Goal: Information Seeking & Learning: Check status

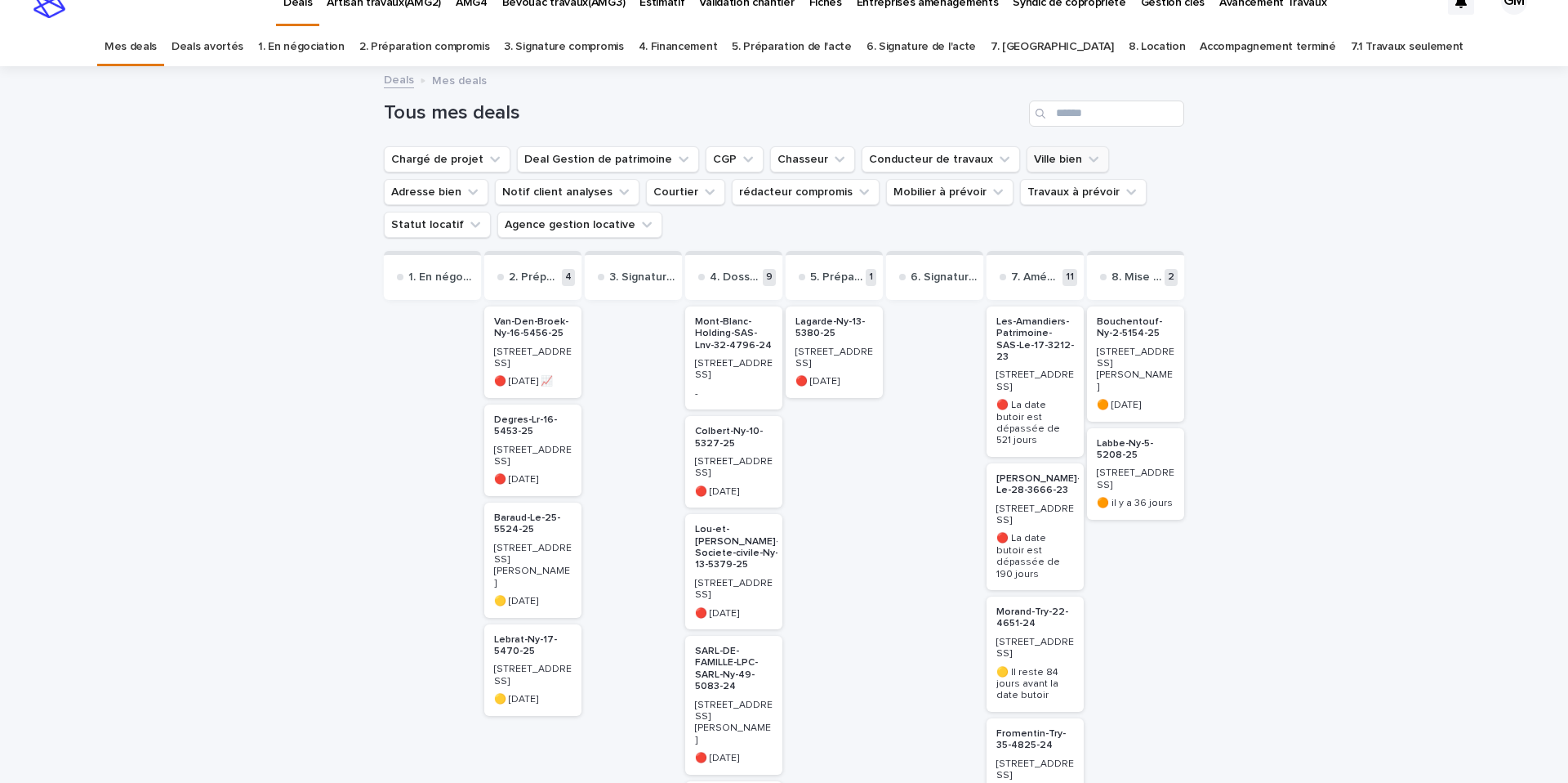
scroll to position [24, 0]
click at [1199, 49] on link "Accompagnement terminé" at bounding box center [1266, 48] width 135 height 38
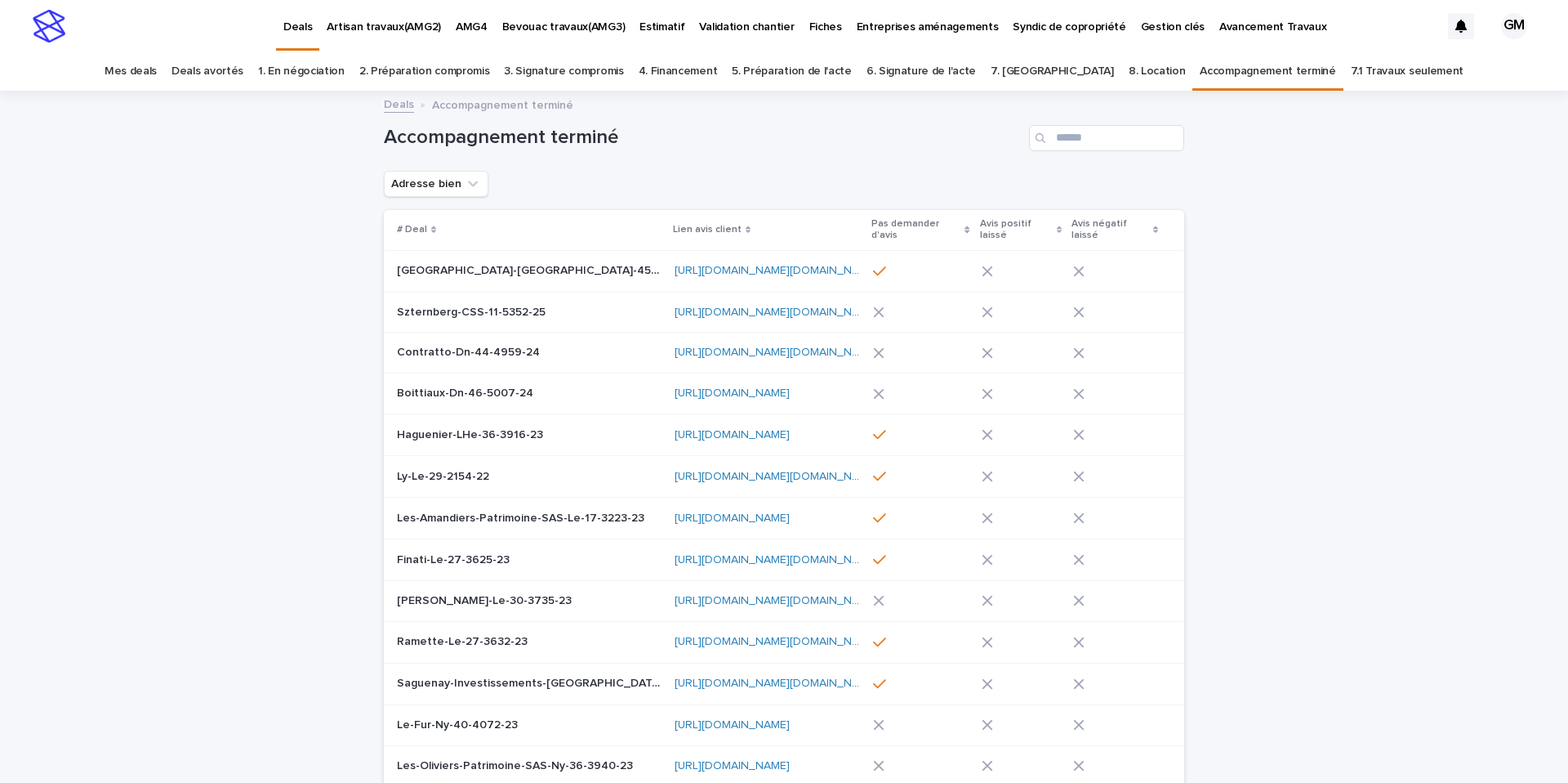
click at [1077, 151] on div "Accompagnement terminé" at bounding box center [784, 131] width 801 height 78
click at [1078, 142] on input "Search" at bounding box center [1106, 138] width 155 height 26
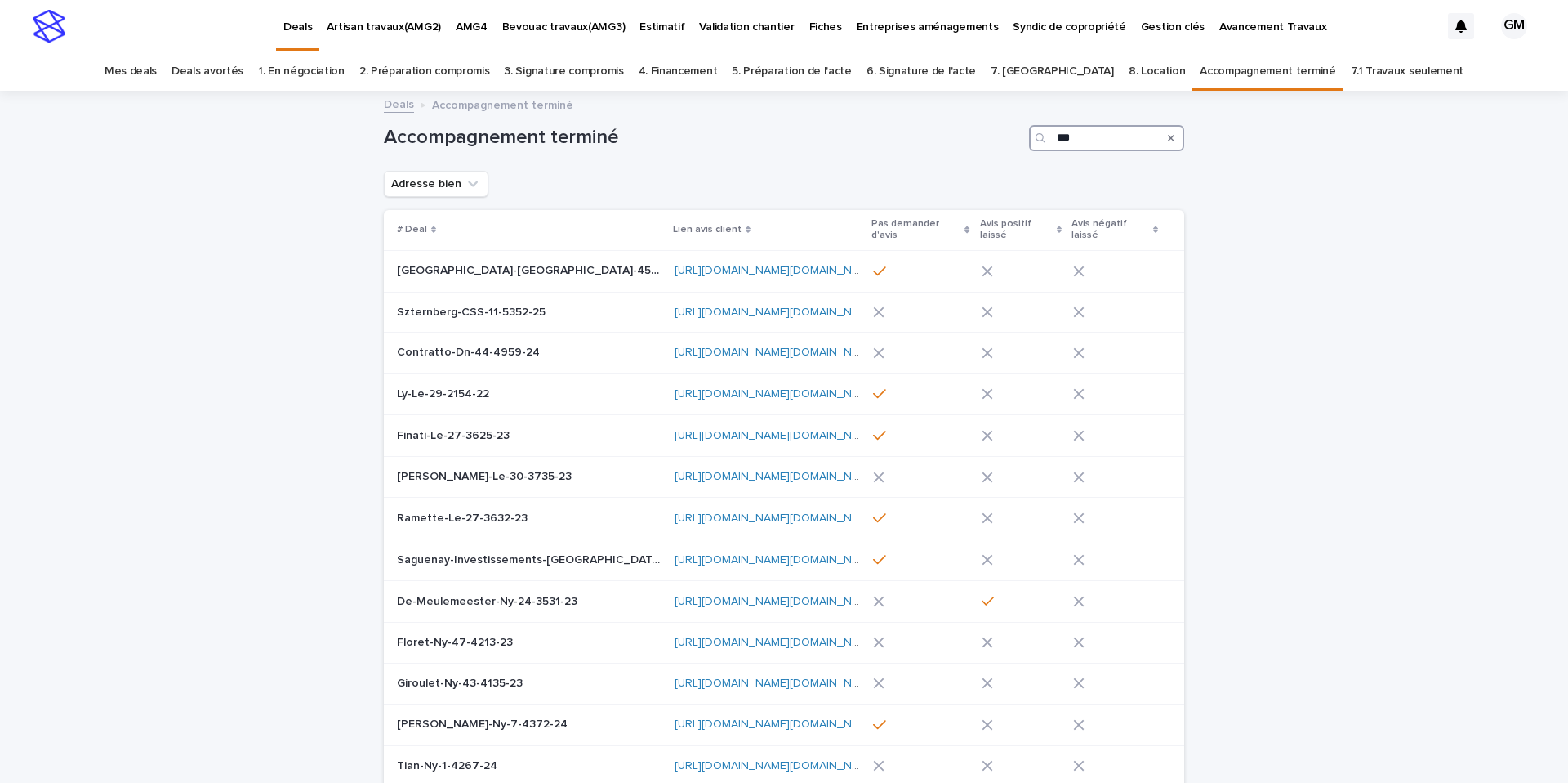
click at [1107, 130] on input "***" at bounding box center [1106, 138] width 155 height 26
click at [1104, 134] on input "***" at bounding box center [1106, 138] width 155 height 26
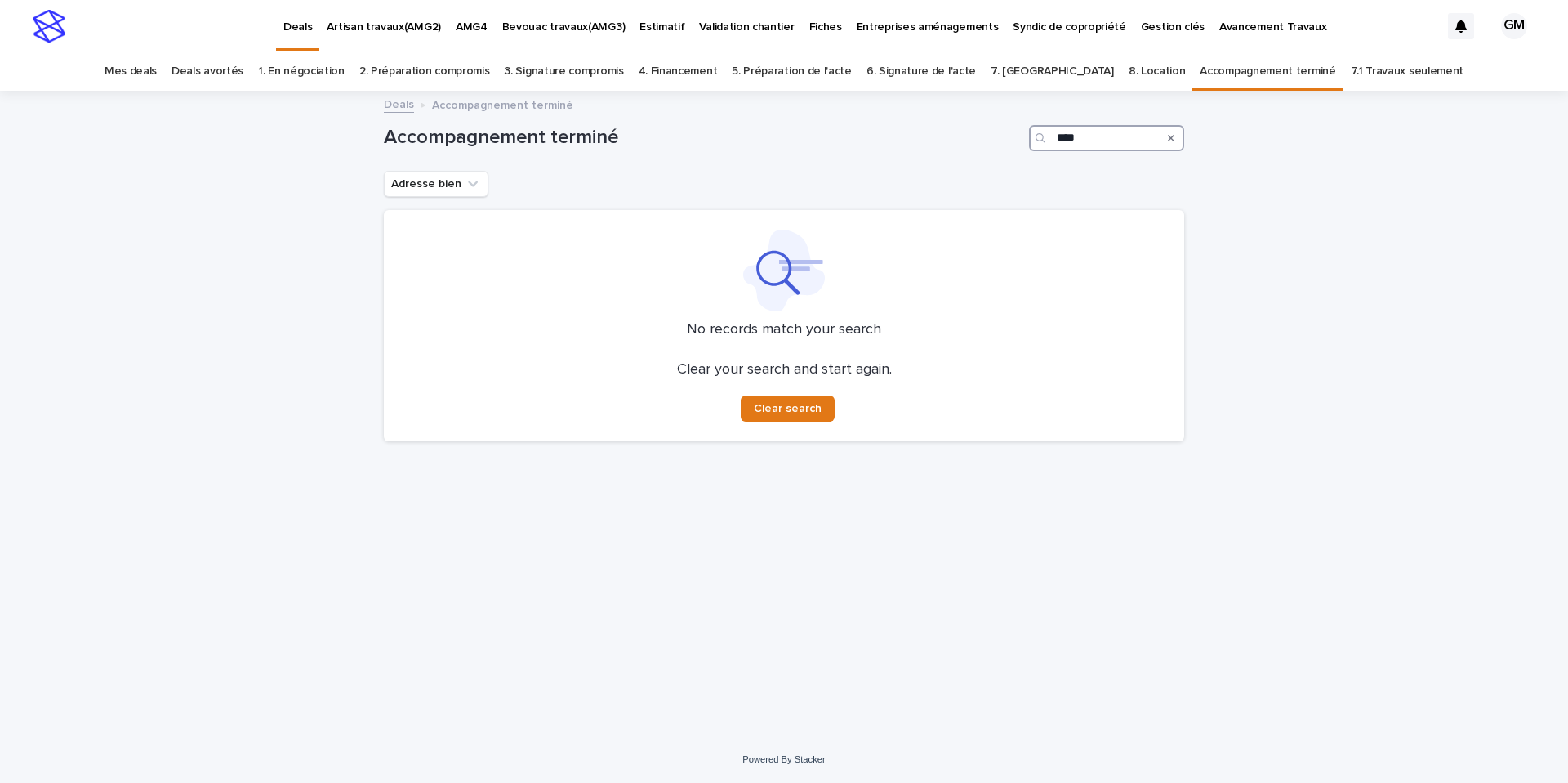
type input "****"
click at [1170, 135] on icon "Search" at bounding box center [1171, 138] width 7 height 10
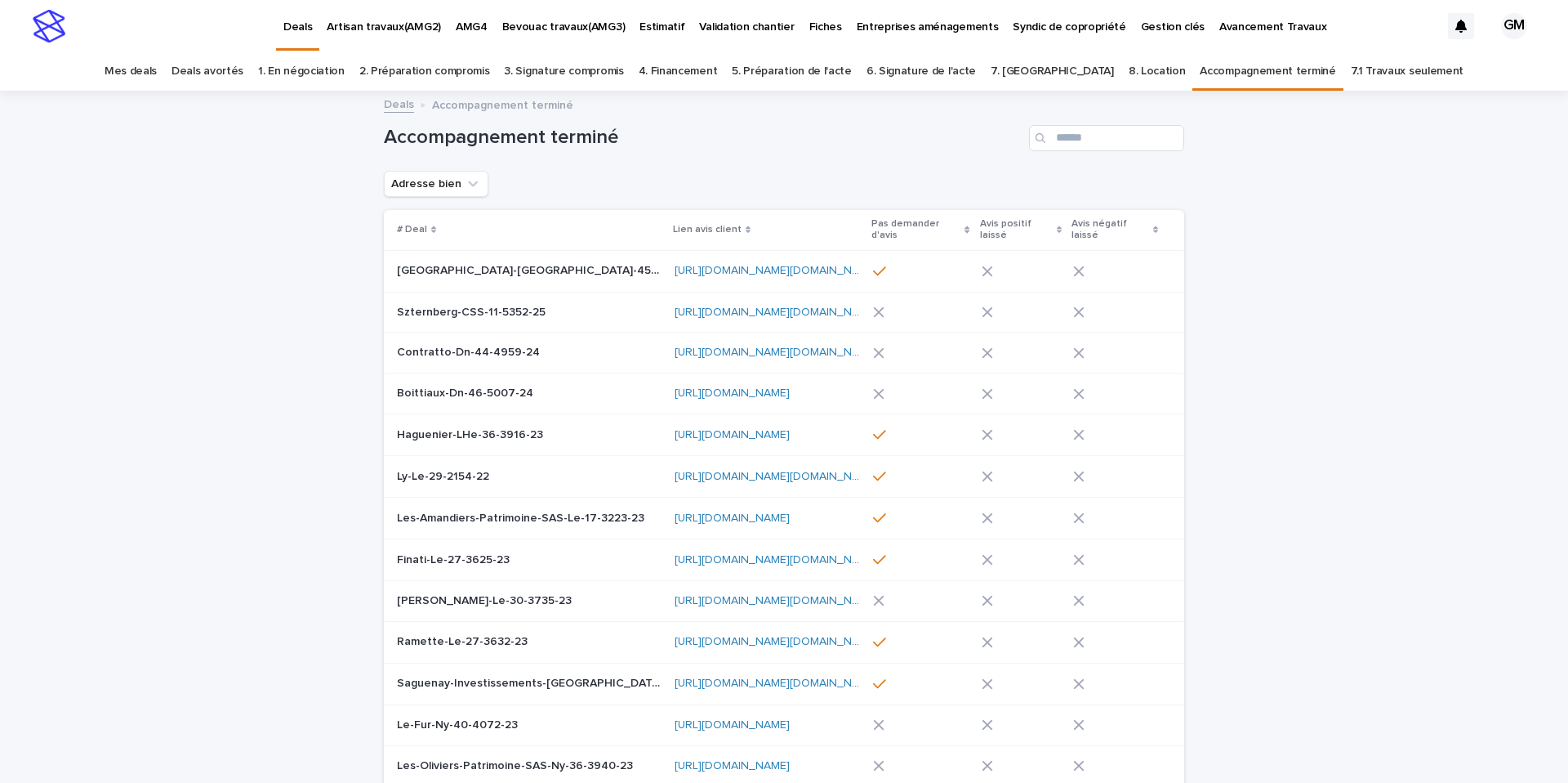
click at [1129, 67] on link "8. Location" at bounding box center [1157, 71] width 57 height 38
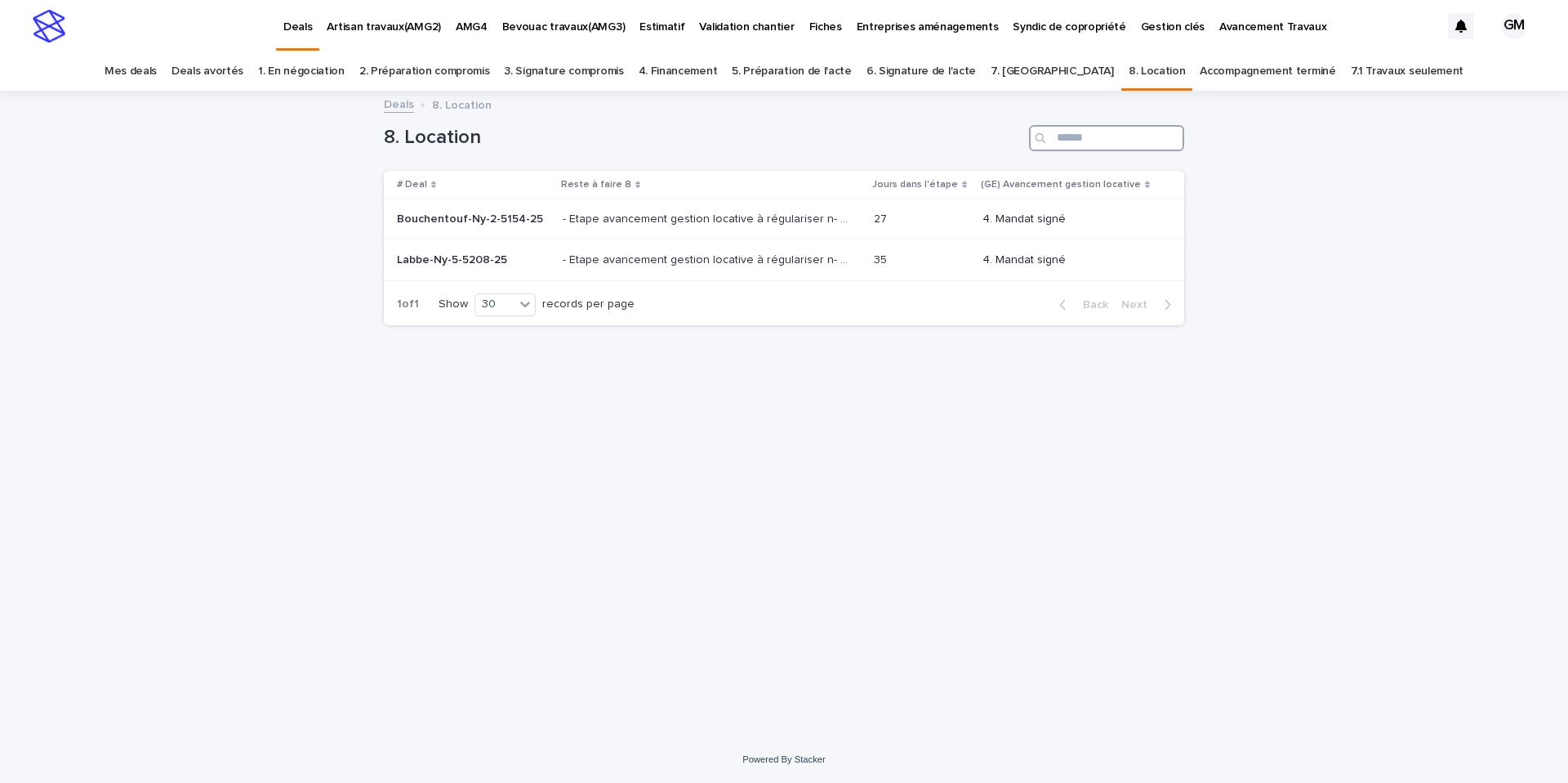
click at [1100, 147] on input "Search" at bounding box center [1106, 138] width 155 height 26
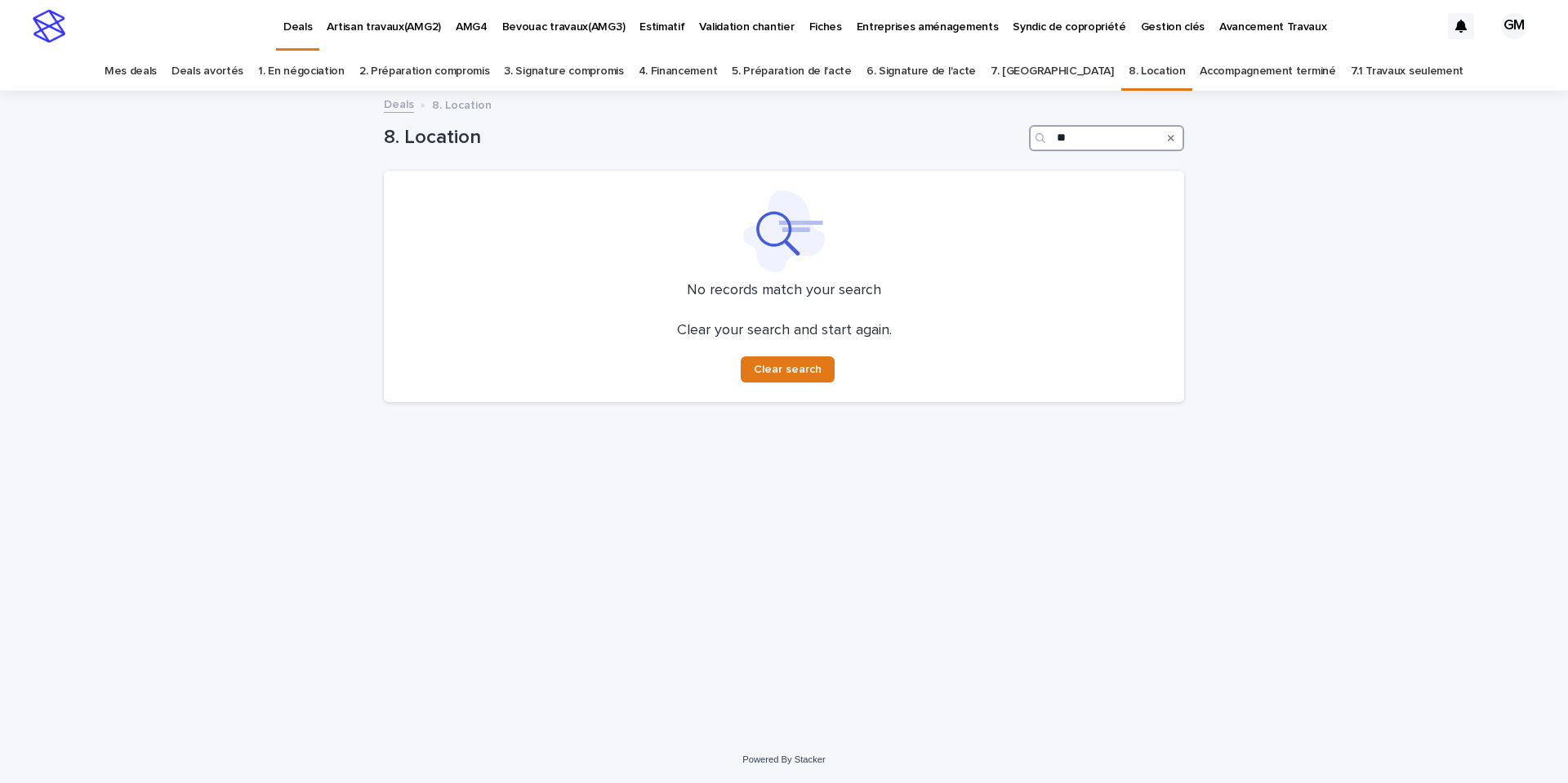
type input "**"
click at [1168, 139] on icon "Search" at bounding box center [1171, 138] width 7 height 10
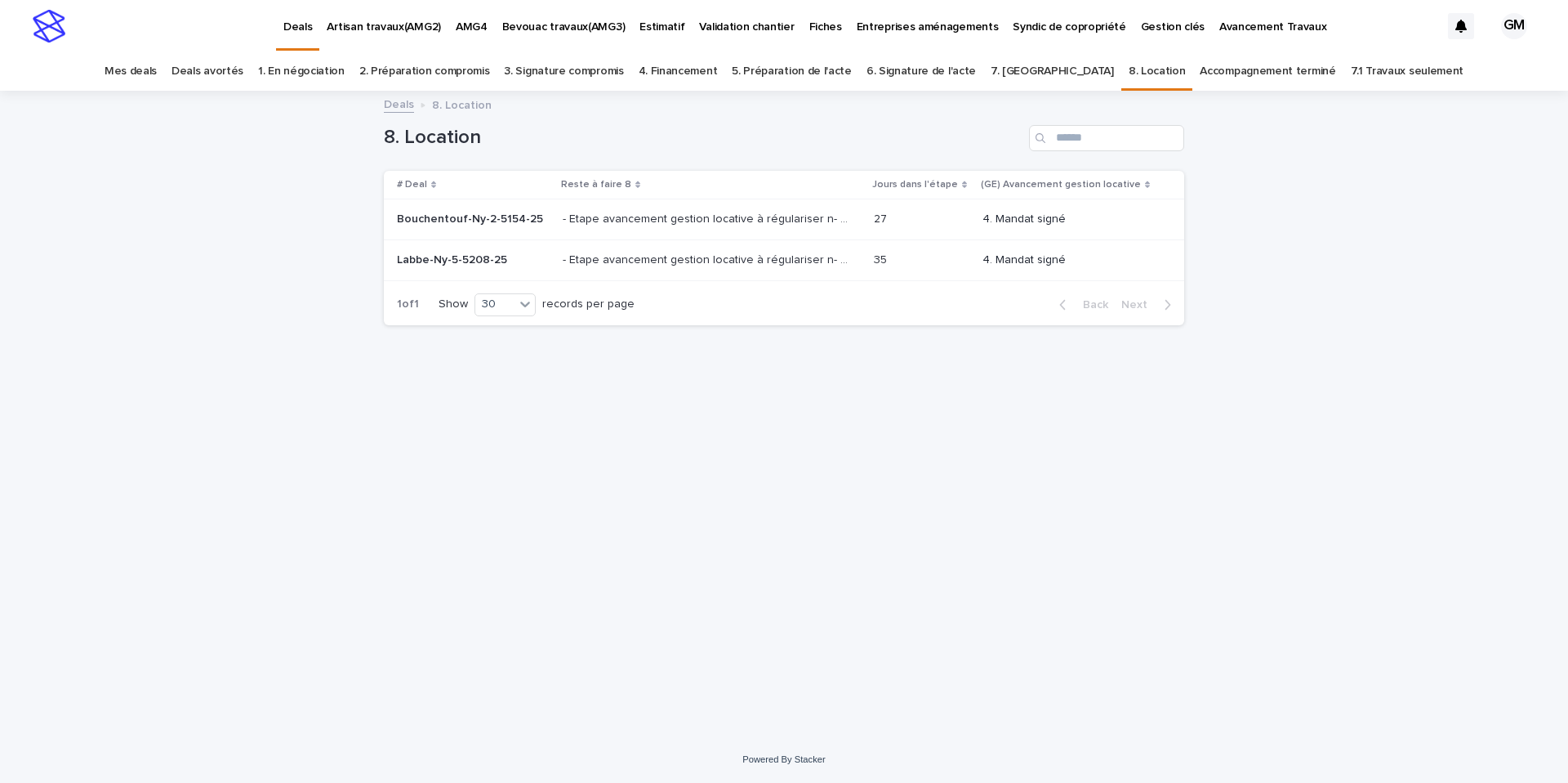
click at [1049, 72] on link "7. [GEOGRAPHIC_DATA]" at bounding box center [1052, 71] width 123 height 38
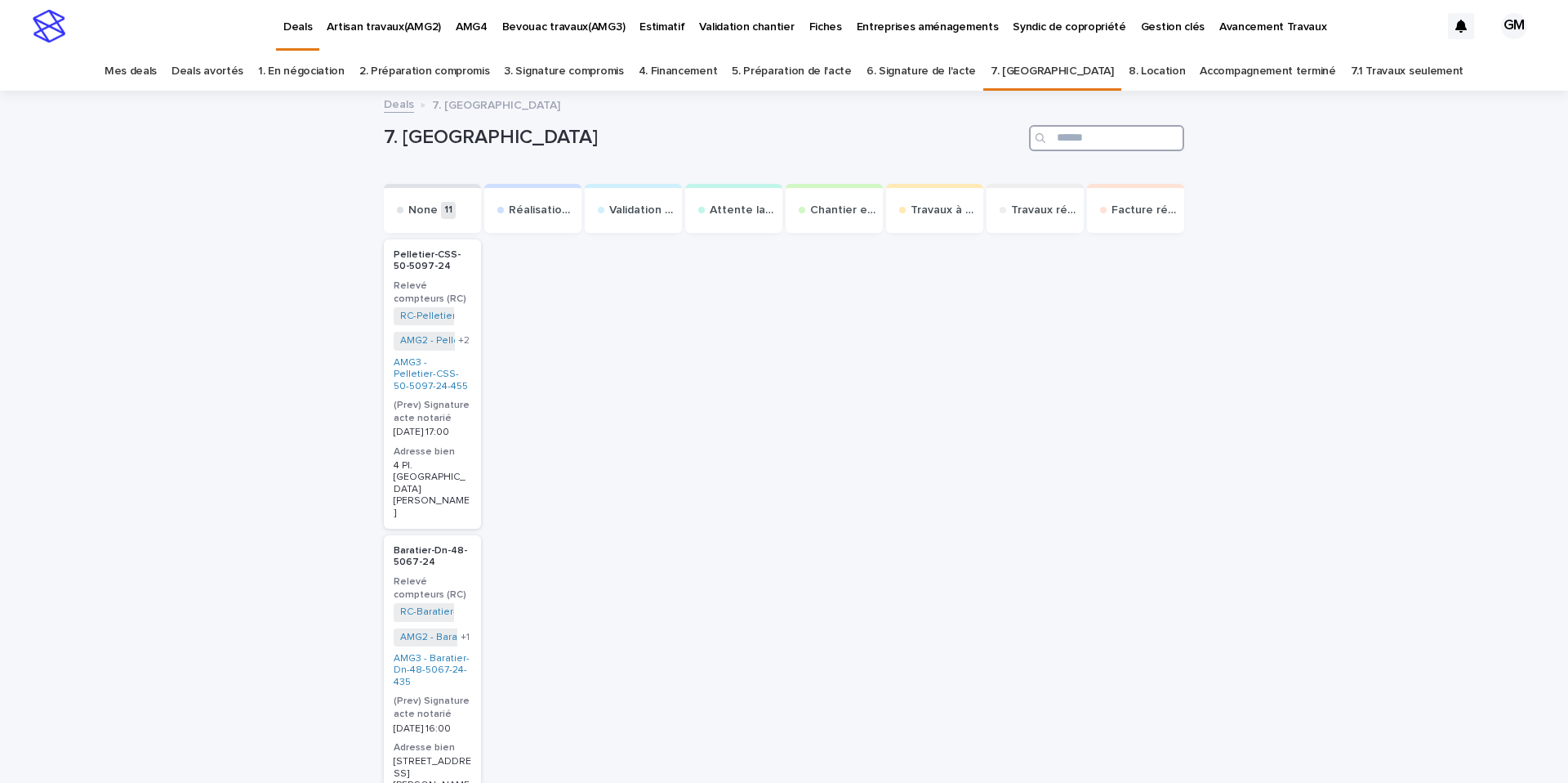
click at [1090, 135] on input "Search" at bounding box center [1106, 138] width 155 height 26
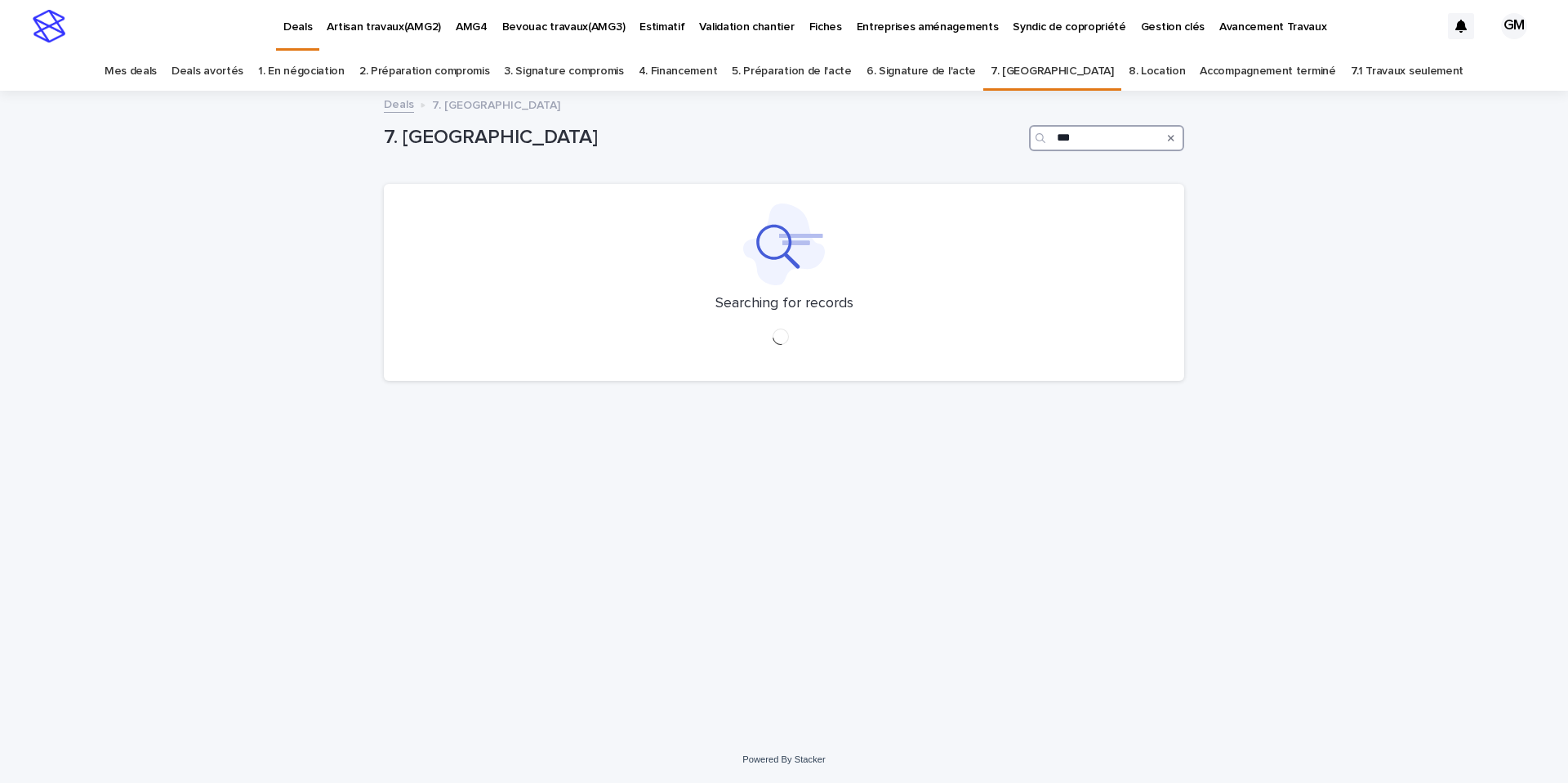
type input "***"
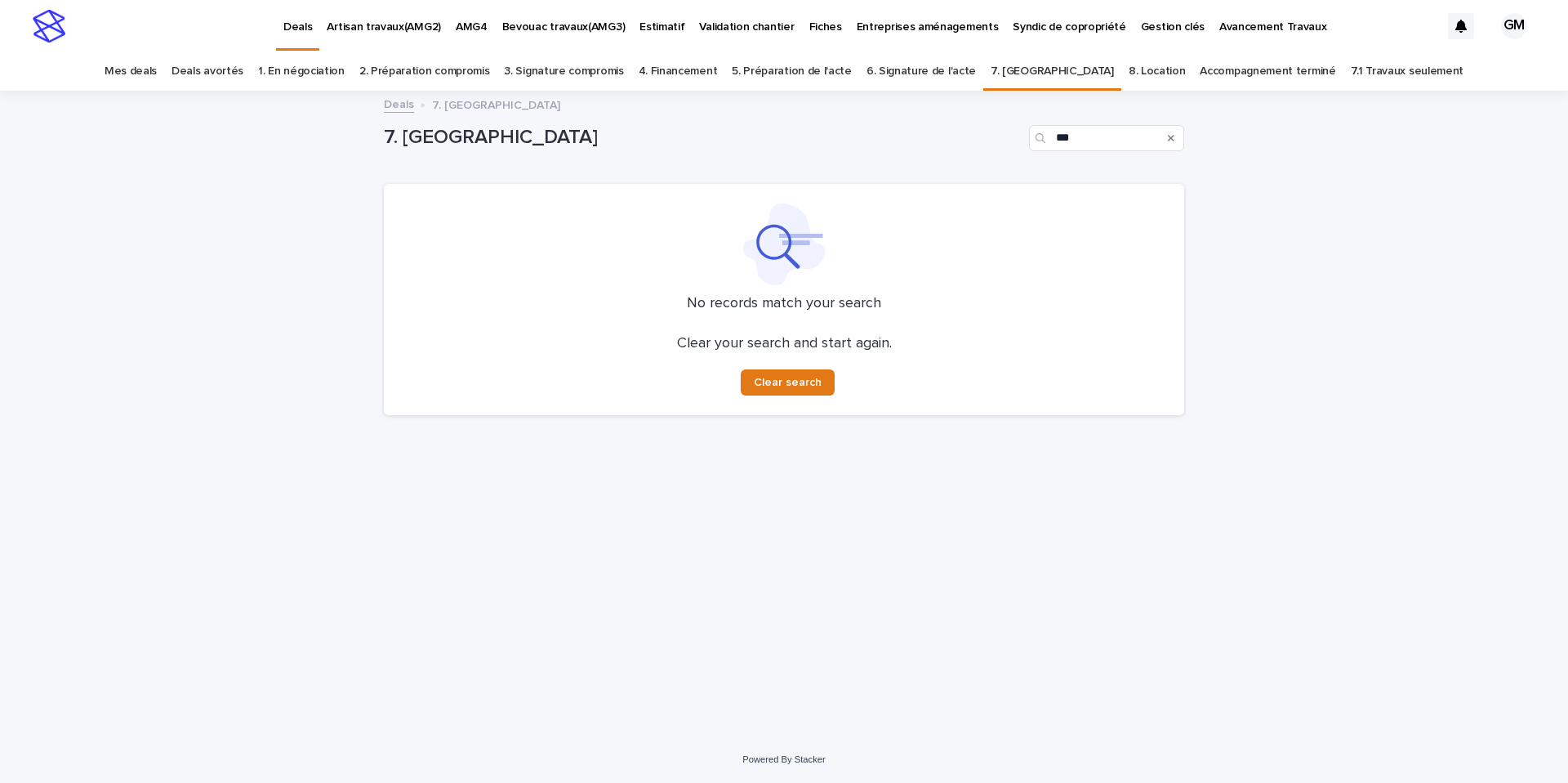
click at [1175, 141] on div "Search" at bounding box center [1171, 138] width 26 height 26
click at [1171, 135] on icon "Search" at bounding box center [1171, 138] width 7 height 10
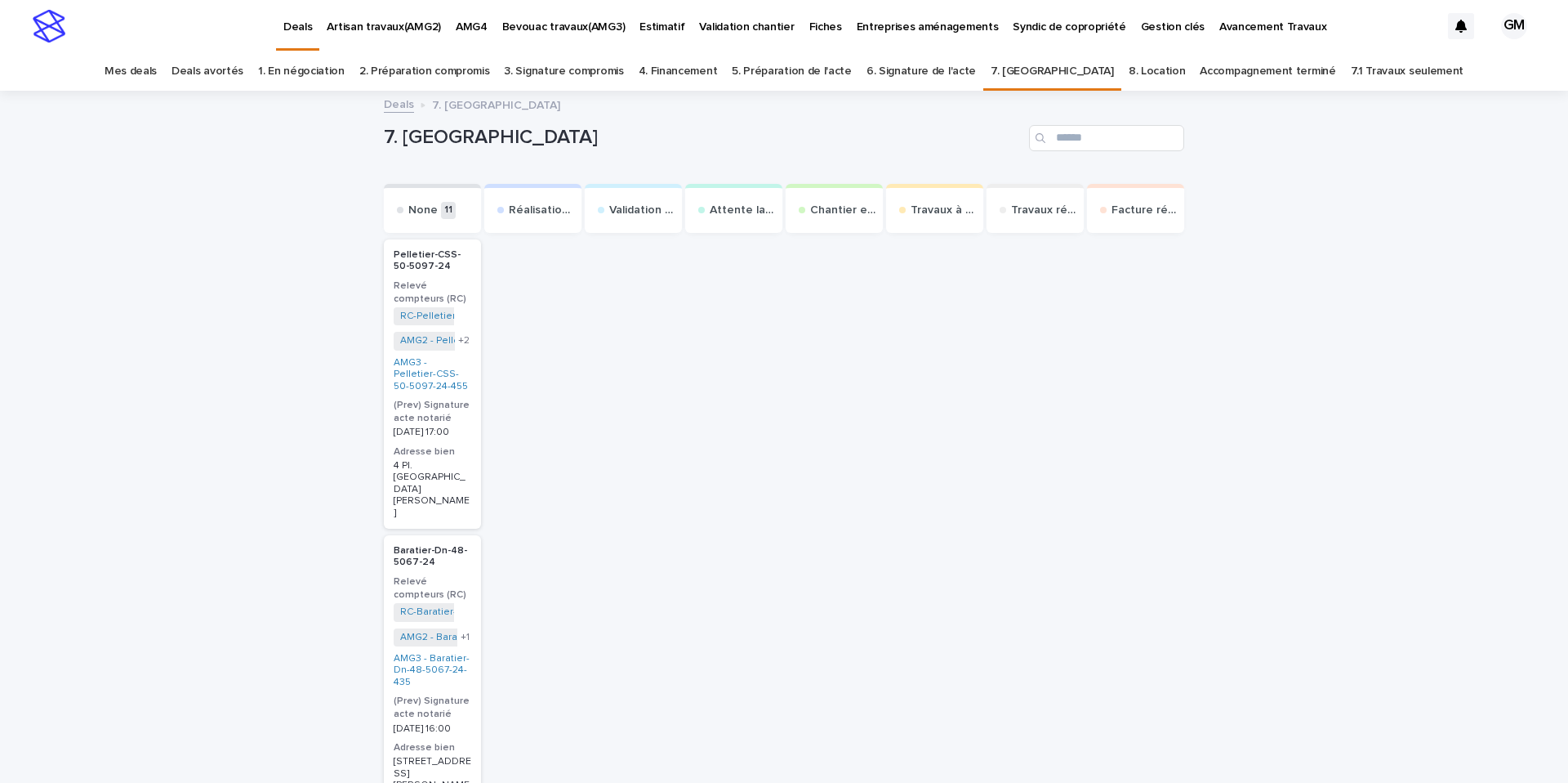
click at [966, 76] on link "6. Signature de l'acte" at bounding box center [921, 71] width 109 height 38
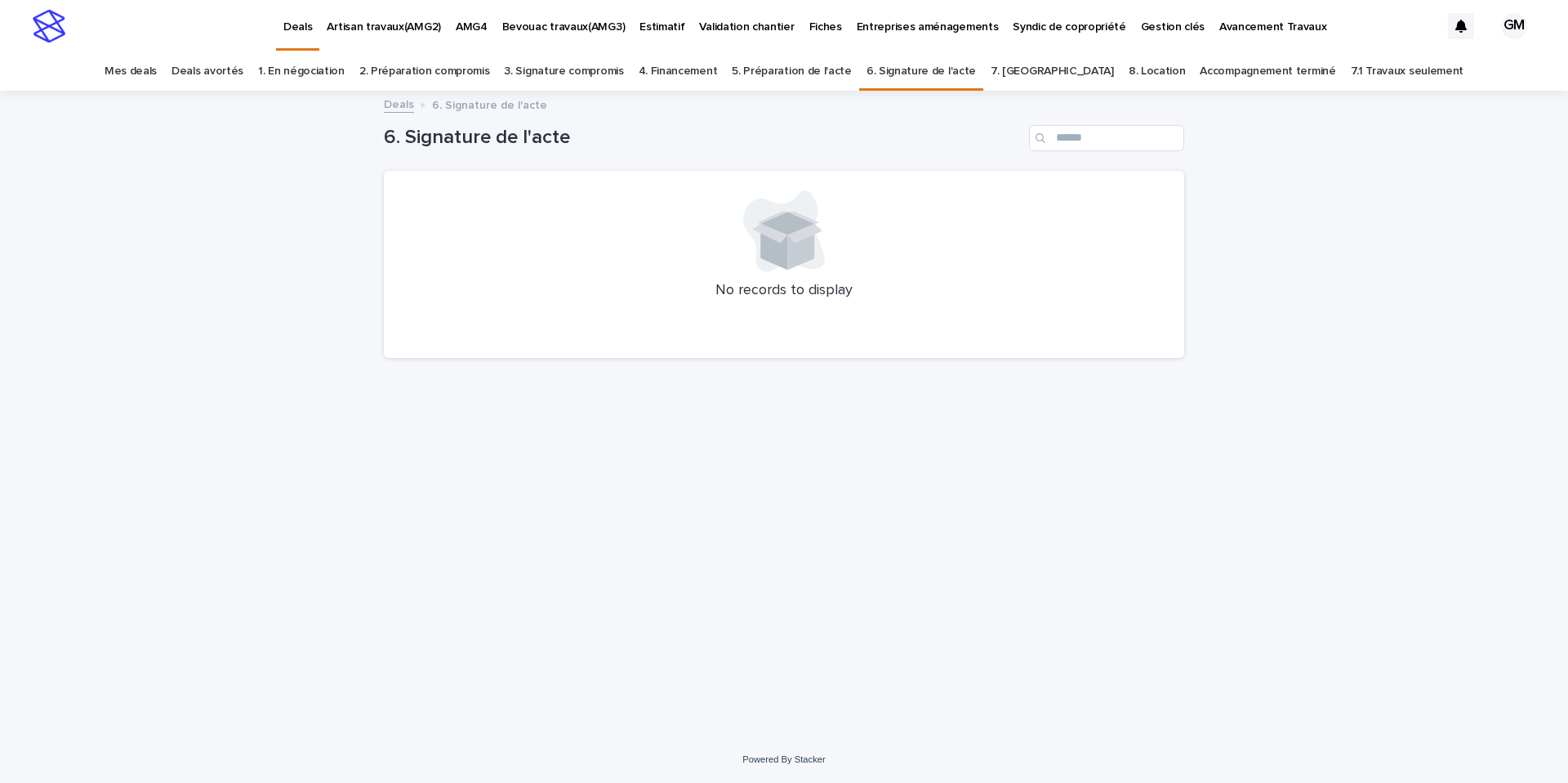
click at [1062, 72] on link "7. [GEOGRAPHIC_DATA]" at bounding box center [1052, 71] width 123 height 38
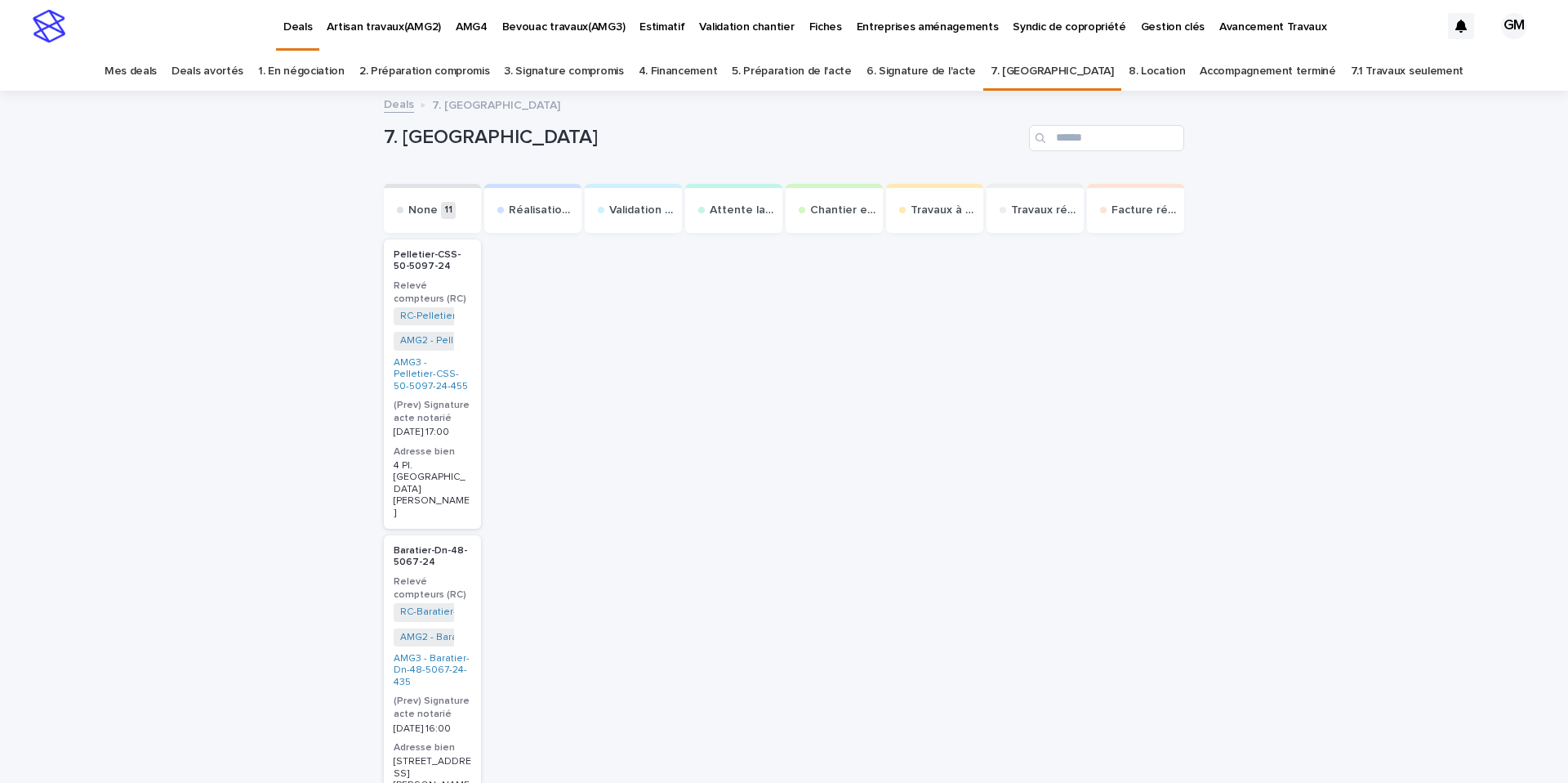
scroll to position [10, 0]
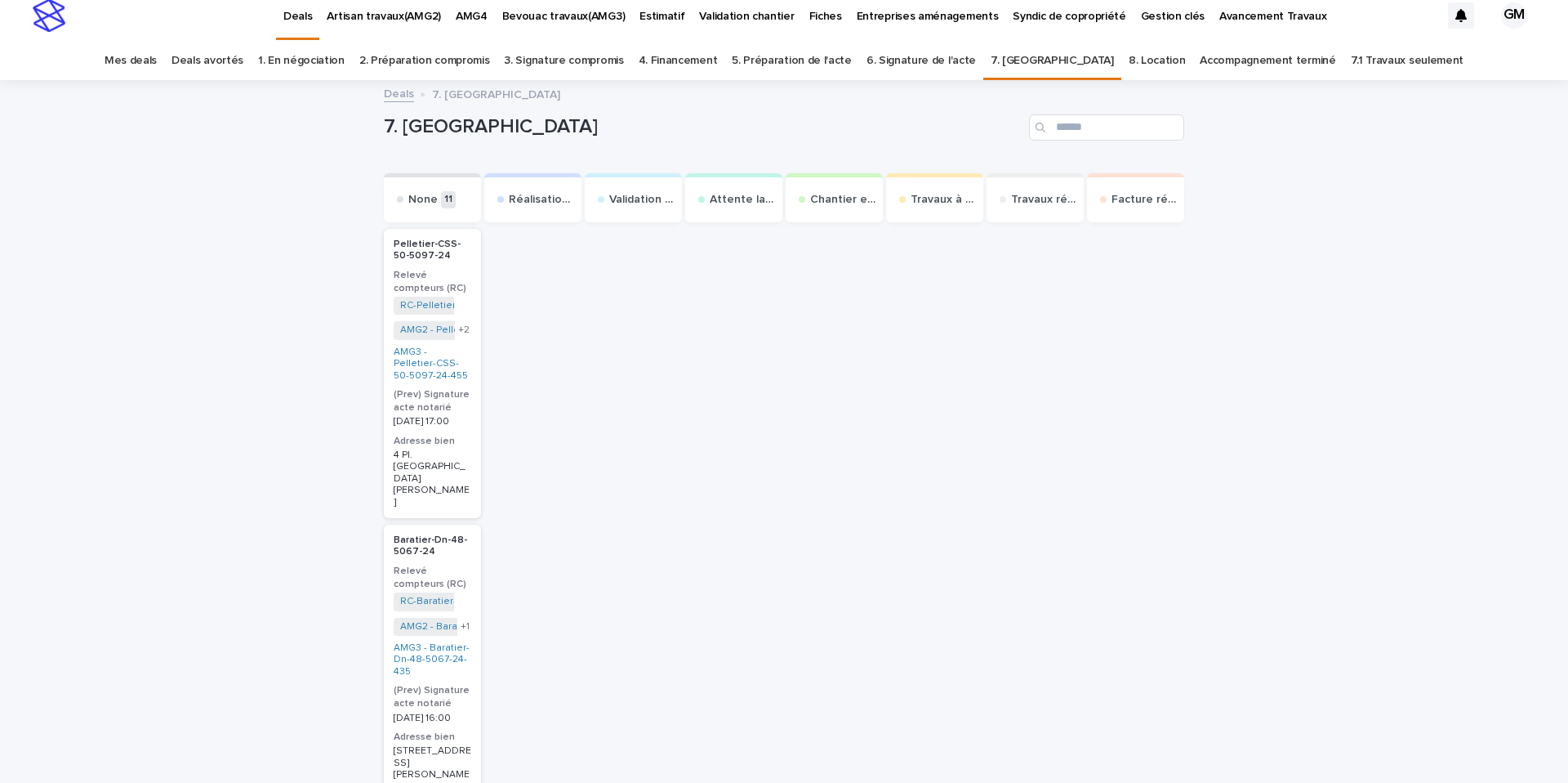
click at [1351, 57] on link "7.1 Travaux seulement" at bounding box center [1407, 60] width 113 height 38
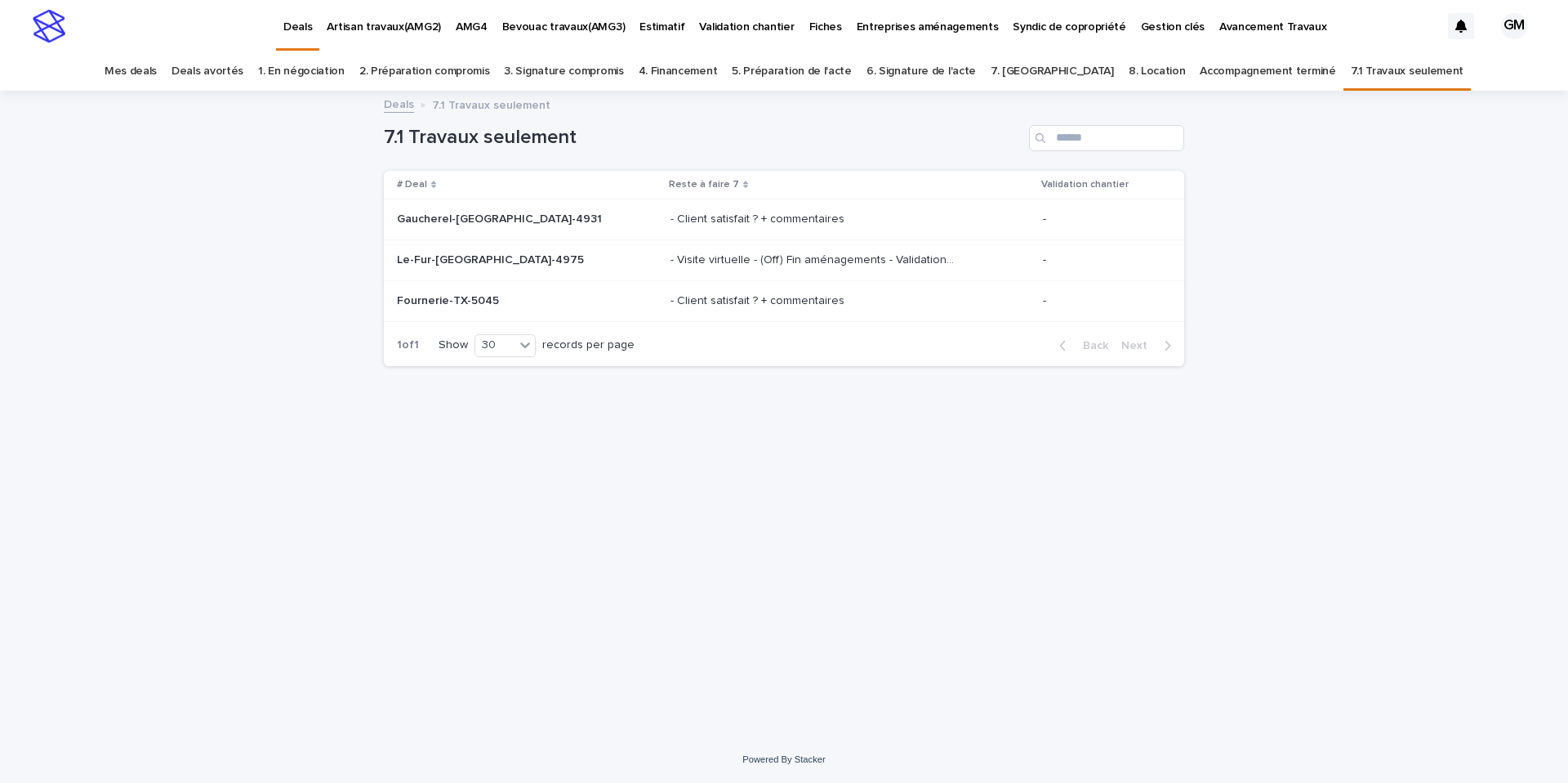
click at [1199, 72] on link "Accompagnement terminé" at bounding box center [1266, 71] width 135 height 38
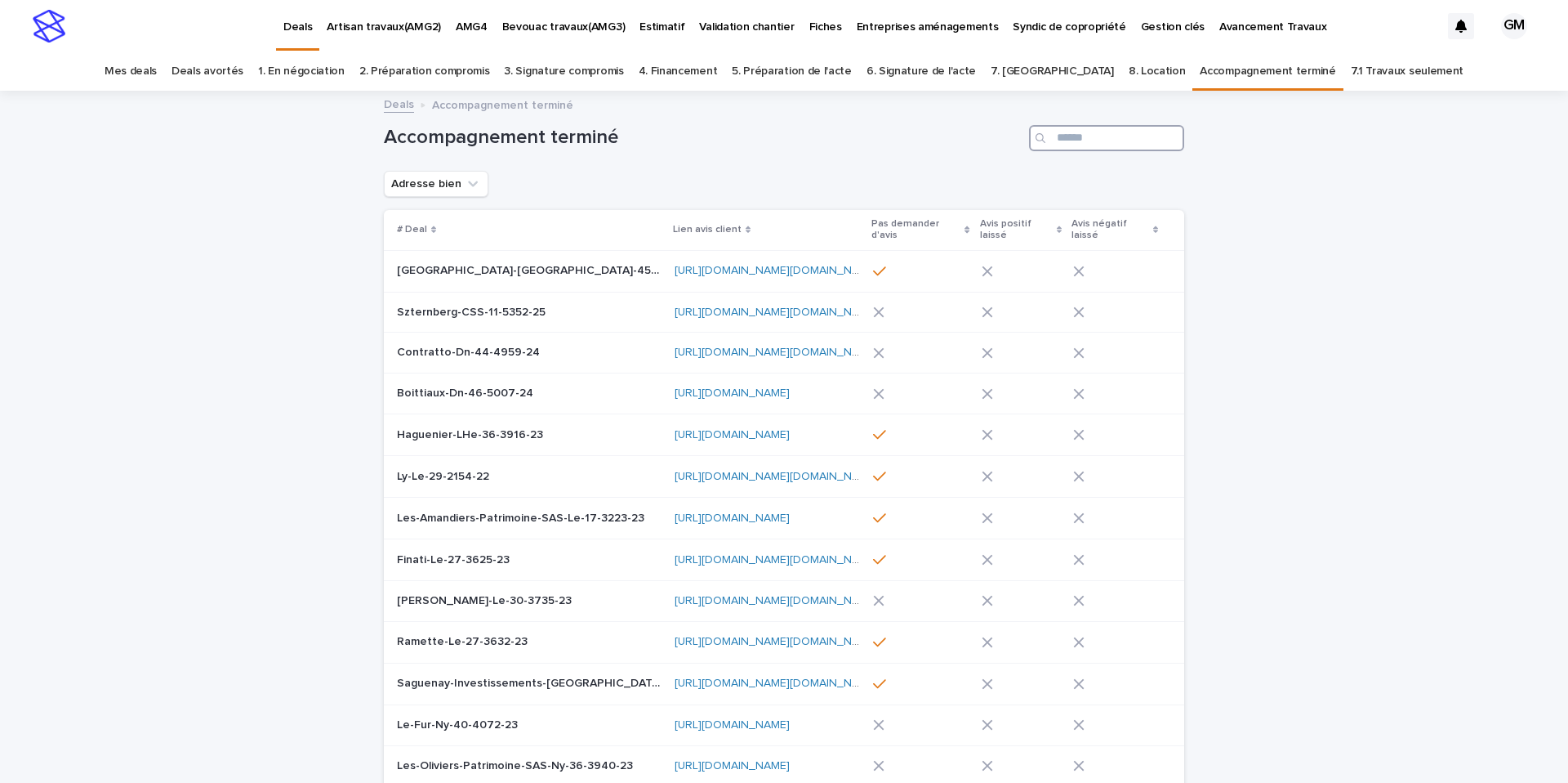
click at [1100, 143] on input "Search" at bounding box center [1106, 138] width 155 height 26
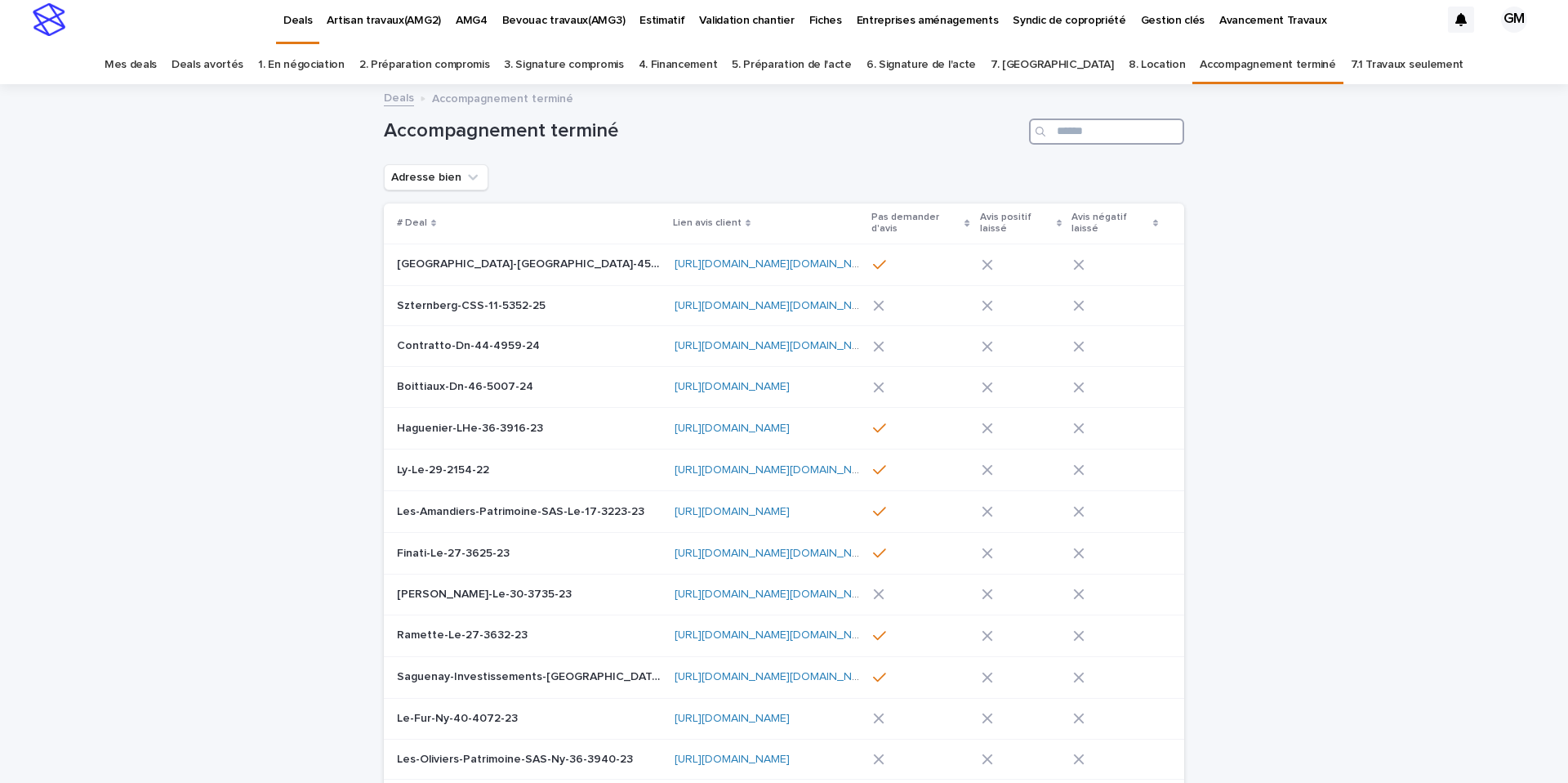
scroll to position [8, 0]
click at [1129, 62] on link "8. Location" at bounding box center [1157, 64] width 57 height 38
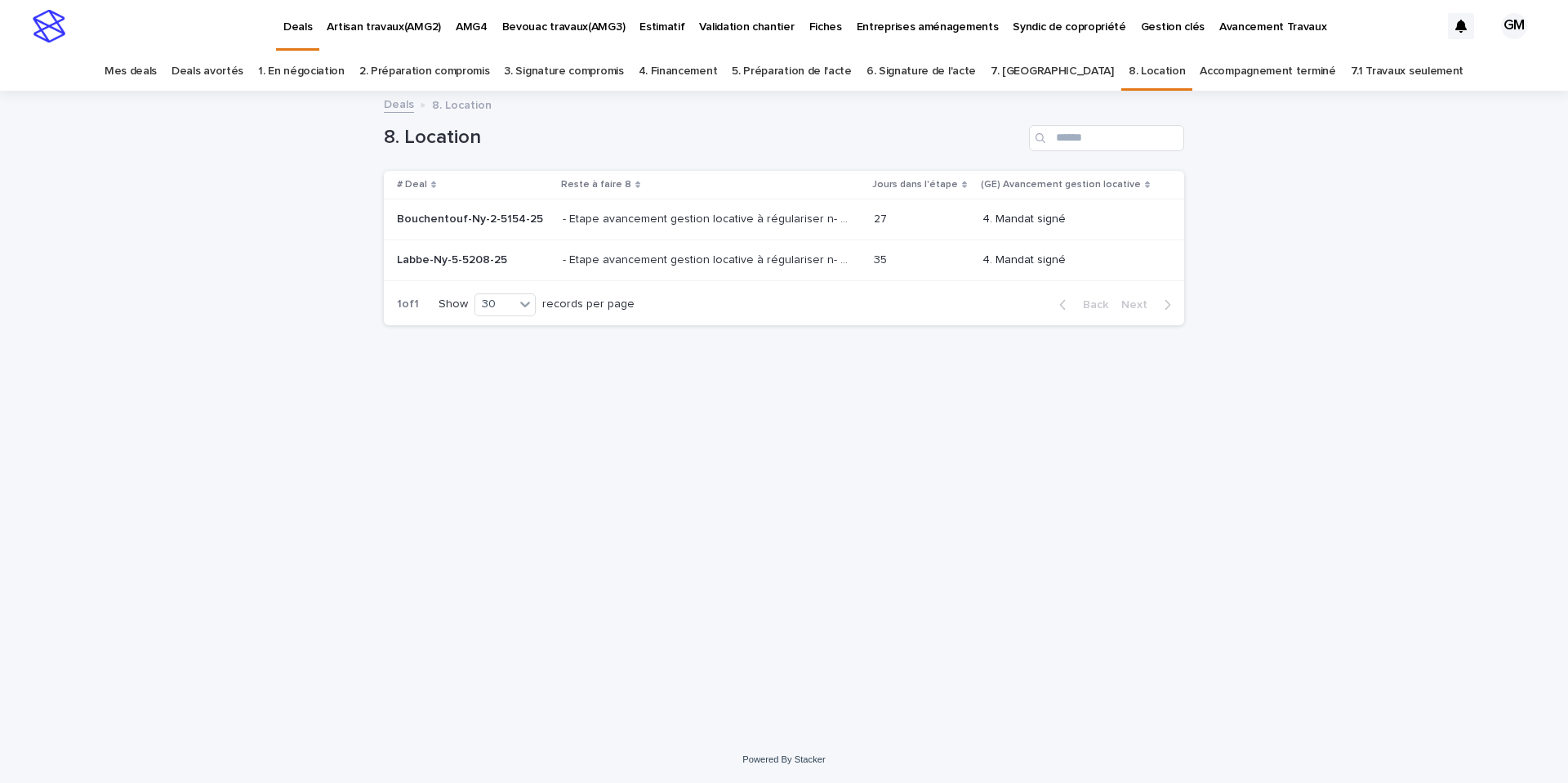
click at [1040, 72] on link "7. [GEOGRAPHIC_DATA]" at bounding box center [1052, 71] width 123 height 38
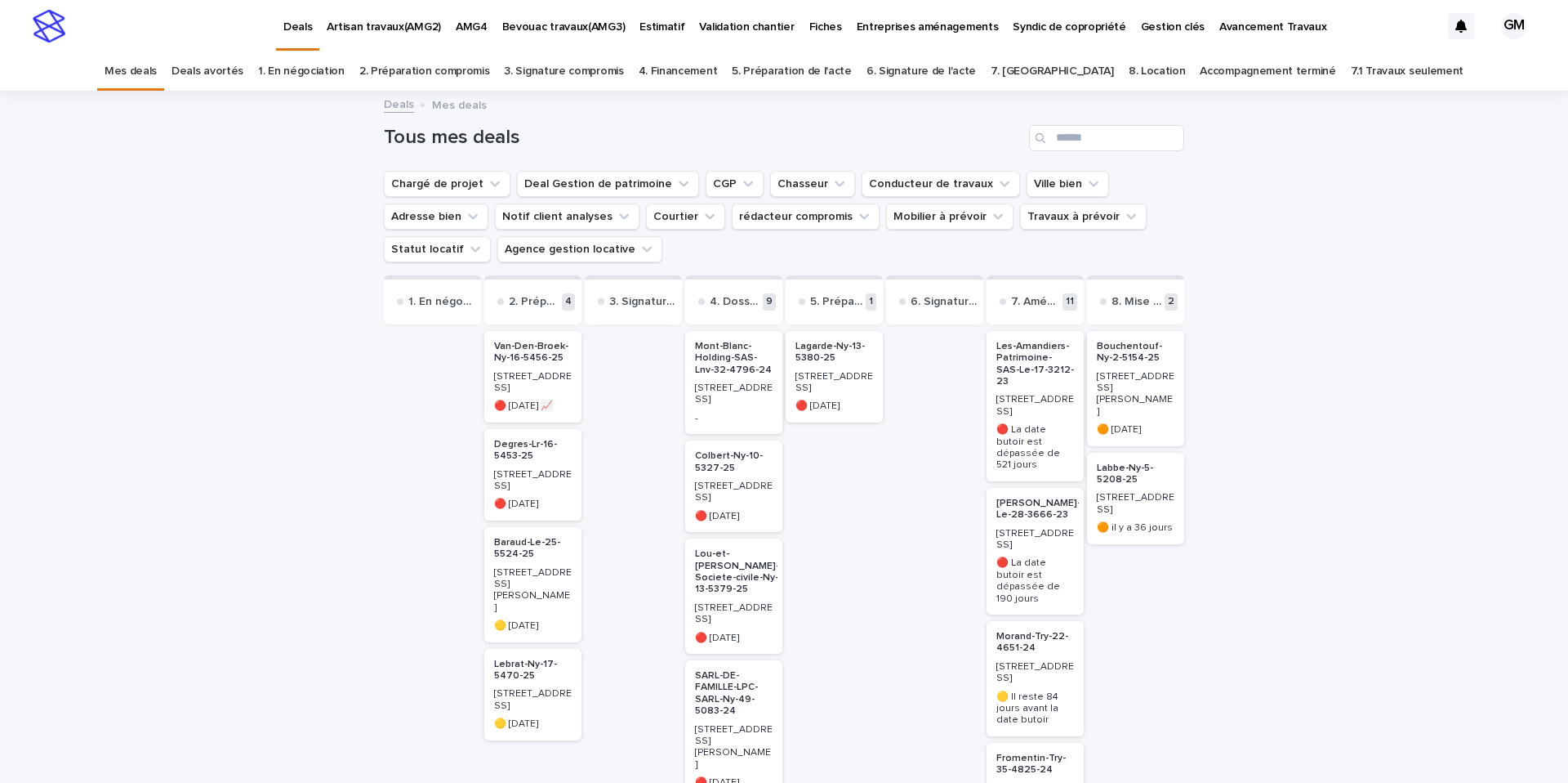
click at [1199, 75] on link "Accompagnement terminé" at bounding box center [1266, 71] width 135 height 38
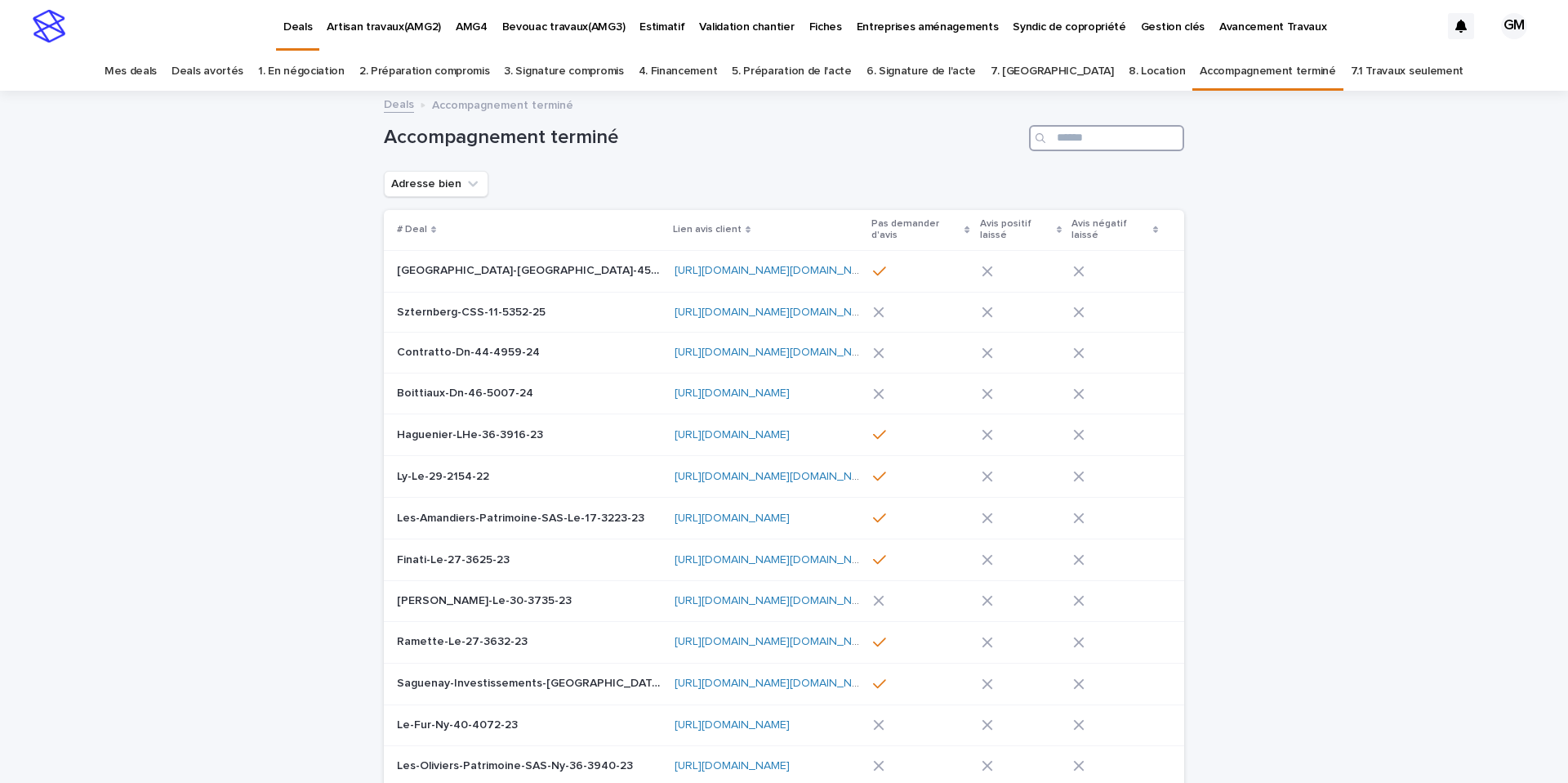
click at [1088, 135] on input "Search" at bounding box center [1106, 138] width 155 height 26
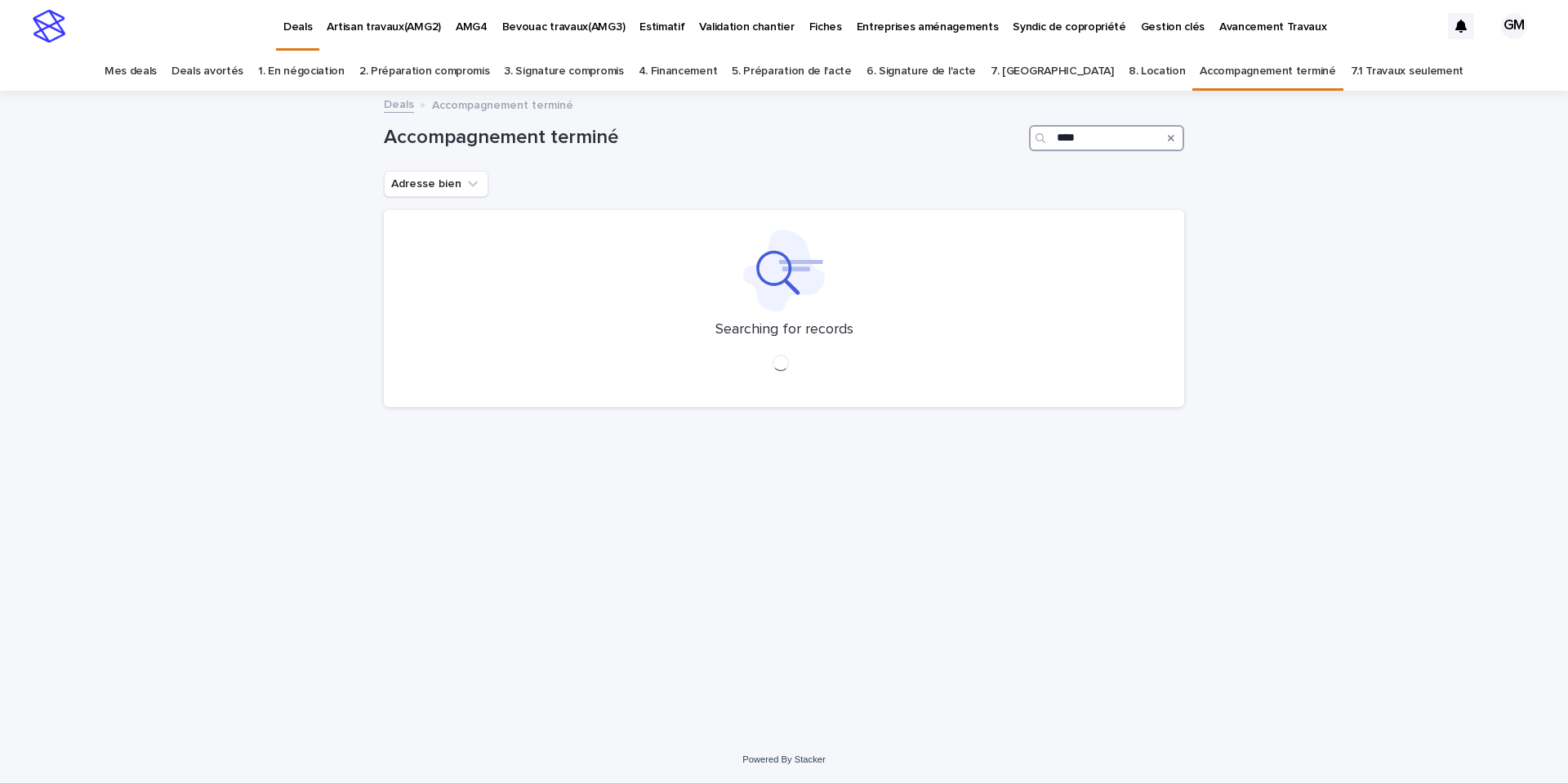
type input "****"
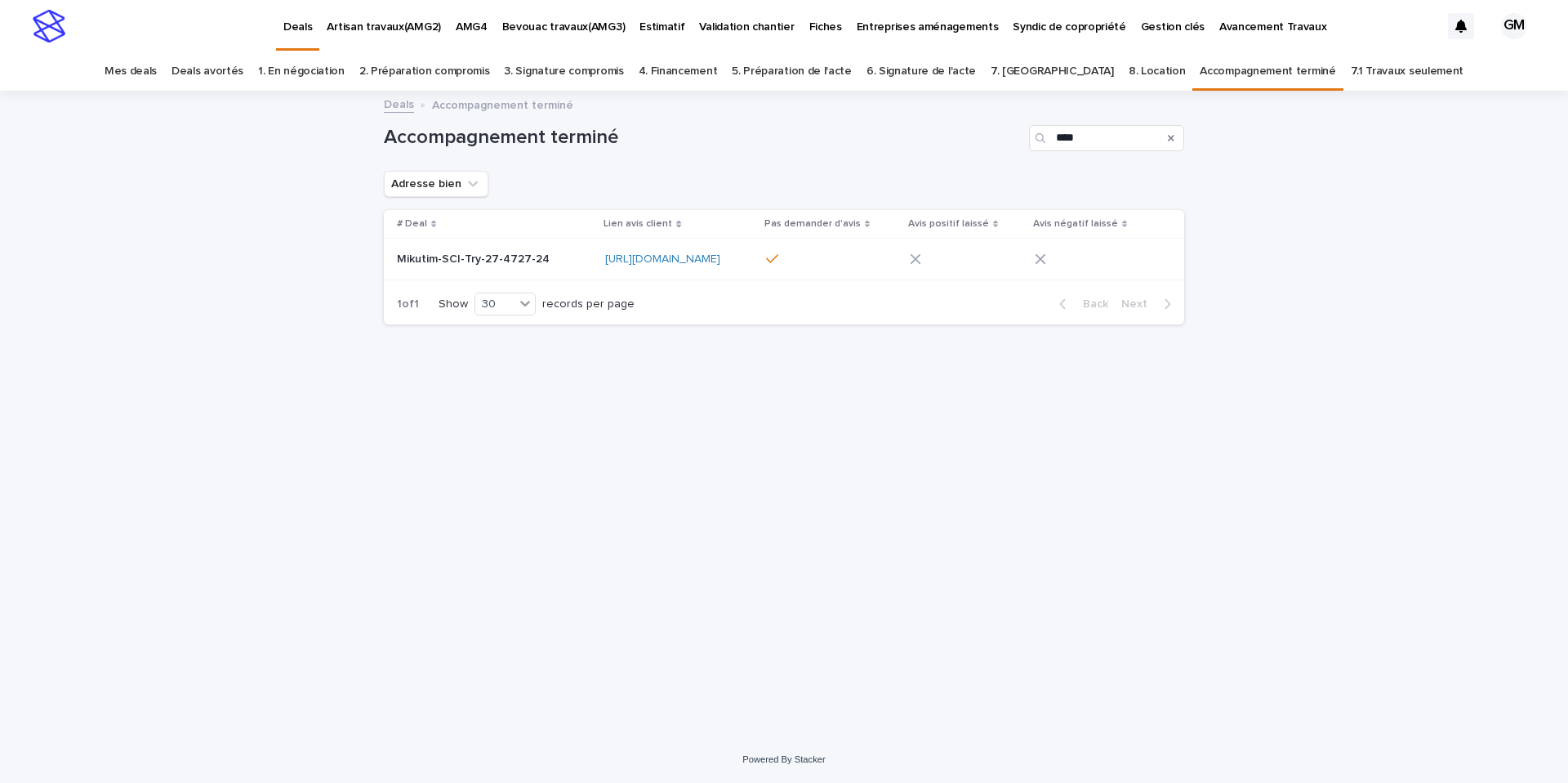
click at [467, 257] on p "Mikutim-SCI-Try-27-4727-24" at bounding box center [474, 257] width 156 height 17
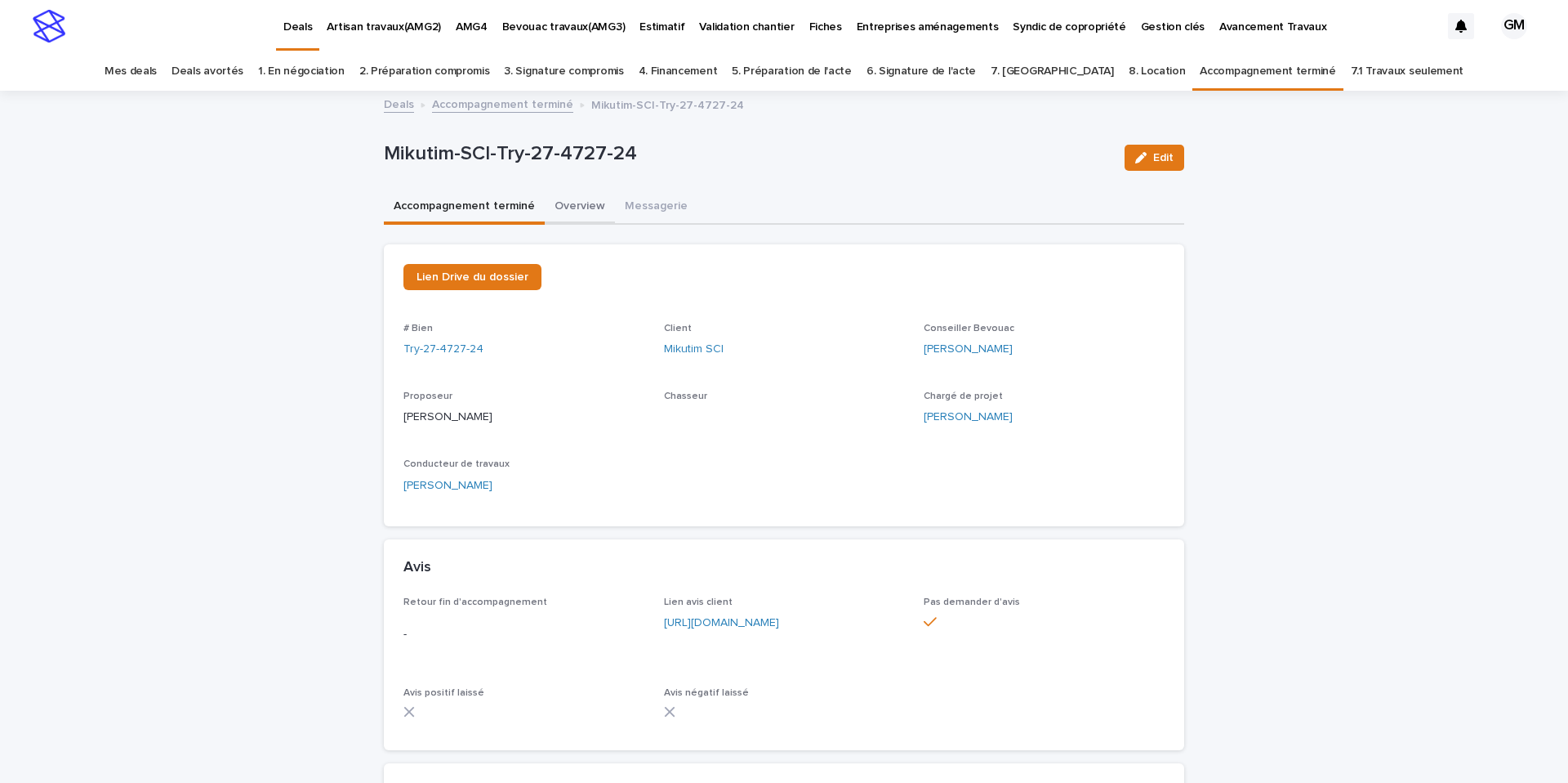
click at [559, 206] on button "Overview" at bounding box center [580, 207] width 70 height 34
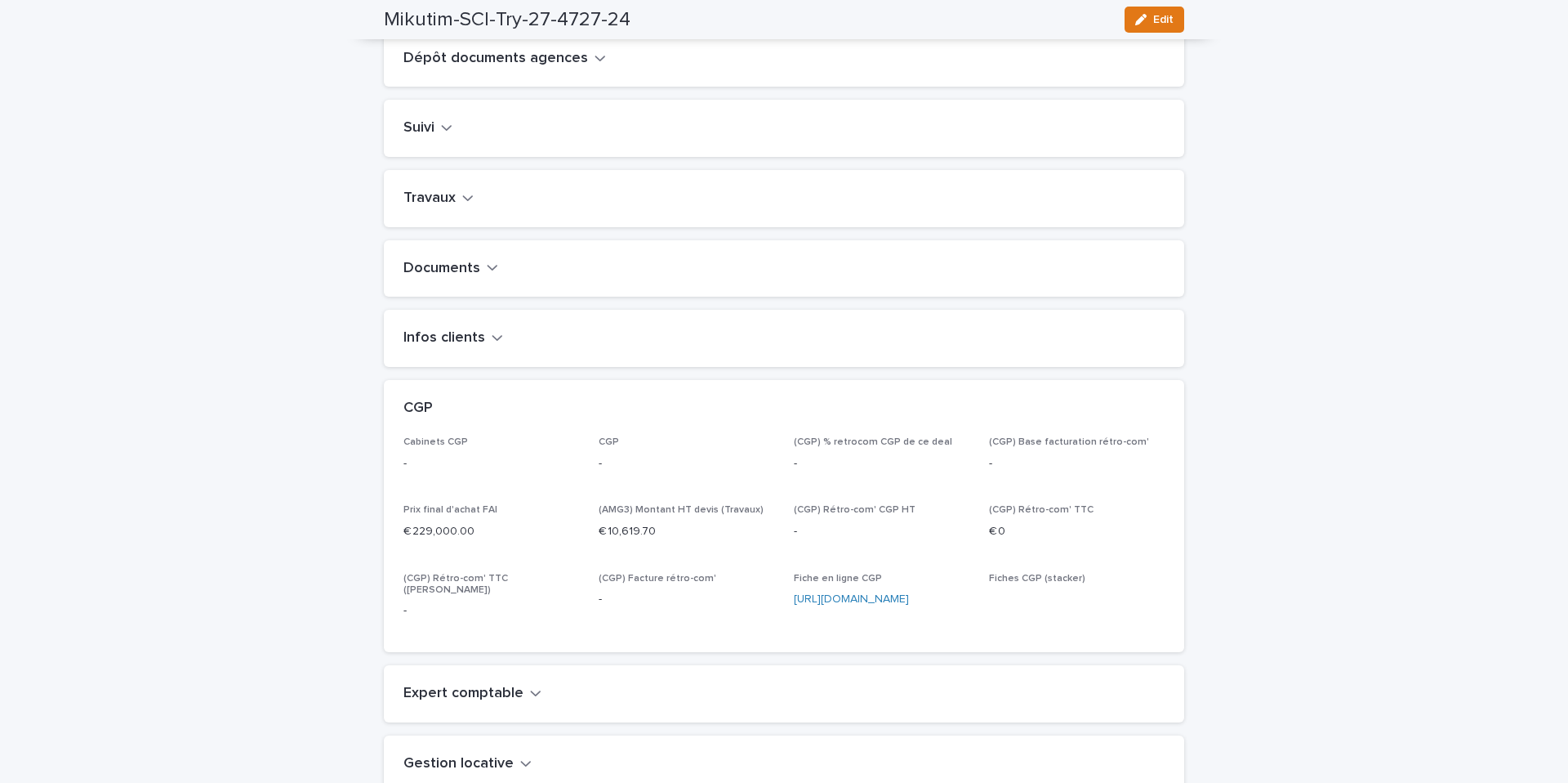
scroll to position [372, 0]
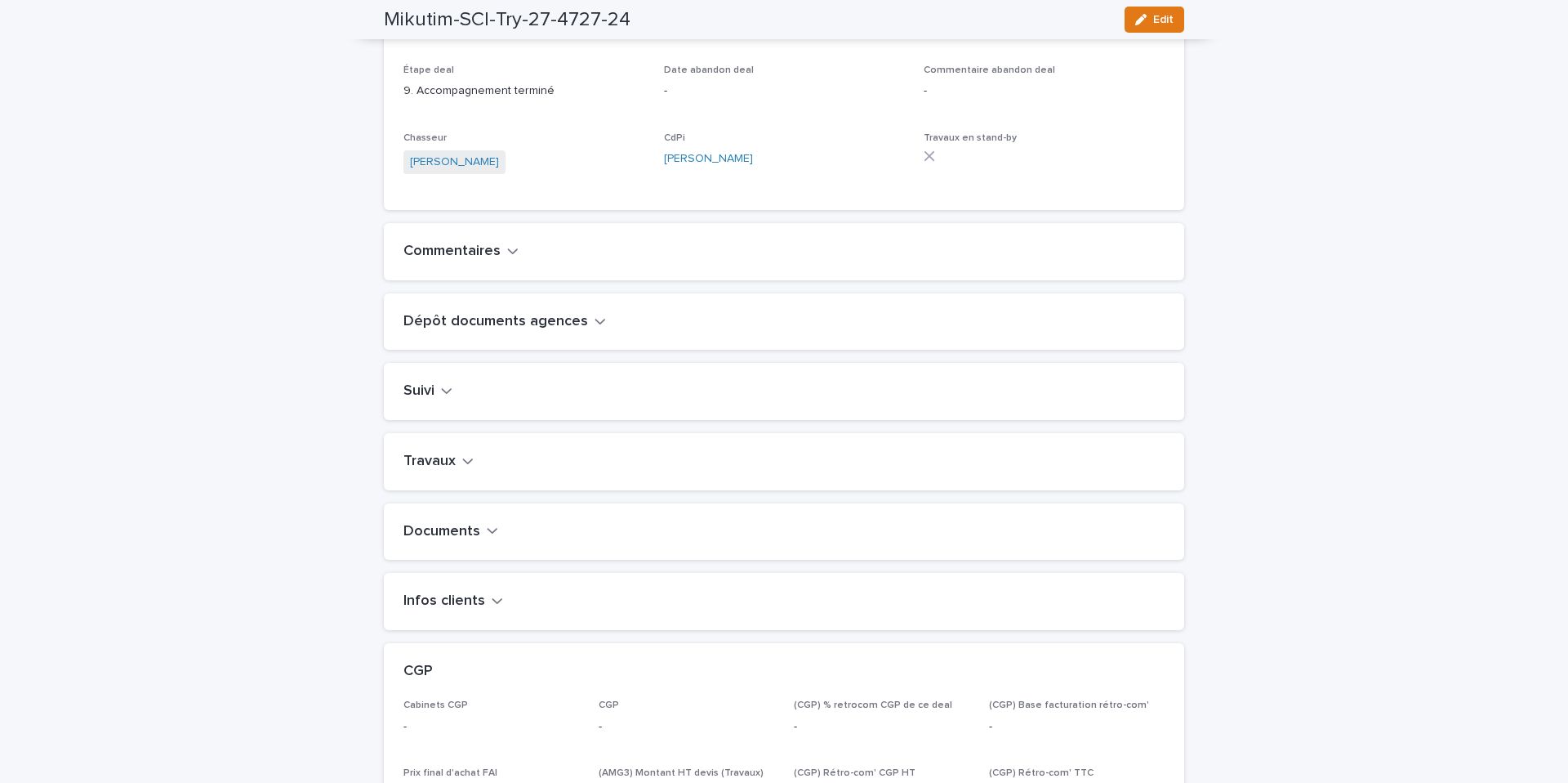
click at [420, 469] on h2 "Travaux" at bounding box center [429, 461] width 52 height 18
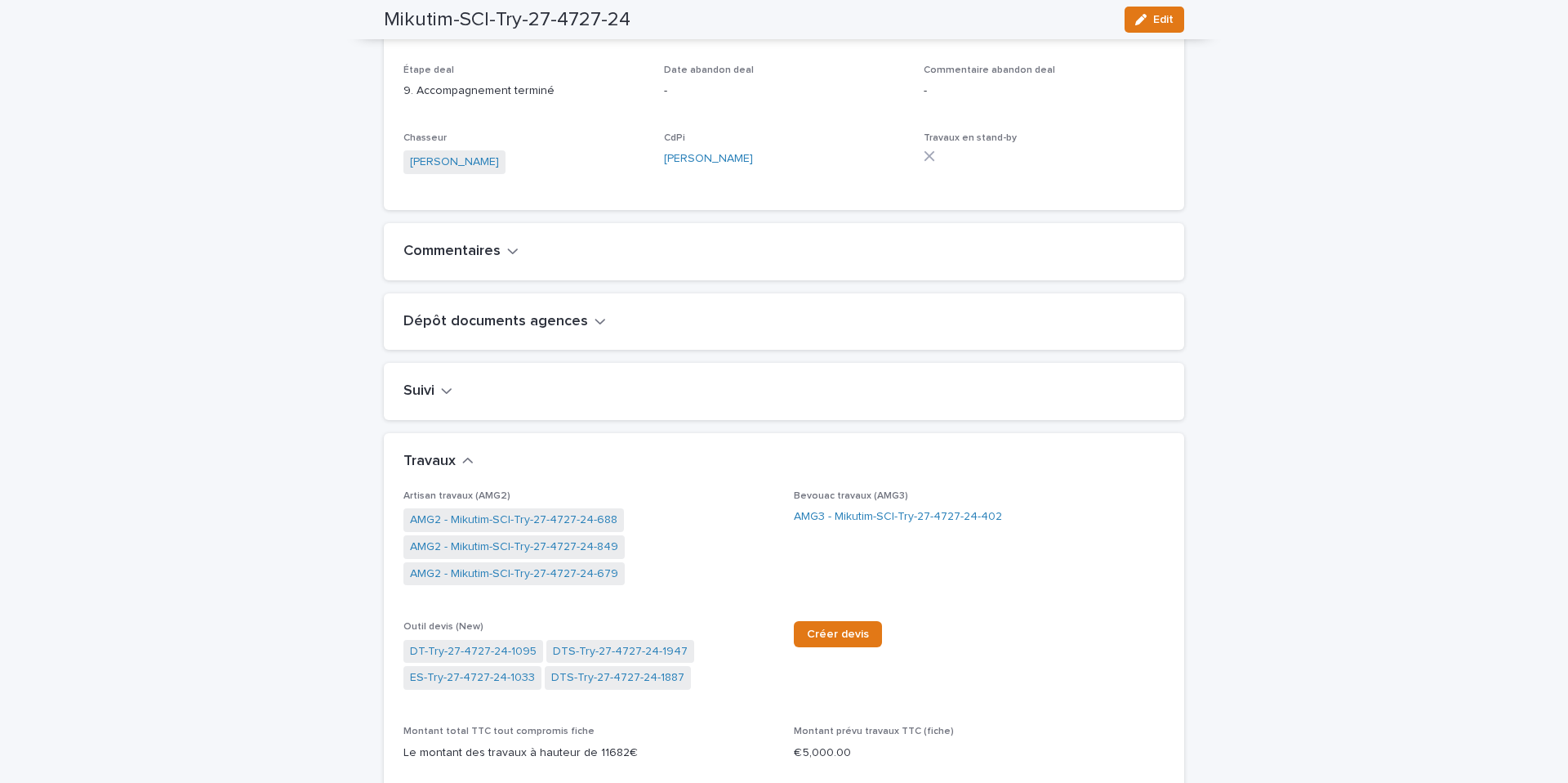
scroll to position [478, 0]
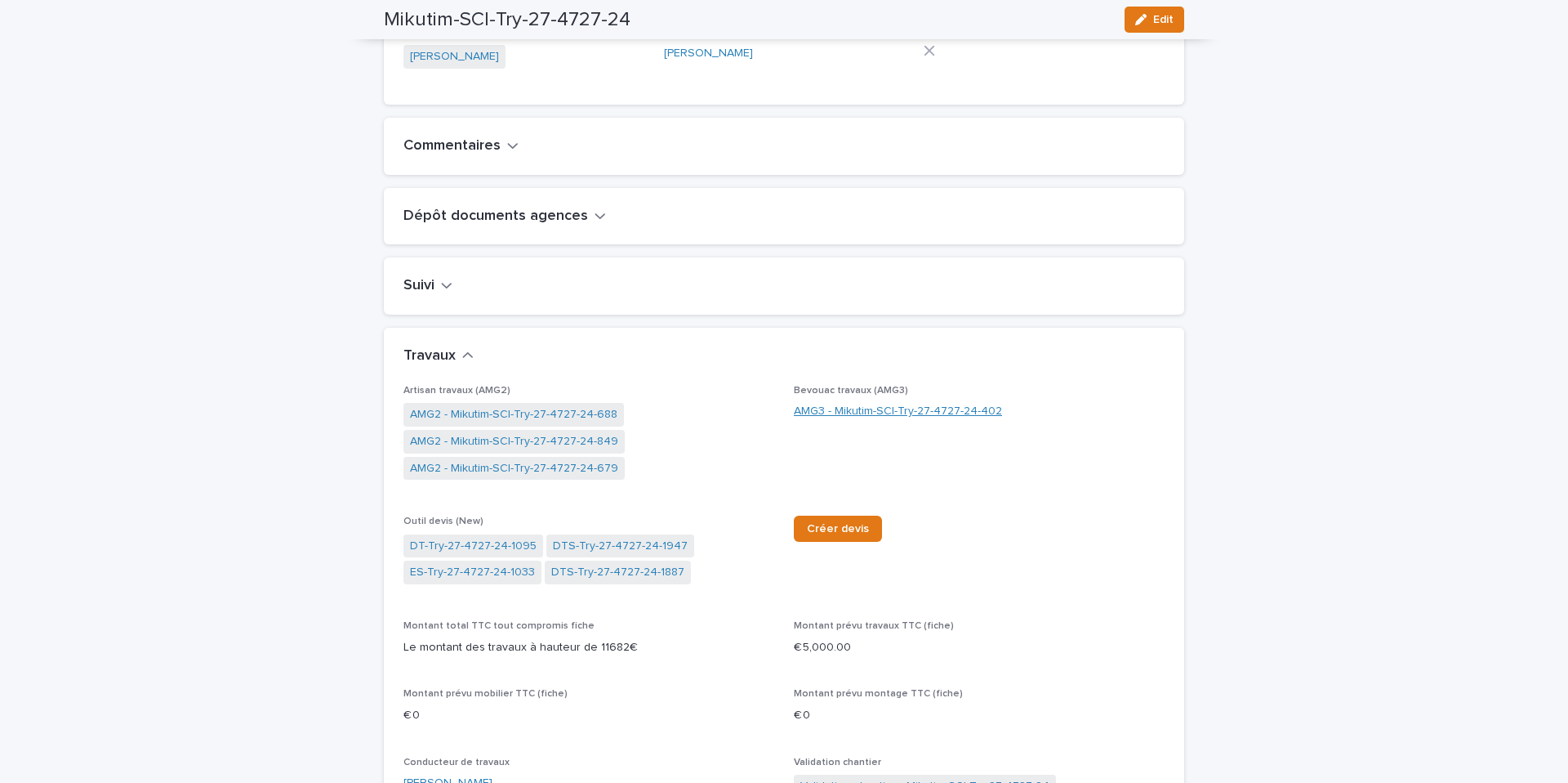
click at [803, 420] on link "AMG3 - Mikutim-SCI-Try-27-4727-24-402" at bounding box center [898, 412] width 208 height 17
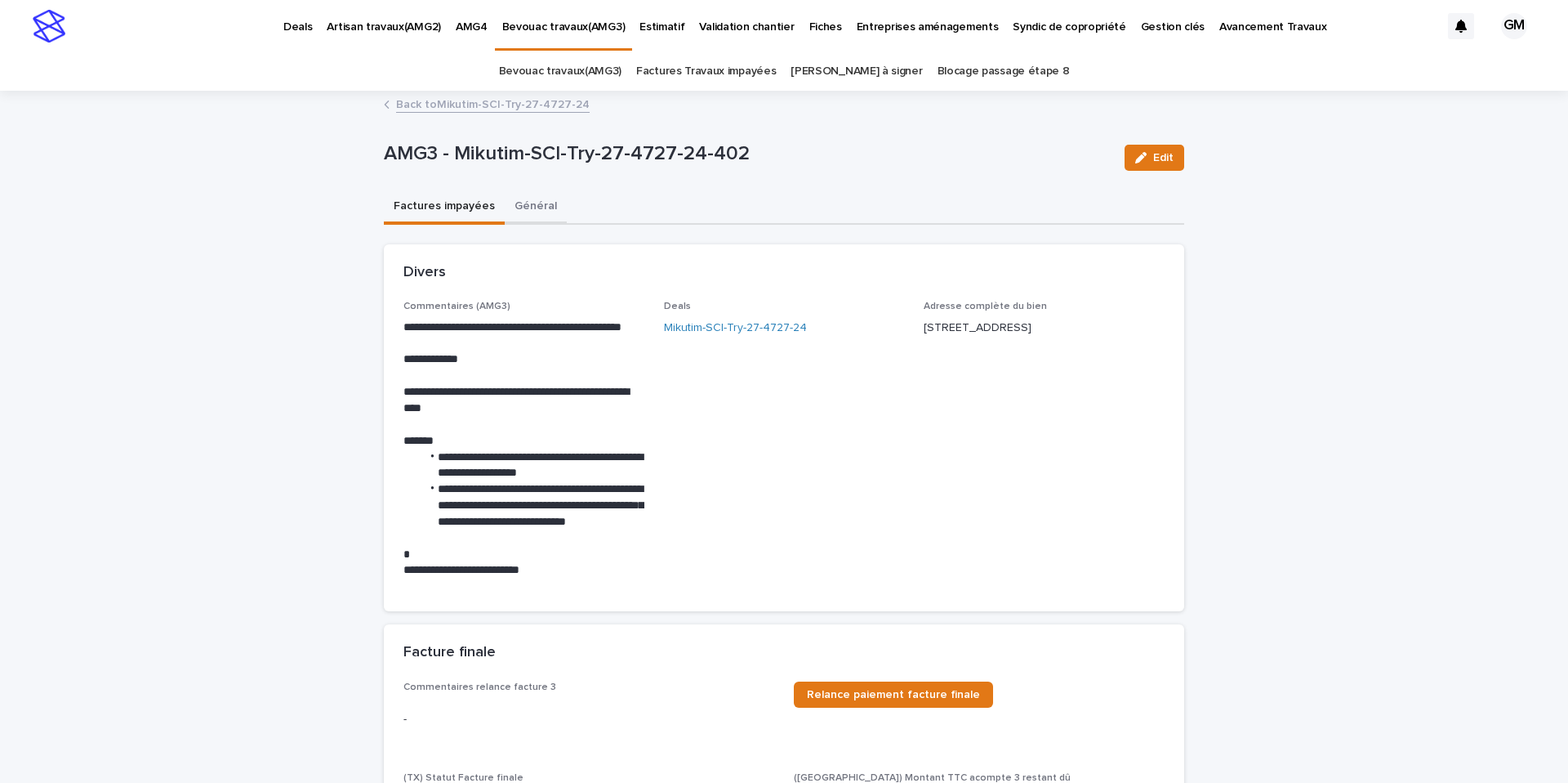
click at [525, 208] on button "Général" at bounding box center [536, 207] width 62 height 34
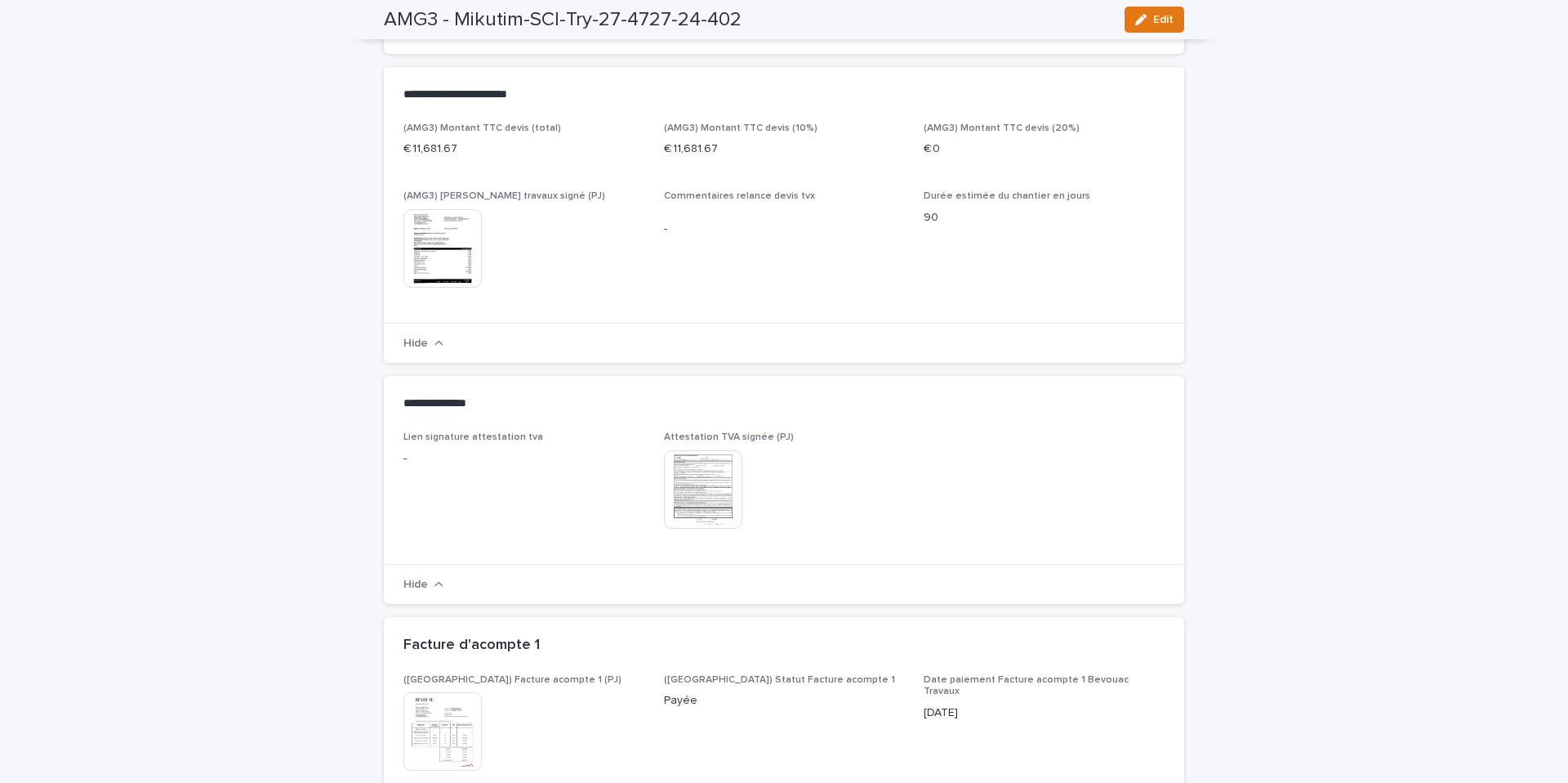
scroll to position [1012, 0]
click at [432, 242] on img at bounding box center [443, 244] width 78 height 78
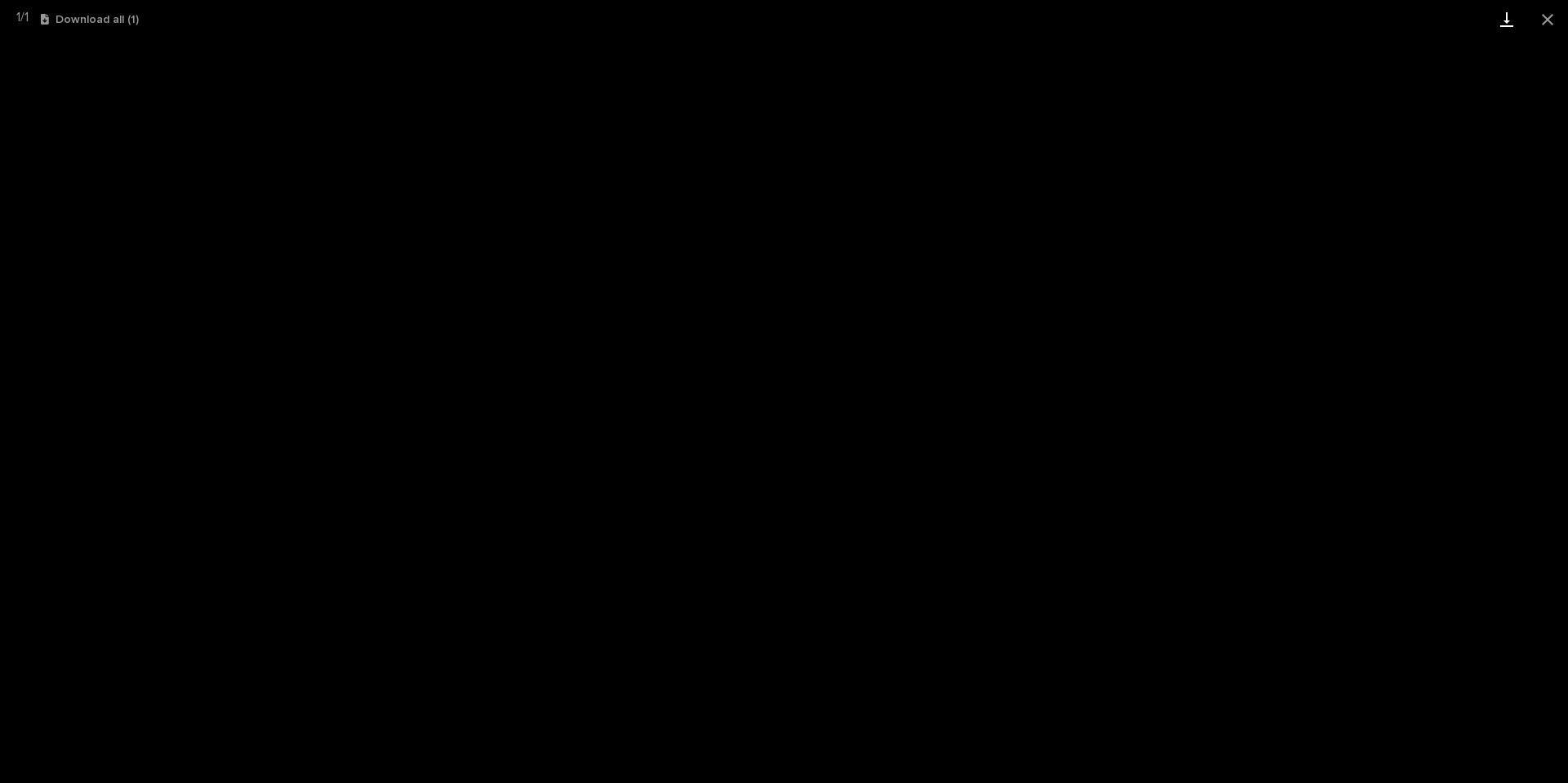
drag, startPoint x: 1544, startPoint y: 21, endPoint x: 1507, endPoint y: 30, distance: 38.1
click at [1543, 21] on button "Close gallery" at bounding box center [1548, 19] width 41 height 38
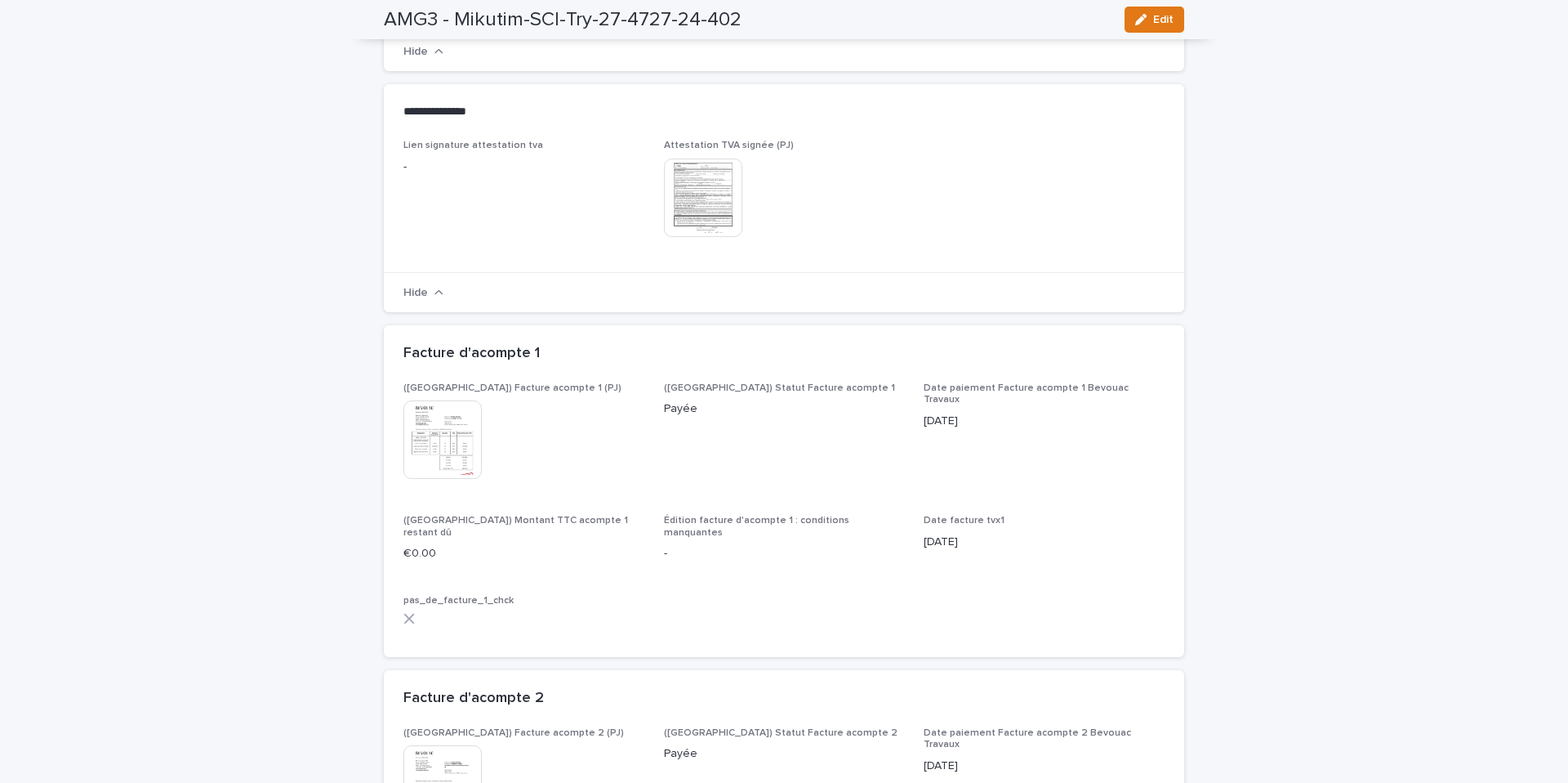
scroll to position [1824, 0]
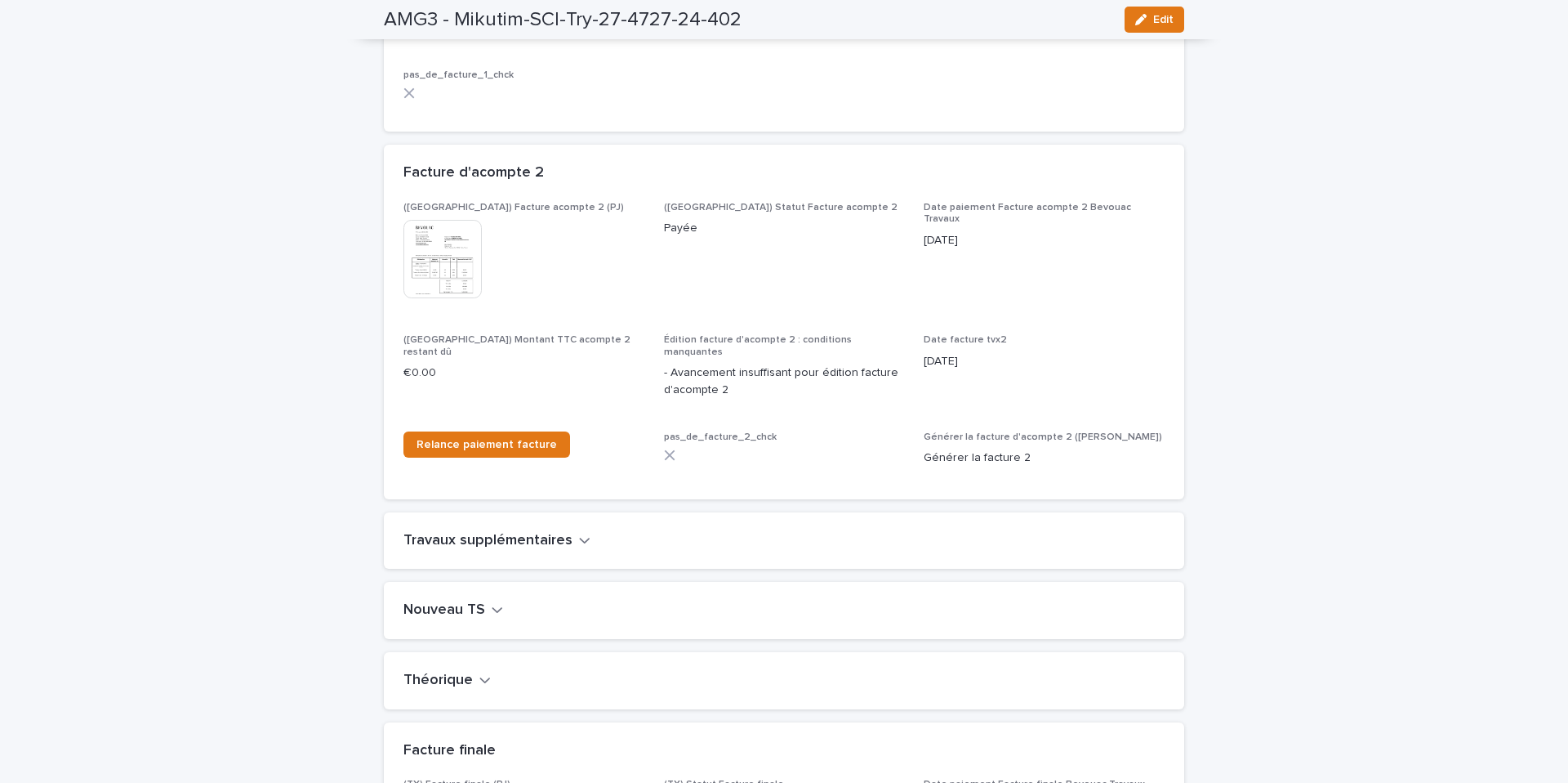
click at [491, 582] on div "Nouveau TS" at bounding box center [784, 610] width 801 height 57
drag, startPoint x: 491, startPoint y: 585, endPoint x: 525, endPoint y: 565, distance: 39.4
click at [492, 607] on icon "button" at bounding box center [497, 610] width 10 height 6
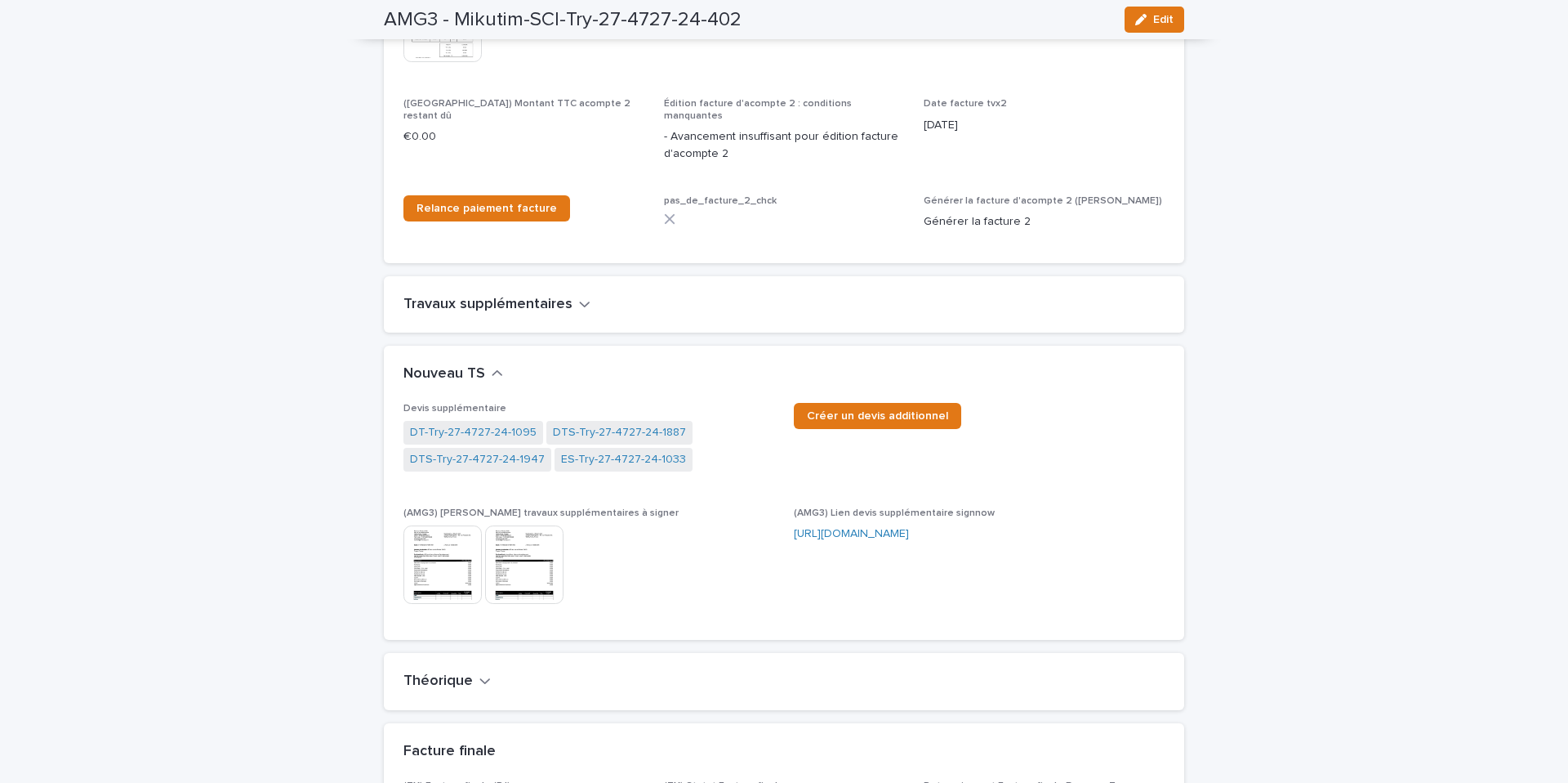
scroll to position [2065, 0]
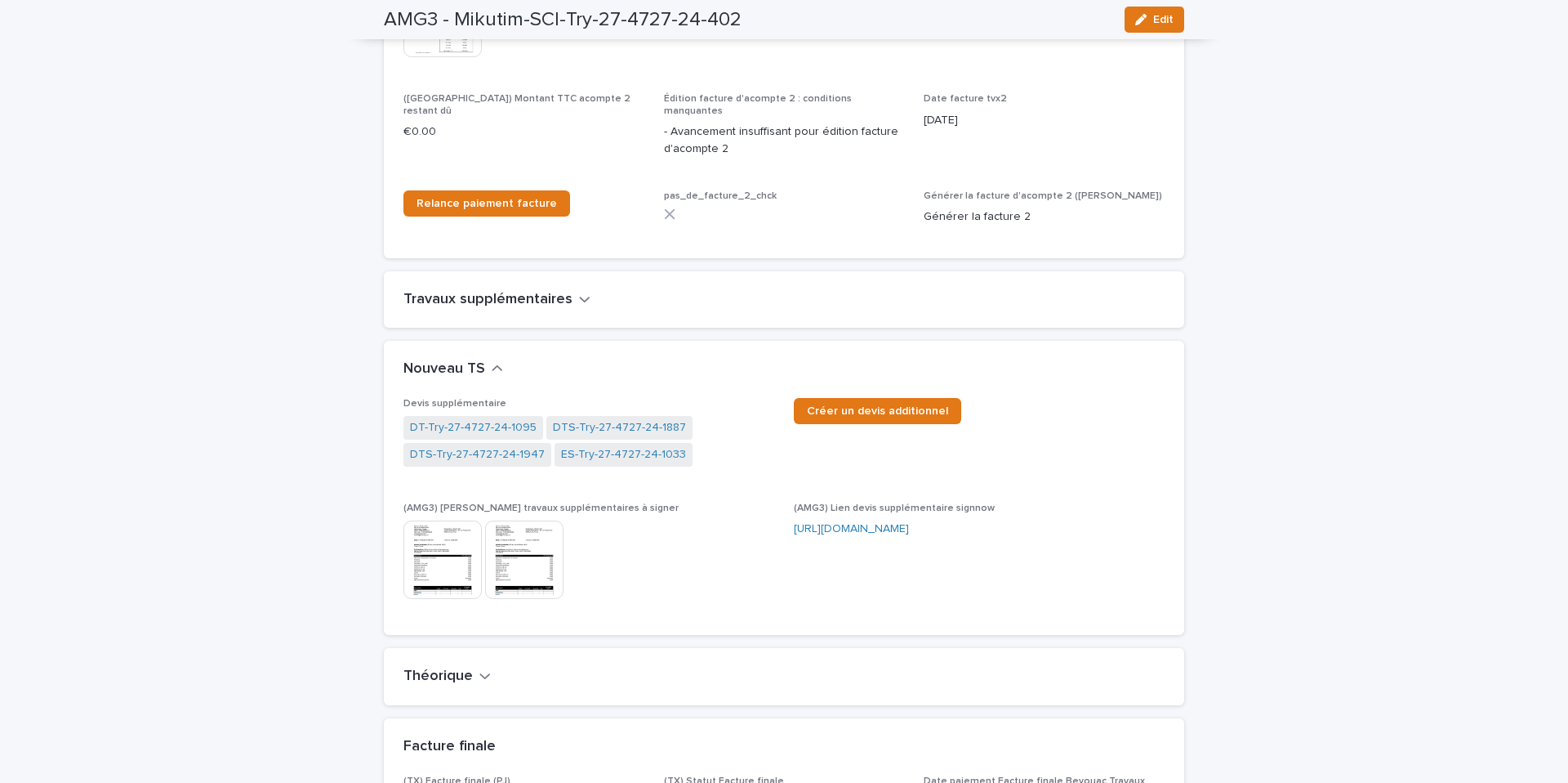
click at [454, 544] on img at bounding box center [443, 560] width 78 height 78
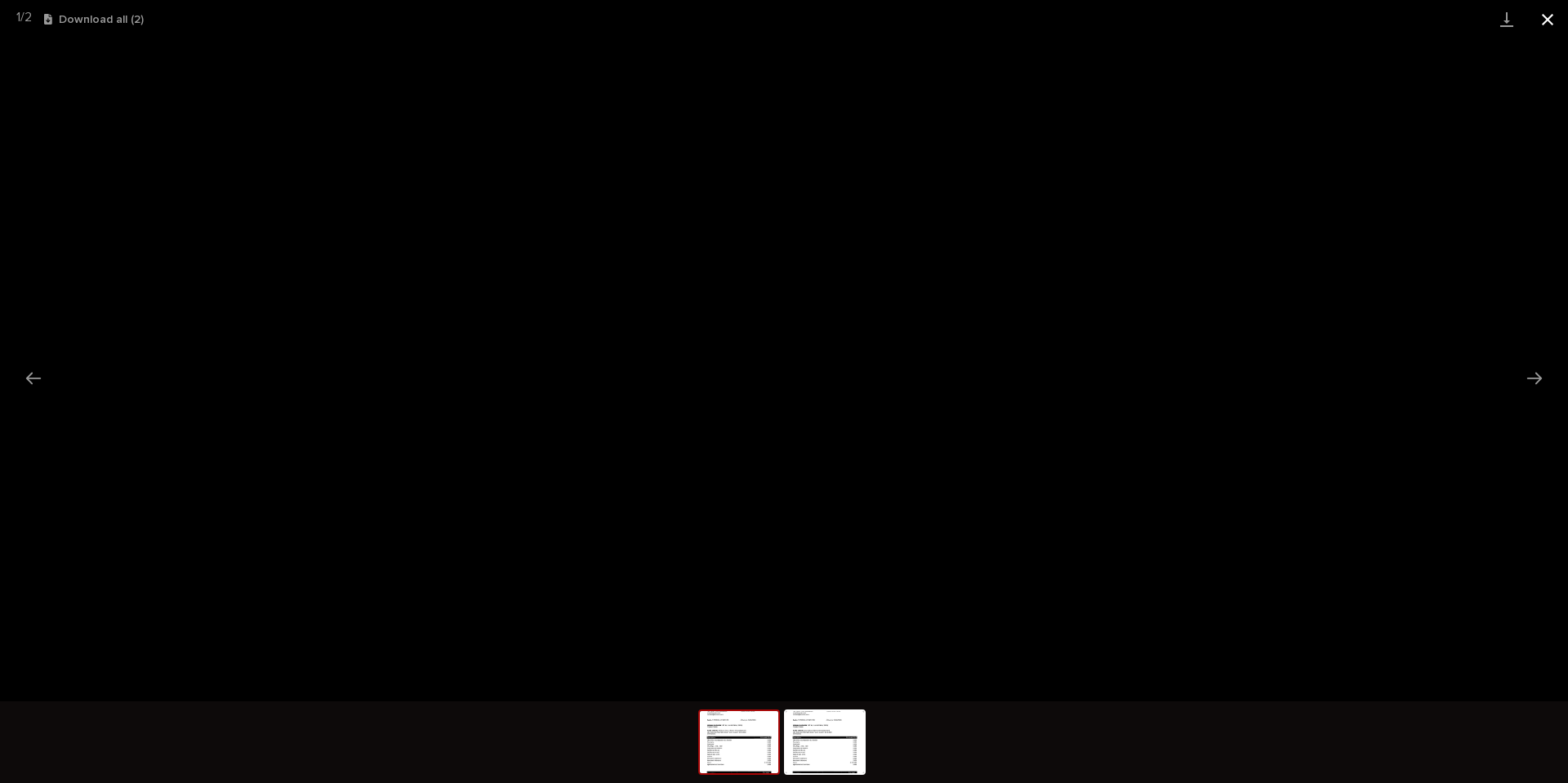
click at [1553, 16] on button "Close gallery" at bounding box center [1548, 19] width 41 height 38
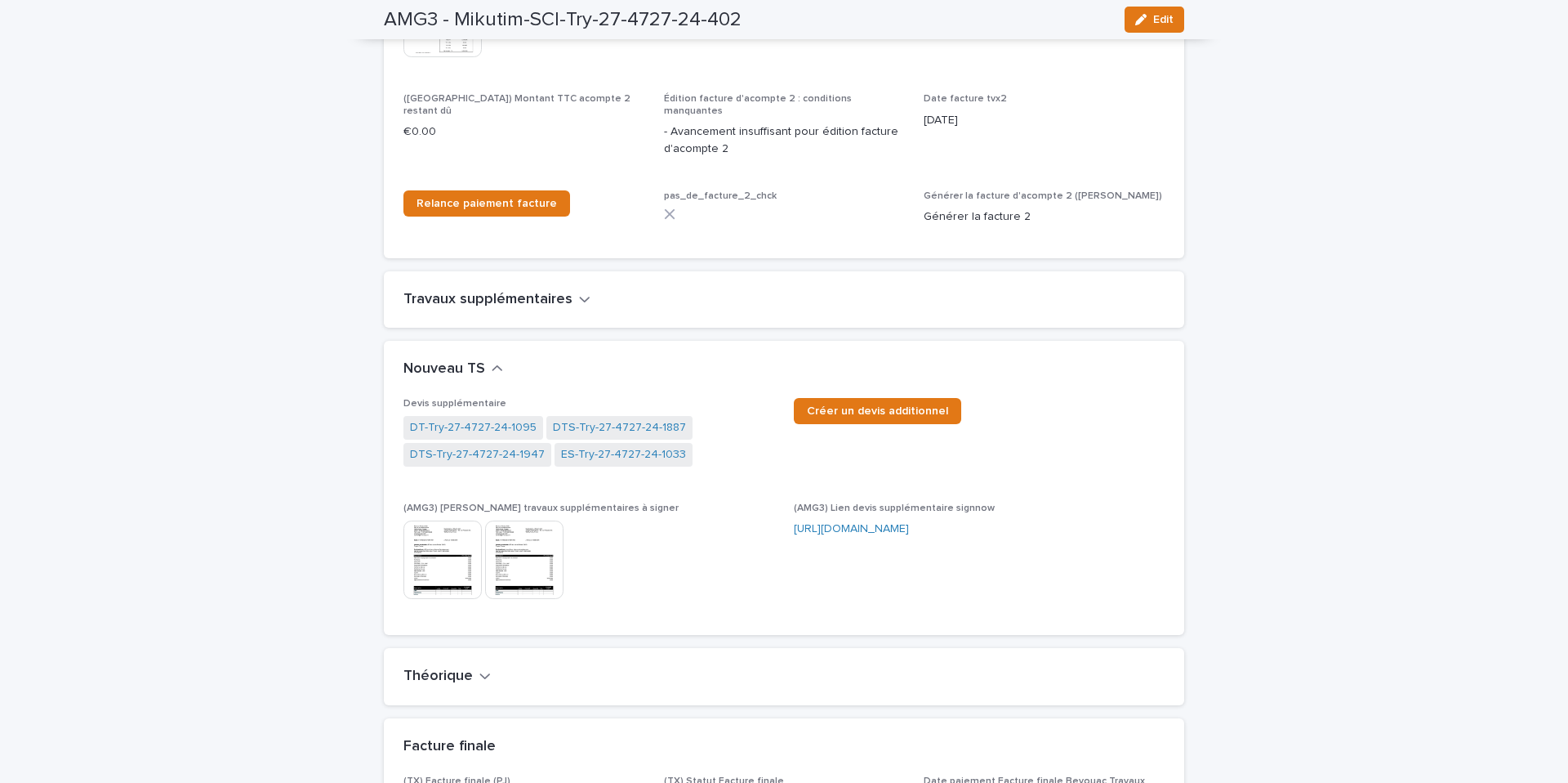
click at [526, 529] on img at bounding box center [525, 560] width 78 height 78
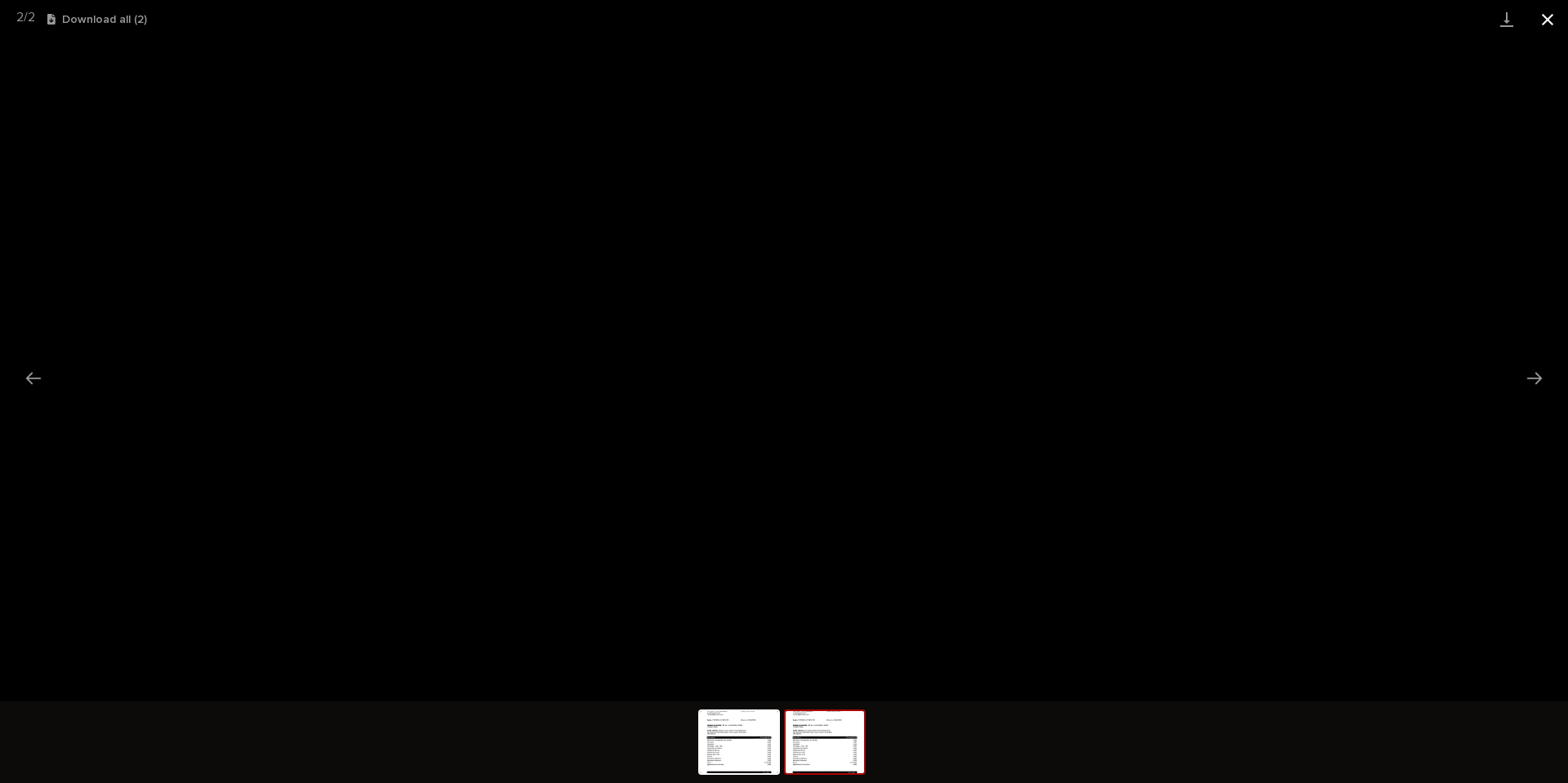
click at [1544, 20] on button "Close gallery" at bounding box center [1548, 19] width 41 height 38
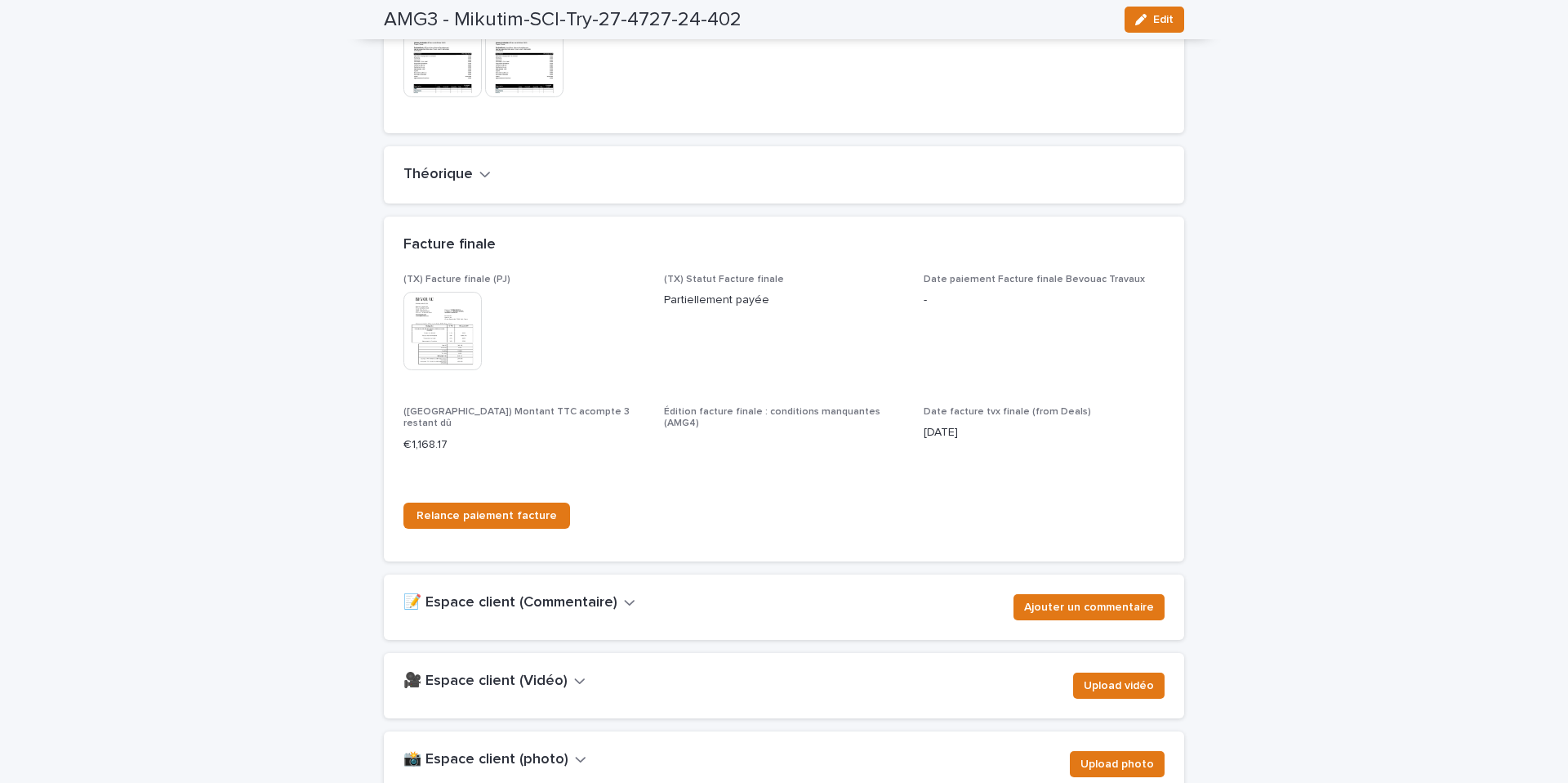
scroll to position [2583, 0]
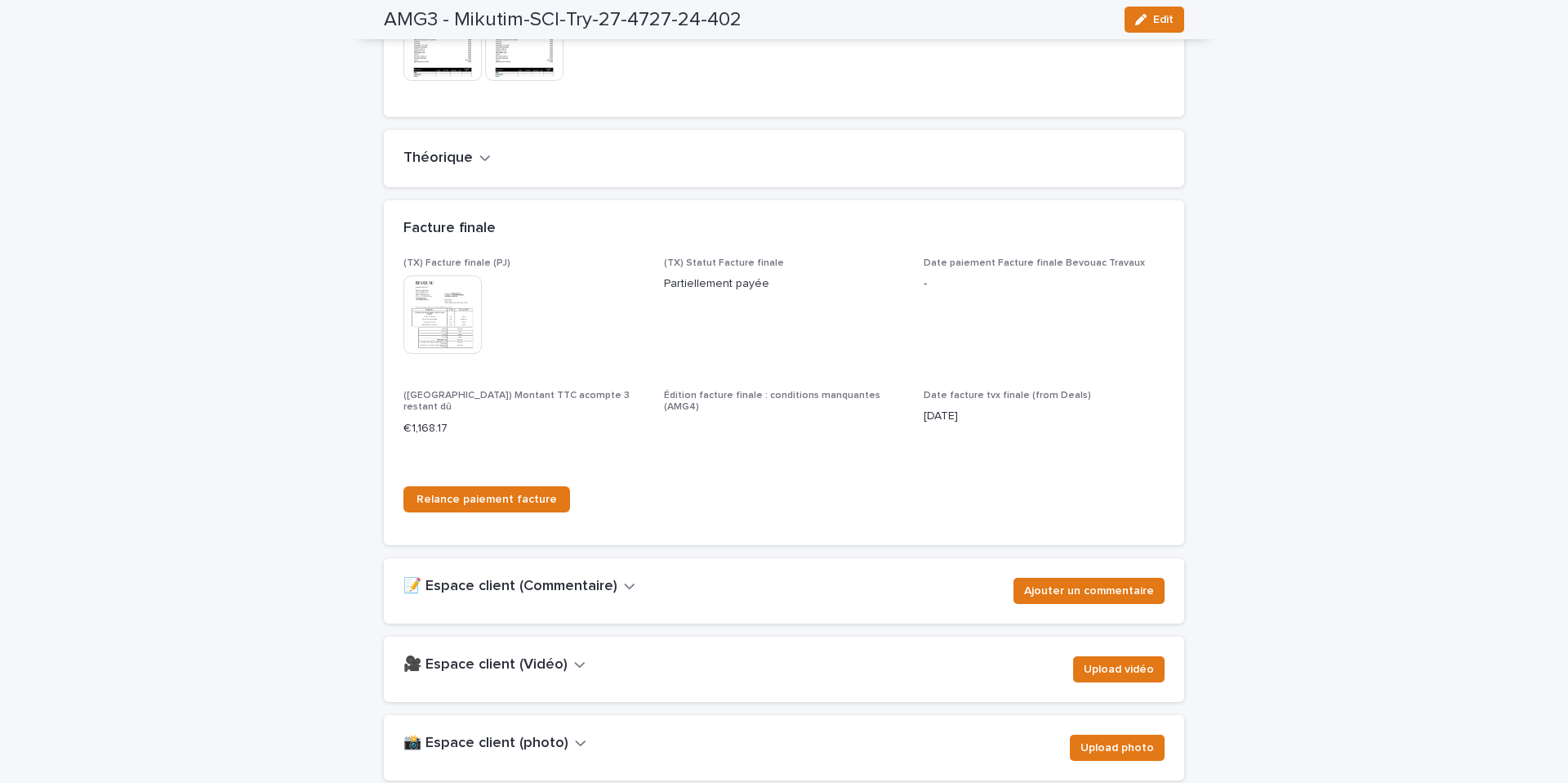
click at [450, 307] on img at bounding box center [443, 314] width 78 height 78
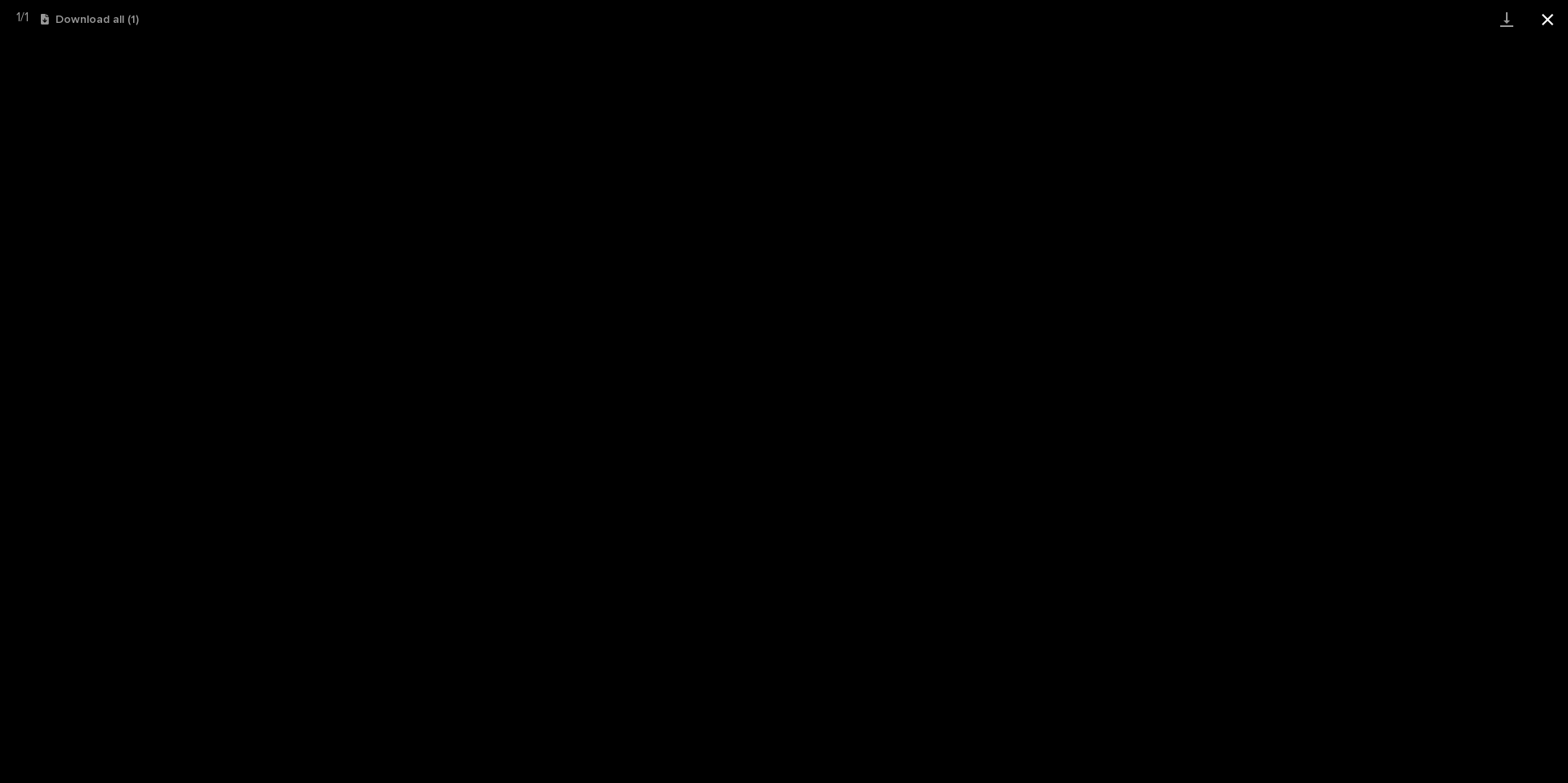
click at [1552, 21] on button "Close gallery" at bounding box center [1548, 19] width 41 height 38
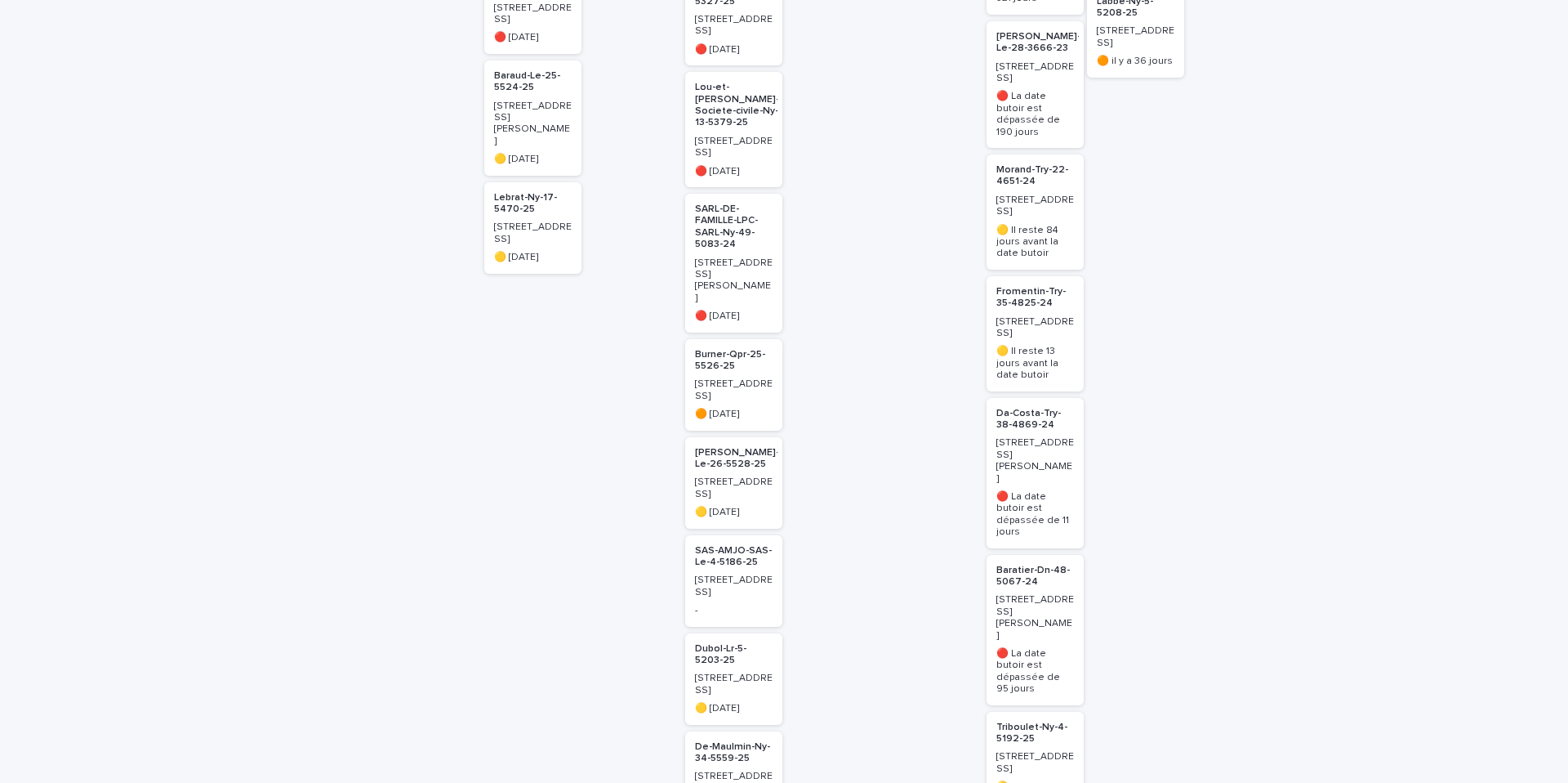
scroll to position [1083, 0]
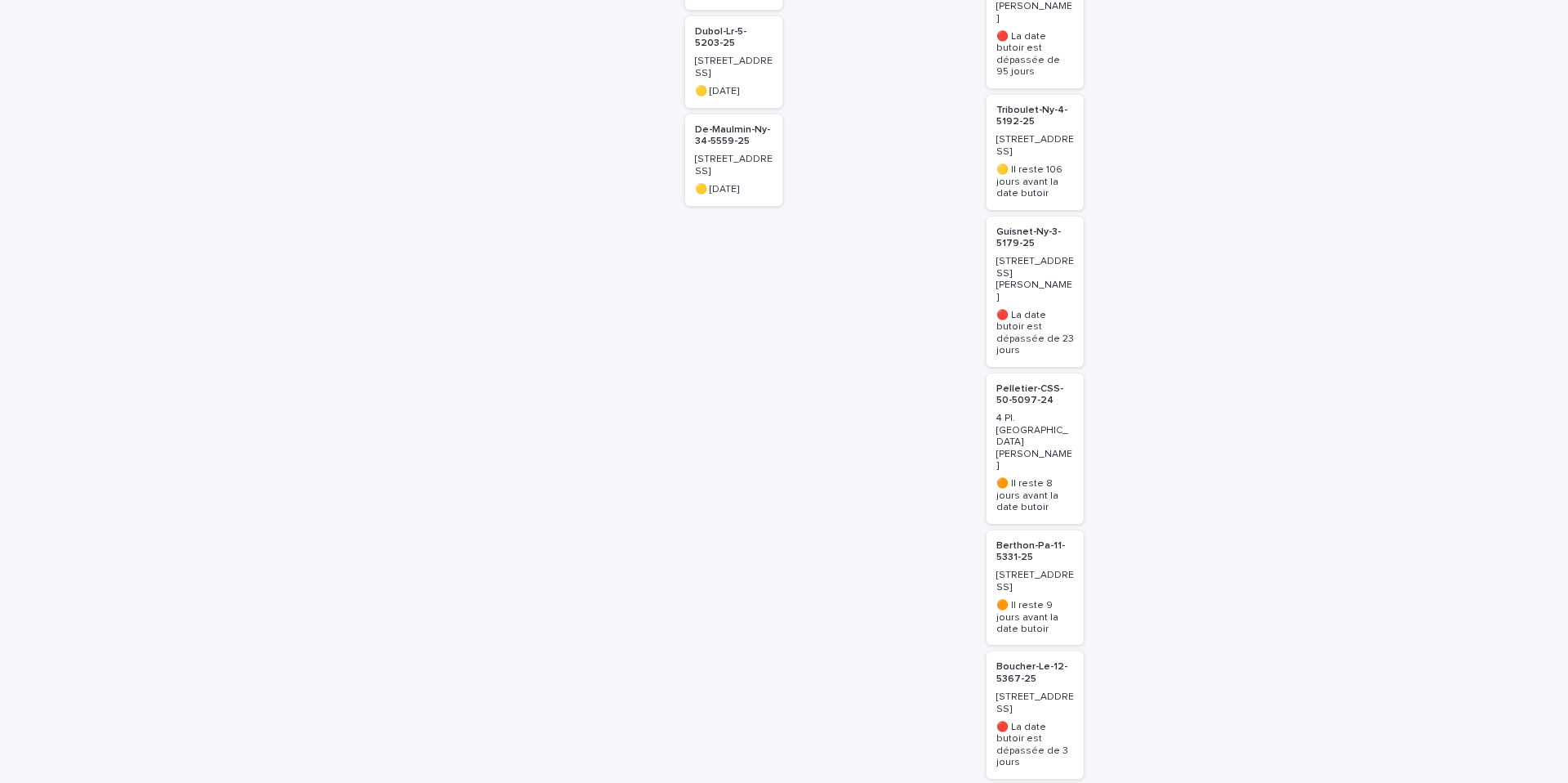
click at [1020, 661] on p "Boucher-Le-12-5367-25" at bounding box center [1035, 673] width 78 height 24
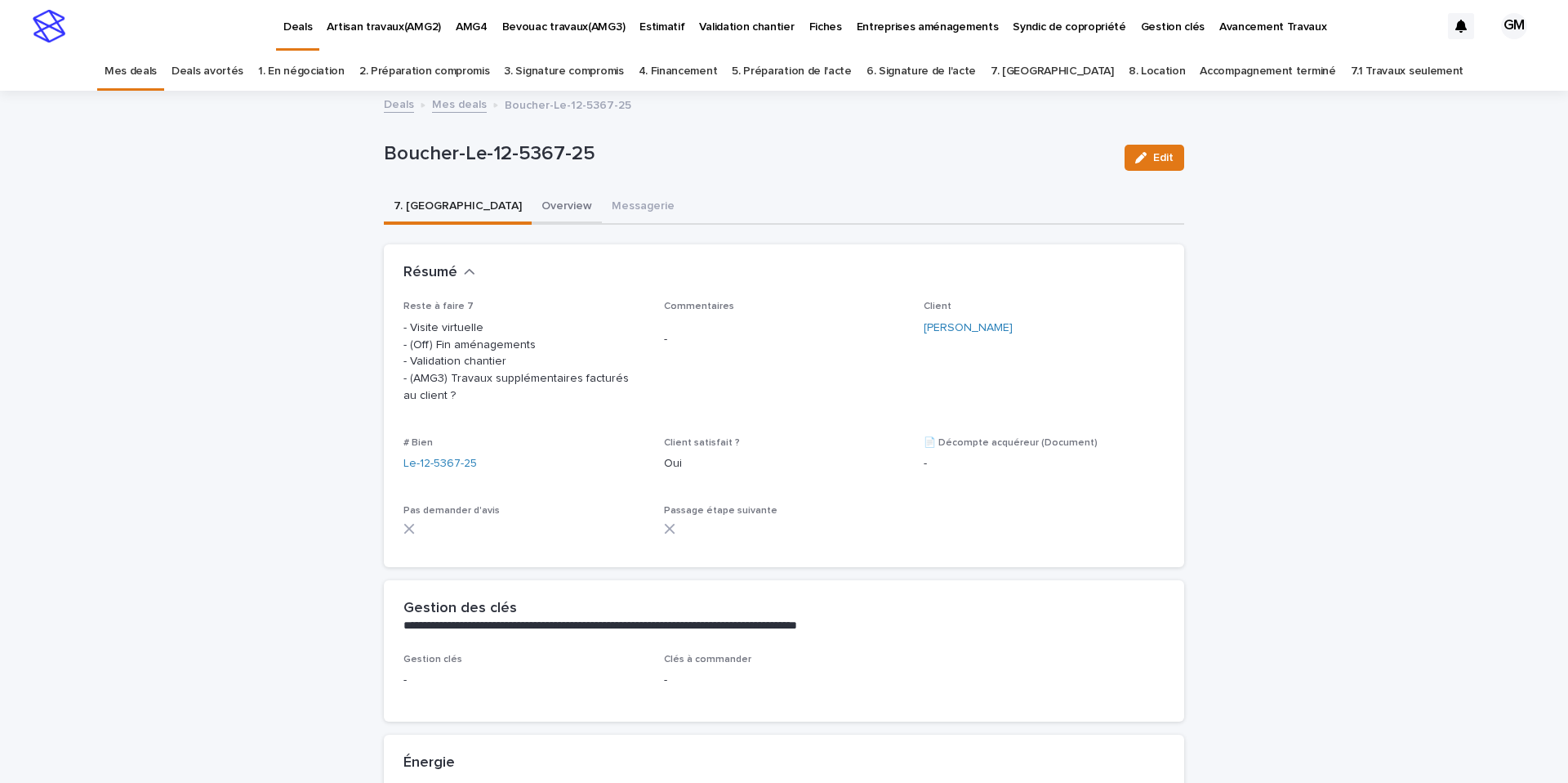
click at [531, 205] on button "Overview" at bounding box center [566, 207] width 70 height 34
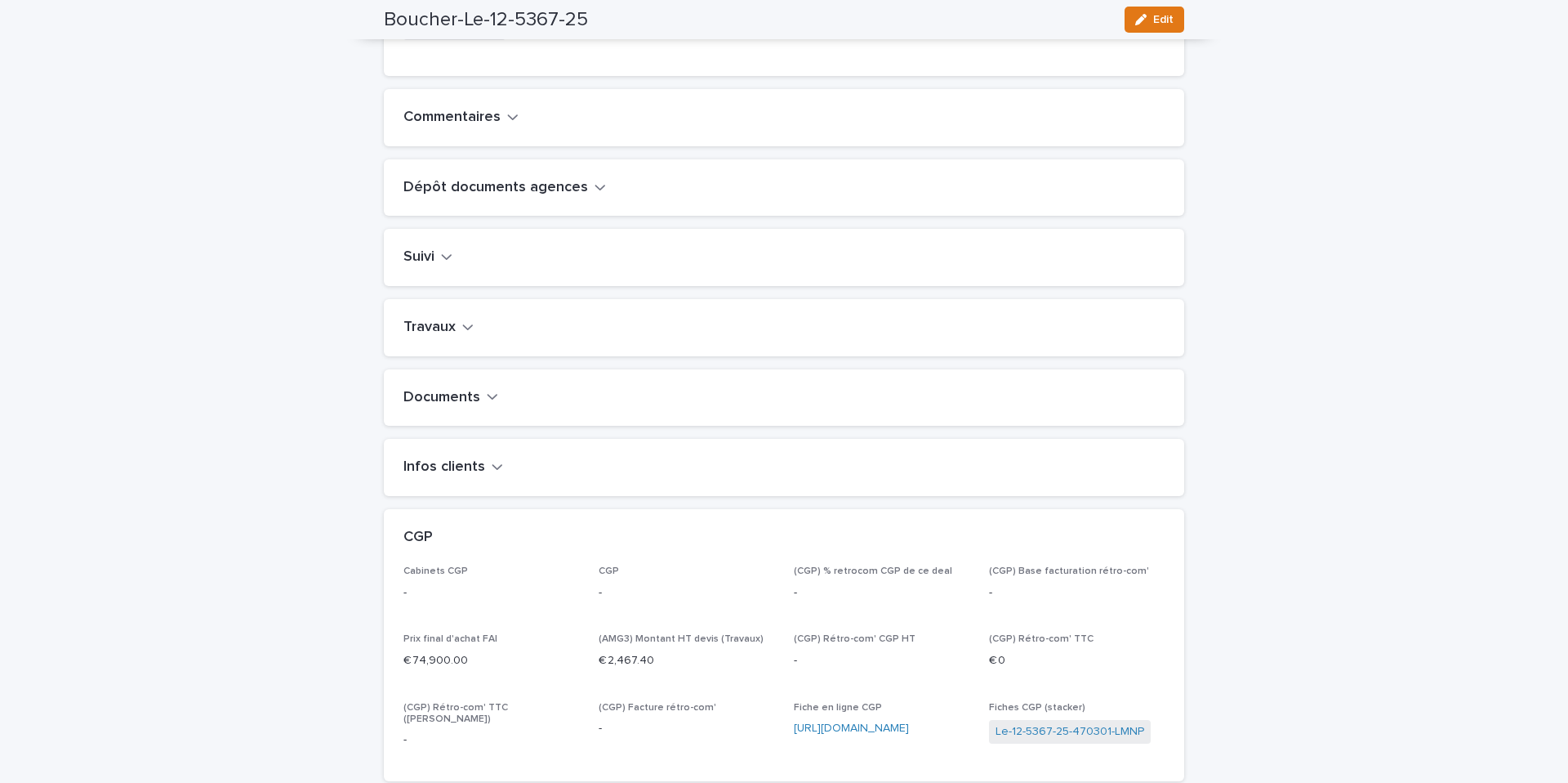
scroll to position [486, 0]
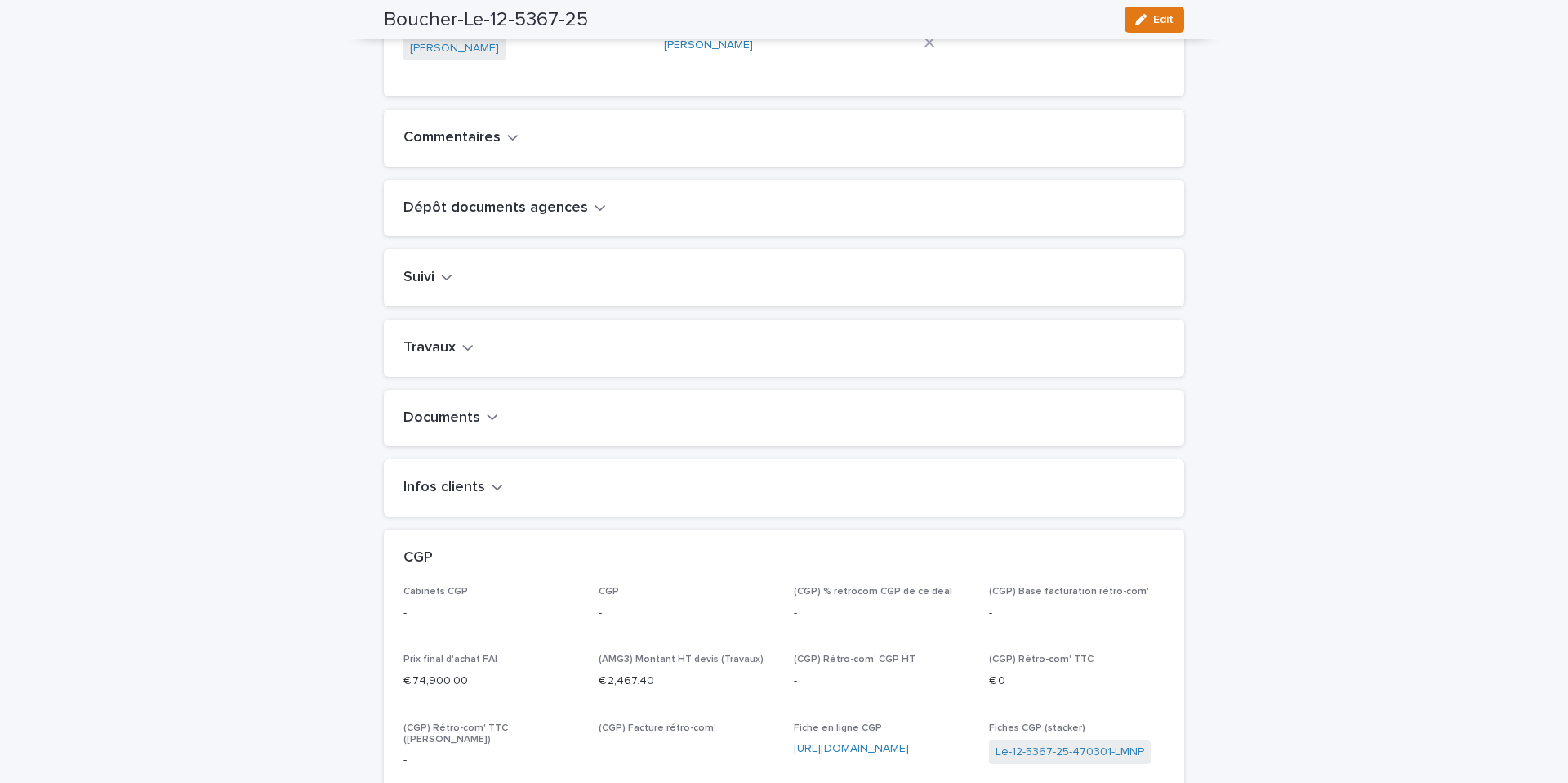
click at [436, 351] on div "Travaux" at bounding box center [784, 348] width 801 height 57
click at [435, 357] on h2 "Travaux" at bounding box center [429, 348] width 52 height 18
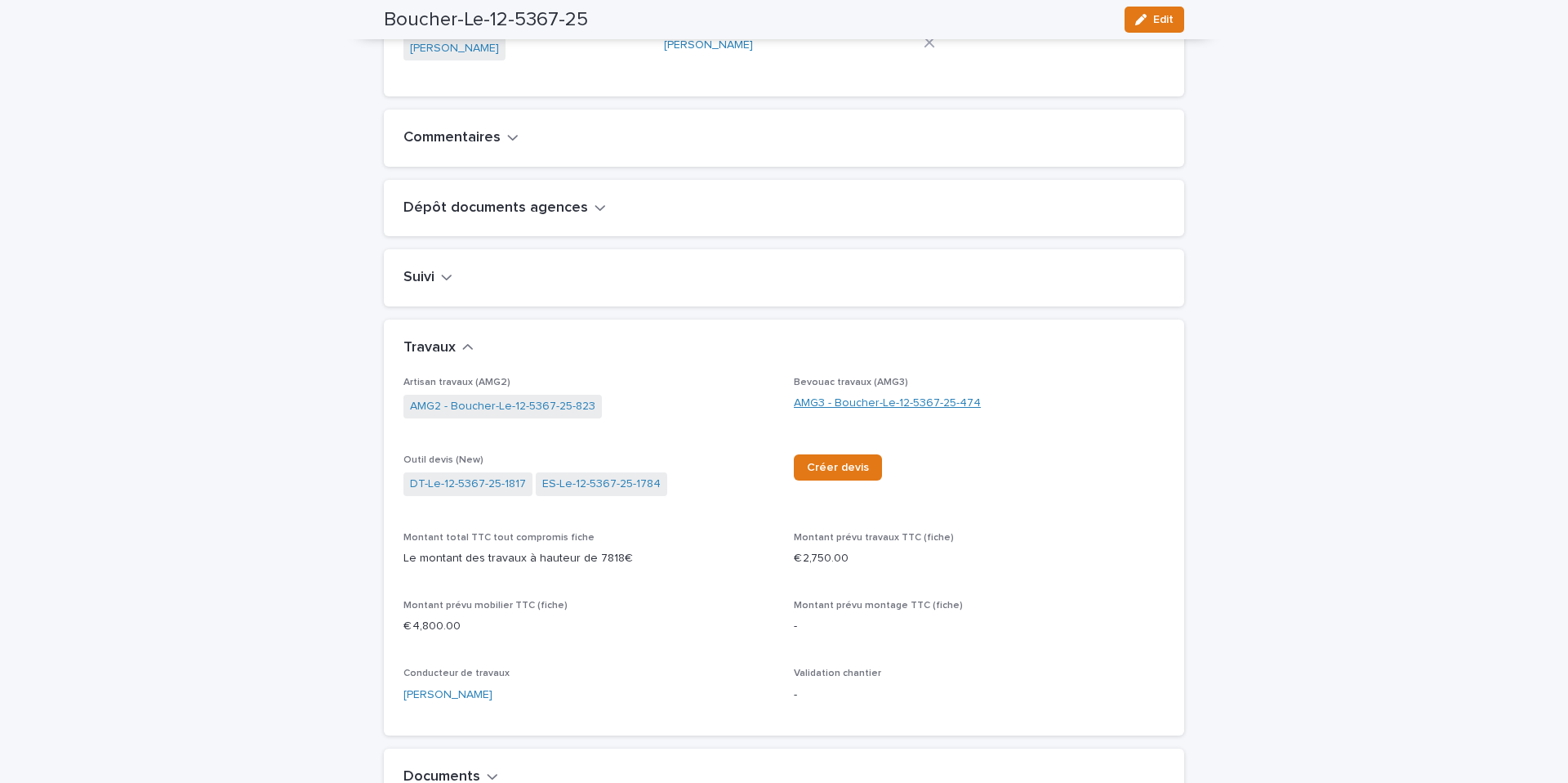
click at [811, 412] on link "AMG3 - Boucher-Le-12-5367-25-474" at bounding box center [887, 403] width 187 height 17
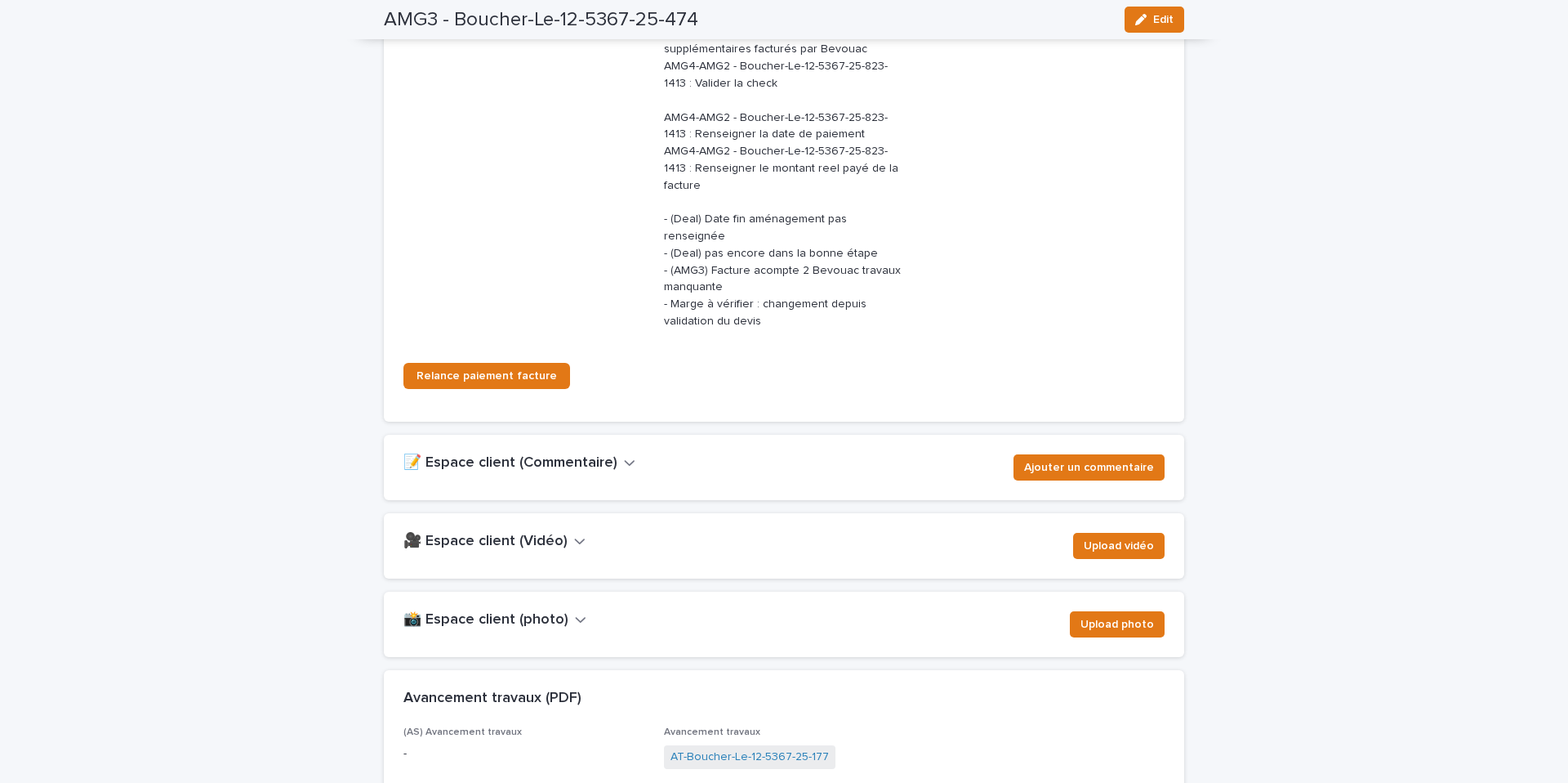
scroll to position [2383, 0]
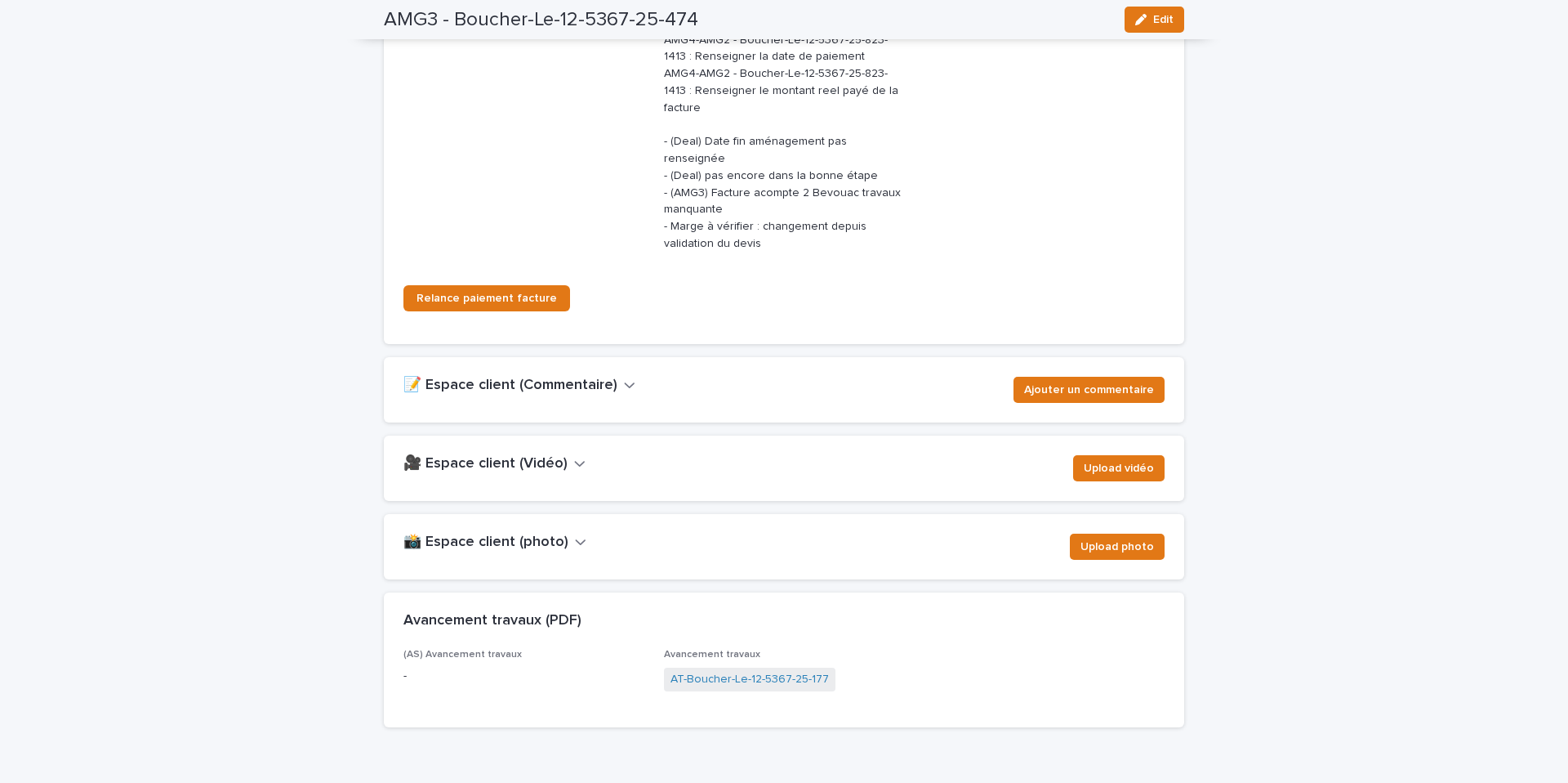
click at [555, 533] on h2 "📸 Espace client (photo)" at bounding box center [486, 542] width 165 height 18
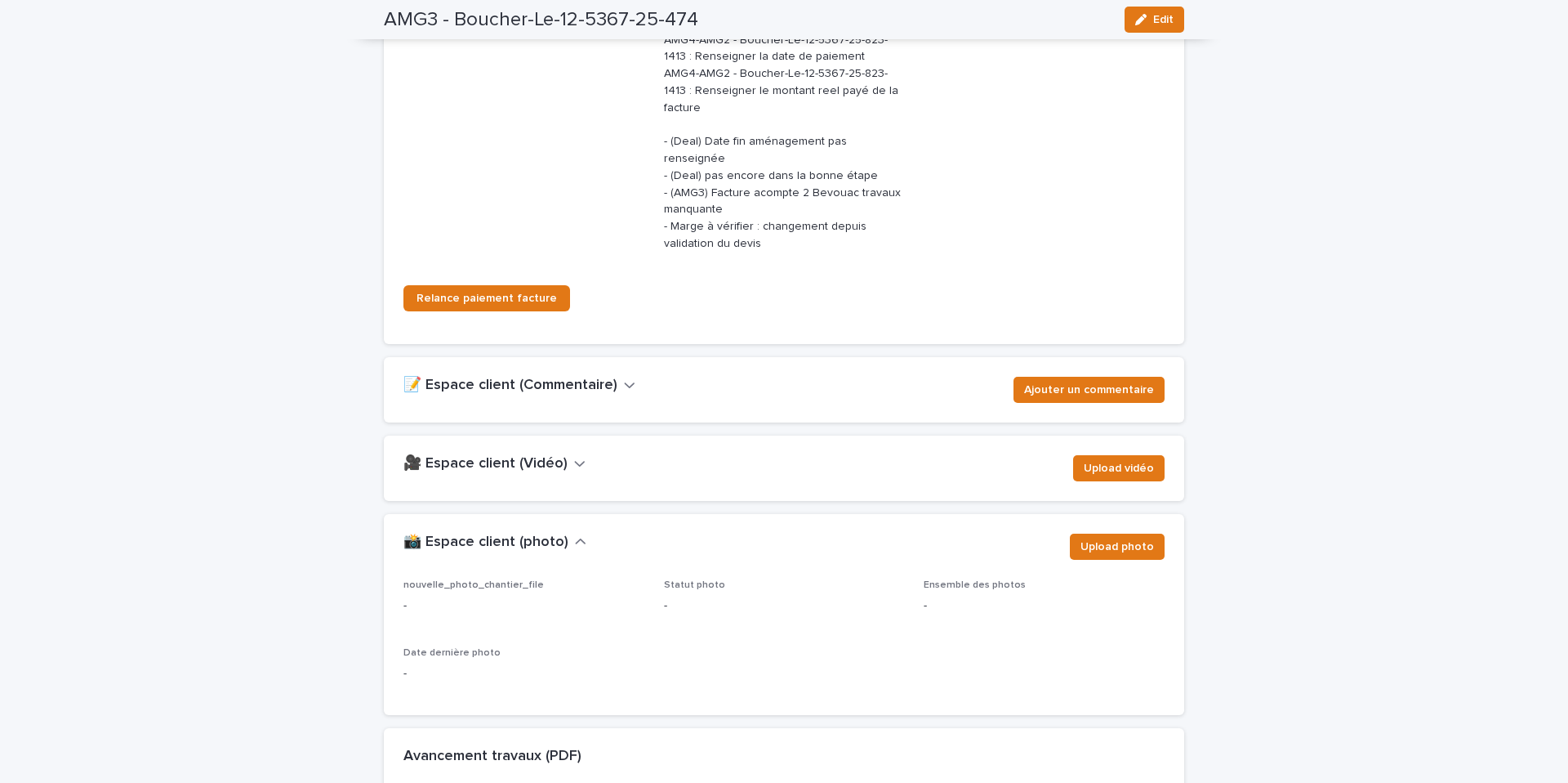
drag, startPoint x: 1168, startPoint y: 27, endPoint x: 890, endPoint y: 494, distance: 543.5
click at [1168, 27] on button "Edit" at bounding box center [1154, 20] width 60 height 26
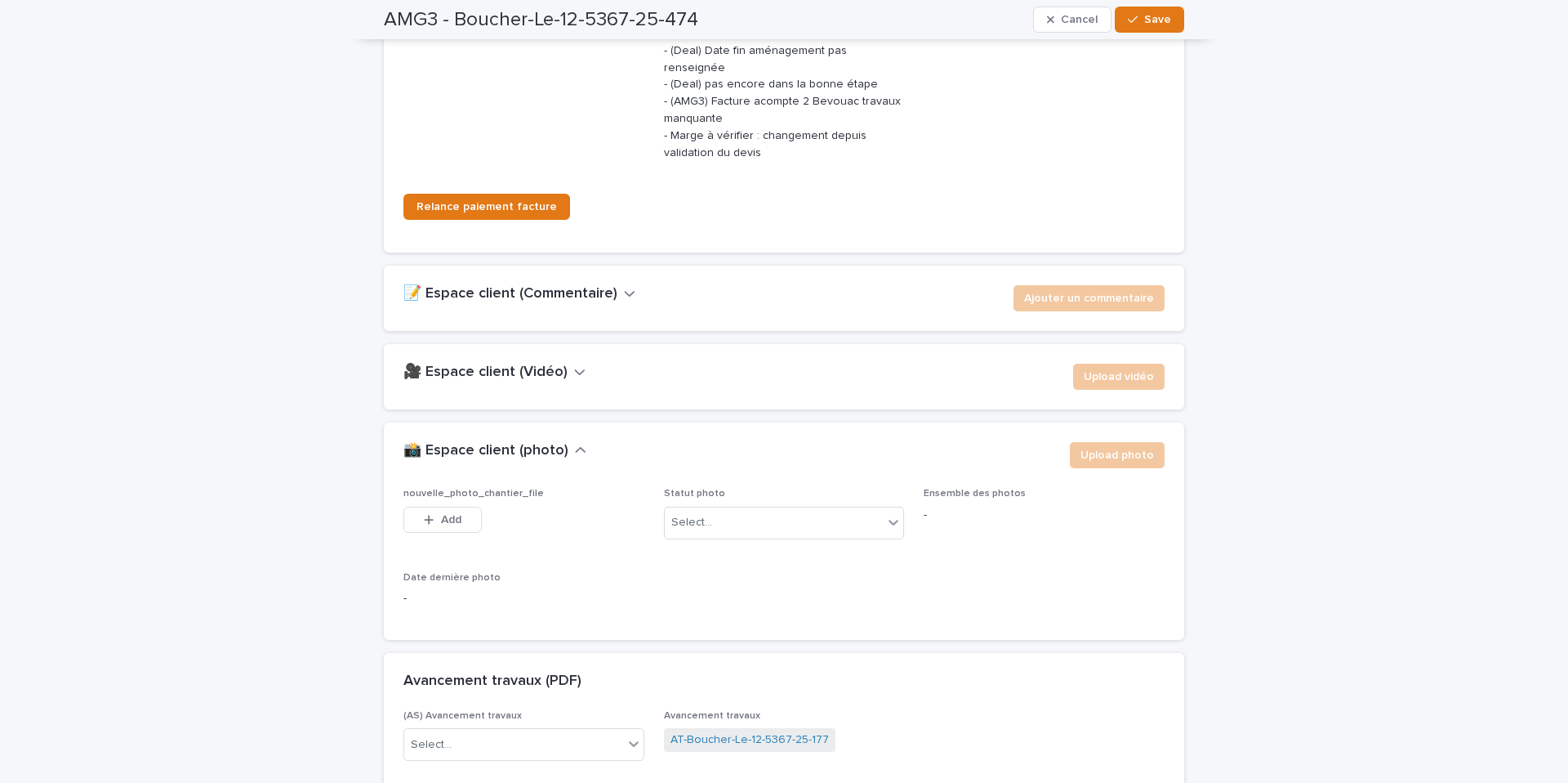
scroll to position [2565, 0]
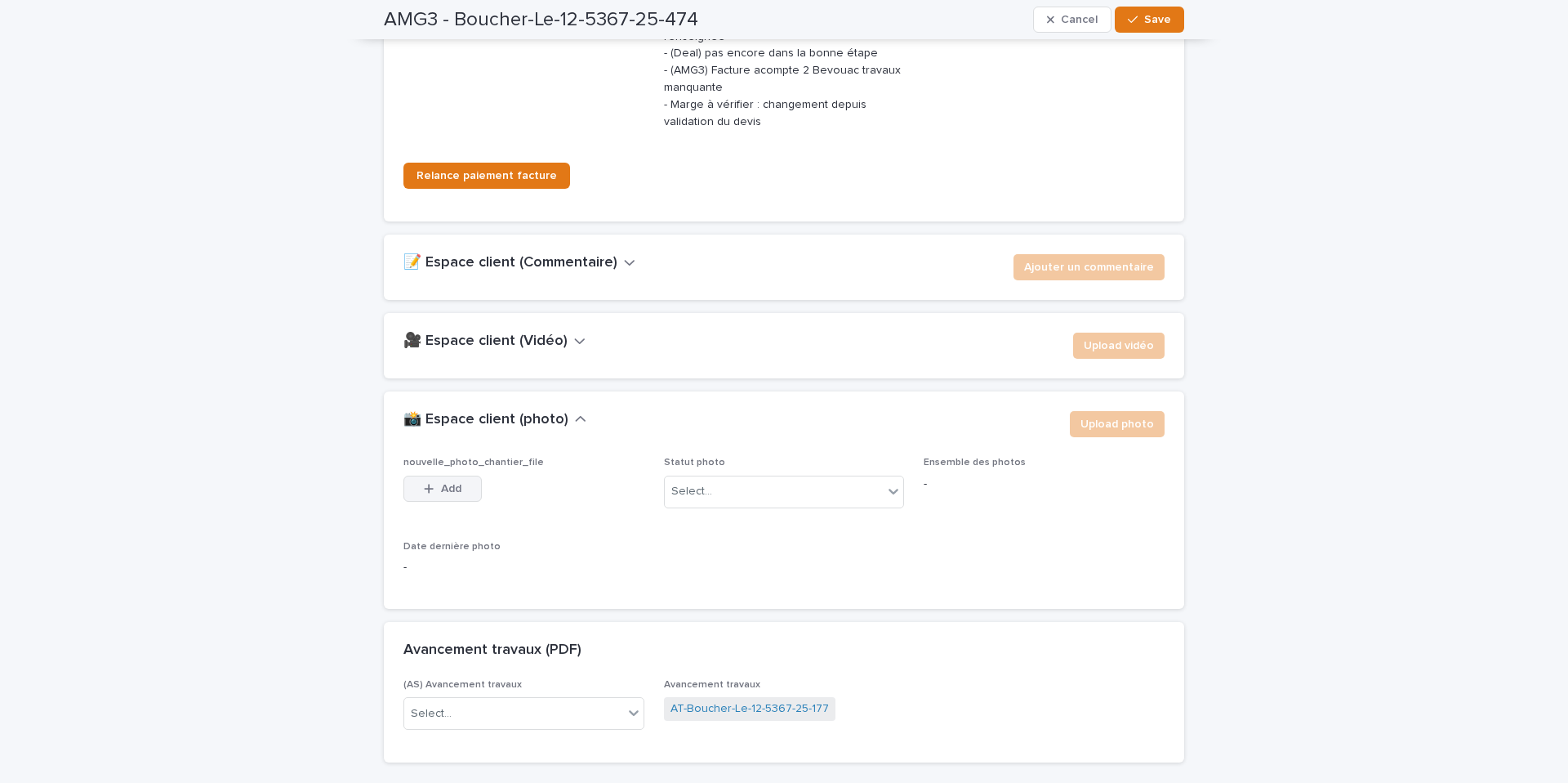
click at [434, 483] on div "button" at bounding box center [432, 488] width 16 height 11
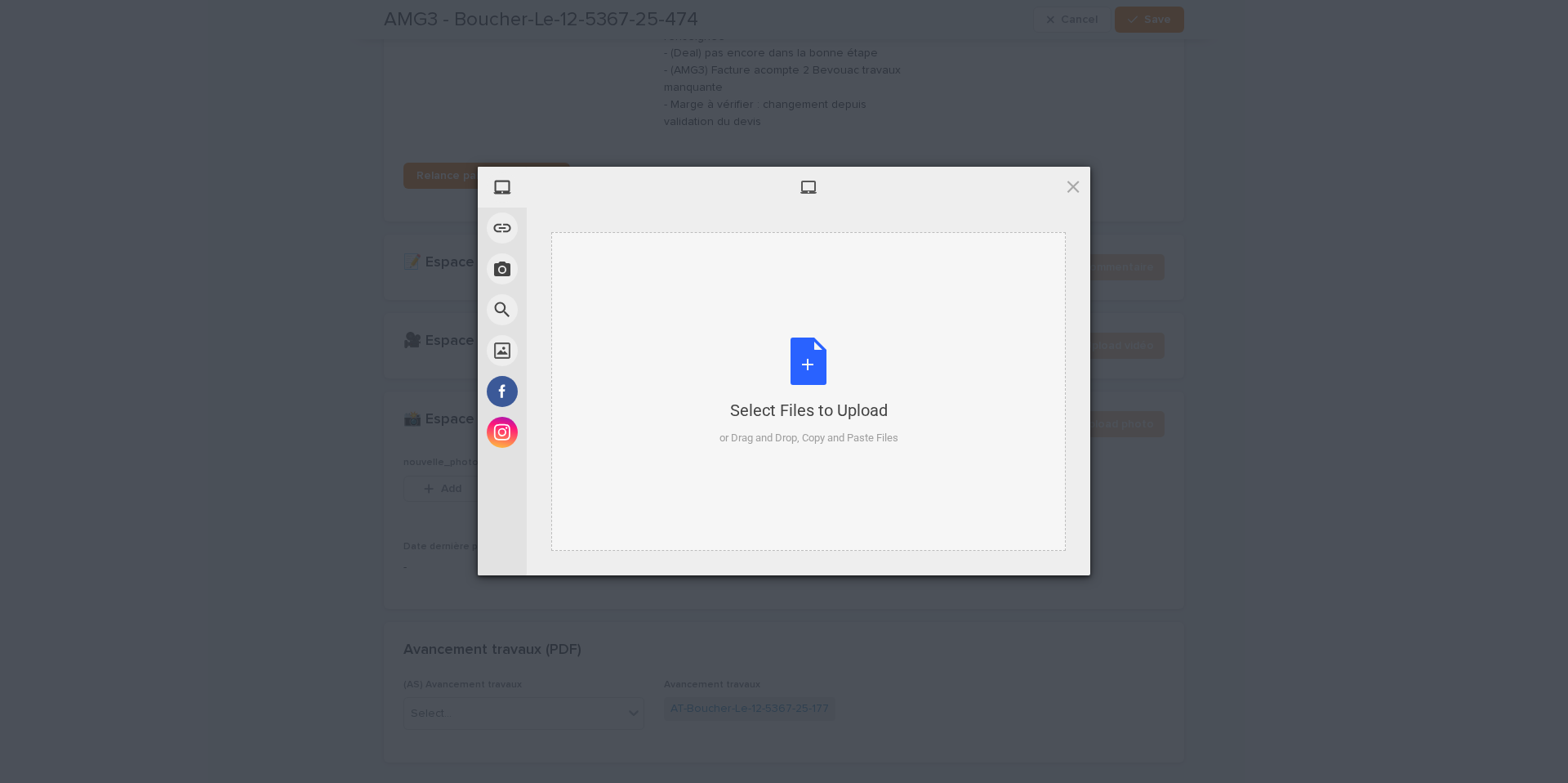
click at [811, 355] on div "Select Files to Upload or Drag and Drop, Copy and Paste Files" at bounding box center [809, 392] width 179 height 109
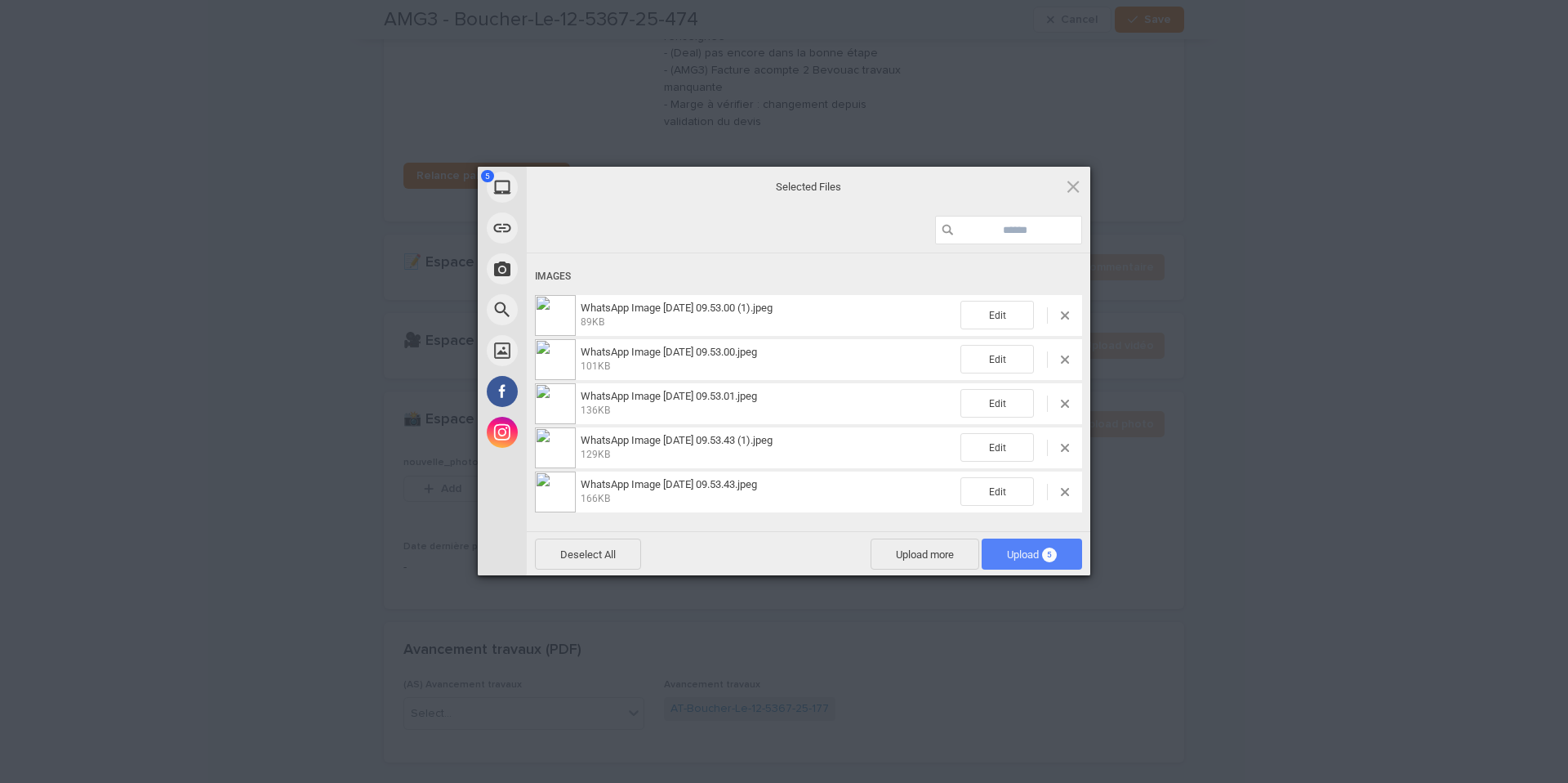
click at [1054, 554] on span "5" at bounding box center [1048, 554] width 14 height 14
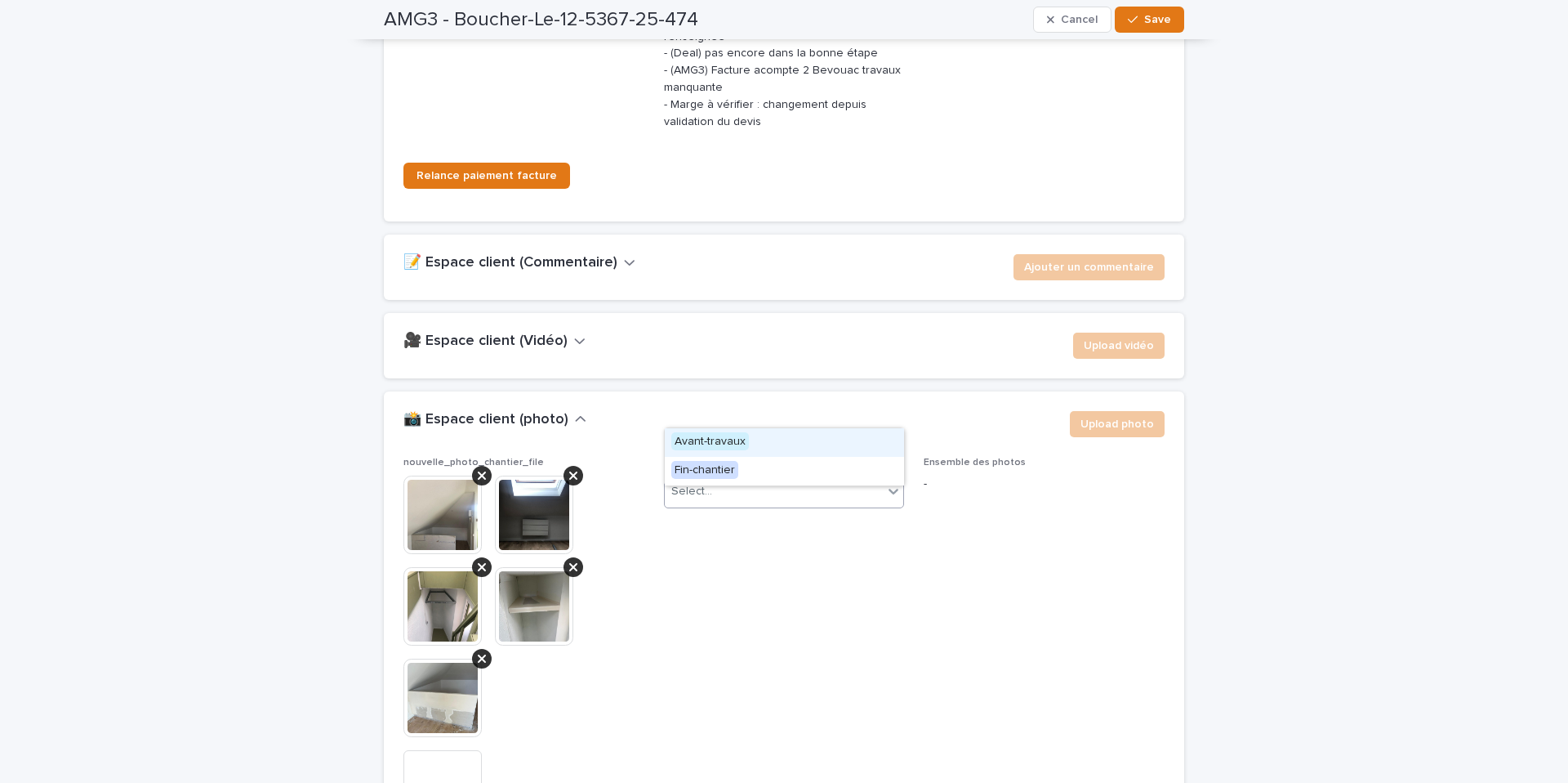
click at [889, 483] on icon at bounding box center [893, 491] width 16 height 16
click at [753, 445] on div "Avant-travaux" at bounding box center [784, 442] width 239 height 29
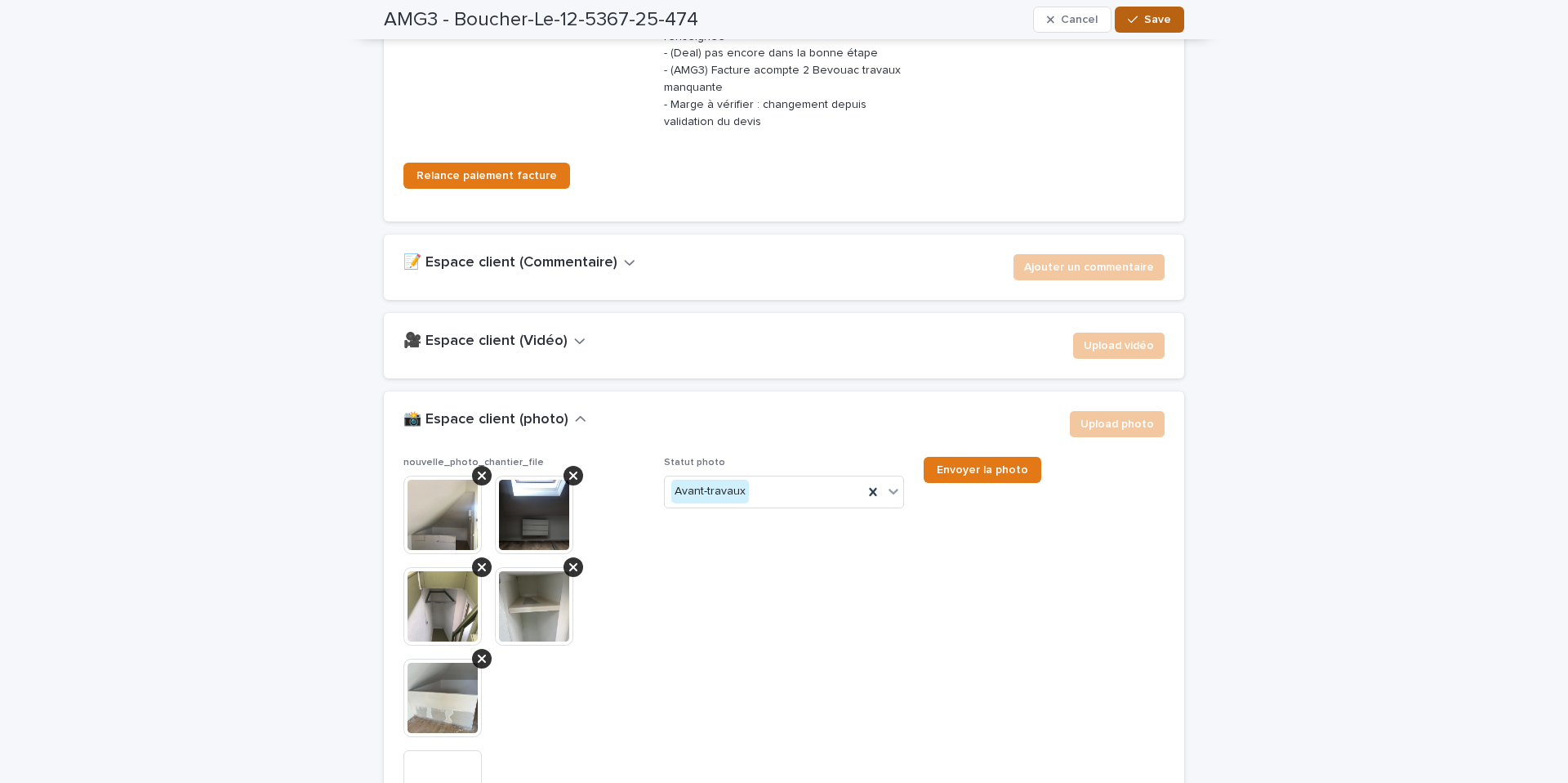
click at [1165, 23] on span "Save" at bounding box center [1157, 19] width 27 height 11
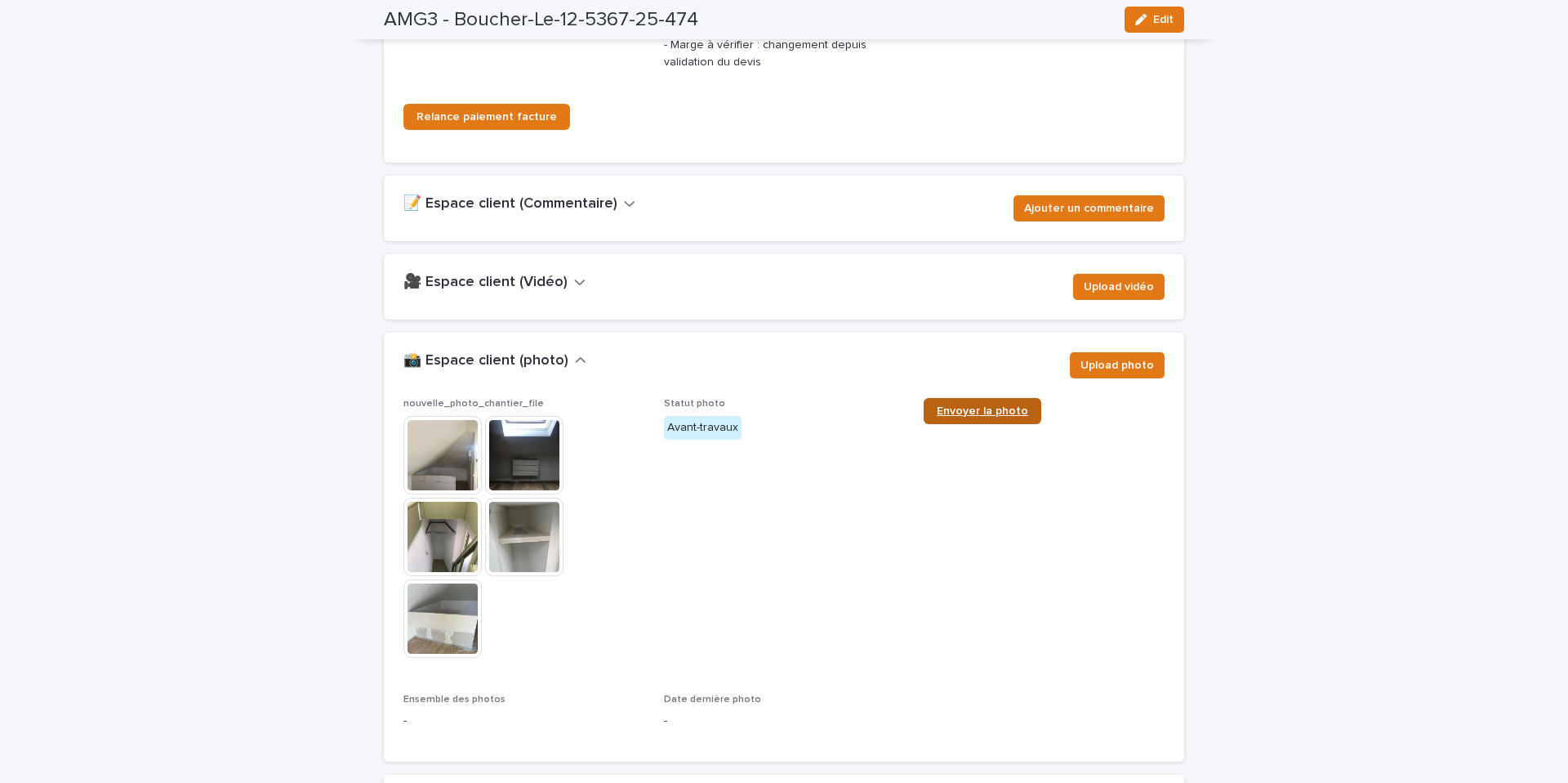
click at [984, 406] on span "Envoyer la photo" at bounding box center [982, 411] width 91 height 11
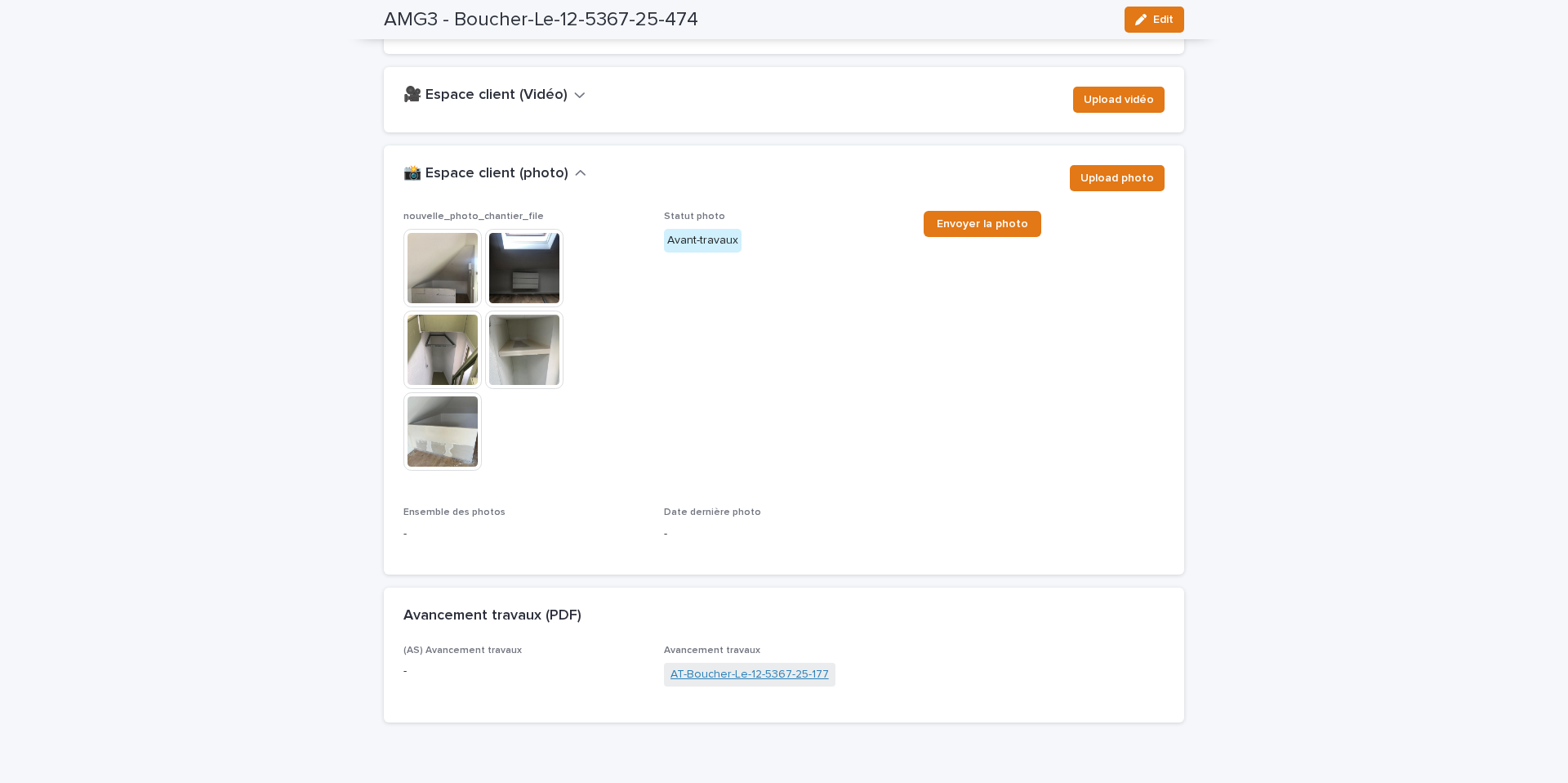
click at [679, 665] on link "AT-Boucher-Le-12-5367-25-177" at bounding box center [750, 674] width 158 height 17
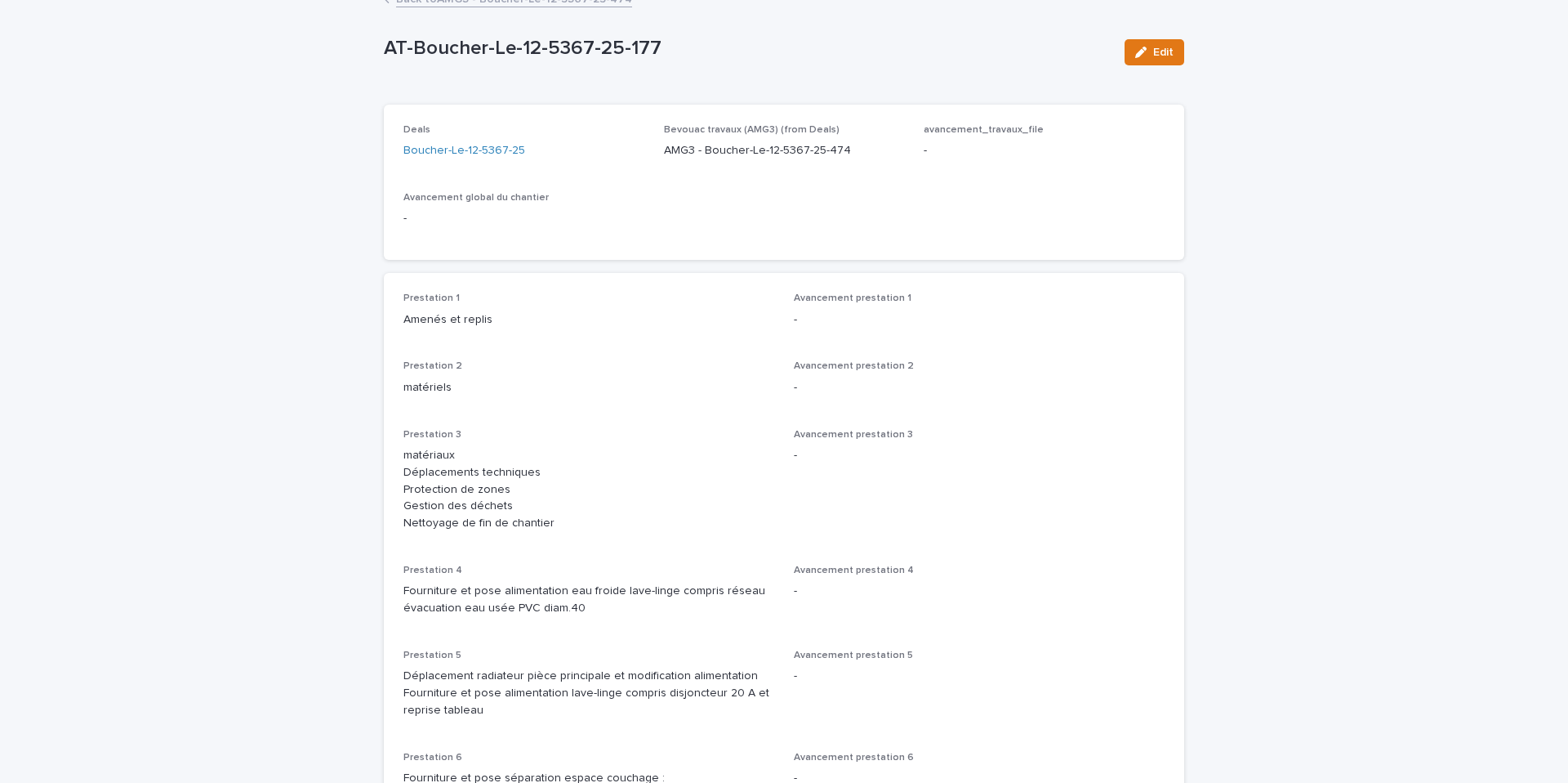
scroll to position [82, 0]
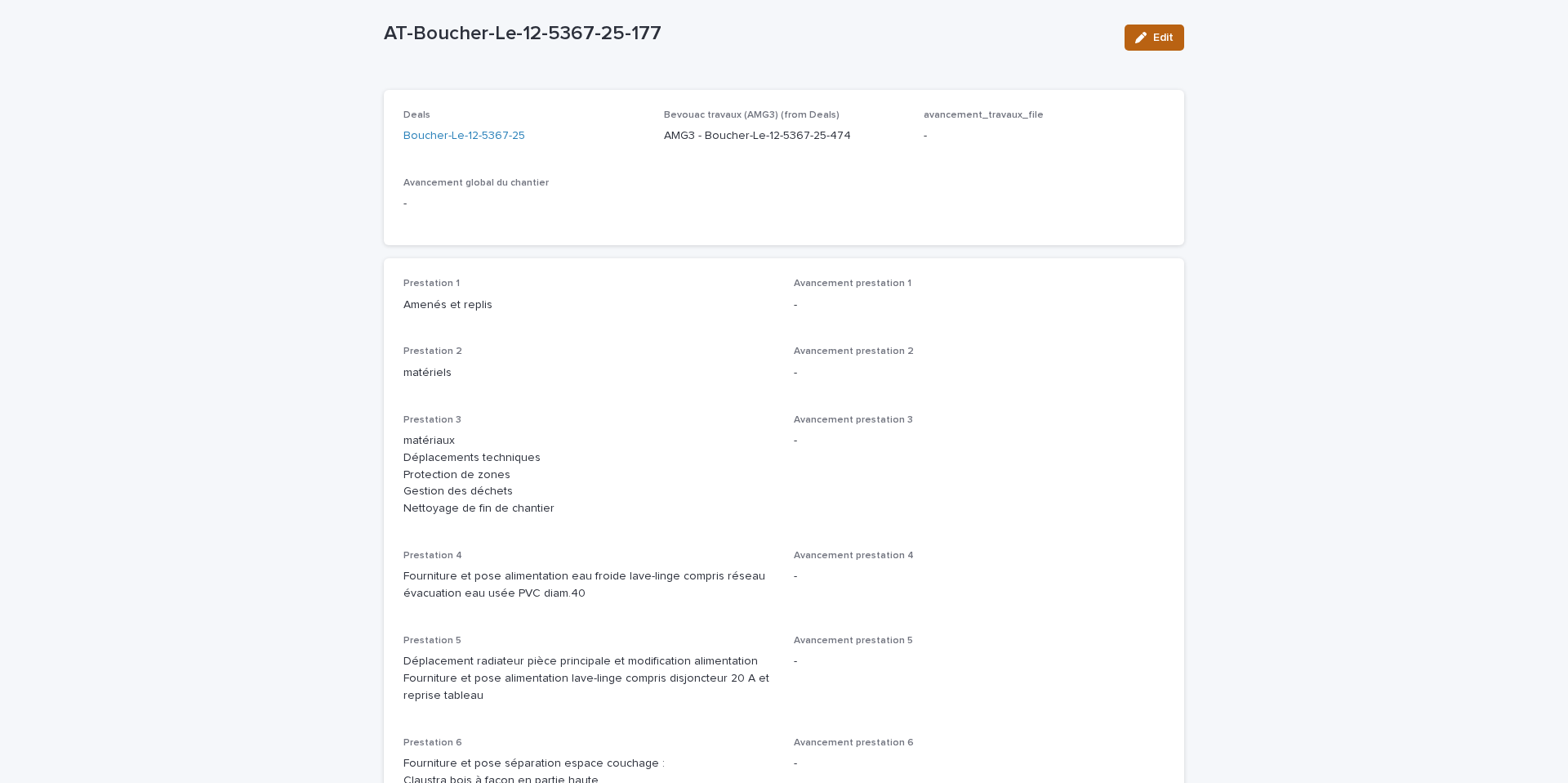
click at [1148, 40] on div "button" at bounding box center [1144, 37] width 18 height 11
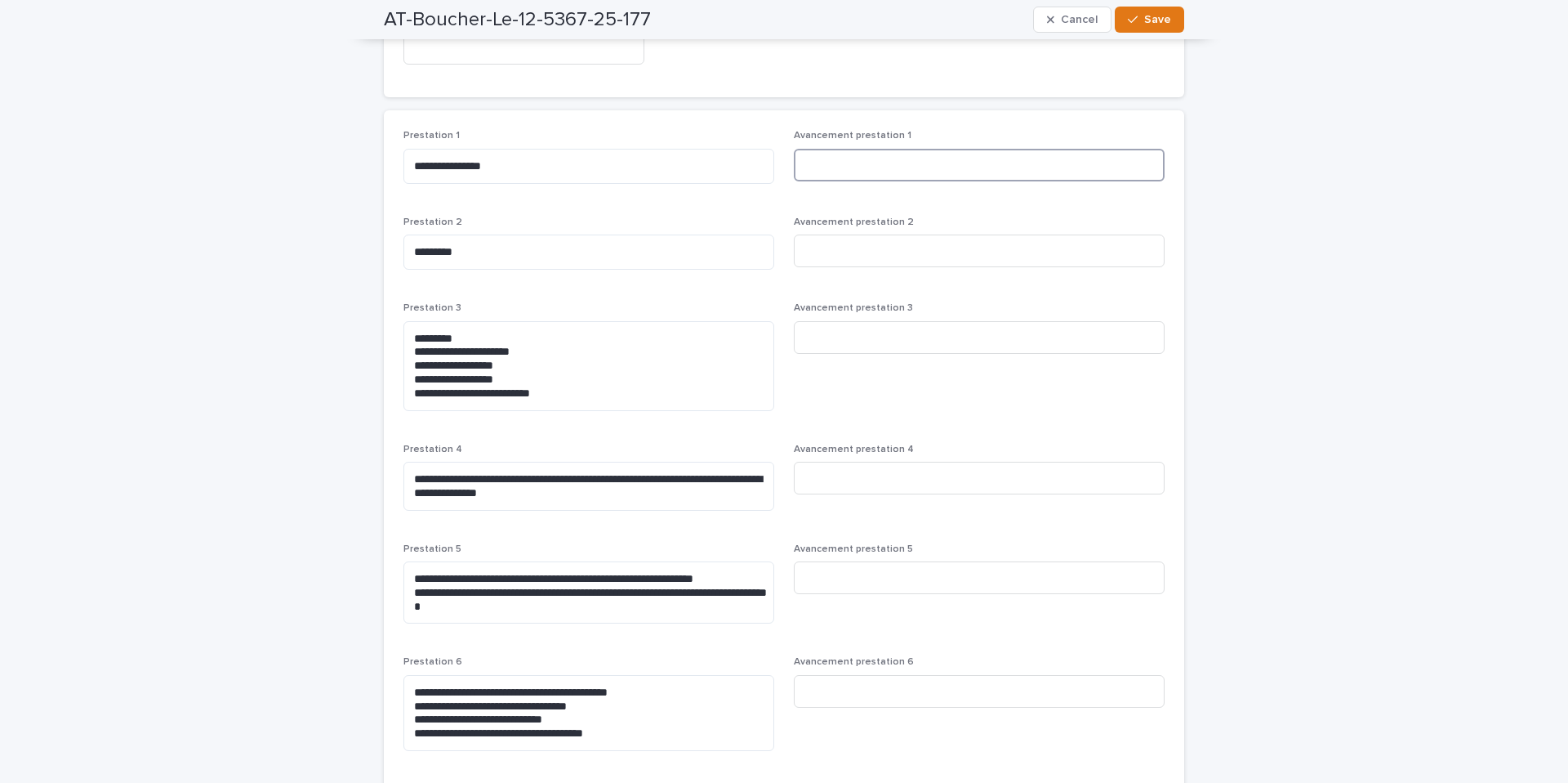
scroll to position [352, 0]
click at [864, 169] on input at bounding box center [979, 164] width 370 height 32
type input "**"
click at [846, 243] on input at bounding box center [979, 250] width 370 height 32
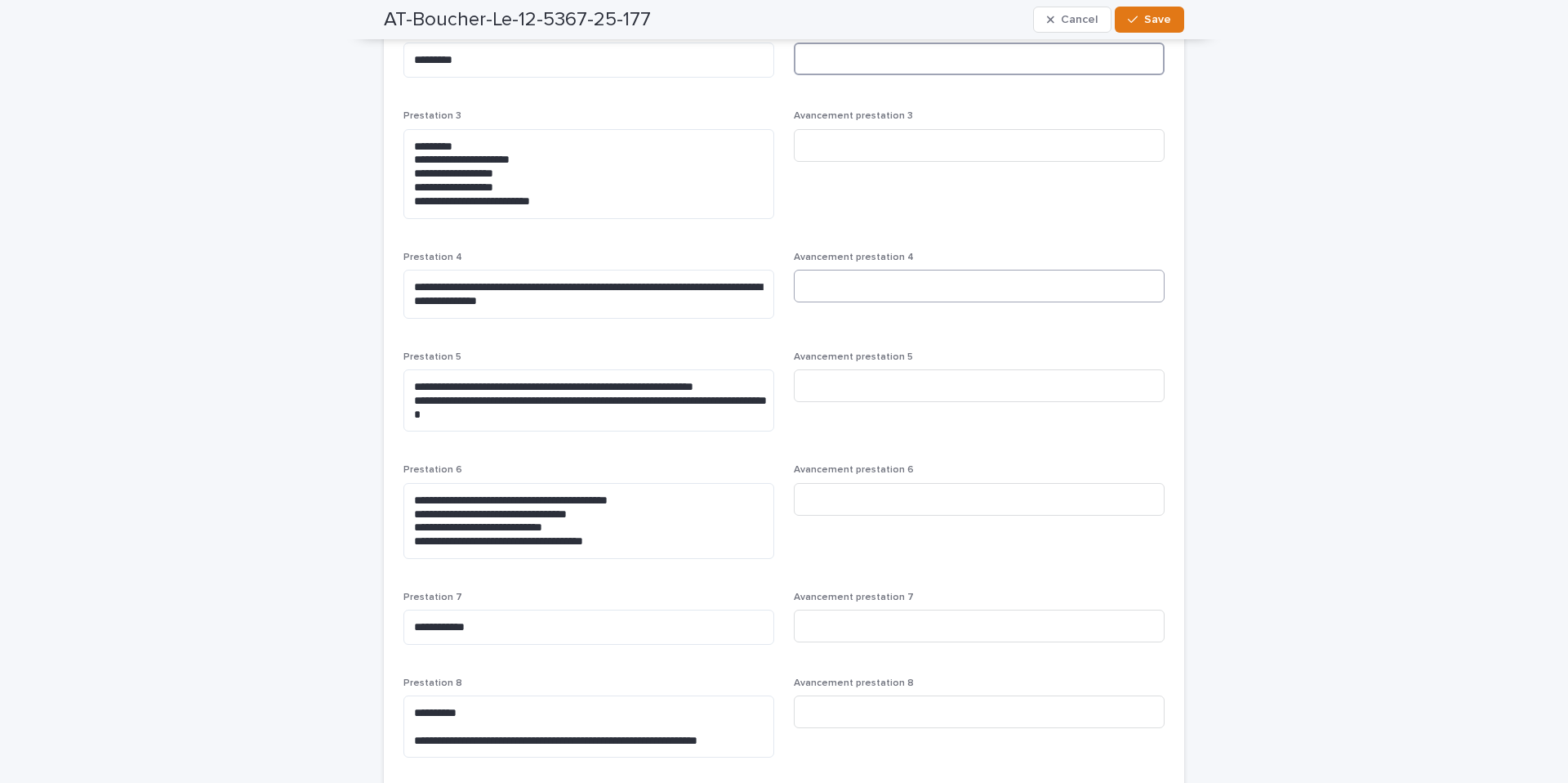
scroll to position [545, 0]
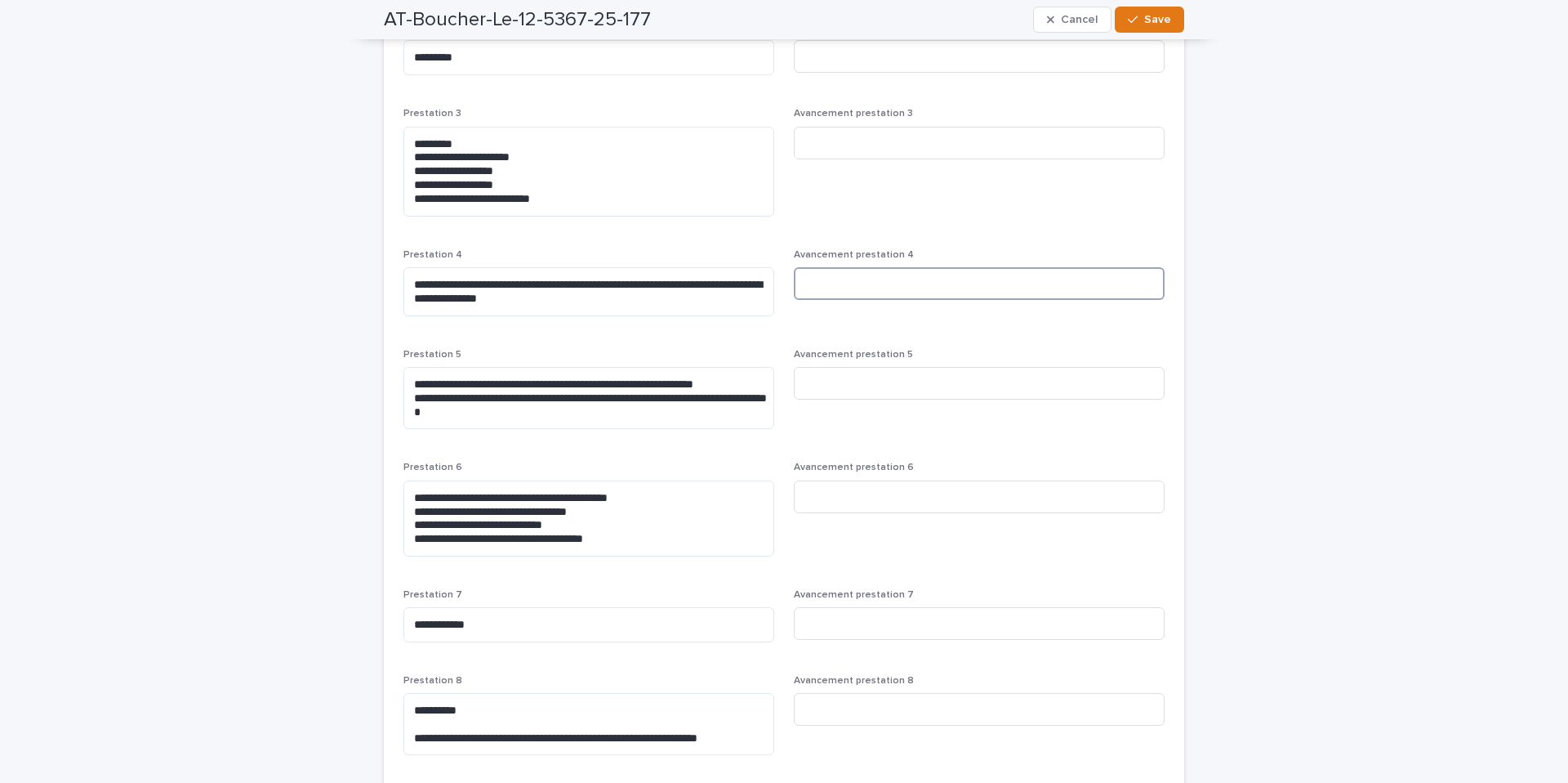
click at [837, 285] on input at bounding box center [979, 284] width 370 height 32
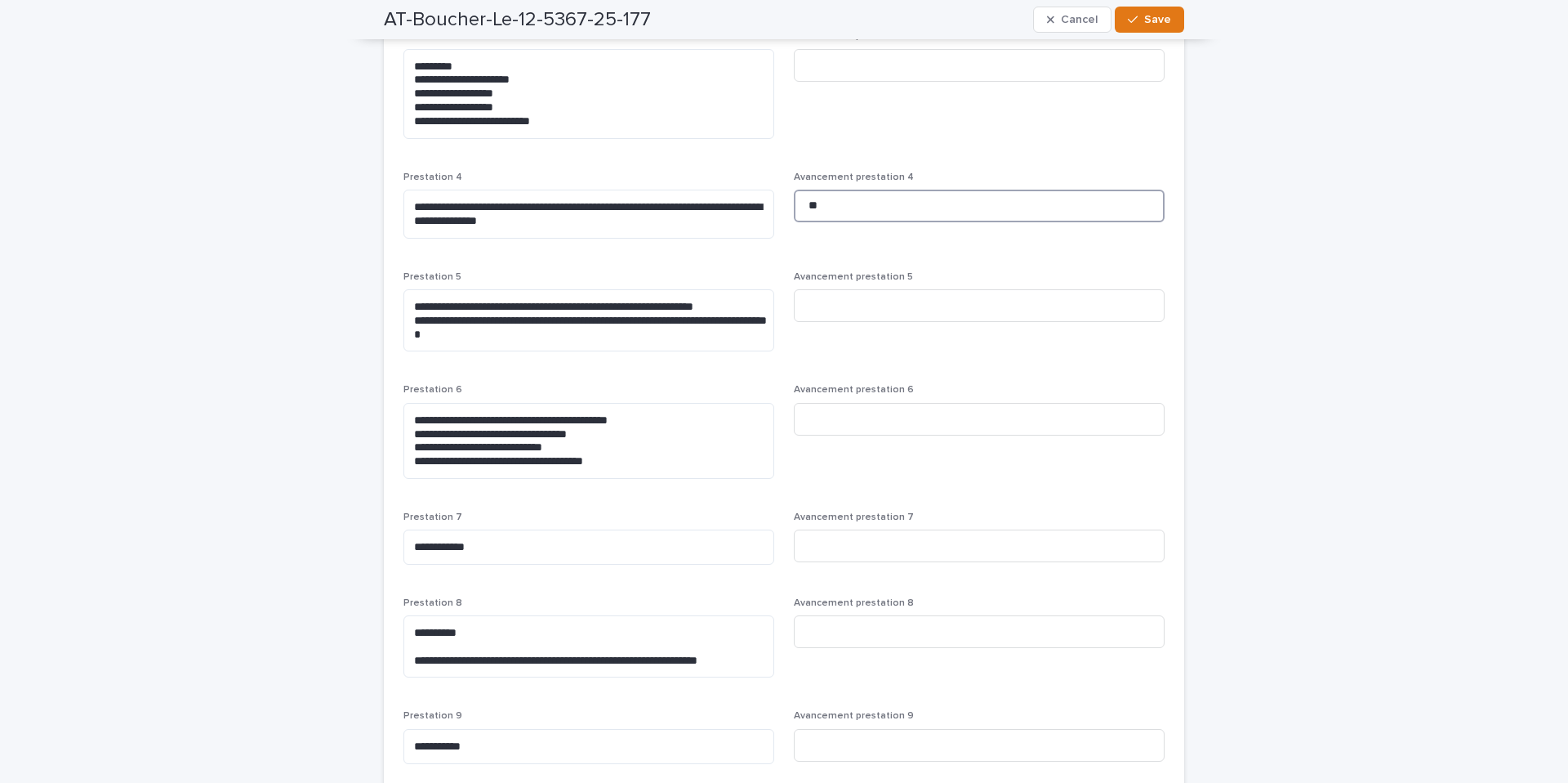
scroll to position [626, 0]
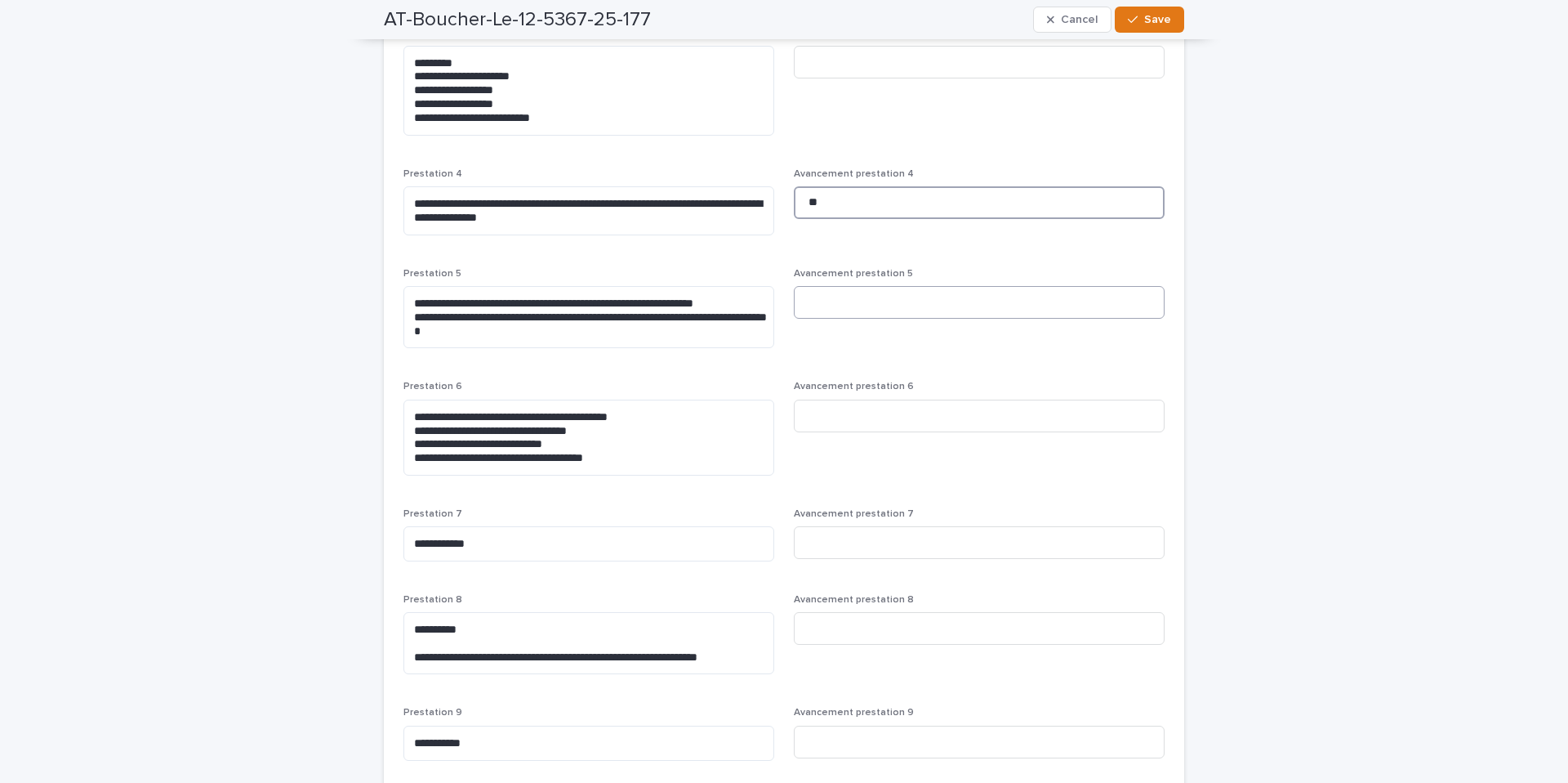
type input "**"
click at [810, 305] on input at bounding box center [979, 302] width 370 height 32
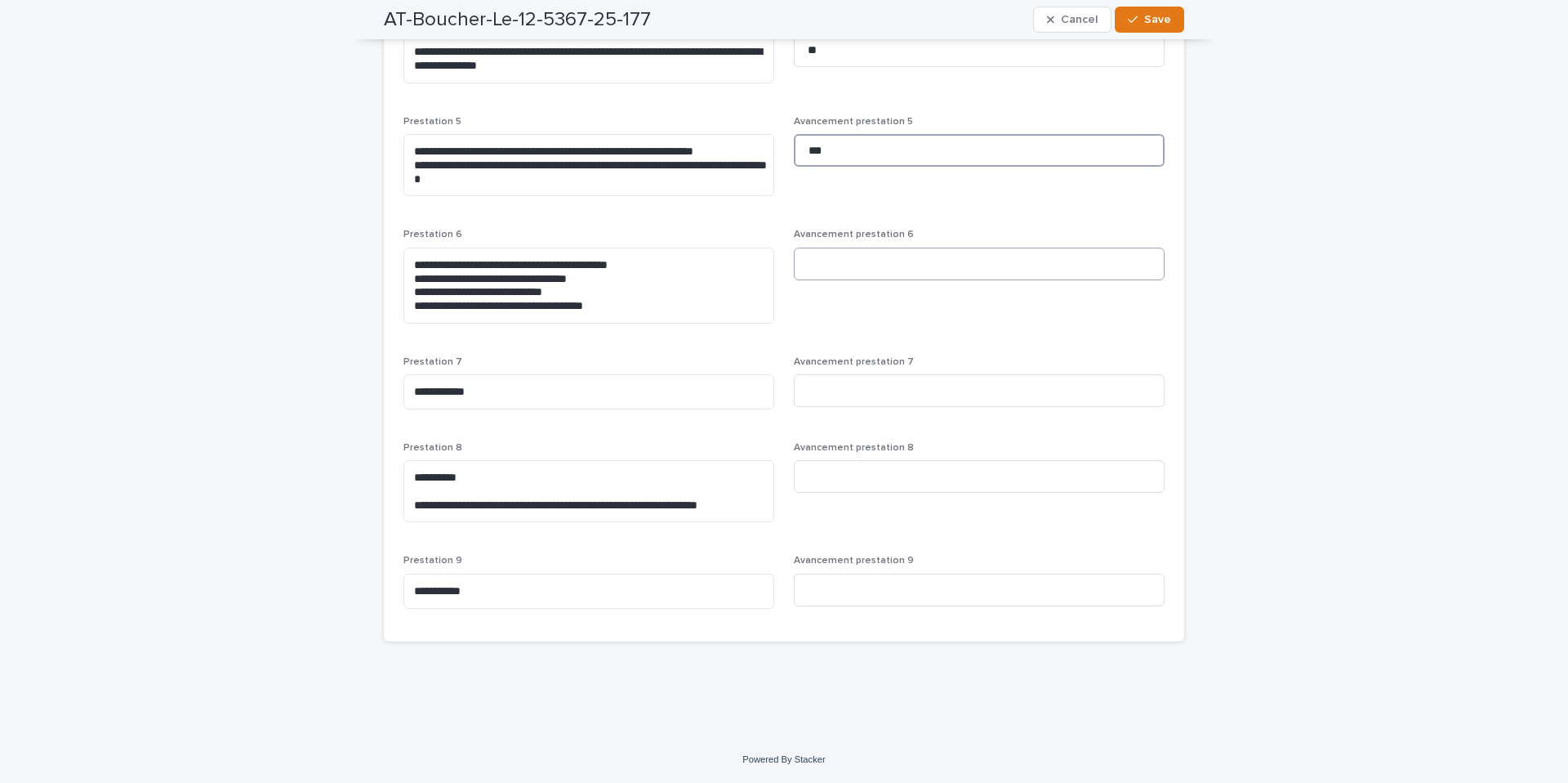
type input "***"
click at [838, 271] on input at bounding box center [979, 264] width 370 height 32
type input "**"
click at [851, 480] on input at bounding box center [979, 476] width 370 height 32
type input "**"
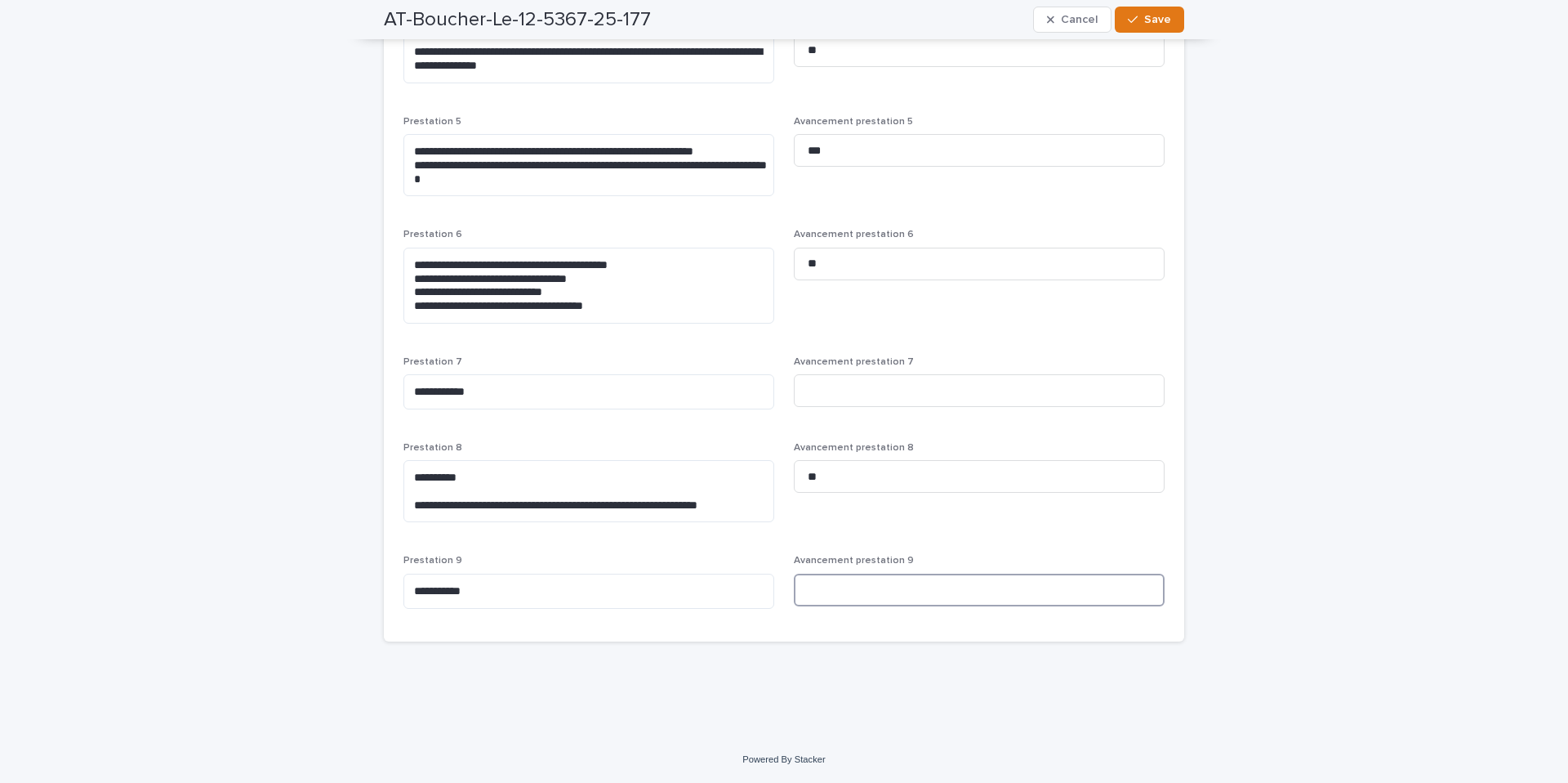
click at [848, 584] on input at bounding box center [979, 590] width 370 height 32
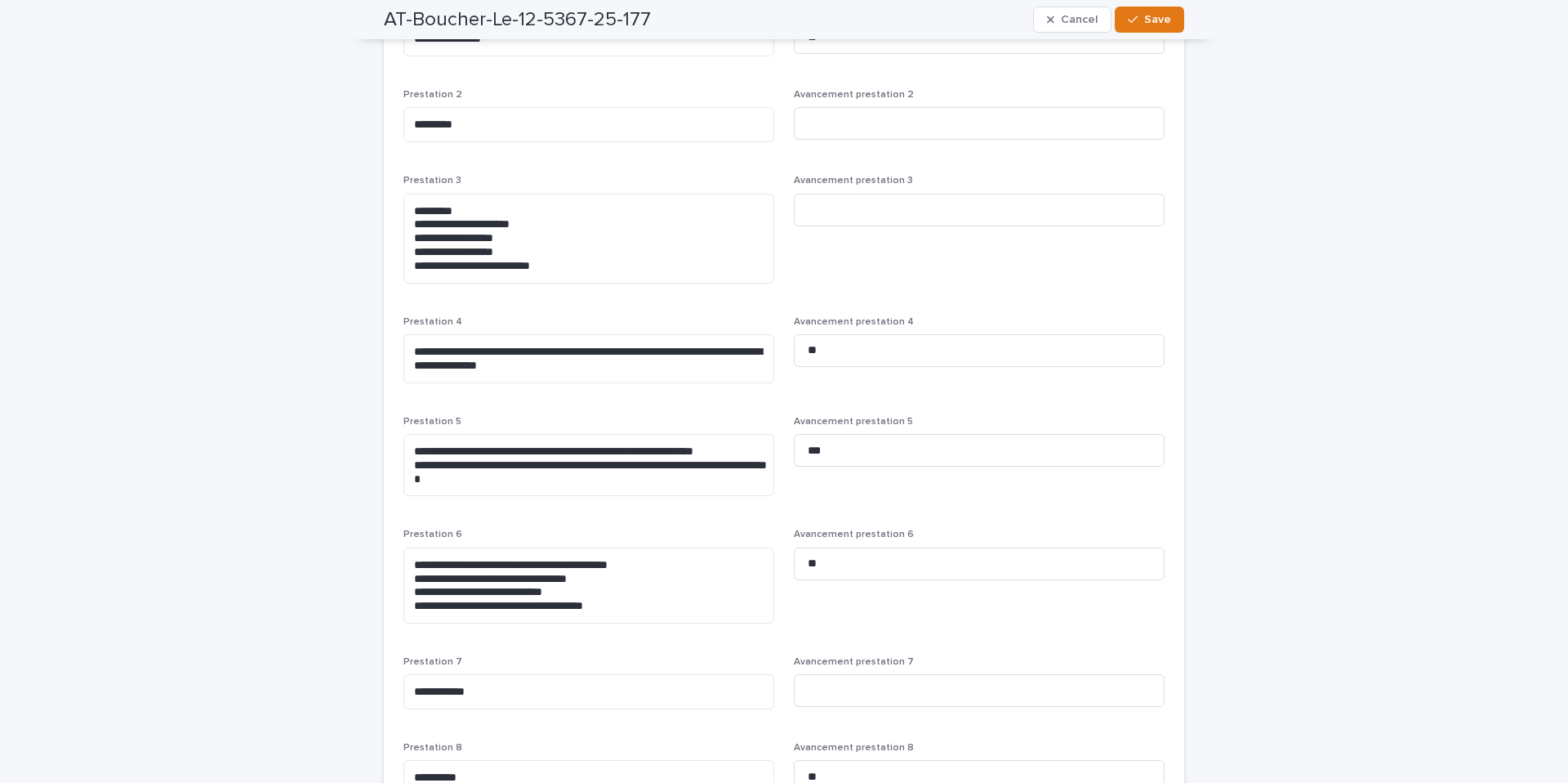
scroll to position [250, 0]
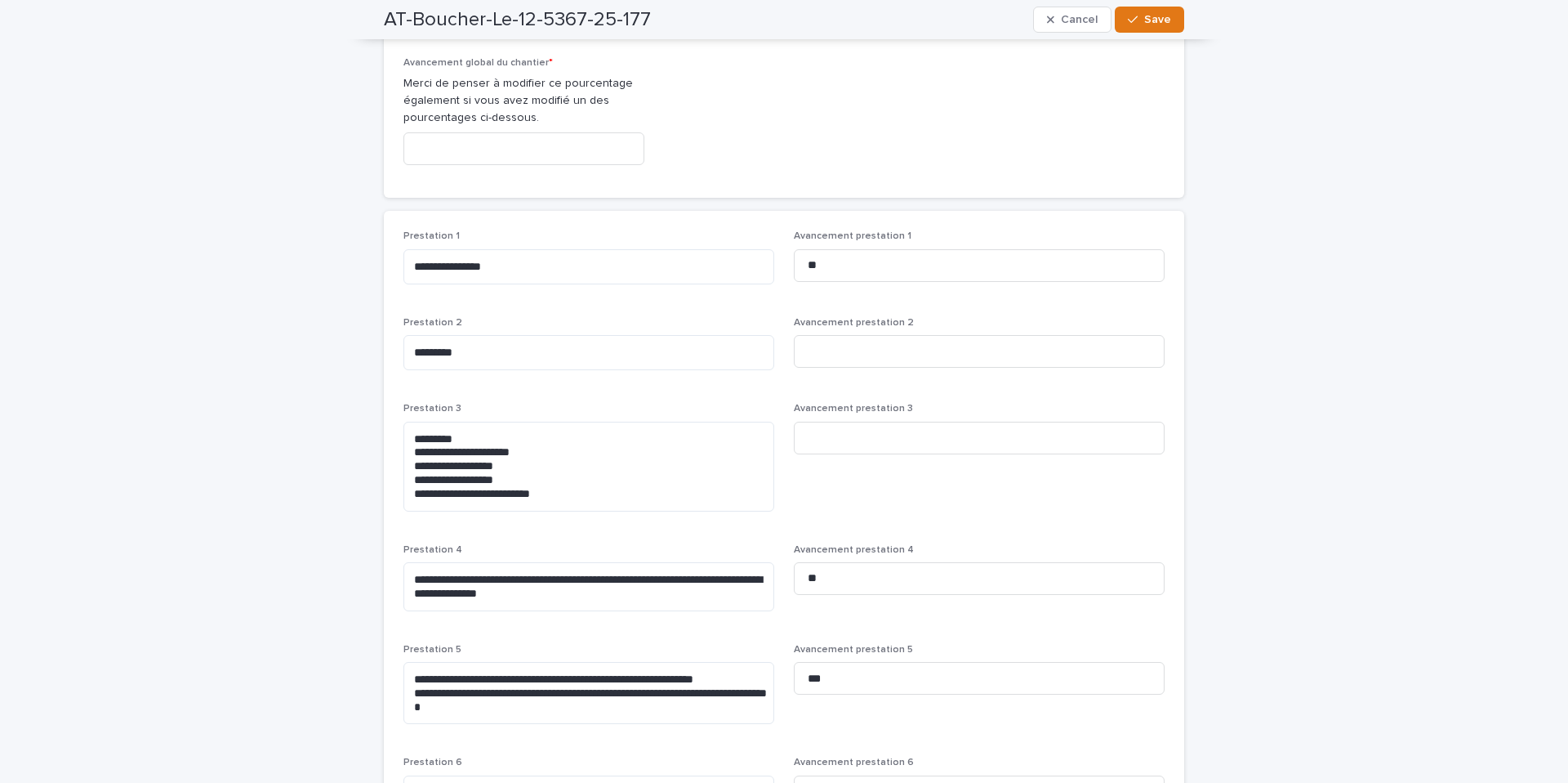
type input "**"
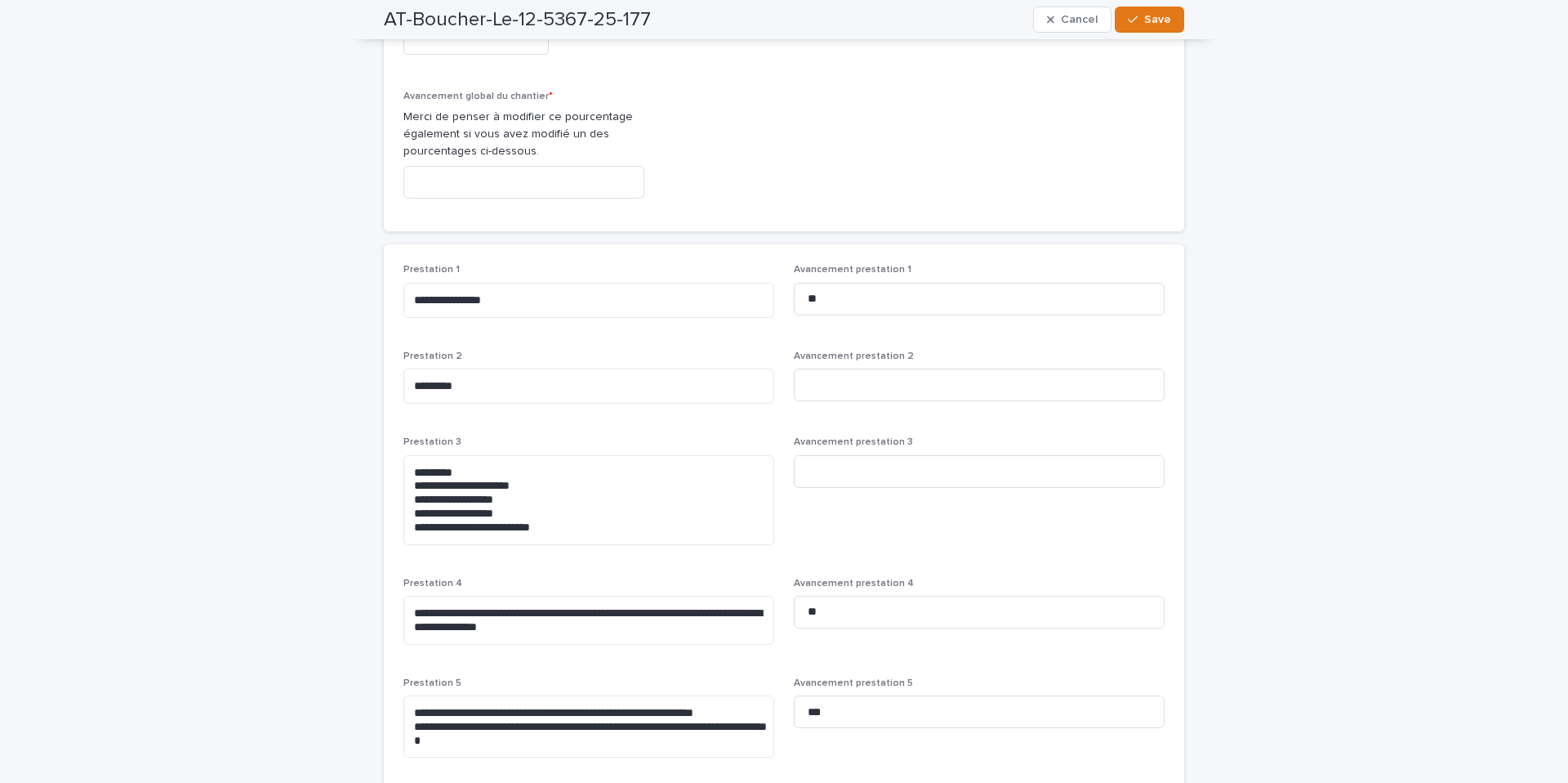
scroll to position [202, 0]
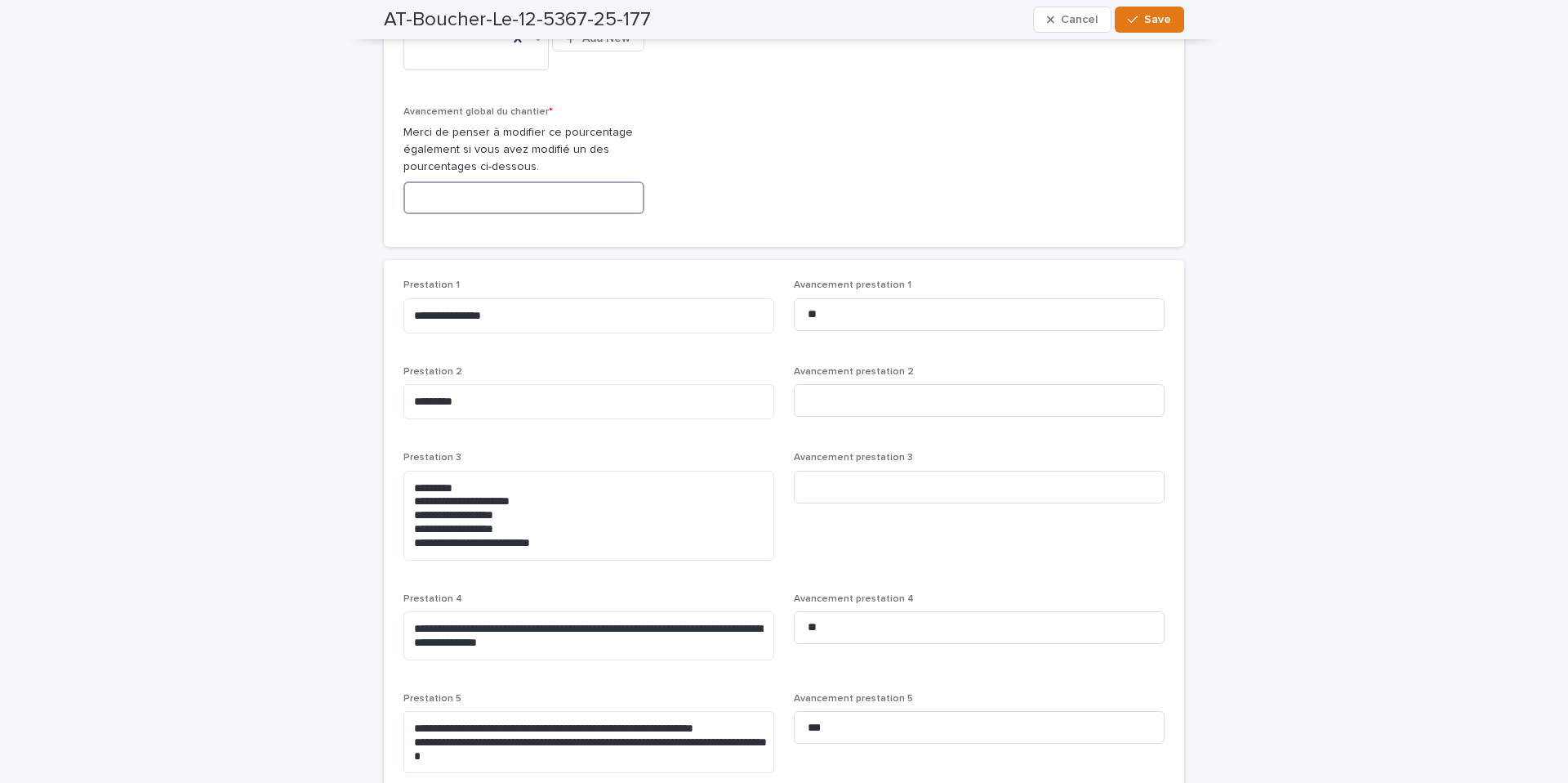
click at [487, 192] on input at bounding box center [524, 198] width 241 height 32
type input "**"
click at [1136, 15] on icon "button" at bounding box center [1133, 19] width 10 height 11
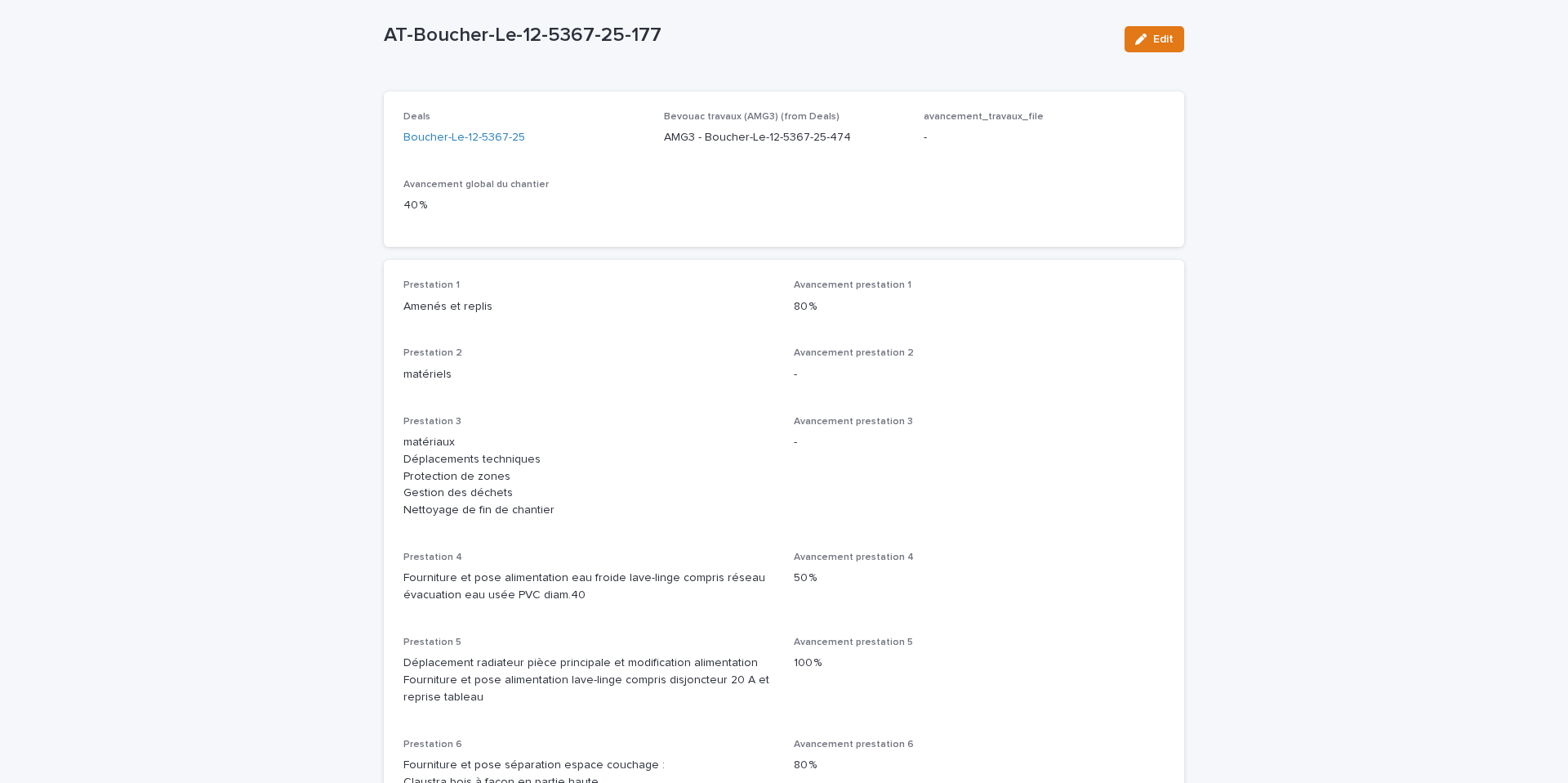
scroll to position [0, 0]
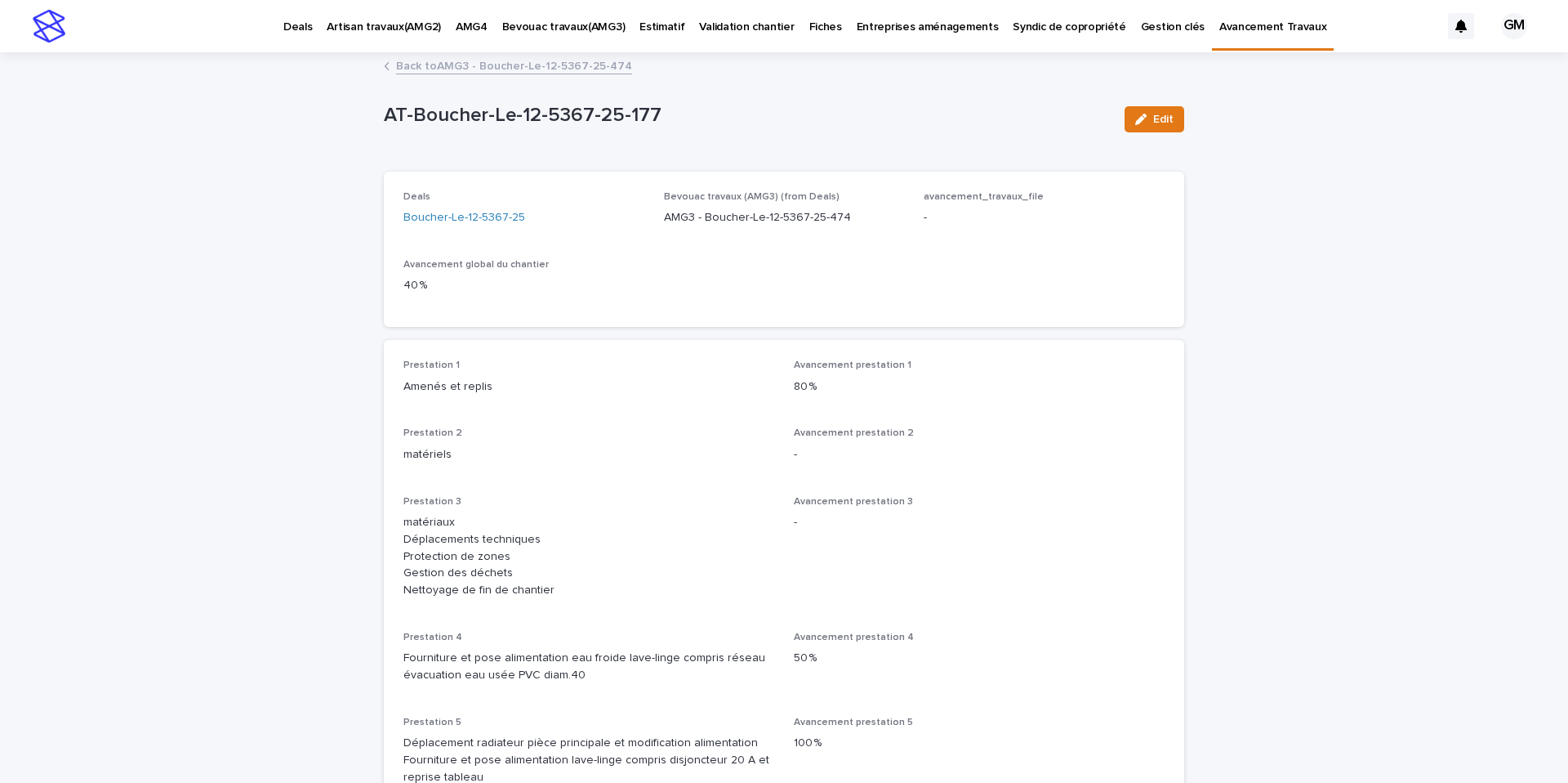
click at [434, 63] on link "Back to AMG3 - Boucher-Le-12-5367-25-474" at bounding box center [514, 65] width 236 height 19
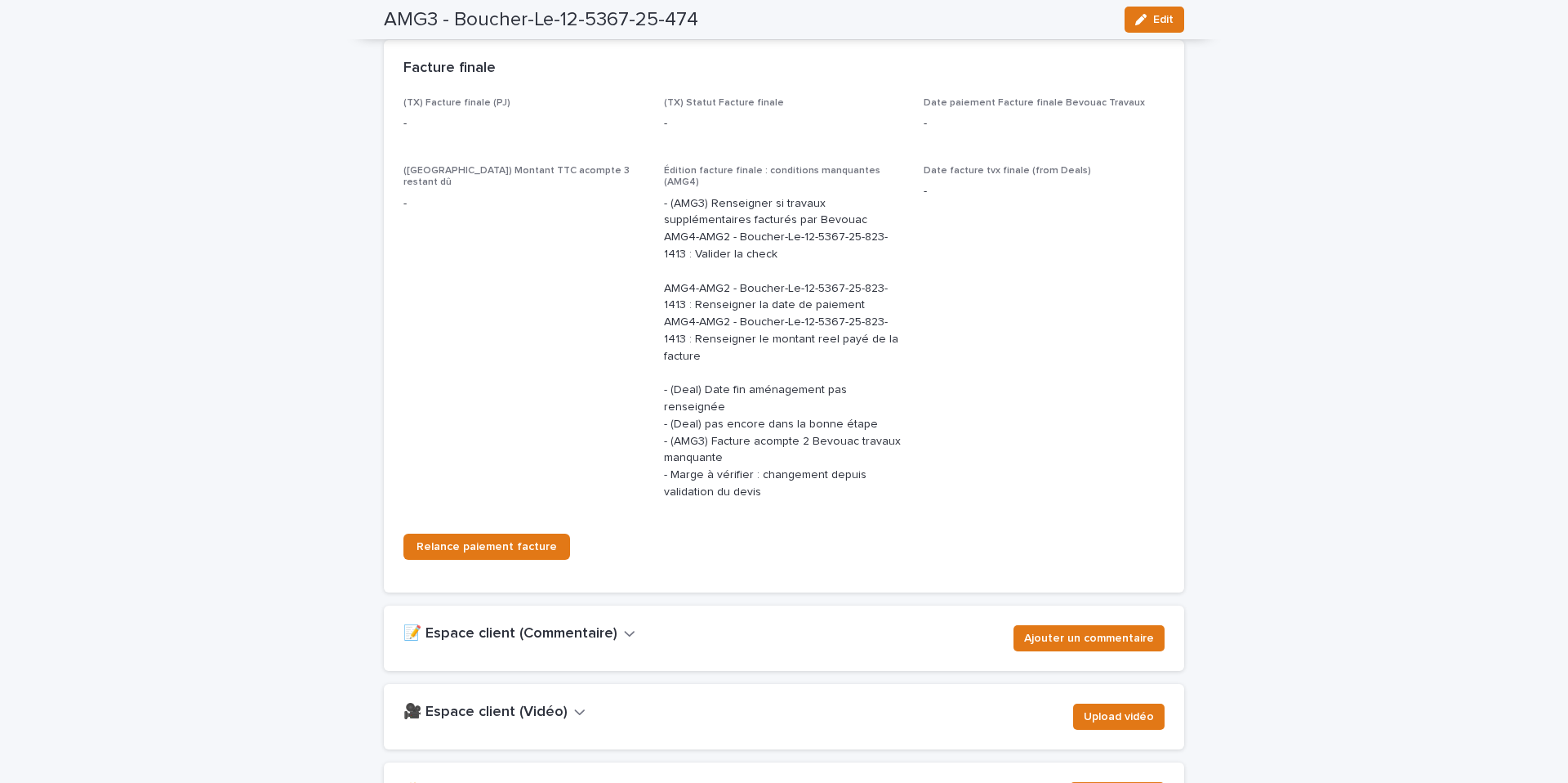
scroll to position [2388, 0]
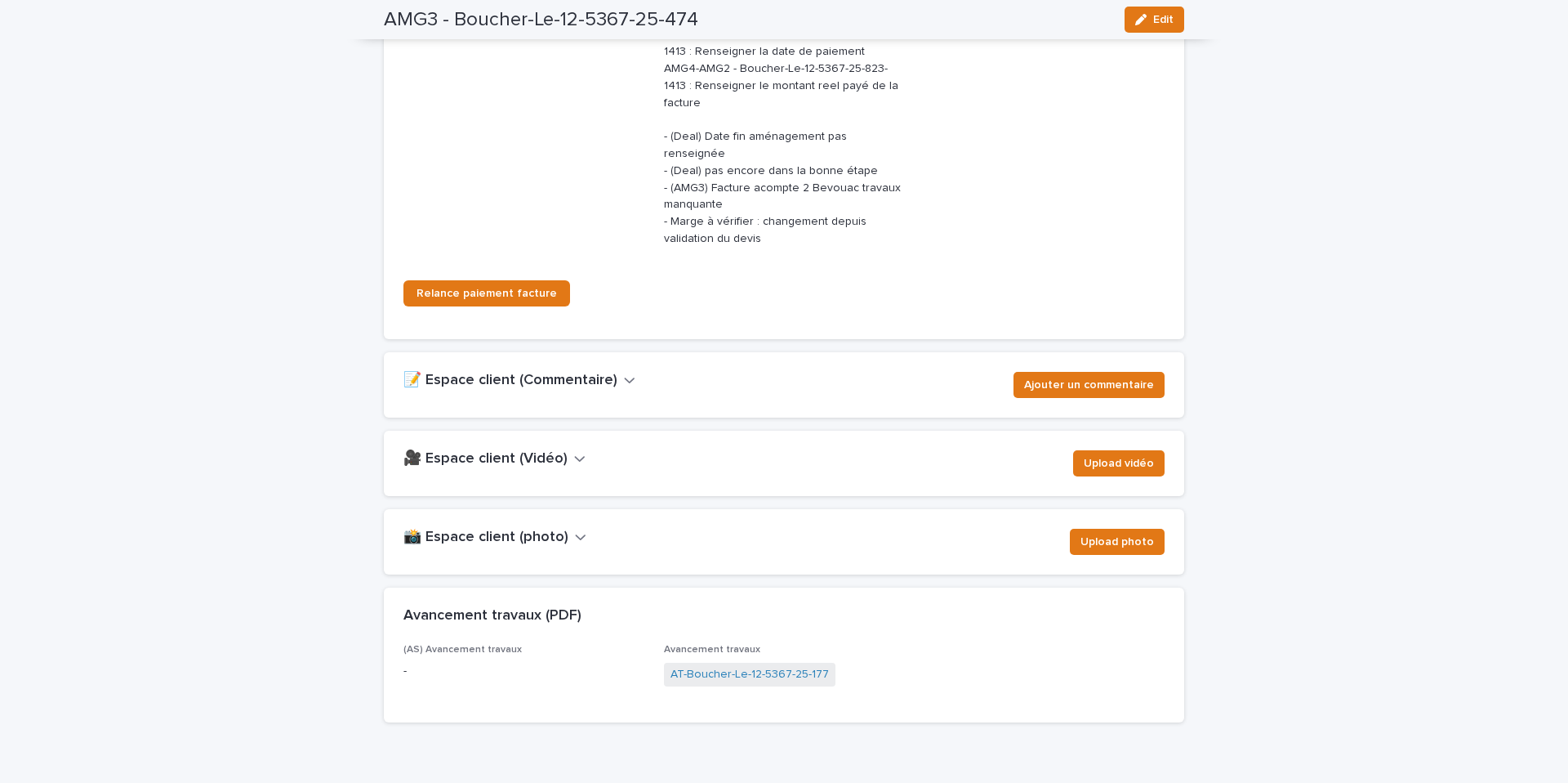
click at [559, 371] on h2 "📝 Espace client (Commentaire)" at bounding box center [510, 380] width 214 height 18
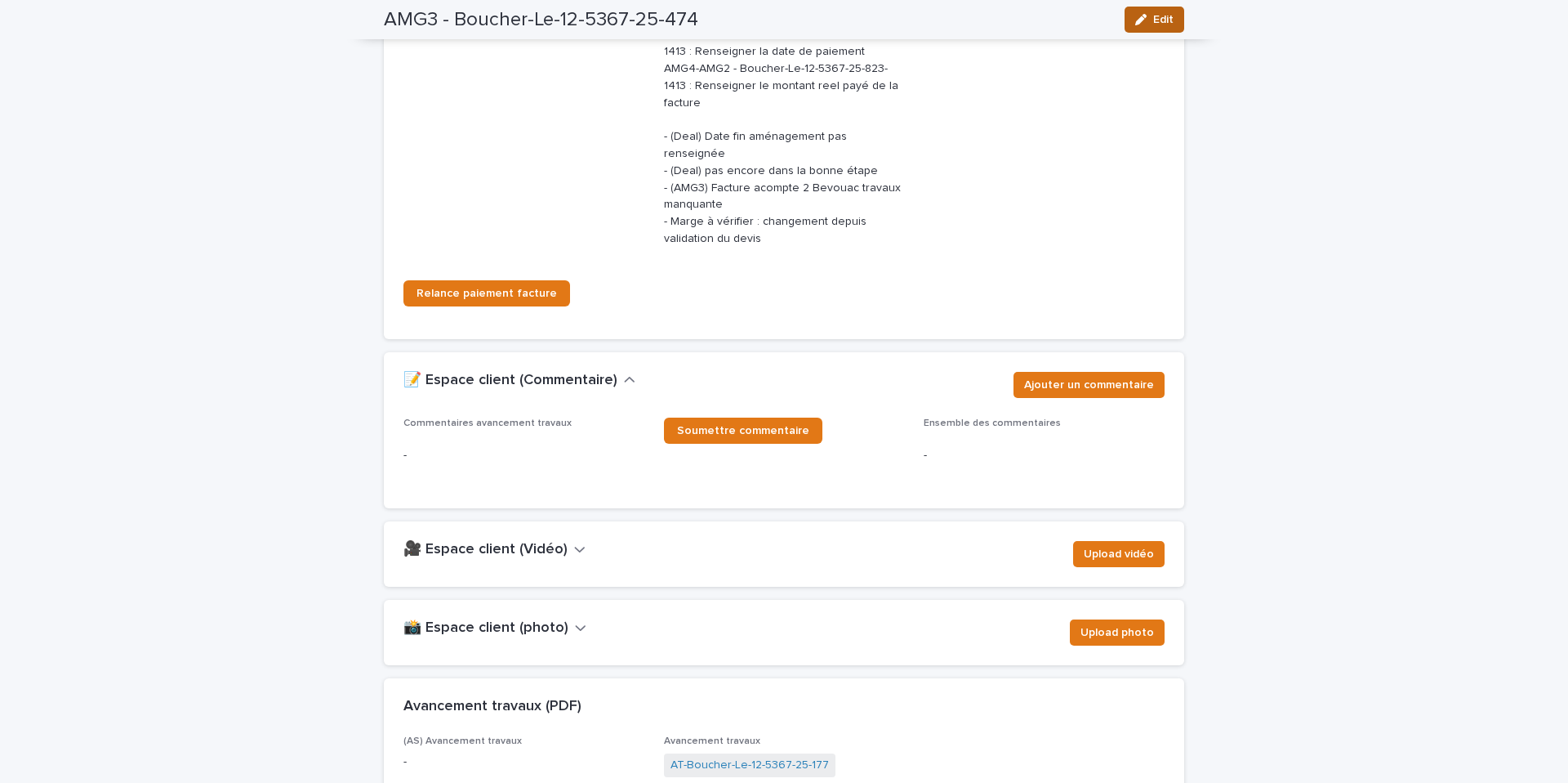
click at [1158, 20] on span "Edit" at bounding box center [1163, 19] width 20 height 11
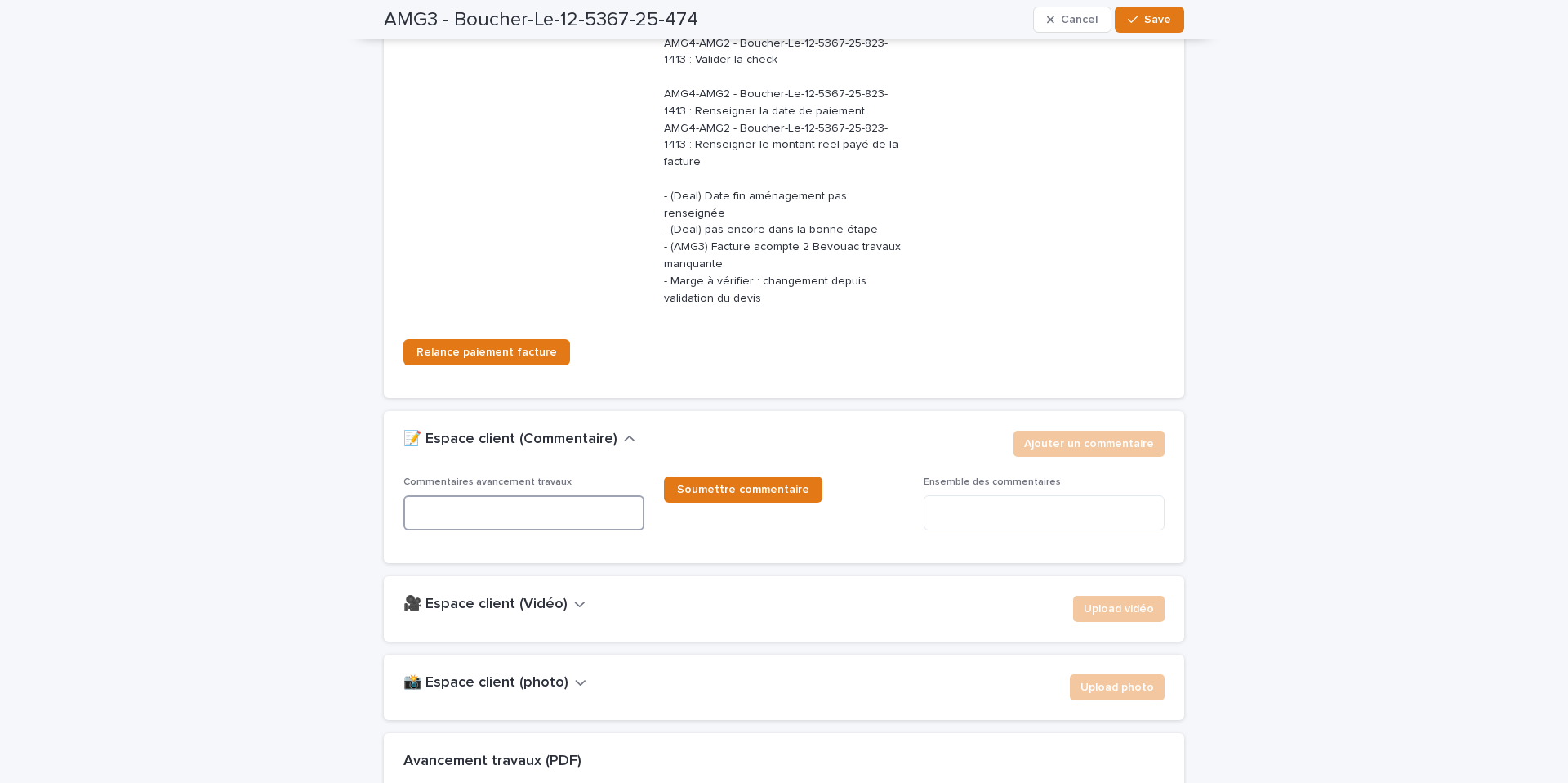
click at [446, 495] on textarea at bounding box center [524, 512] width 241 height 35
paste textarea "**********"
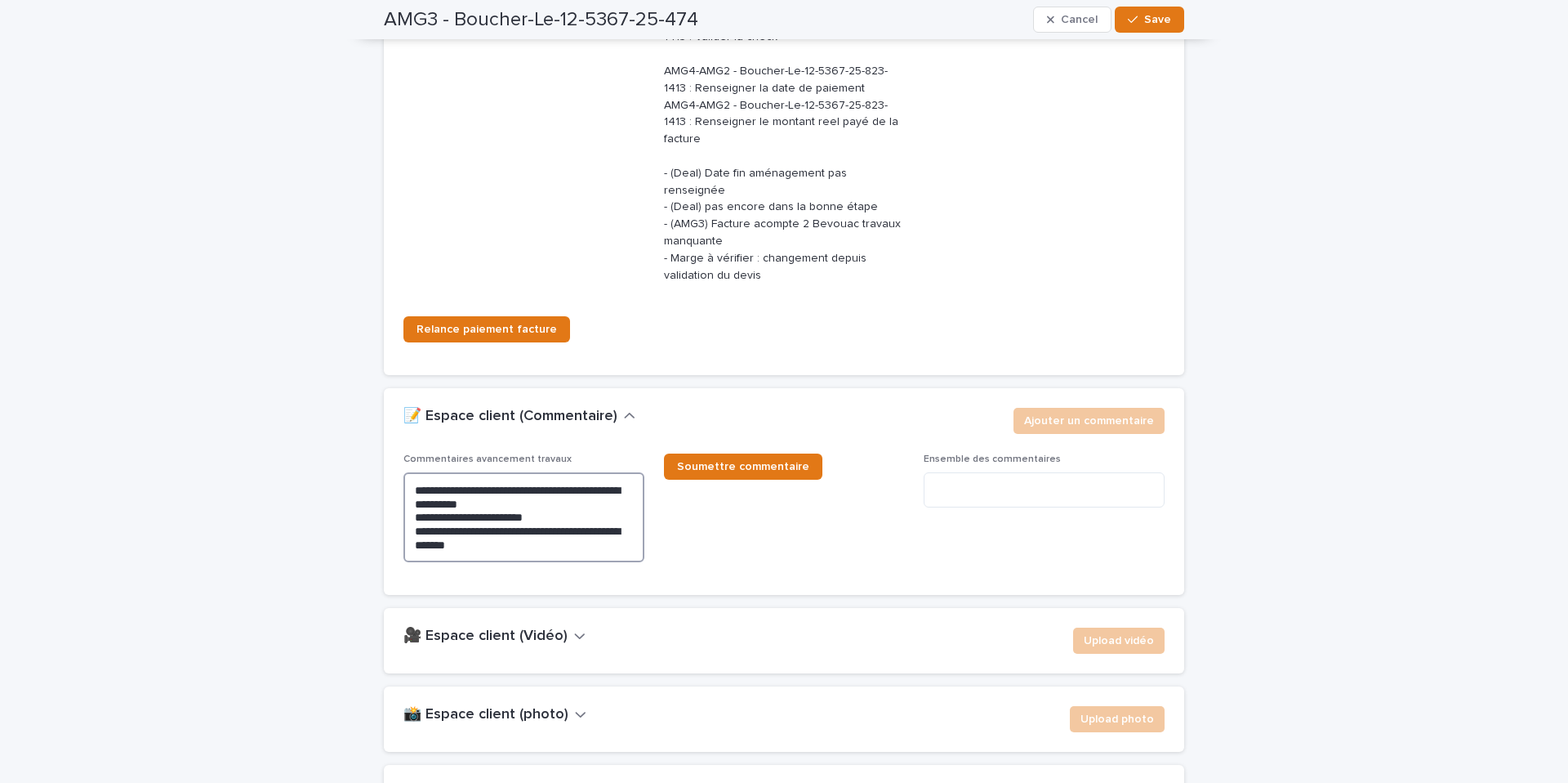
scroll to position [2411, 0]
type textarea "**********"
click at [1153, 28] on button "Save" at bounding box center [1149, 20] width 69 height 26
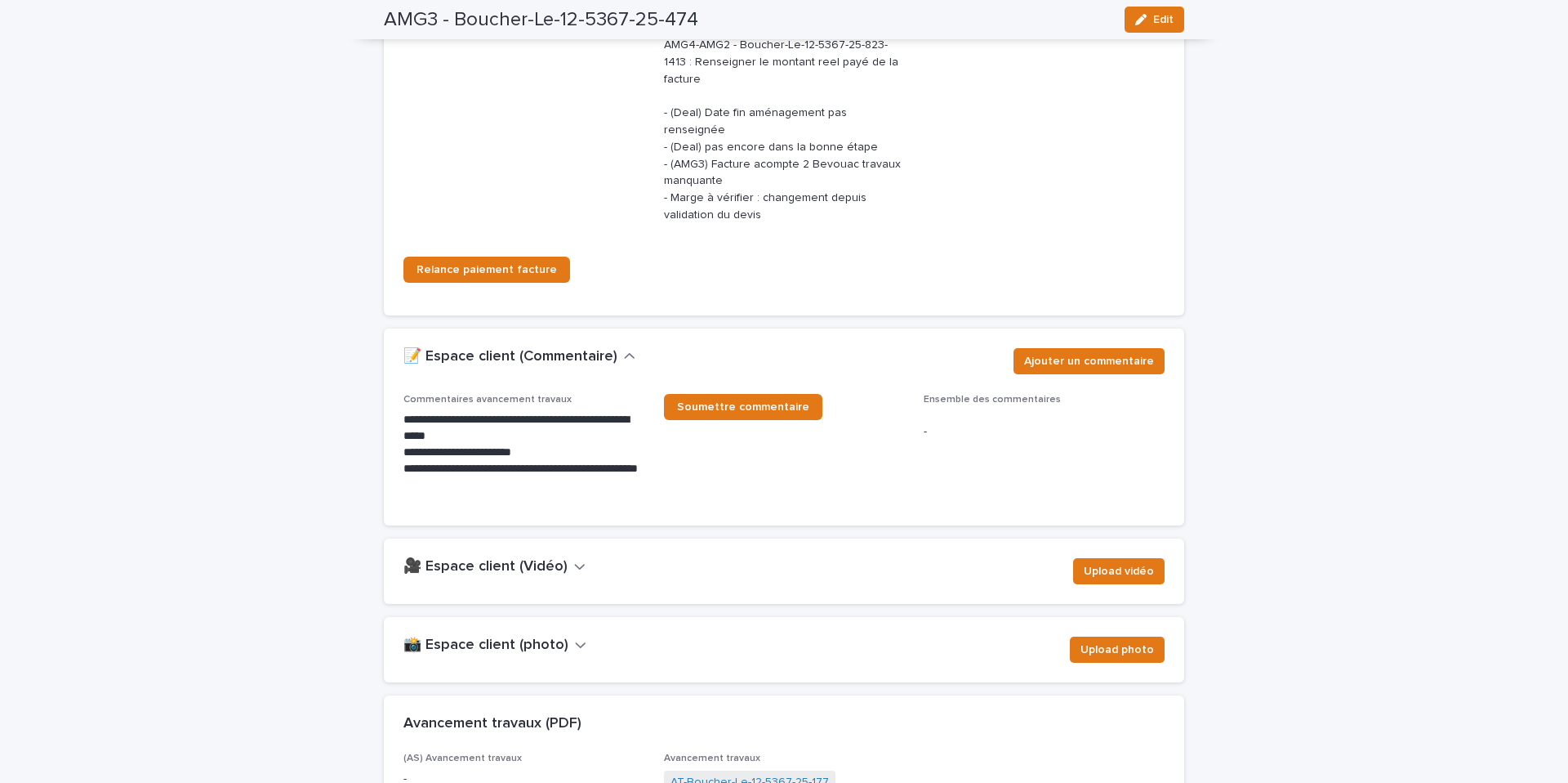
click at [739, 401] on span "Soumettre commentaire" at bounding box center [743, 406] width 132 height 11
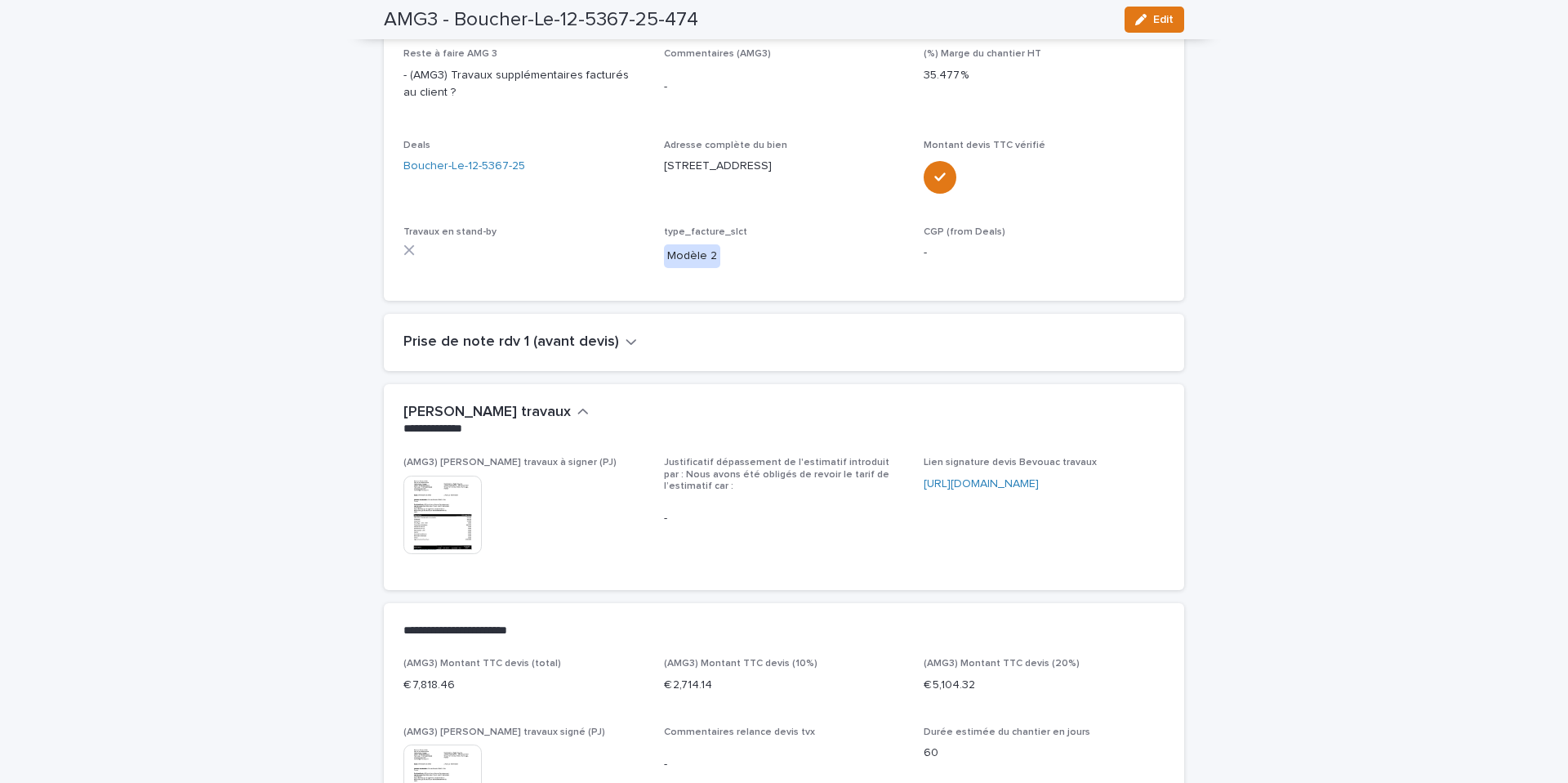
scroll to position [0, 0]
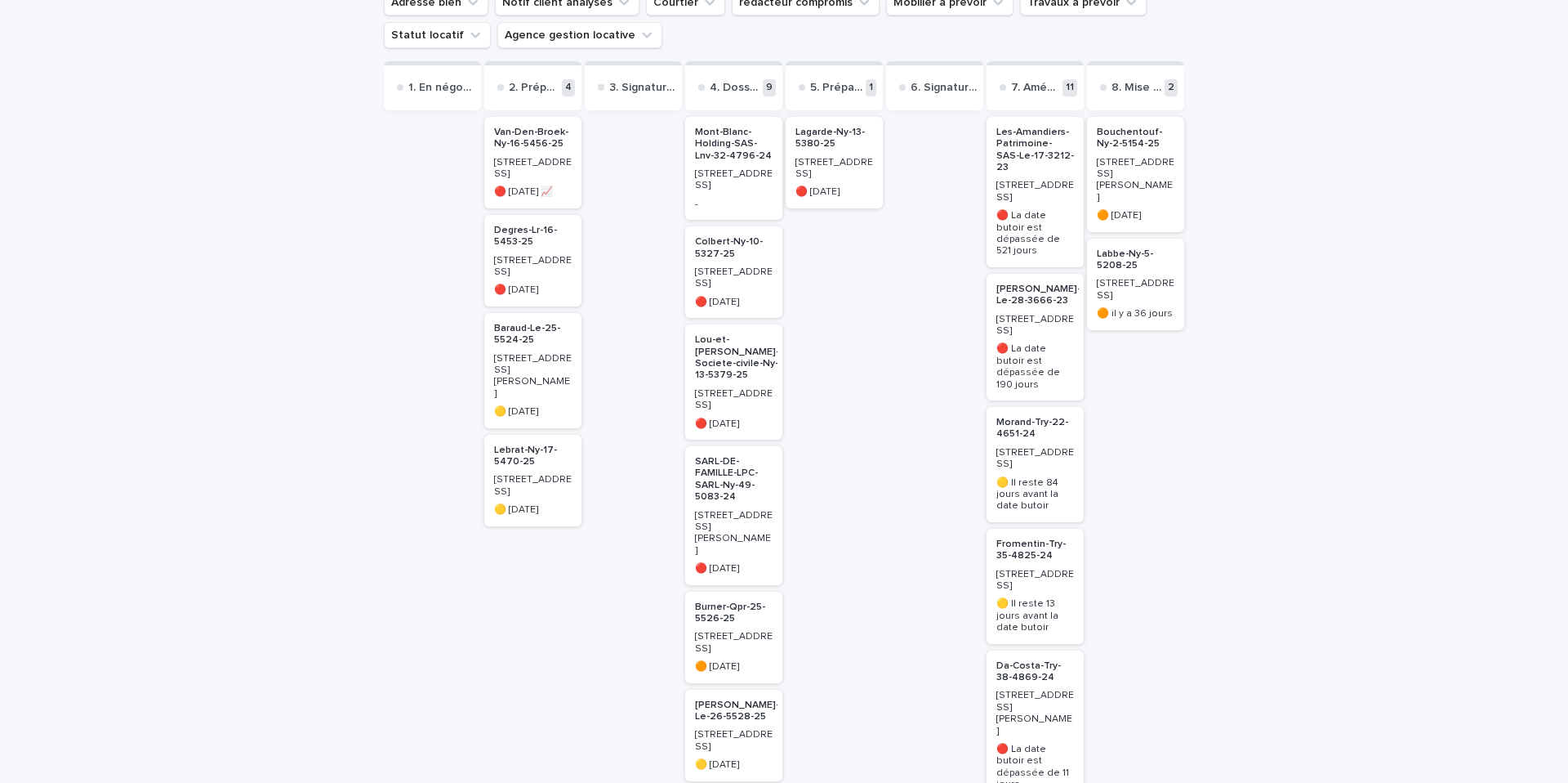
scroll to position [215, 0]
click at [1108, 133] on p "Bouchentouf-Ny-2-5154-25" at bounding box center [1135, 138] width 78 height 24
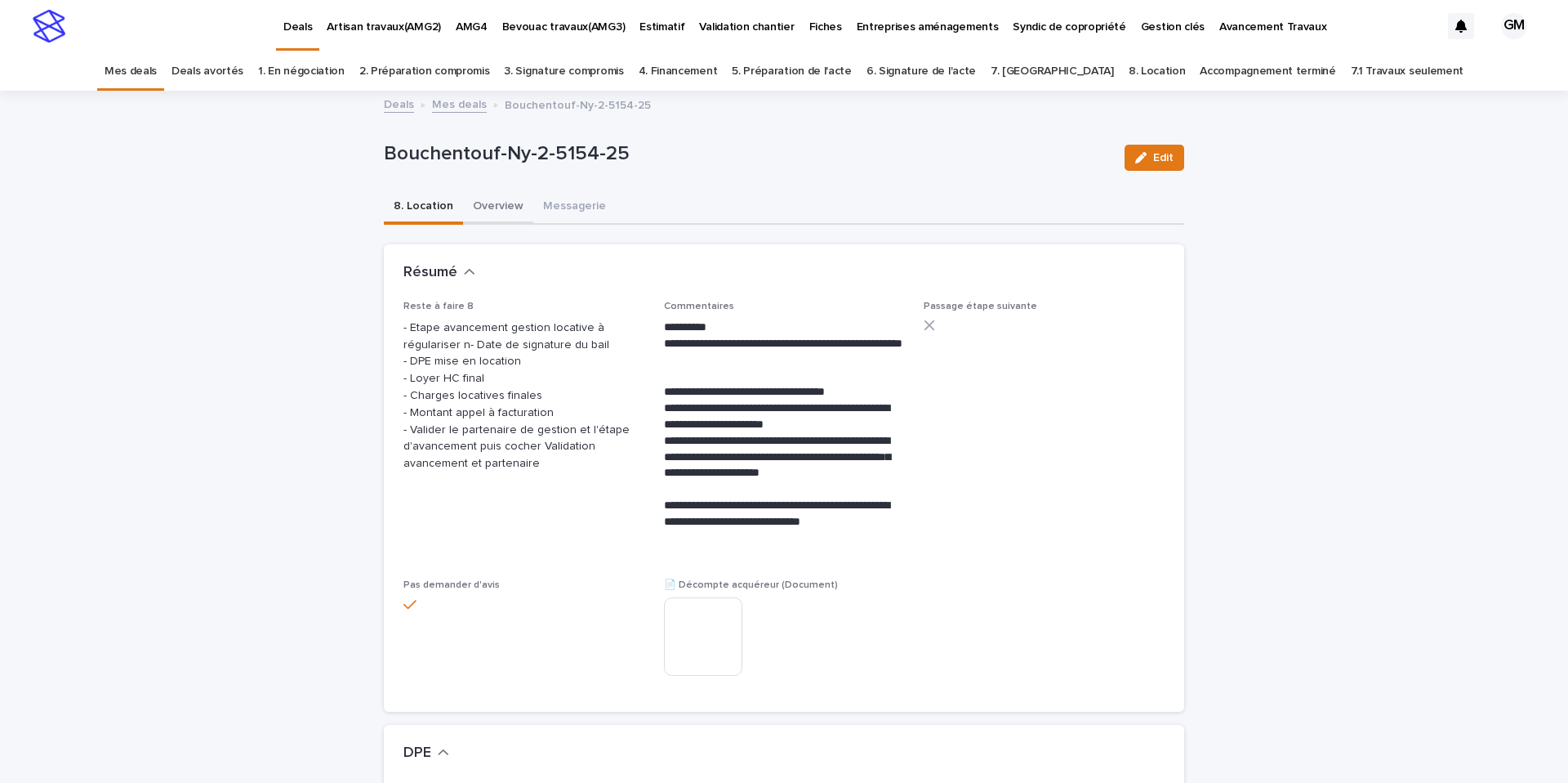
click at [491, 205] on button "Overview" at bounding box center [498, 207] width 70 height 34
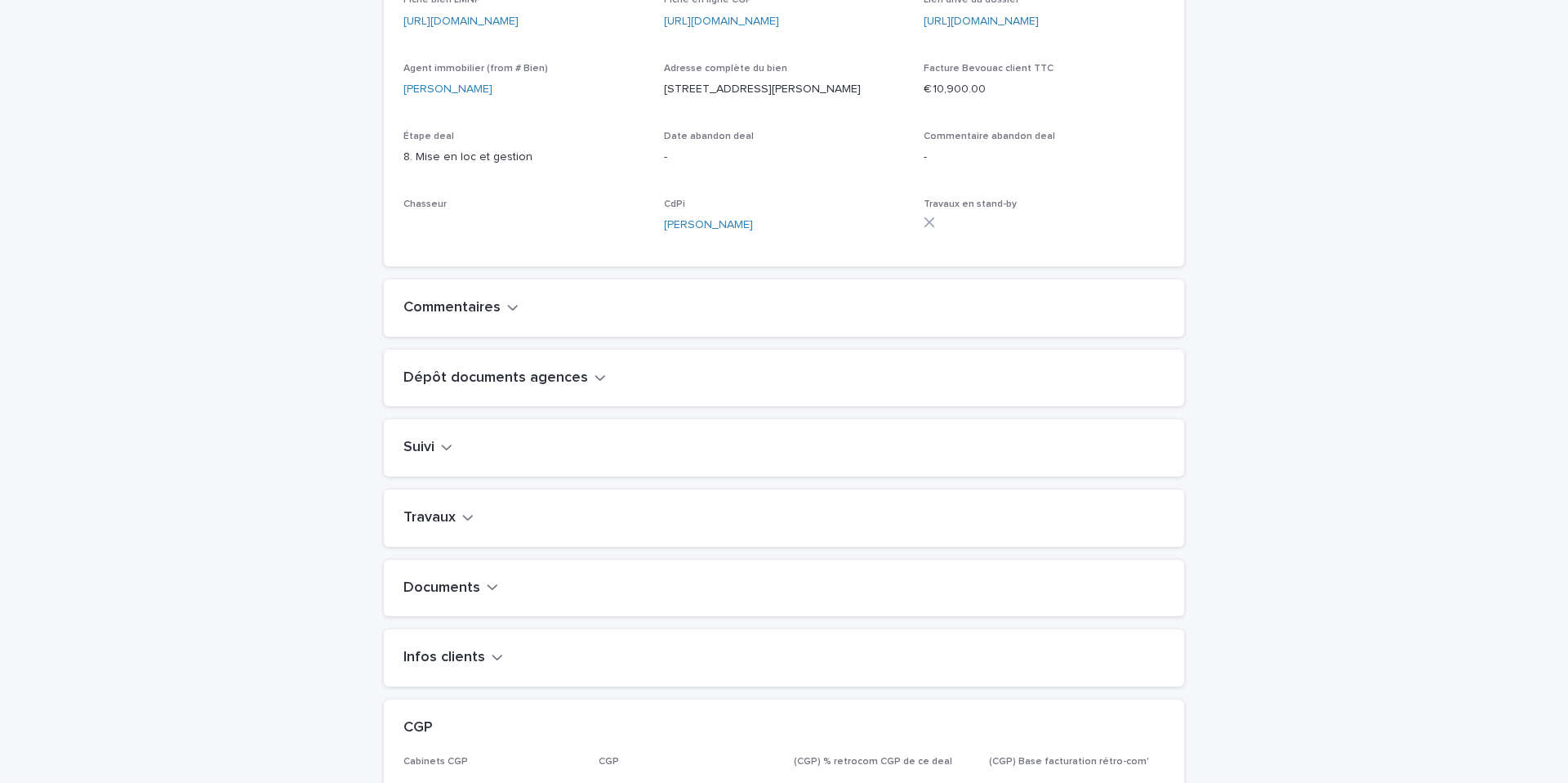
scroll to position [625, 0]
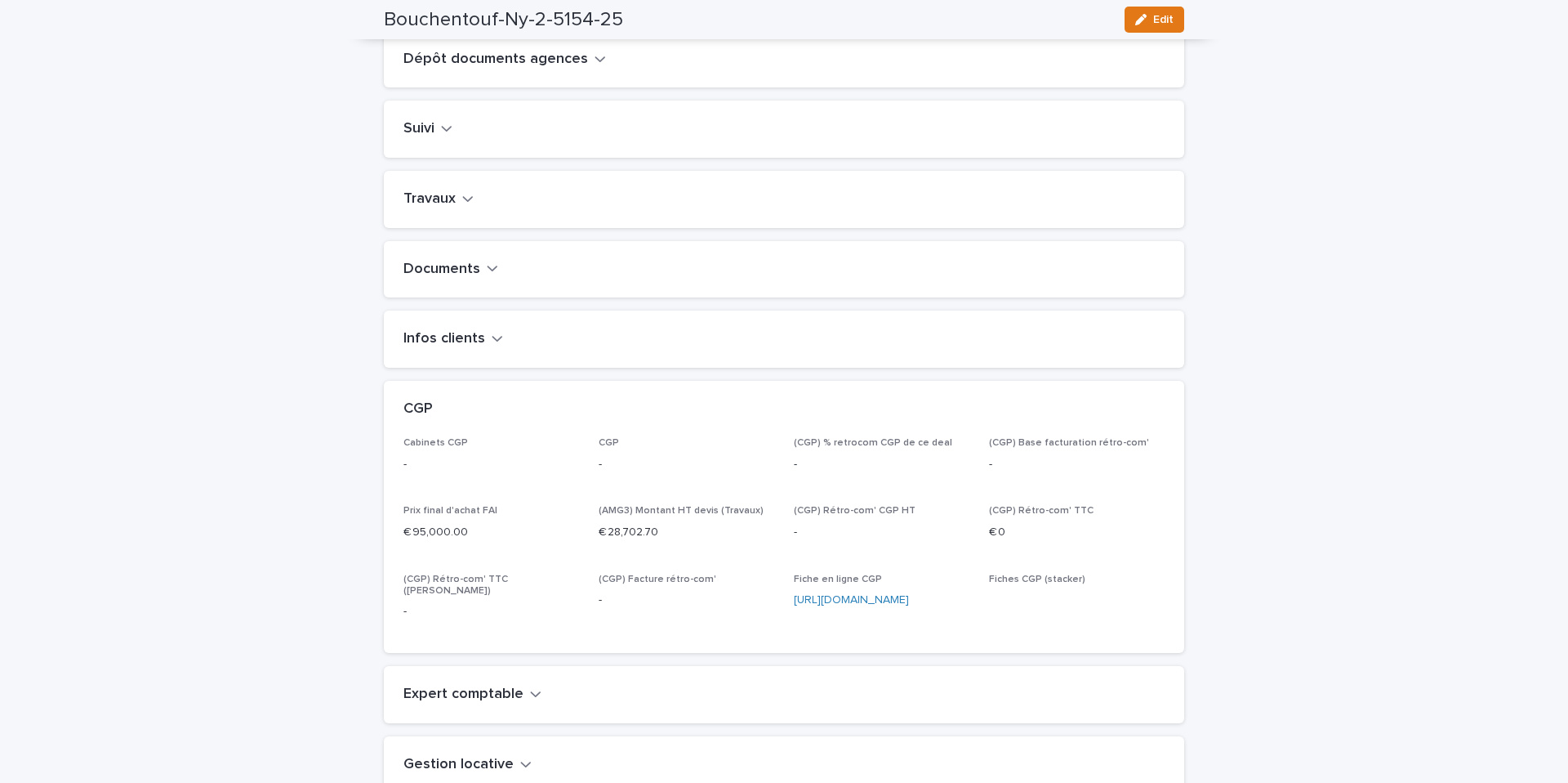
click at [459, 208] on button "Travaux" at bounding box center [439, 199] width 70 height 18
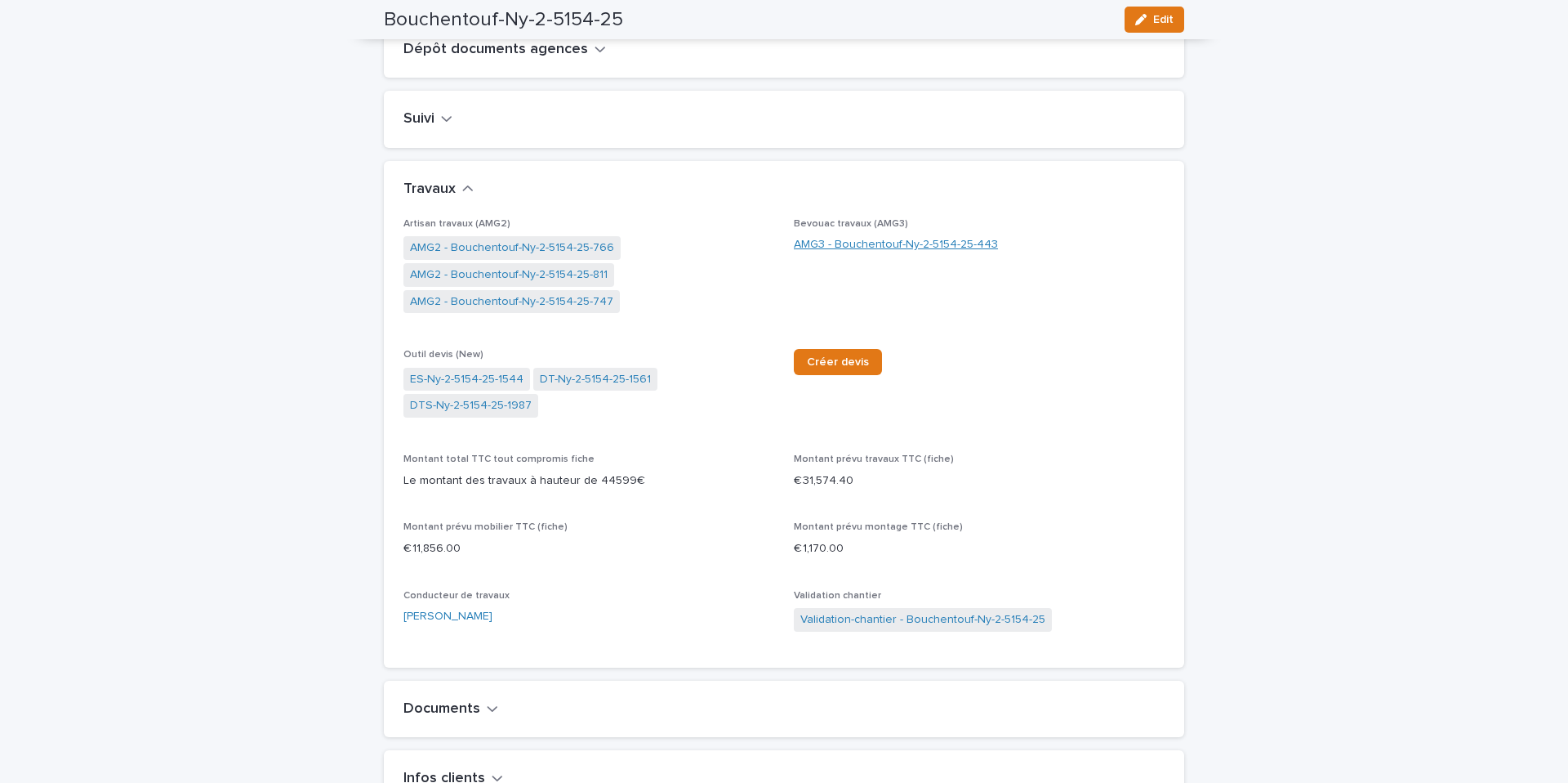
scroll to position [646, 0]
click at [490, 308] on link "AMG2 - Bouchentouf-Ny-2-5154-25-747" at bounding box center [511, 300] width 204 height 17
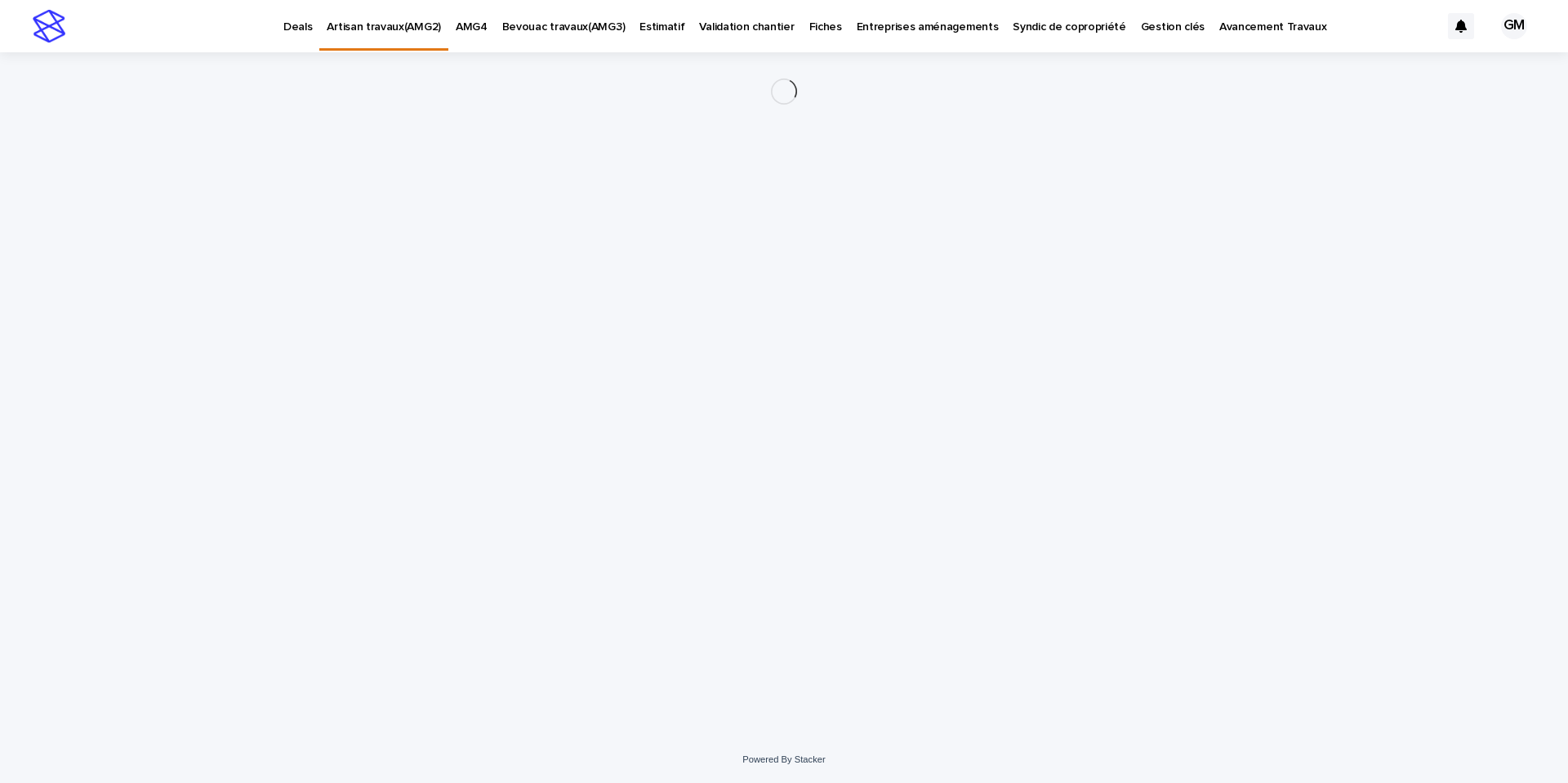
click at [491, 336] on div "Loading... Saving… Loading... Saving…" at bounding box center [784, 373] width 817 height 643
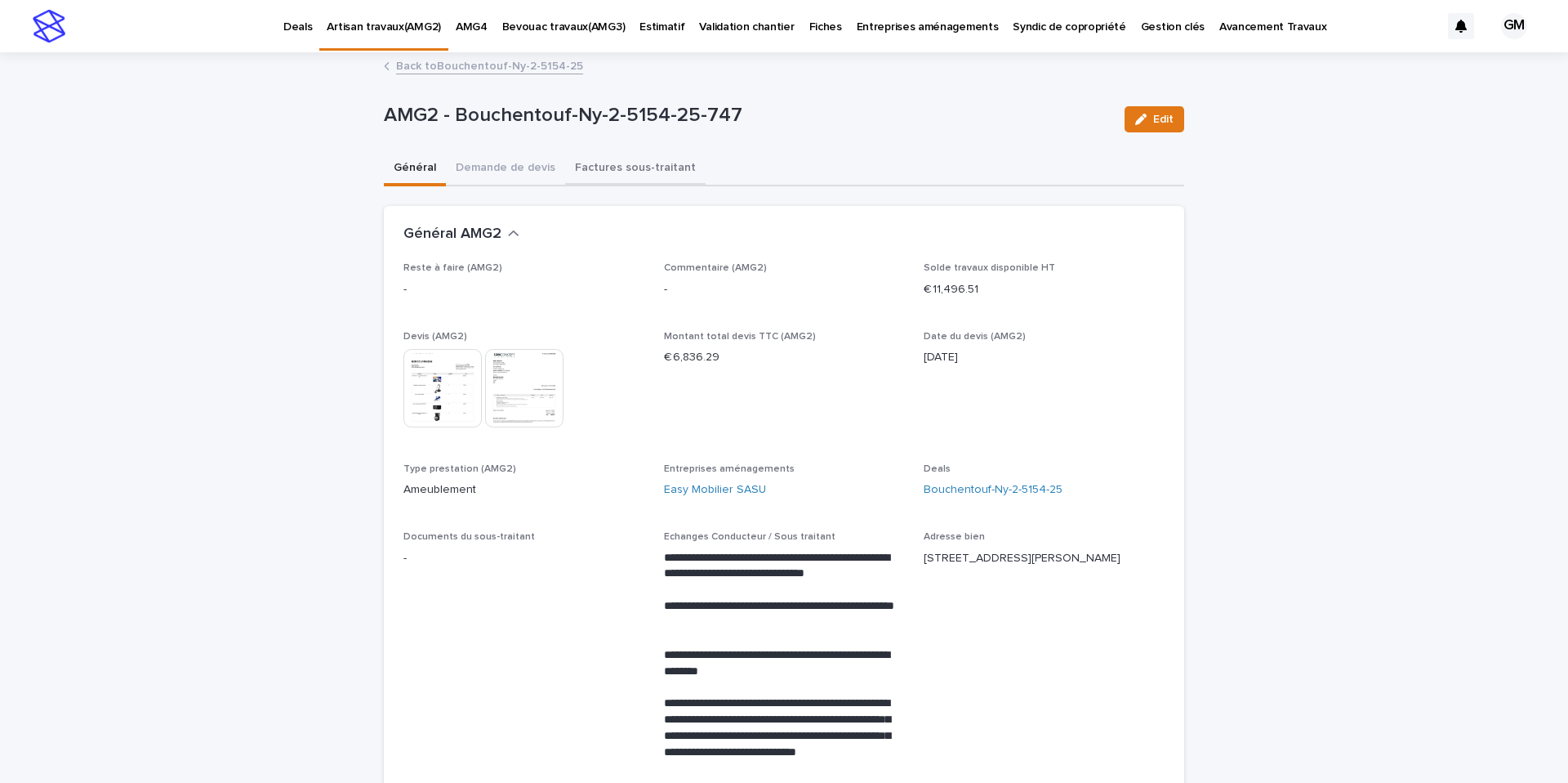
click at [583, 165] on button "Factures sous-traitant" at bounding box center [635, 169] width 141 height 34
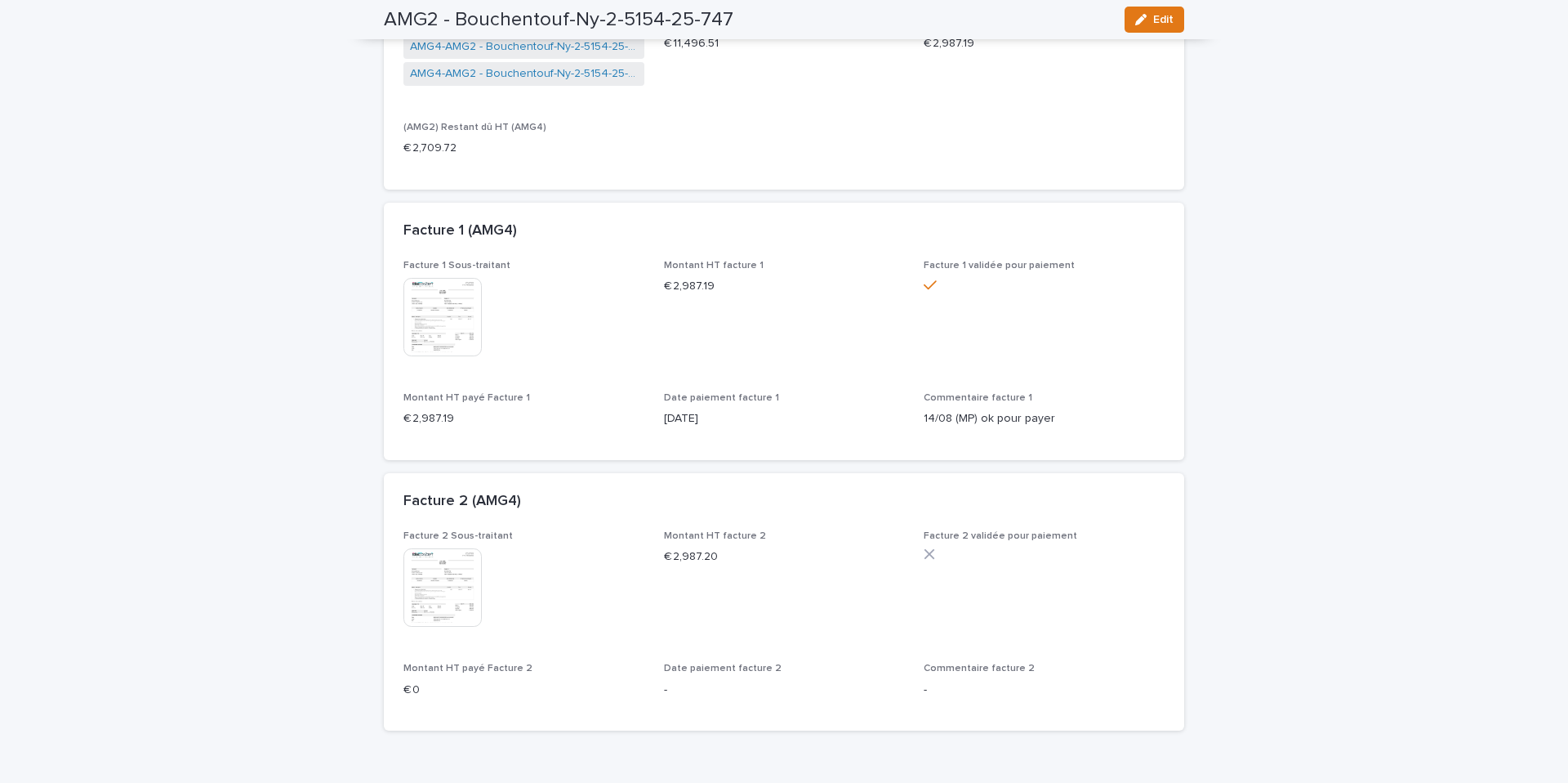
scroll to position [311, 0]
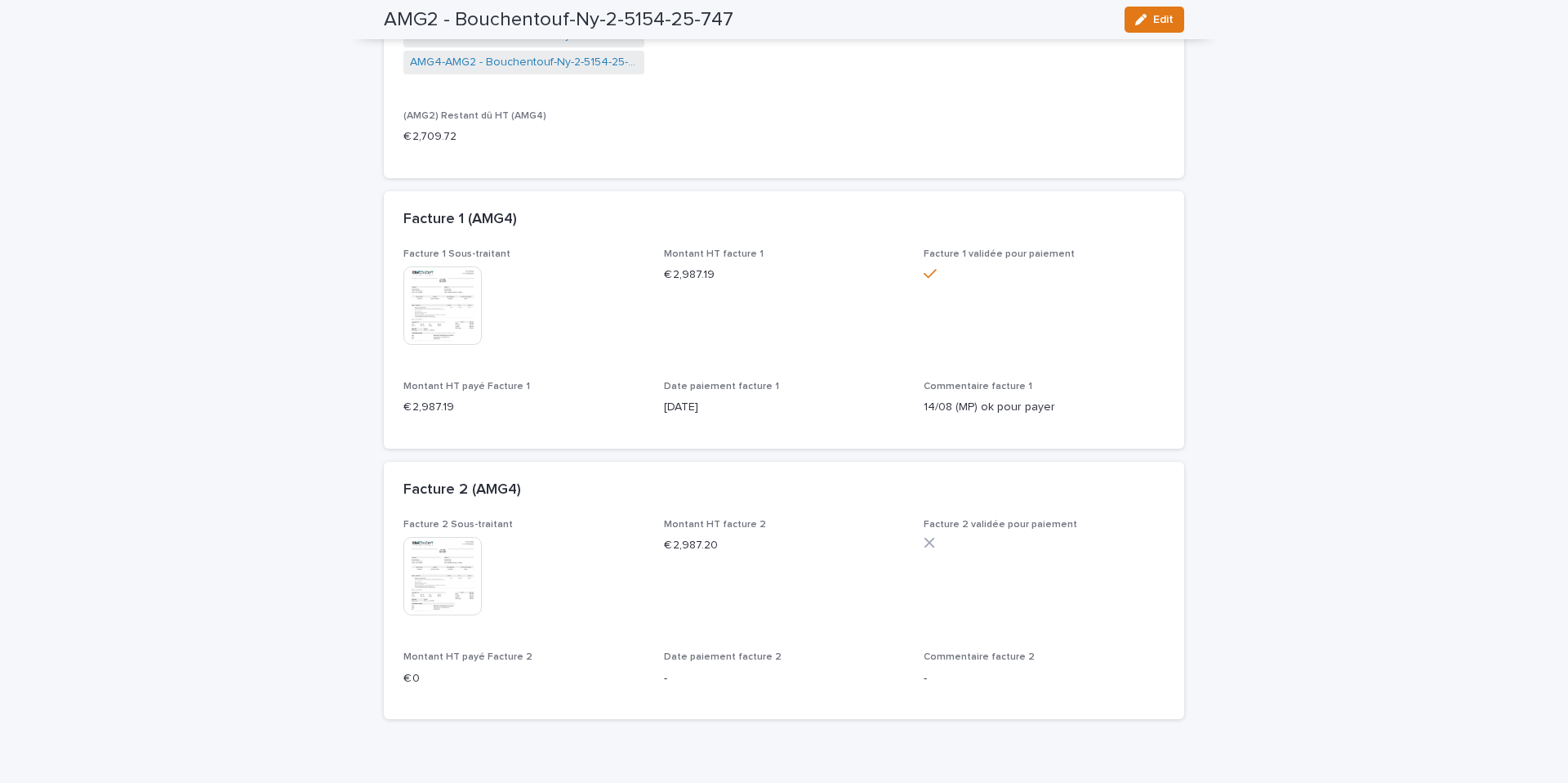
click at [427, 288] on img at bounding box center [443, 306] width 78 height 78
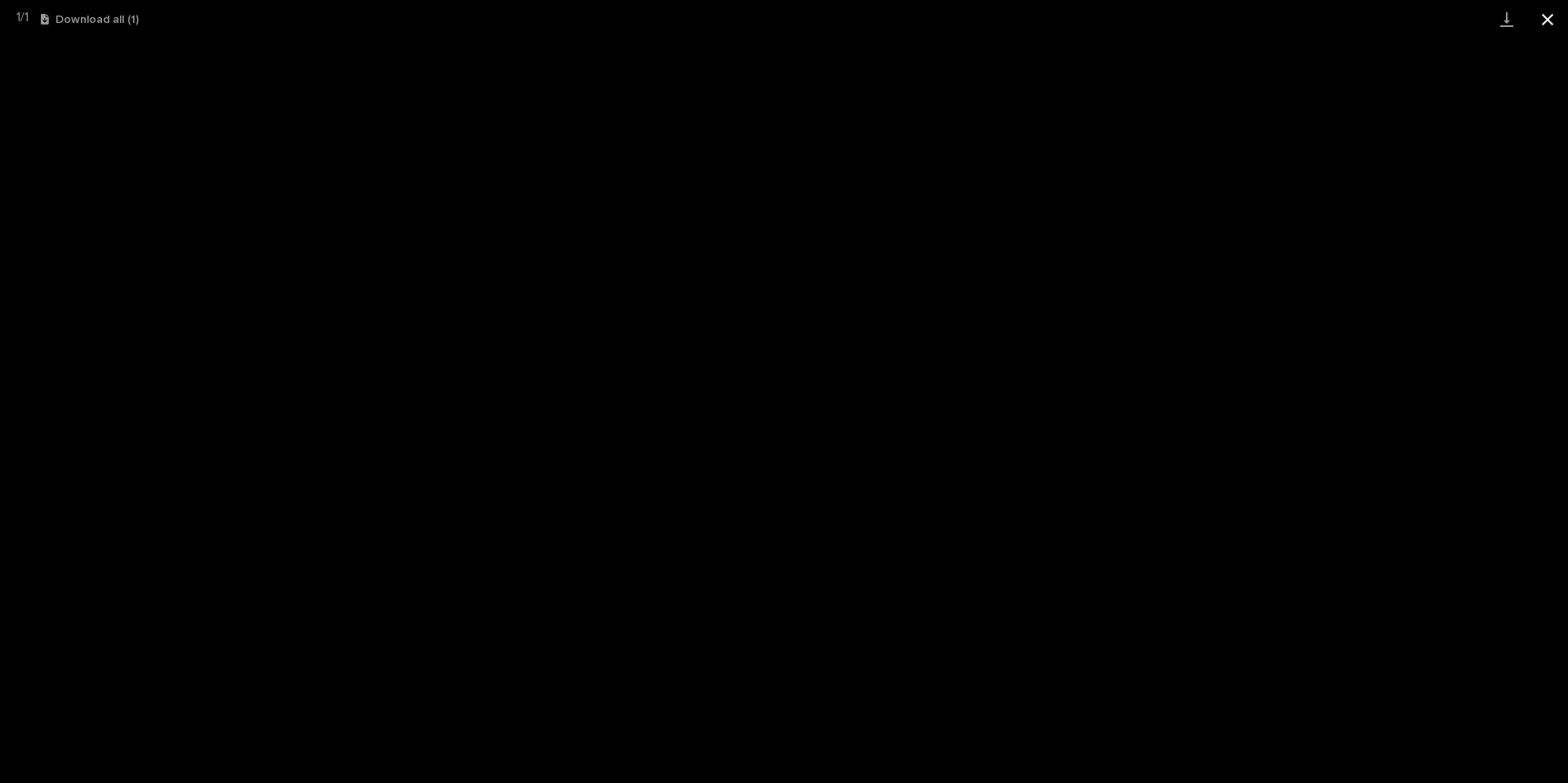
click at [1542, 20] on button "Close gallery" at bounding box center [1548, 19] width 41 height 38
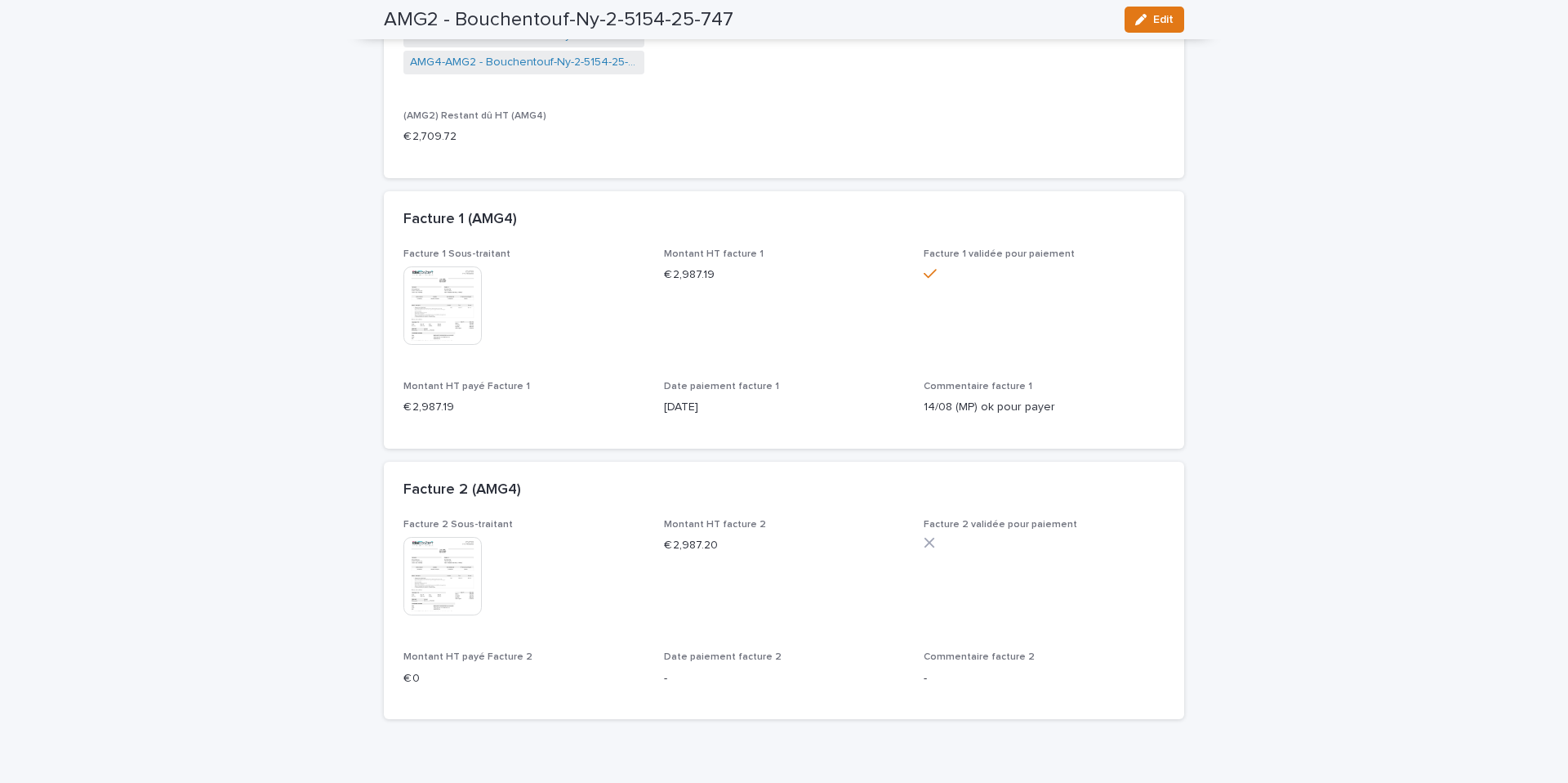
scroll to position [0, 0]
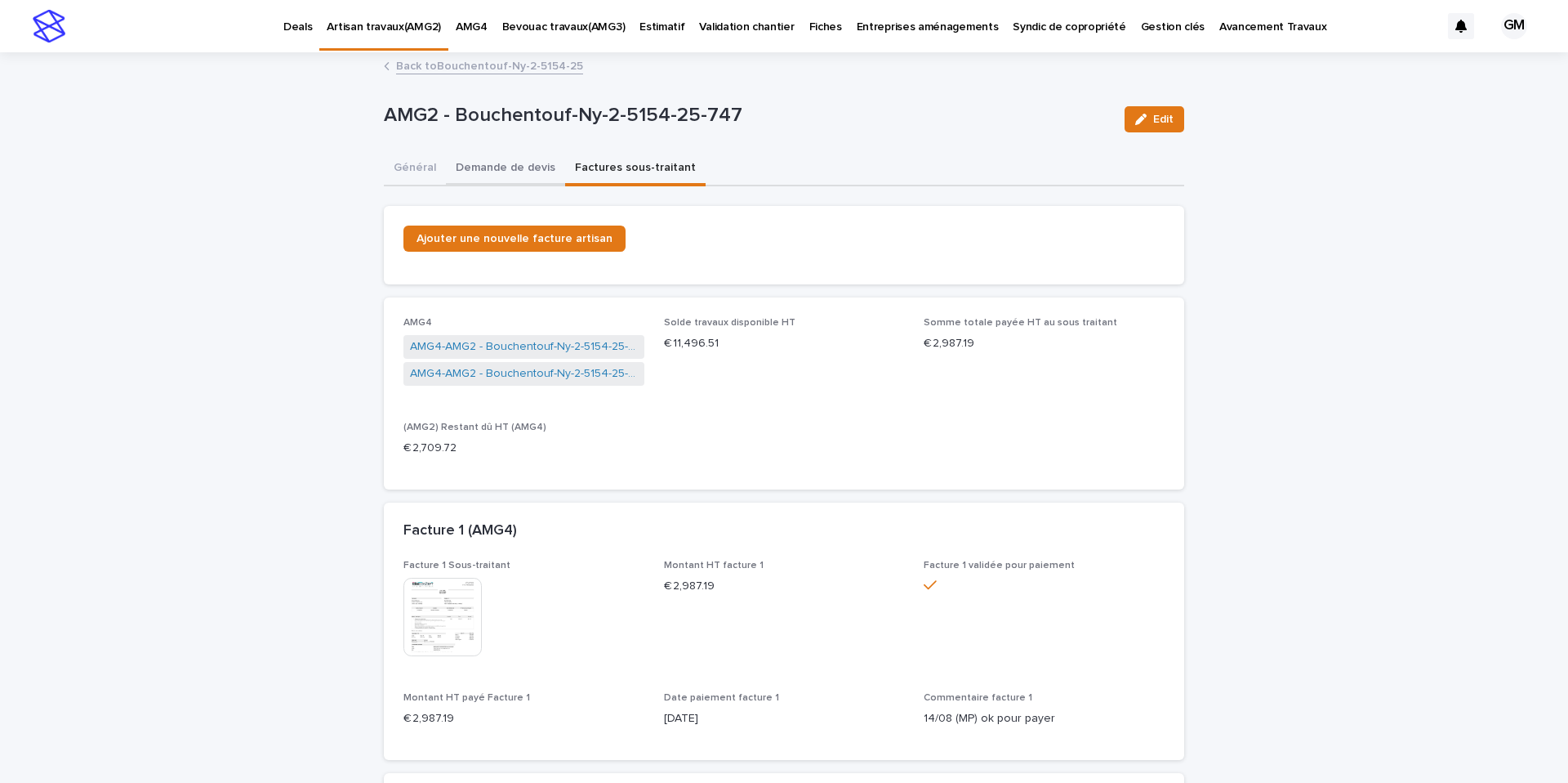
click at [485, 165] on button "Demande de devis" at bounding box center [506, 169] width 119 height 34
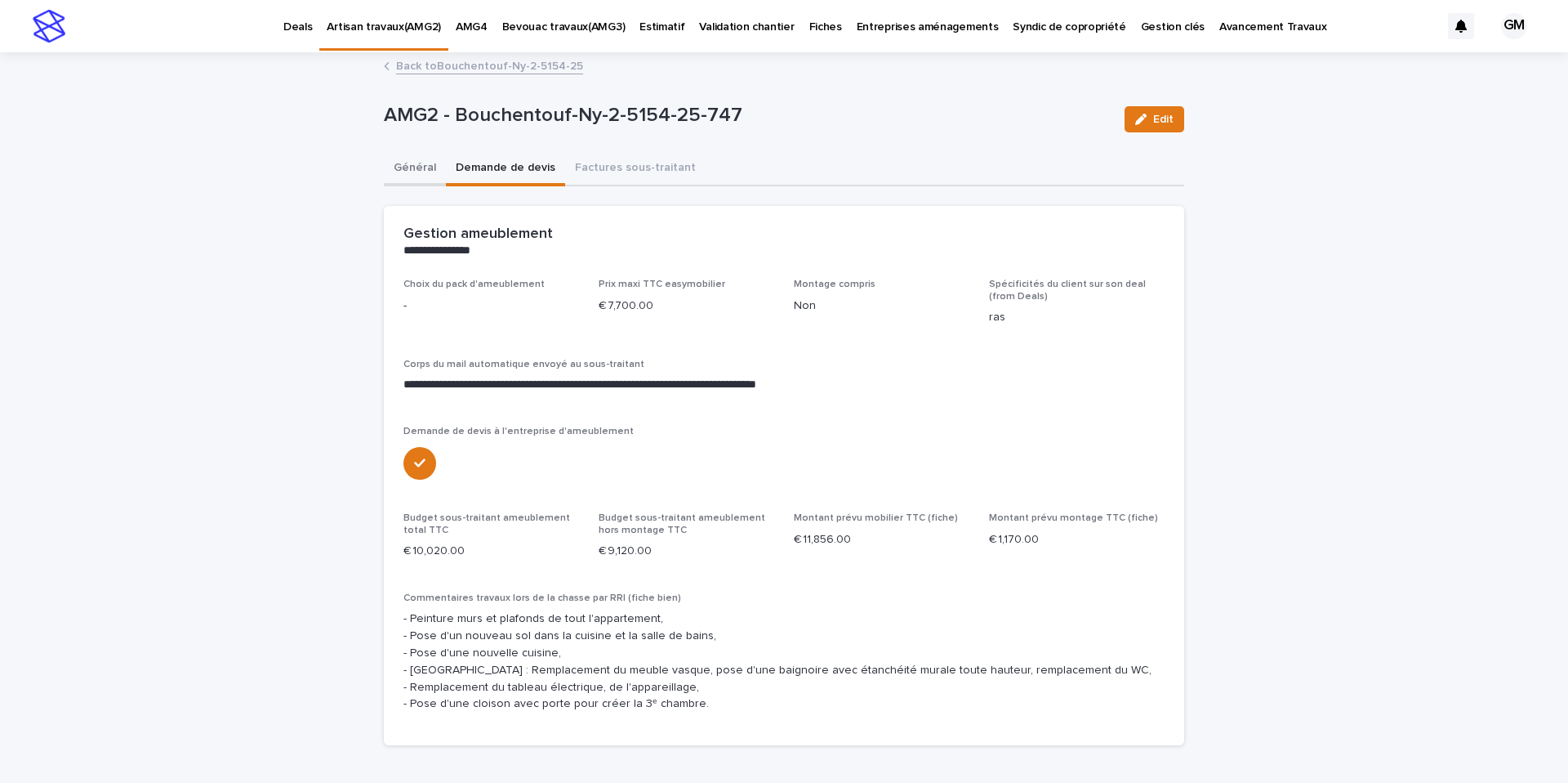
click at [404, 172] on button "Général" at bounding box center [415, 169] width 62 height 34
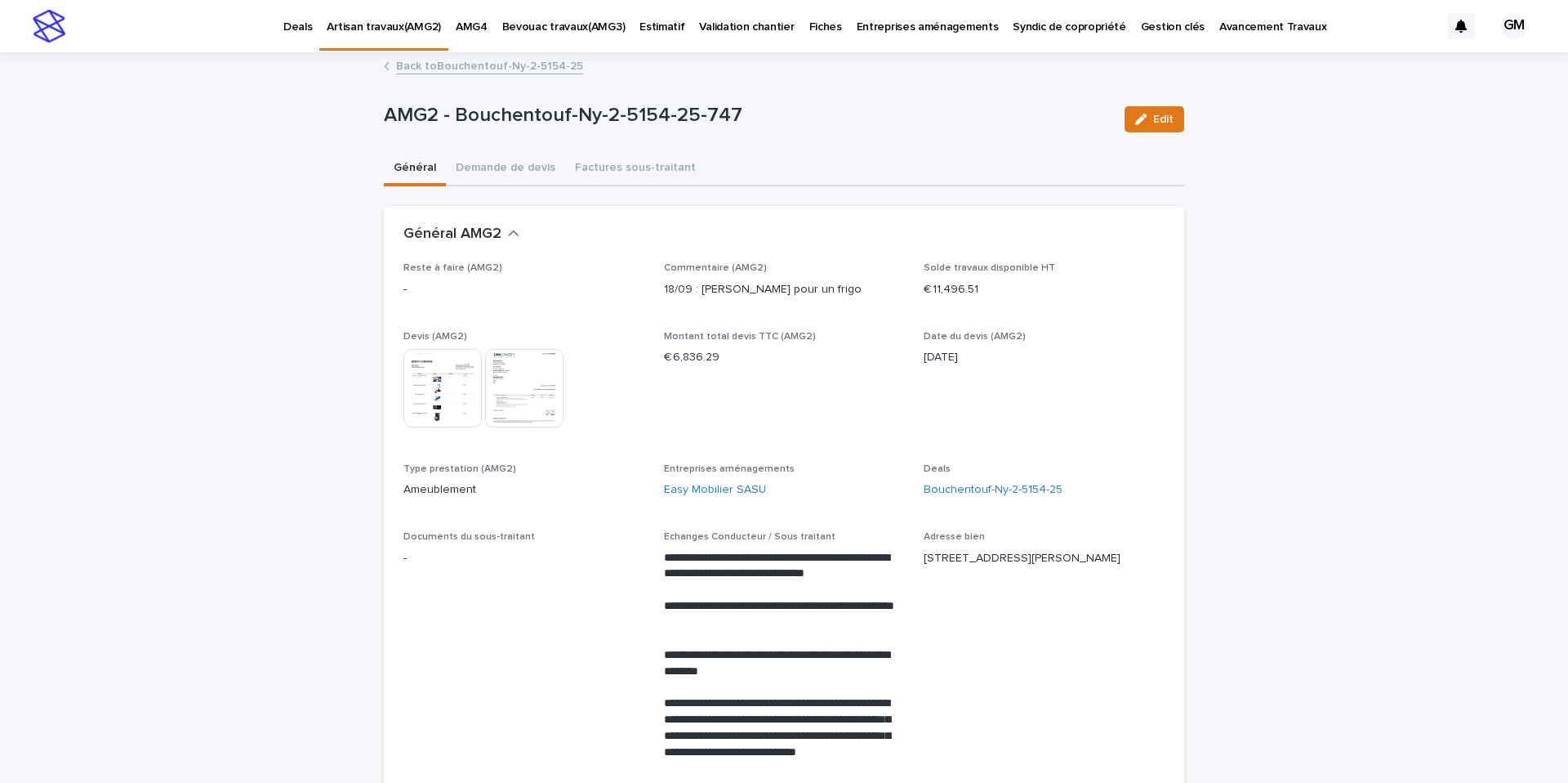
click at [454, 397] on img at bounding box center [443, 388] width 78 height 78
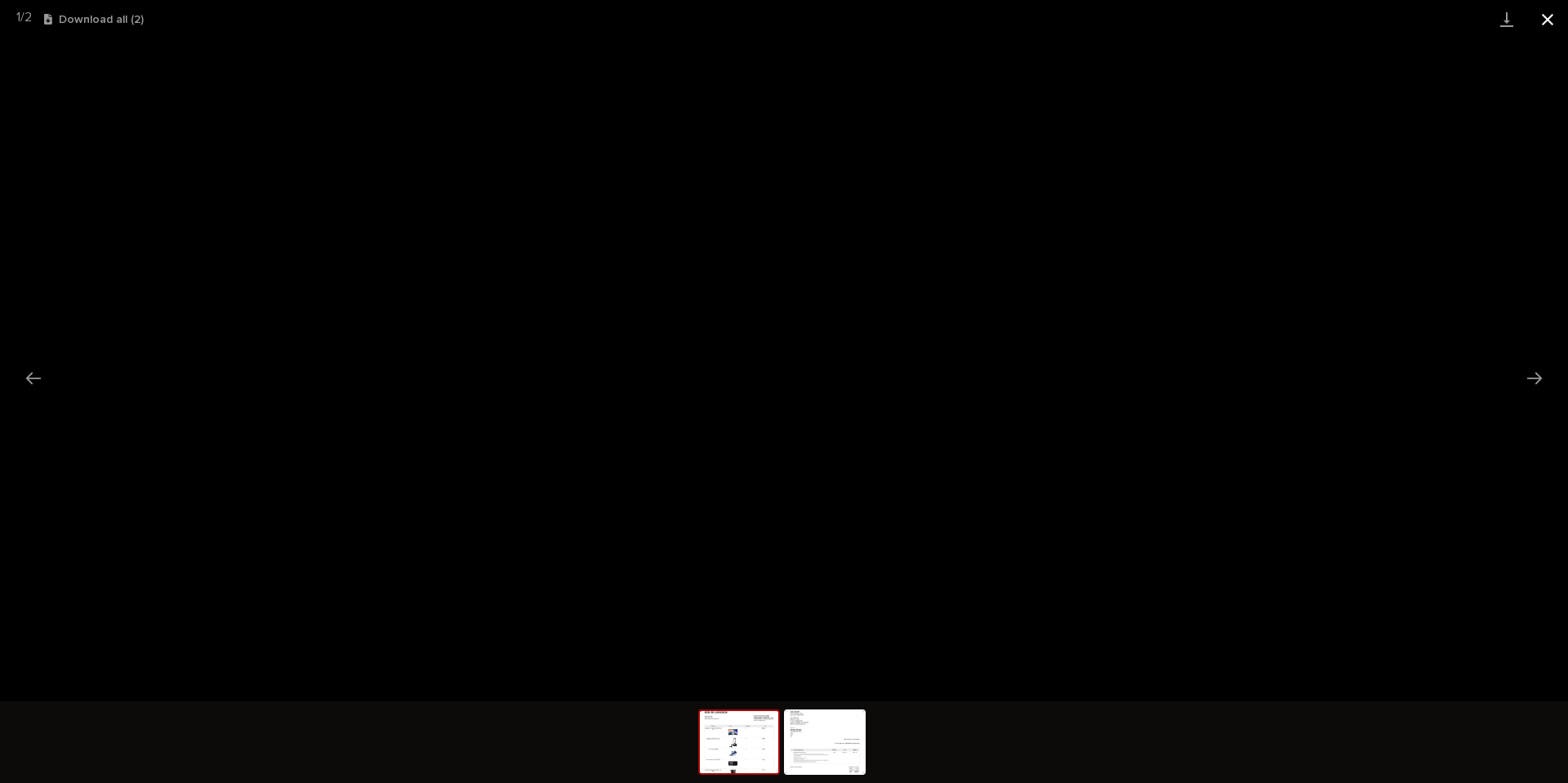
click at [1554, 18] on button "Close gallery" at bounding box center [1548, 19] width 41 height 38
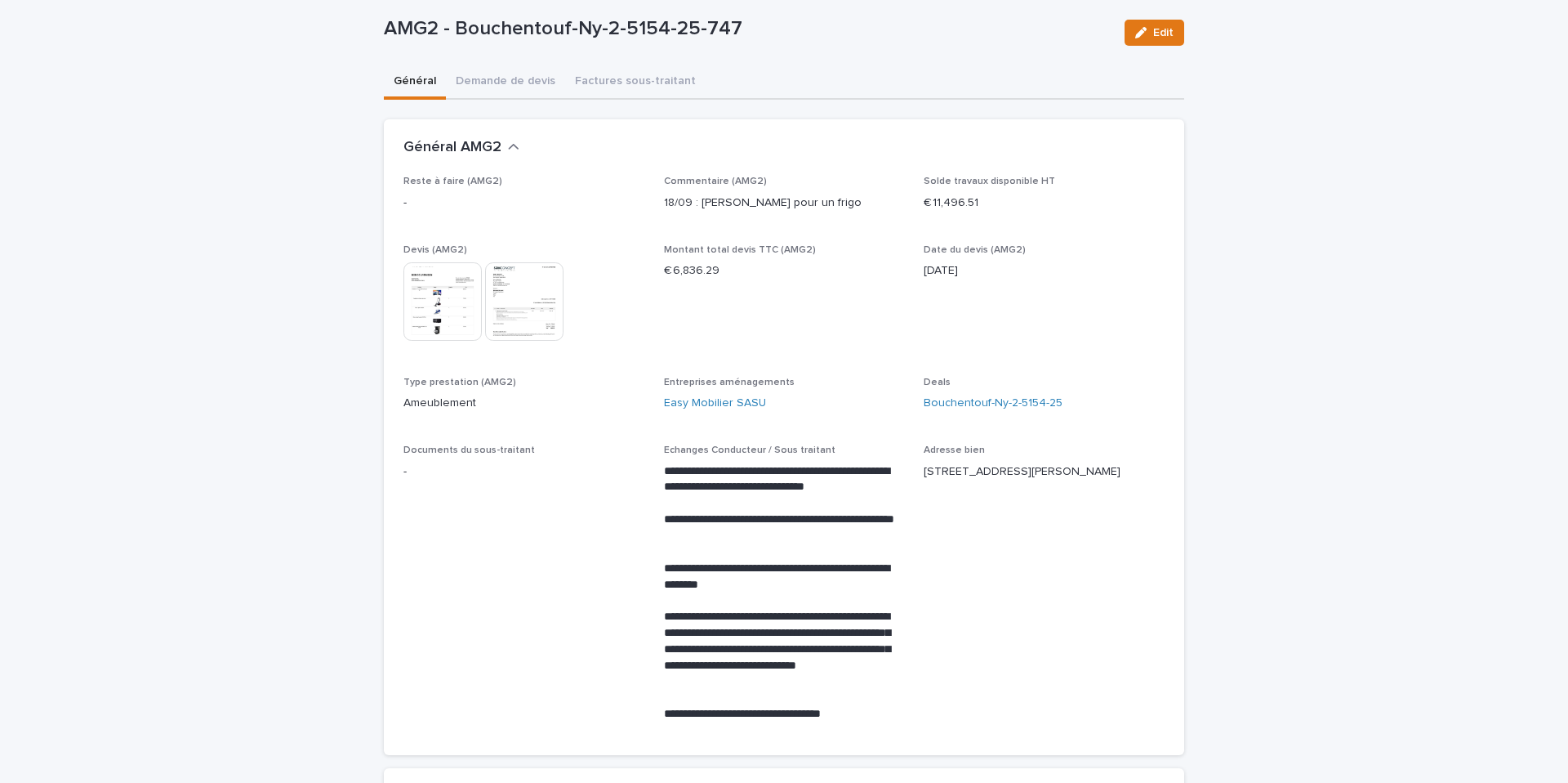
scroll to position [92, 0]
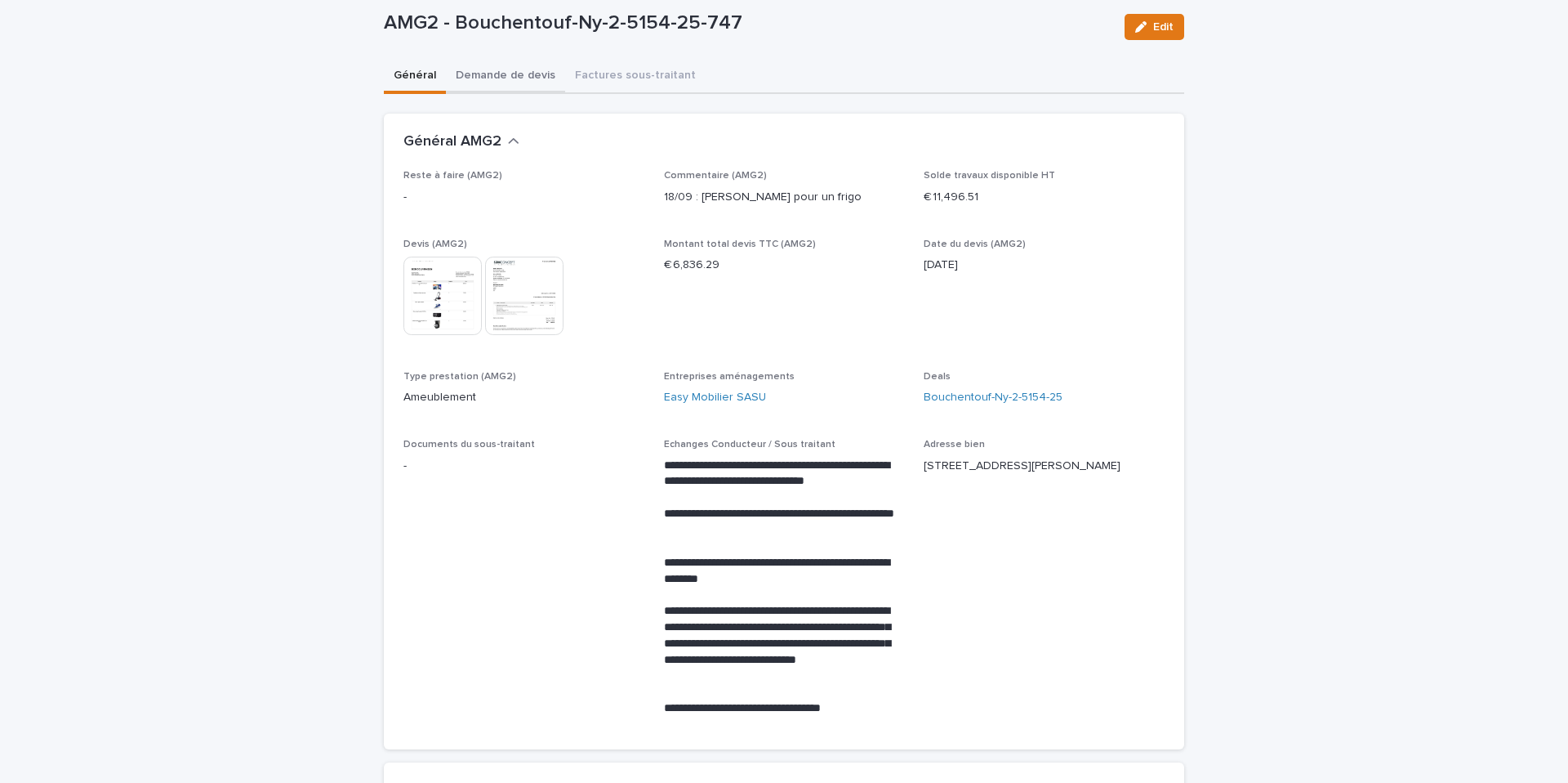
click at [521, 78] on button "Demande de devis" at bounding box center [506, 77] width 119 height 34
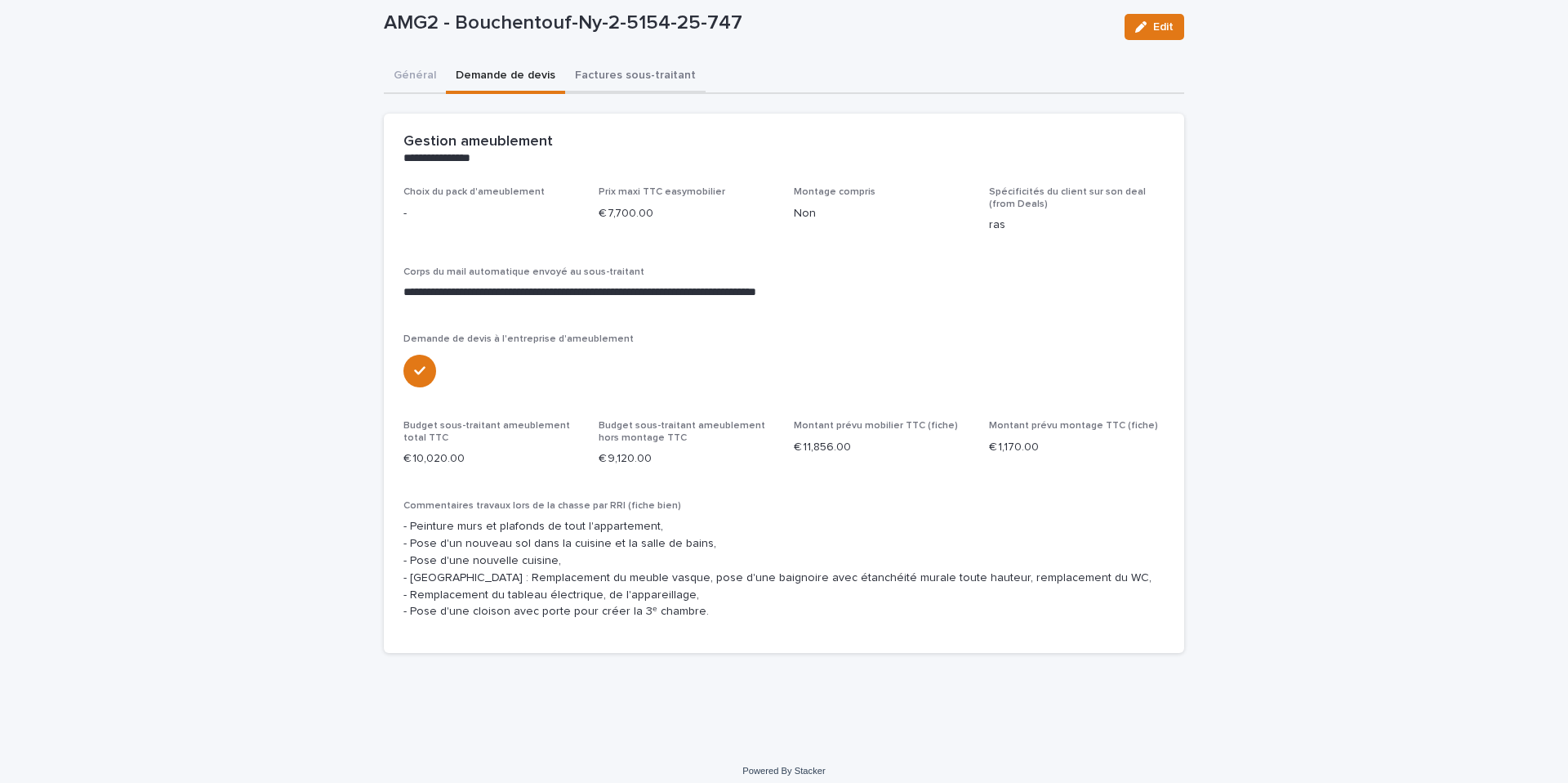
click at [581, 77] on div "**********" at bounding box center [784, 362] width 801 height 606
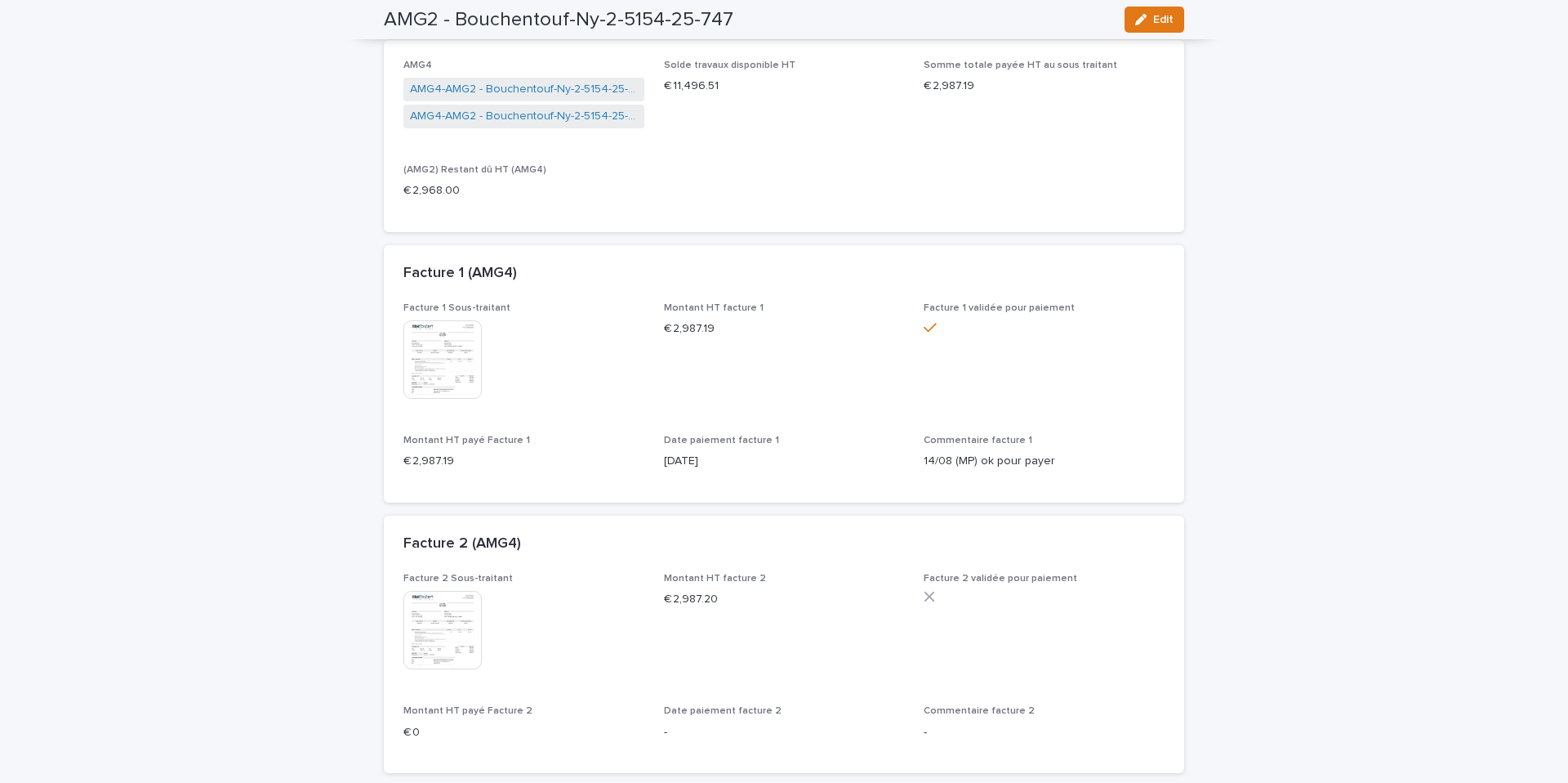
scroll to position [258, 0]
click at [438, 371] on img at bounding box center [443, 359] width 78 height 78
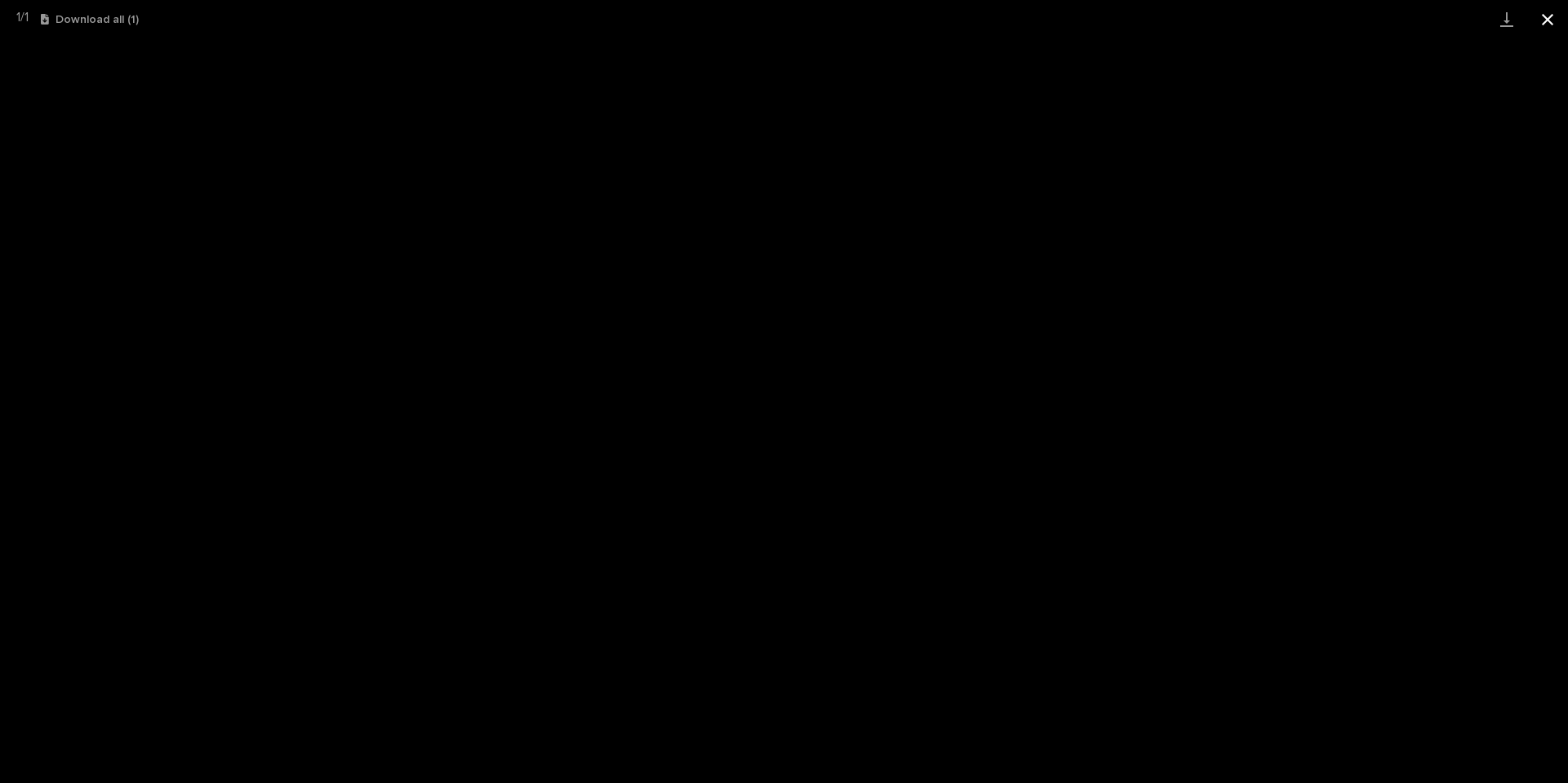
click at [1554, 22] on button "Close gallery" at bounding box center [1548, 19] width 41 height 38
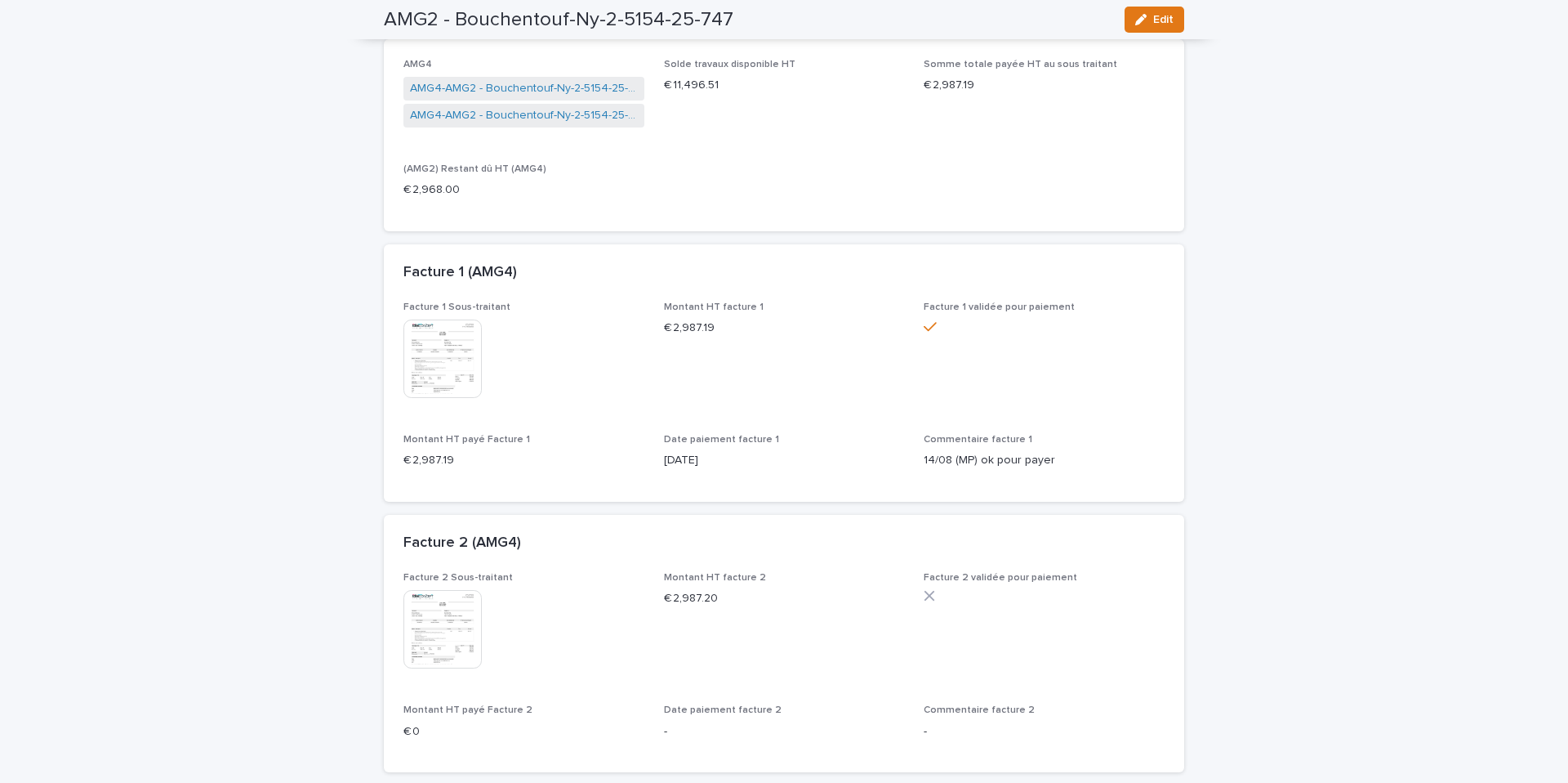
click at [451, 354] on img at bounding box center [443, 359] width 78 height 78
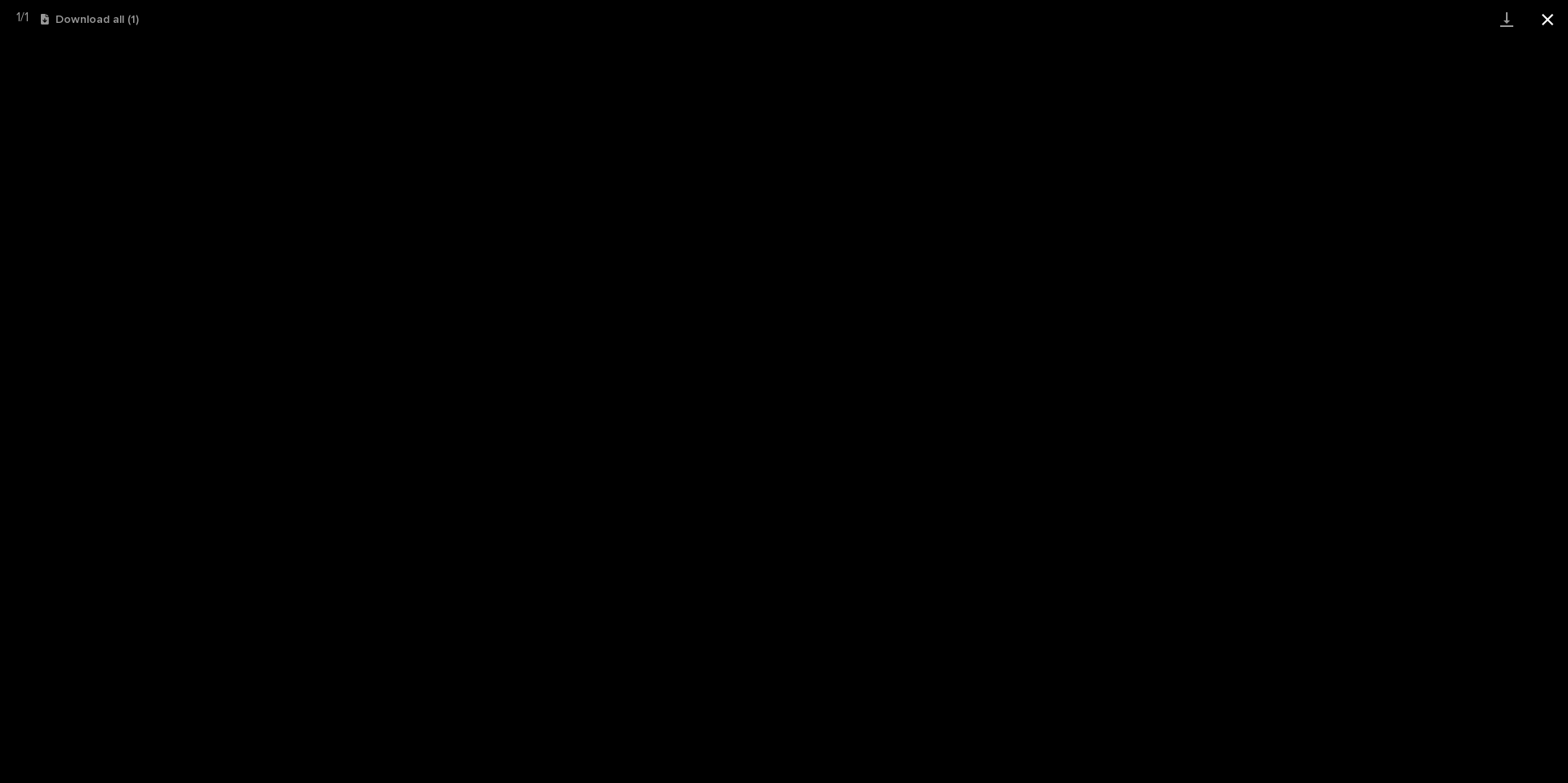
click at [1545, 15] on button "Close gallery" at bounding box center [1548, 19] width 41 height 38
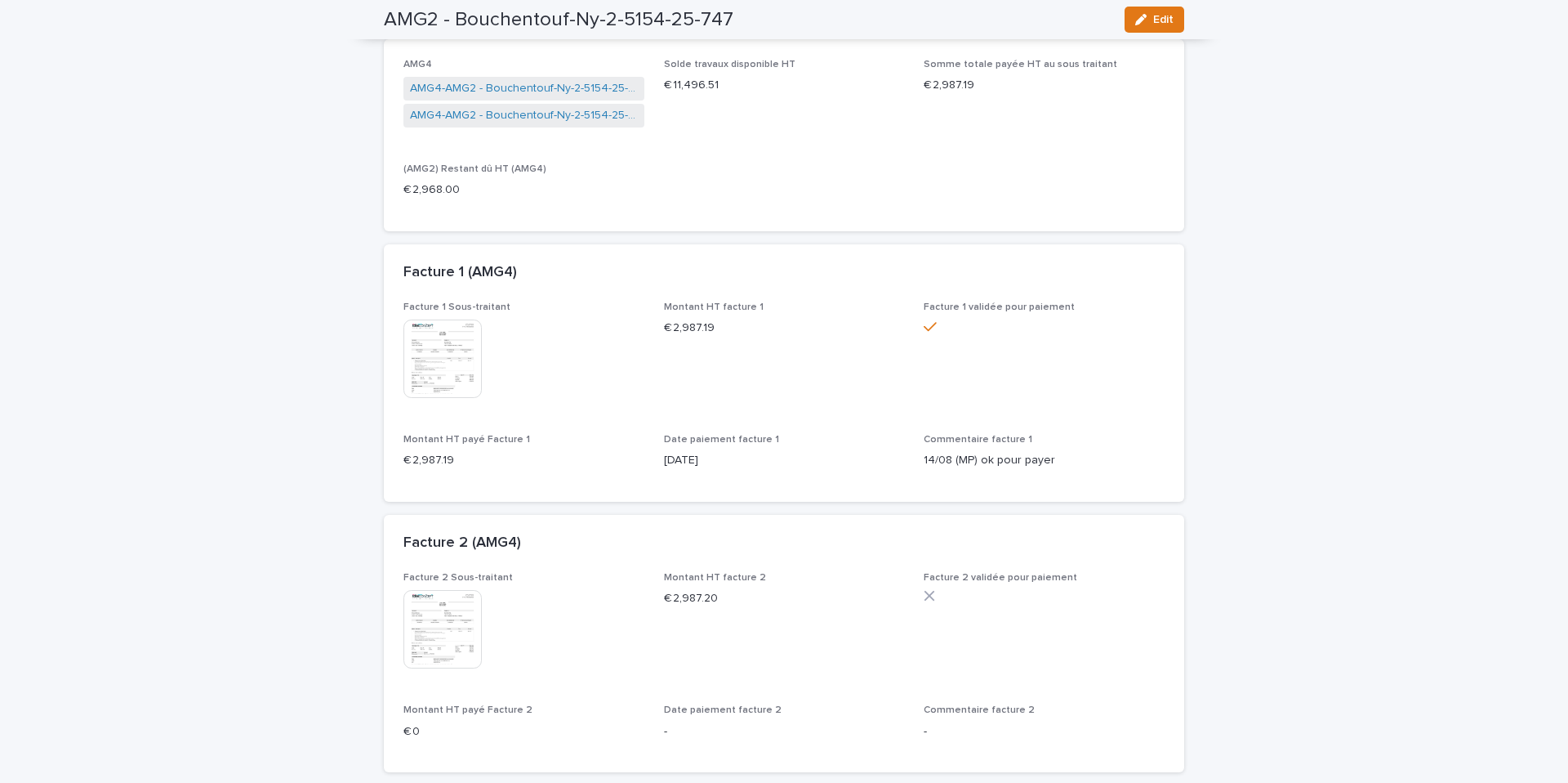
click at [451, 616] on img at bounding box center [443, 629] width 78 height 78
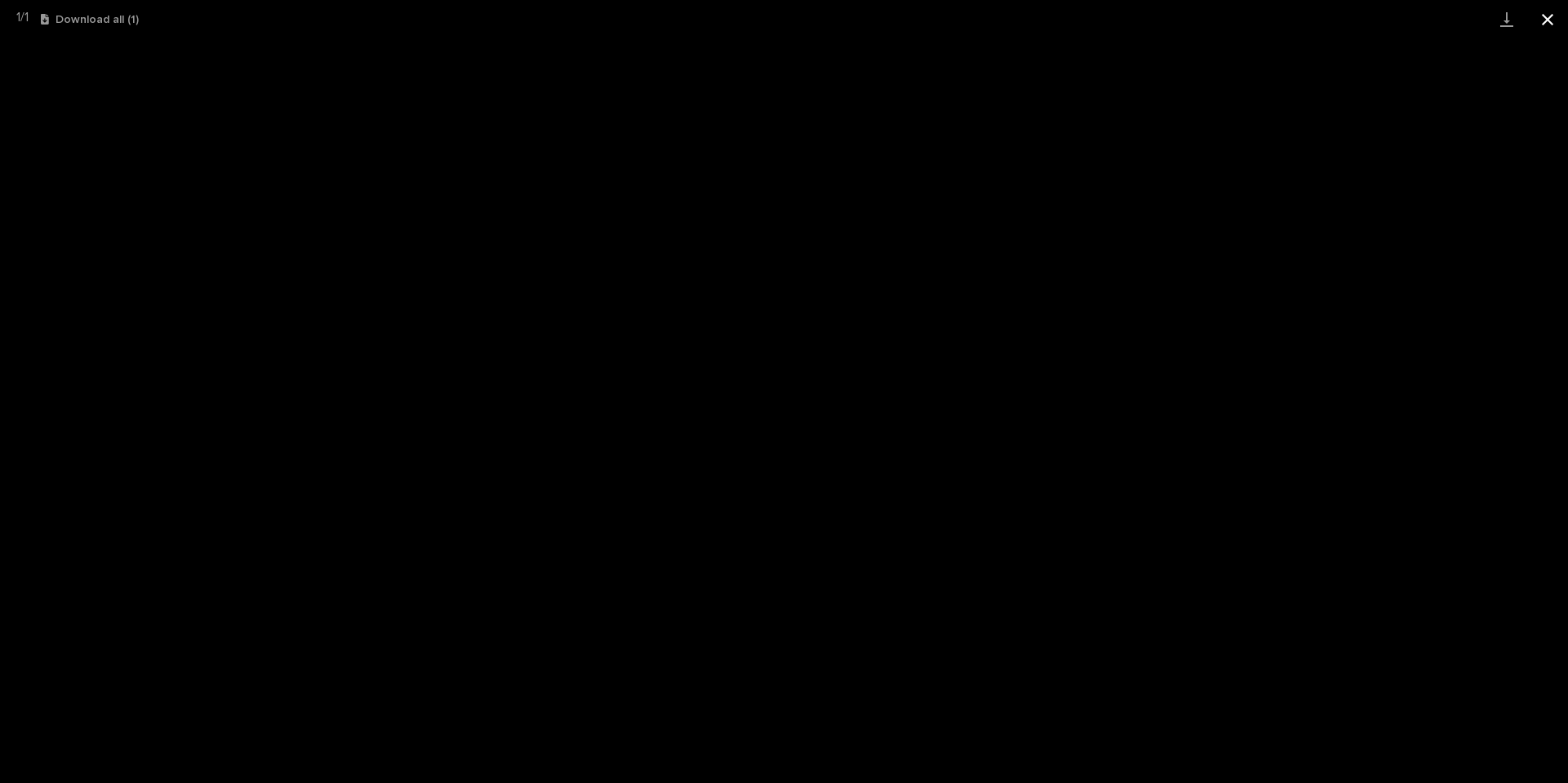
click at [1548, 19] on button "Close gallery" at bounding box center [1548, 19] width 41 height 38
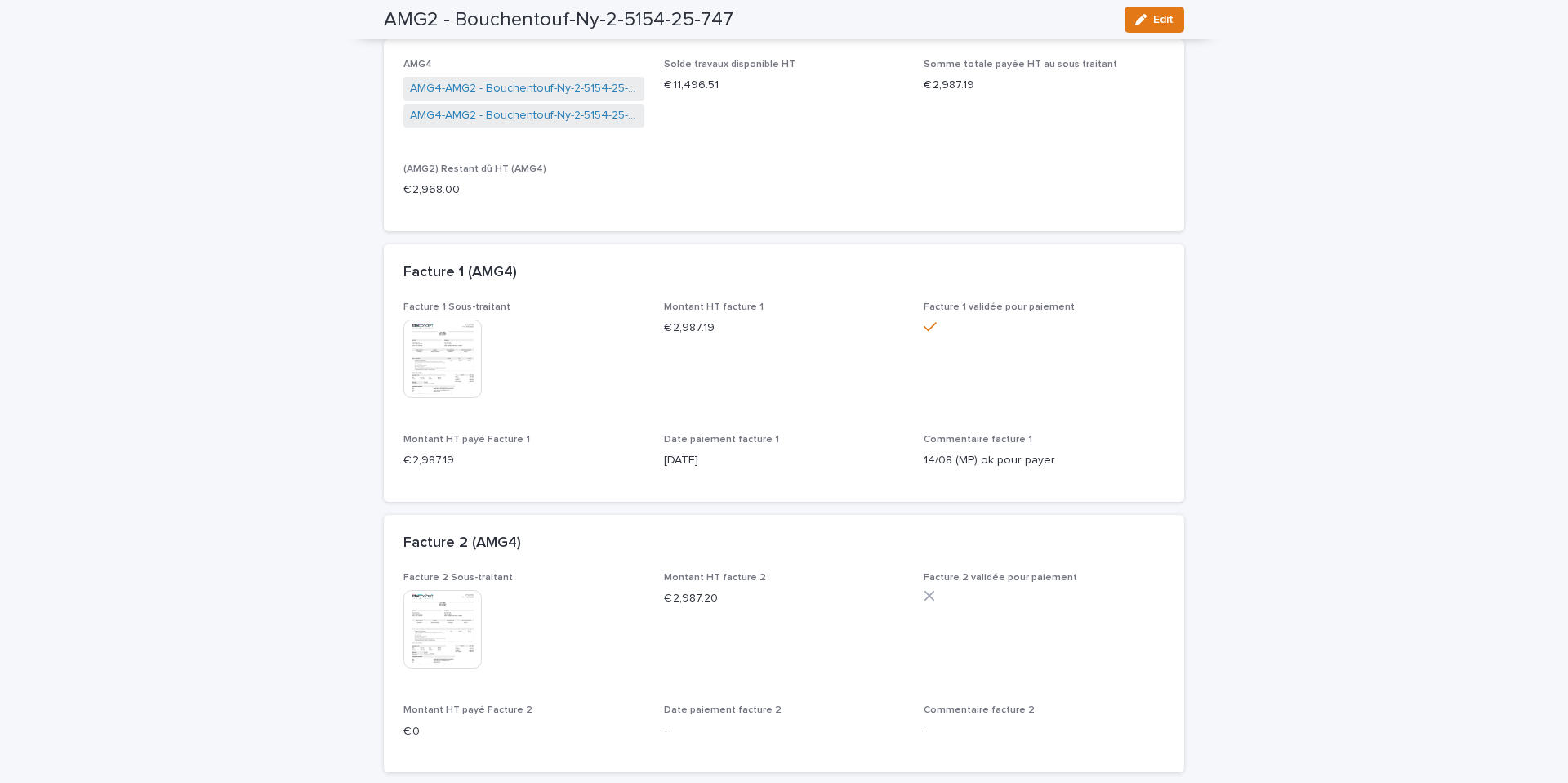
click at [438, 343] on img at bounding box center [443, 359] width 78 height 78
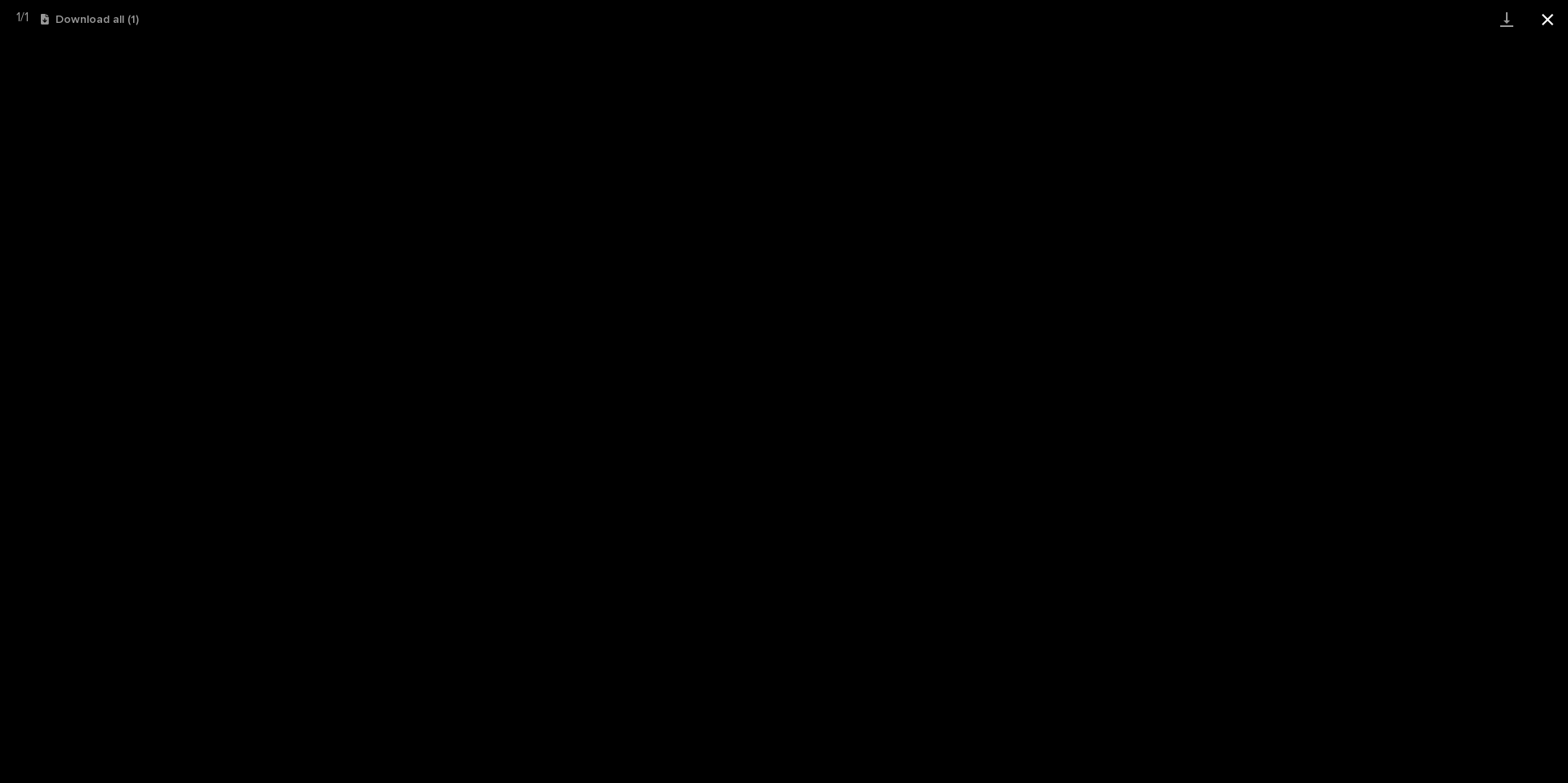
click at [1553, 26] on button "Close gallery" at bounding box center [1548, 19] width 41 height 38
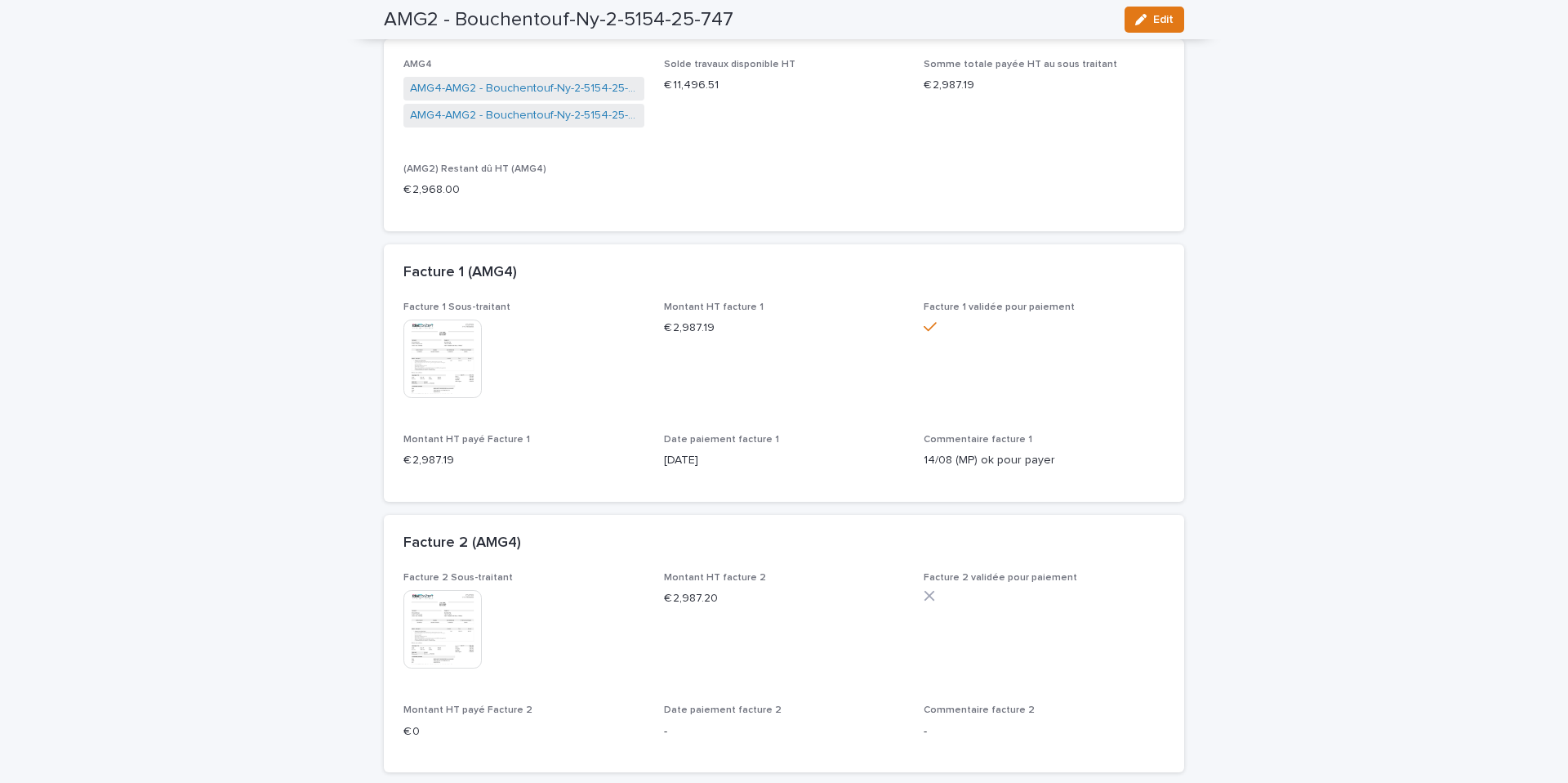
scroll to position [0, 0]
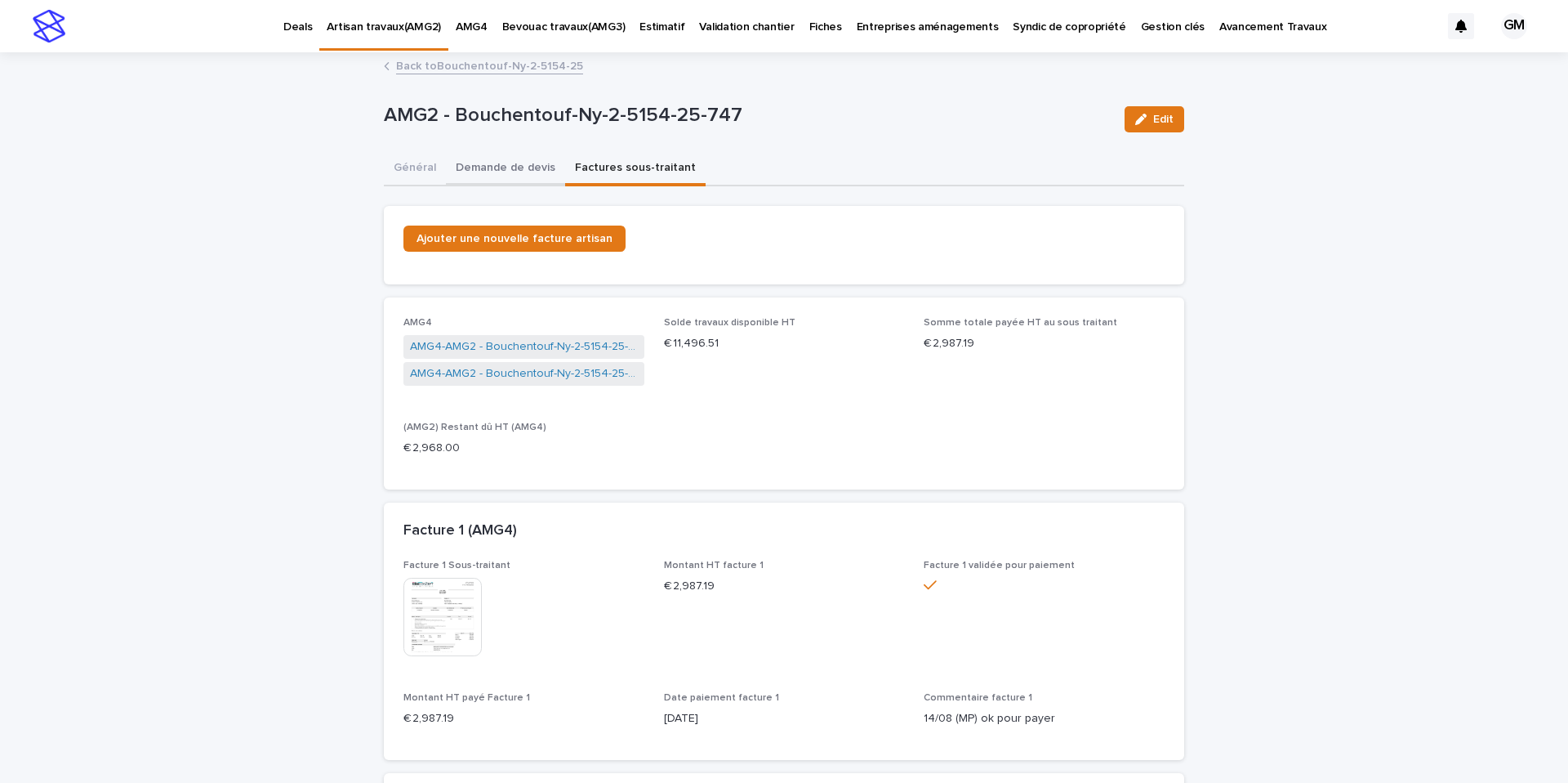
click at [509, 170] on button "Demande de devis" at bounding box center [506, 169] width 119 height 34
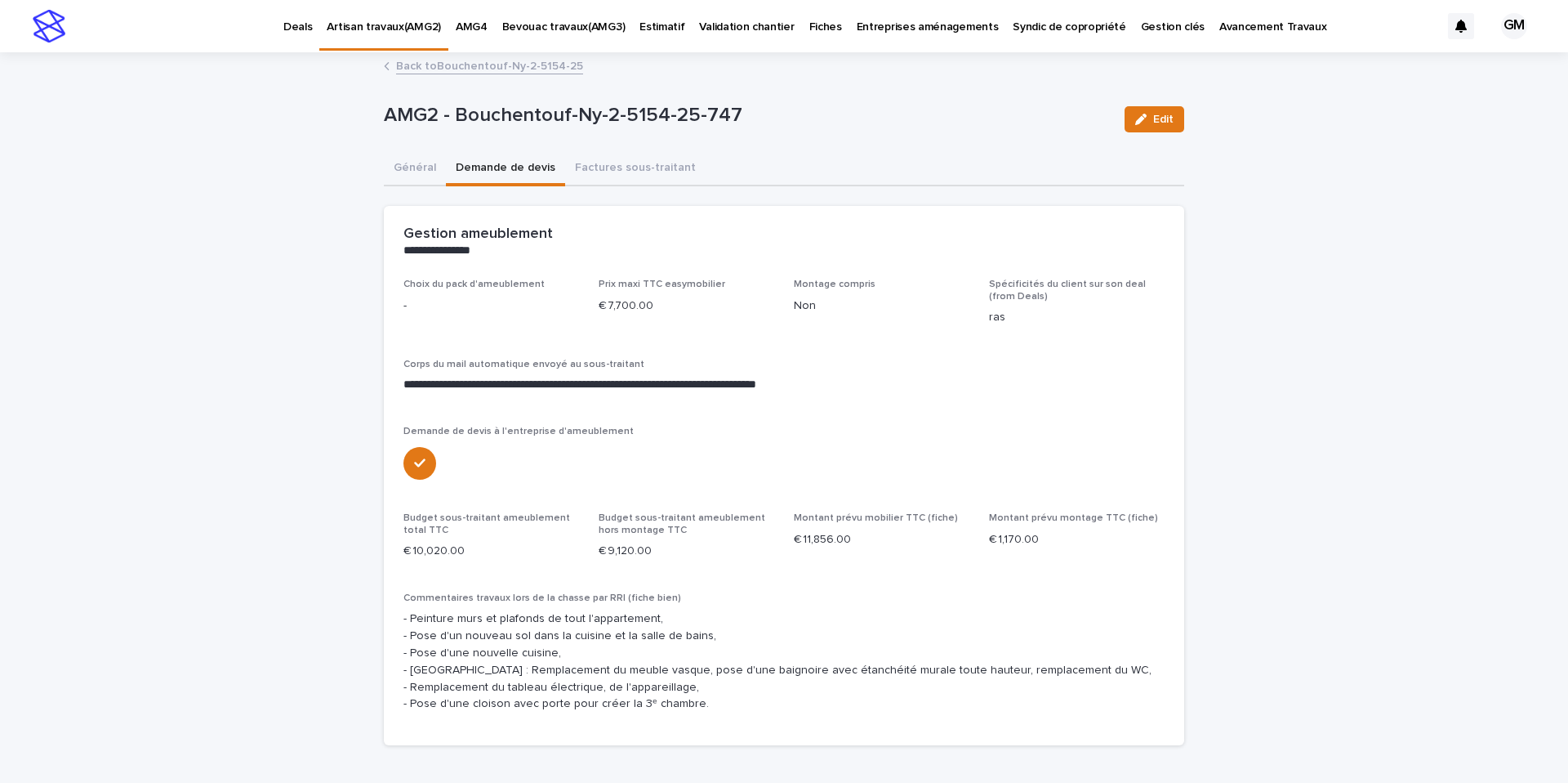
click at [413, 169] on button "Général" at bounding box center [415, 169] width 62 height 34
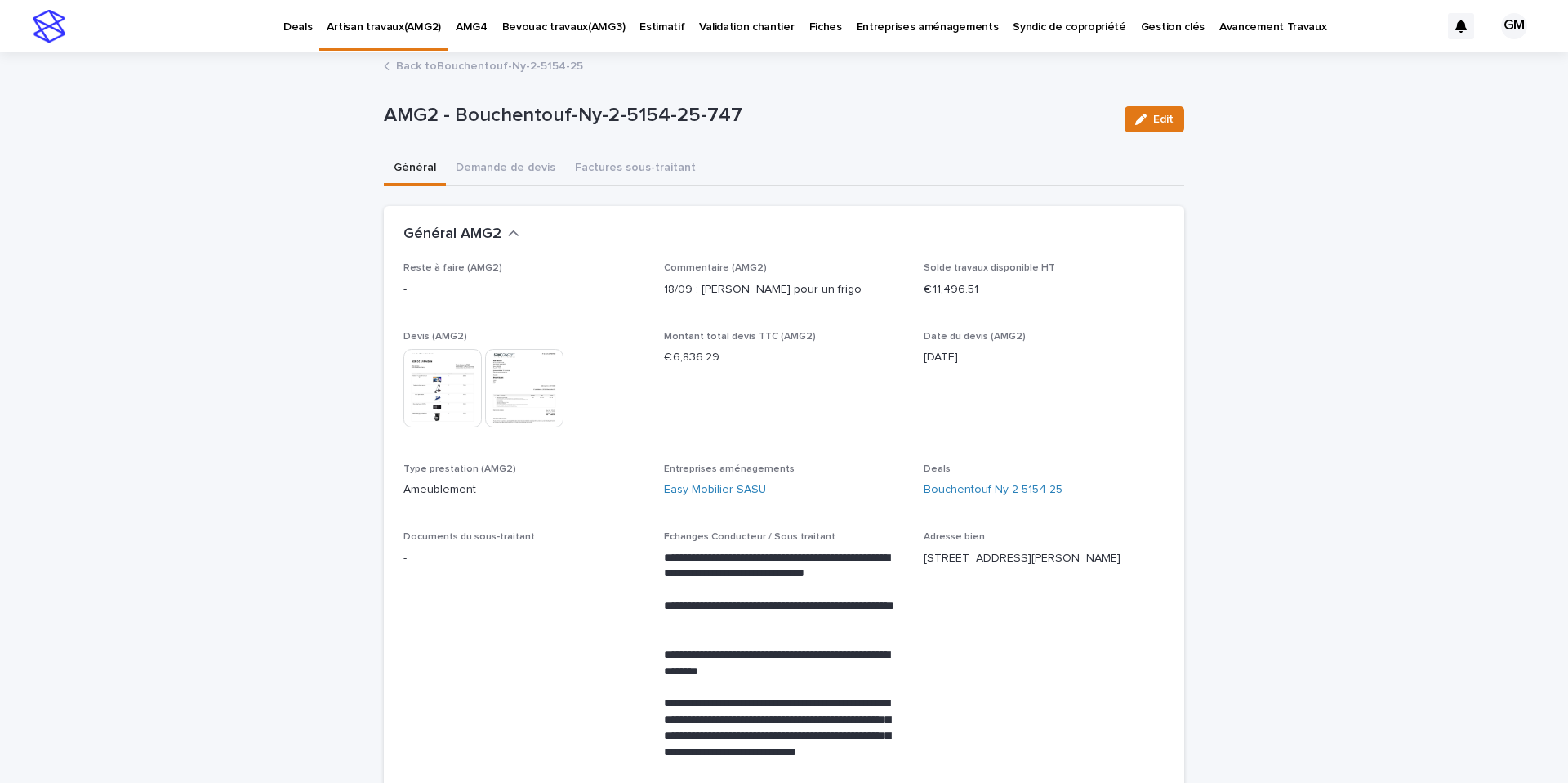
click at [527, 383] on img at bounding box center [525, 388] width 78 height 78
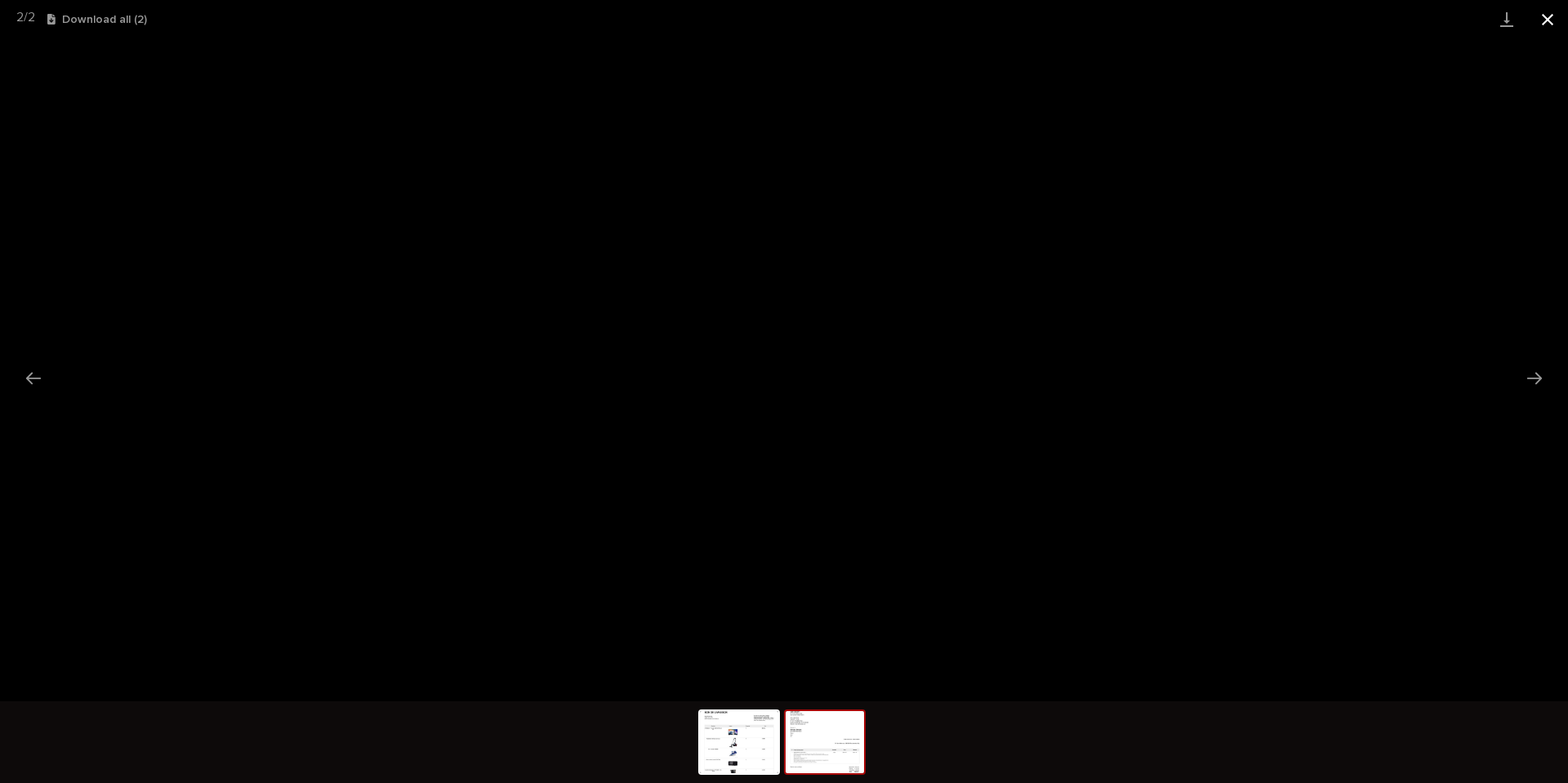
click at [1556, 20] on button "Close gallery" at bounding box center [1548, 19] width 41 height 38
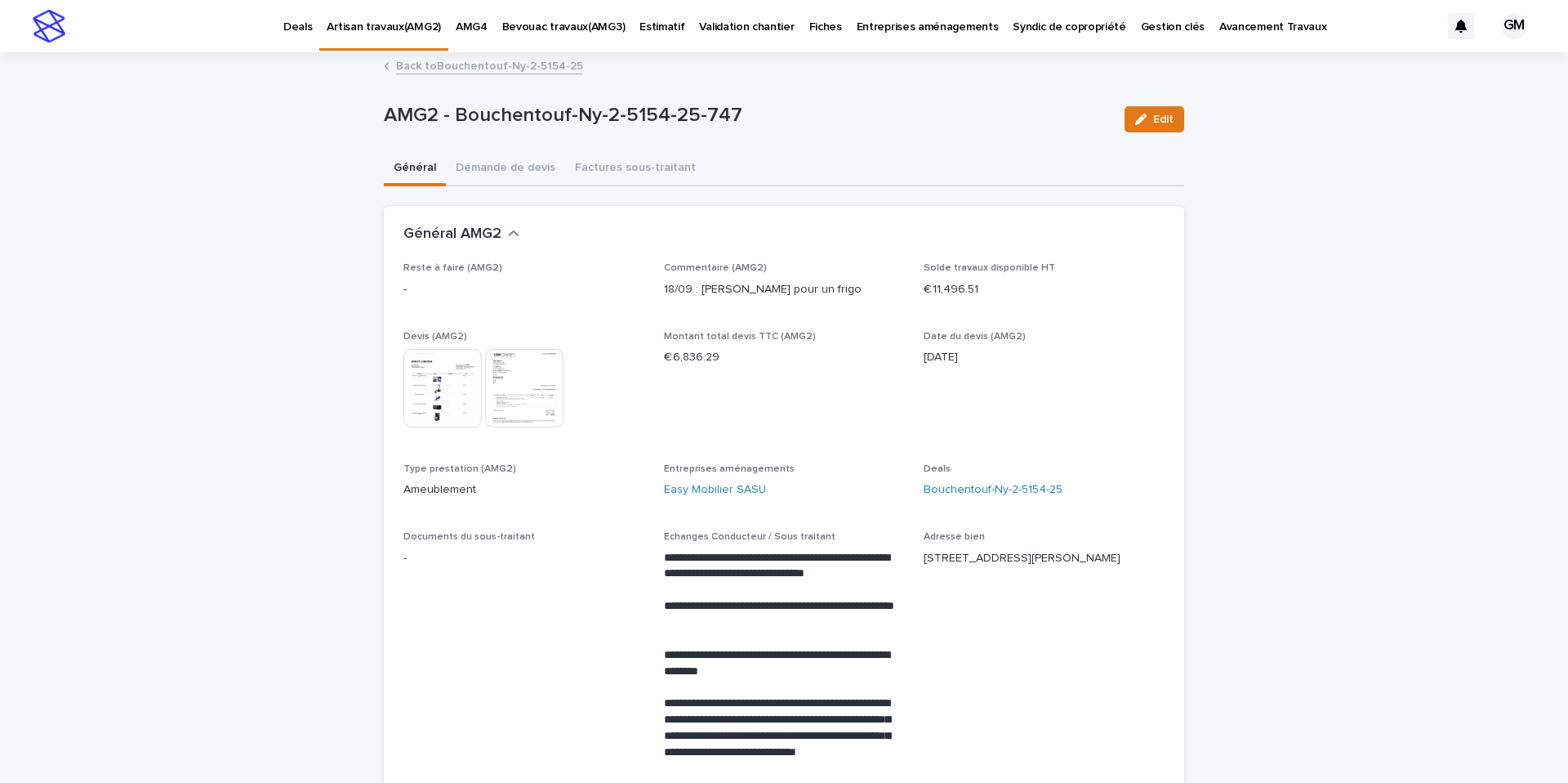
click at [534, 396] on img at bounding box center [525, 388] width 78 height 78
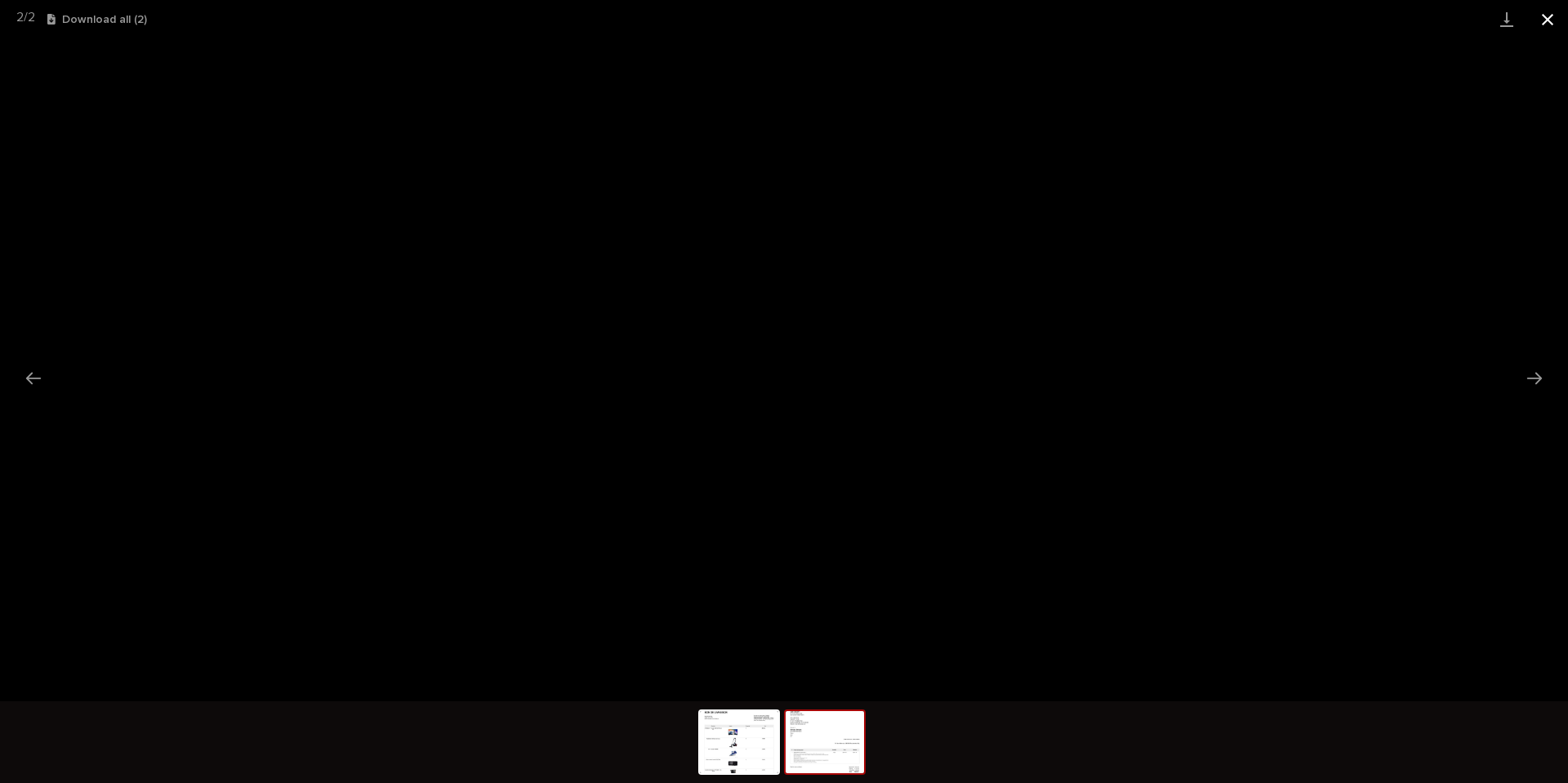
click at [1549, 22] on button "Close gallery" at bounding box center [1548, 19] width 41 height 38
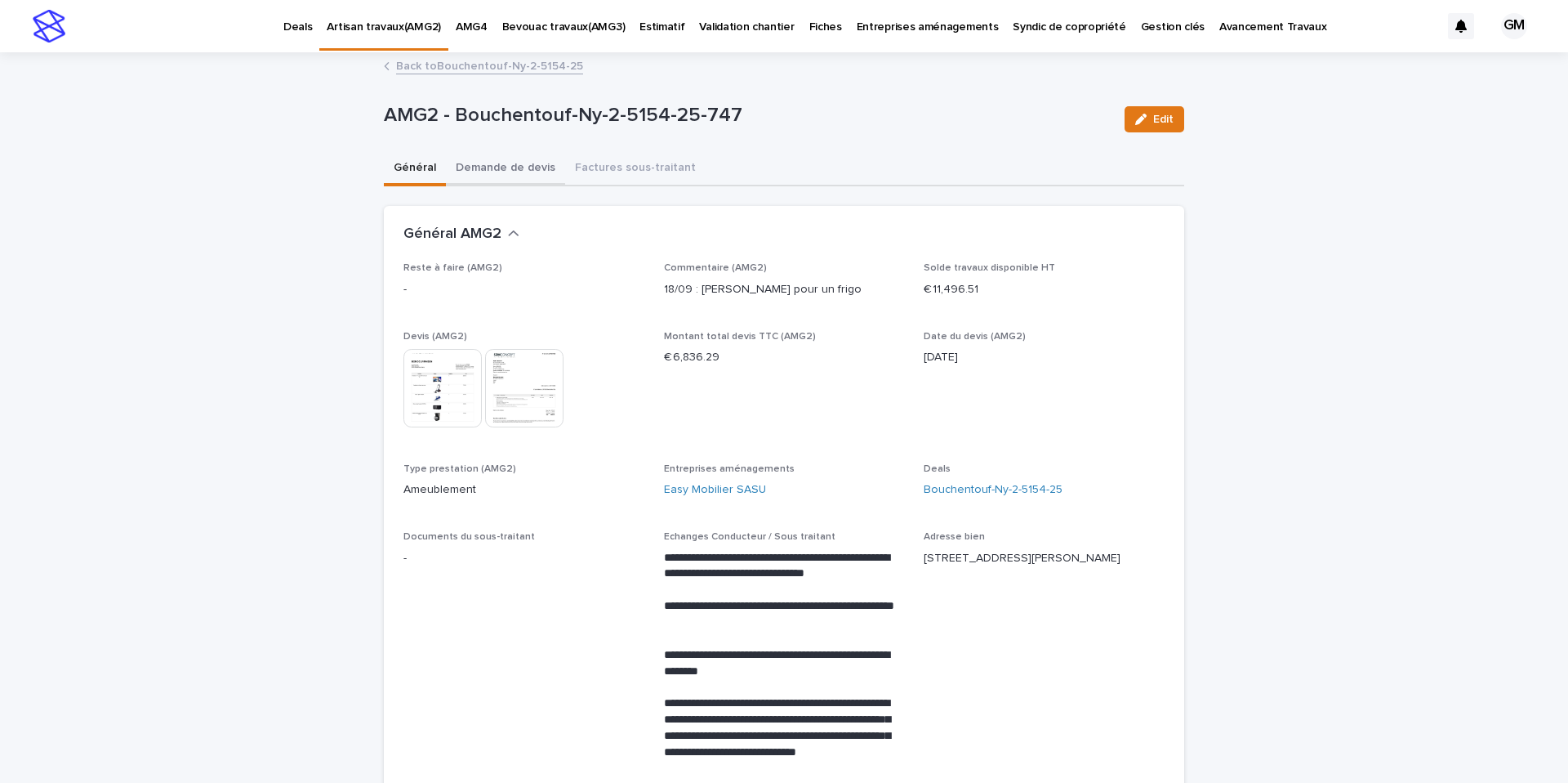
click at [543, 176] on button "Demande de devis" at bounding box center [506, 169] width 119 height 34
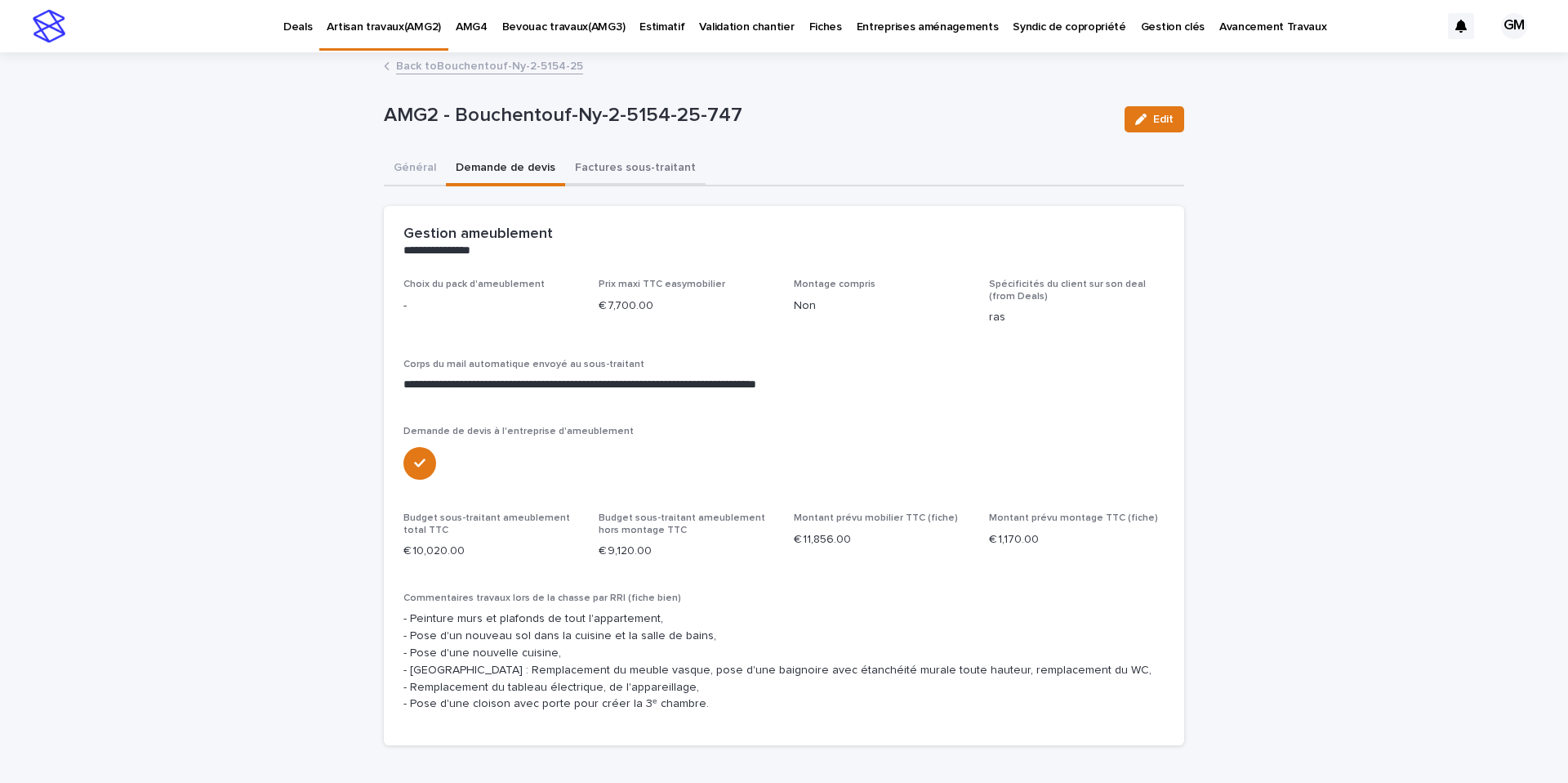
click at [588, 171] on button "Factures sous-traitant" at bounding box center [635, 169] width 141 height 34
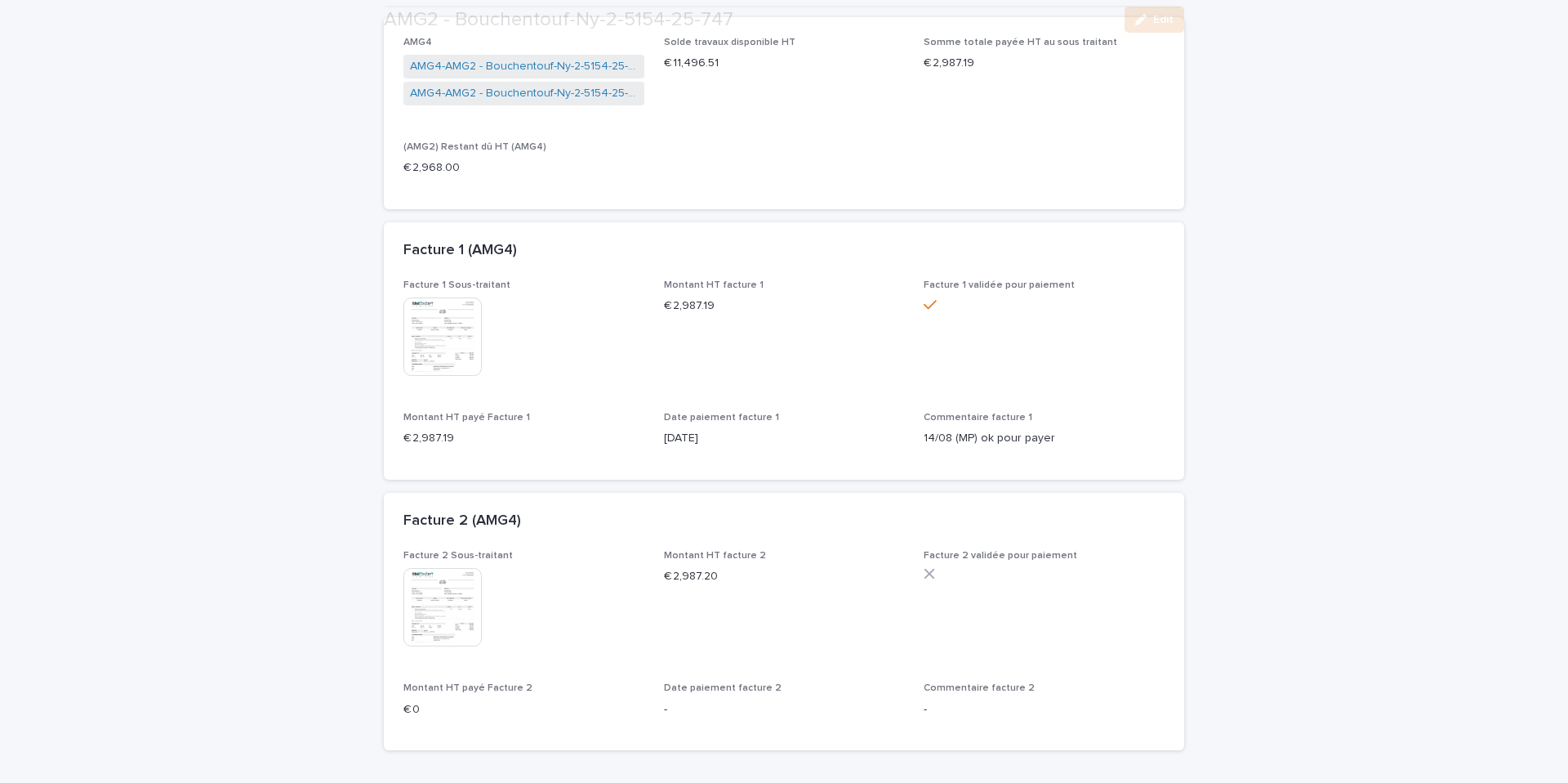
scroll to position [375, 0]
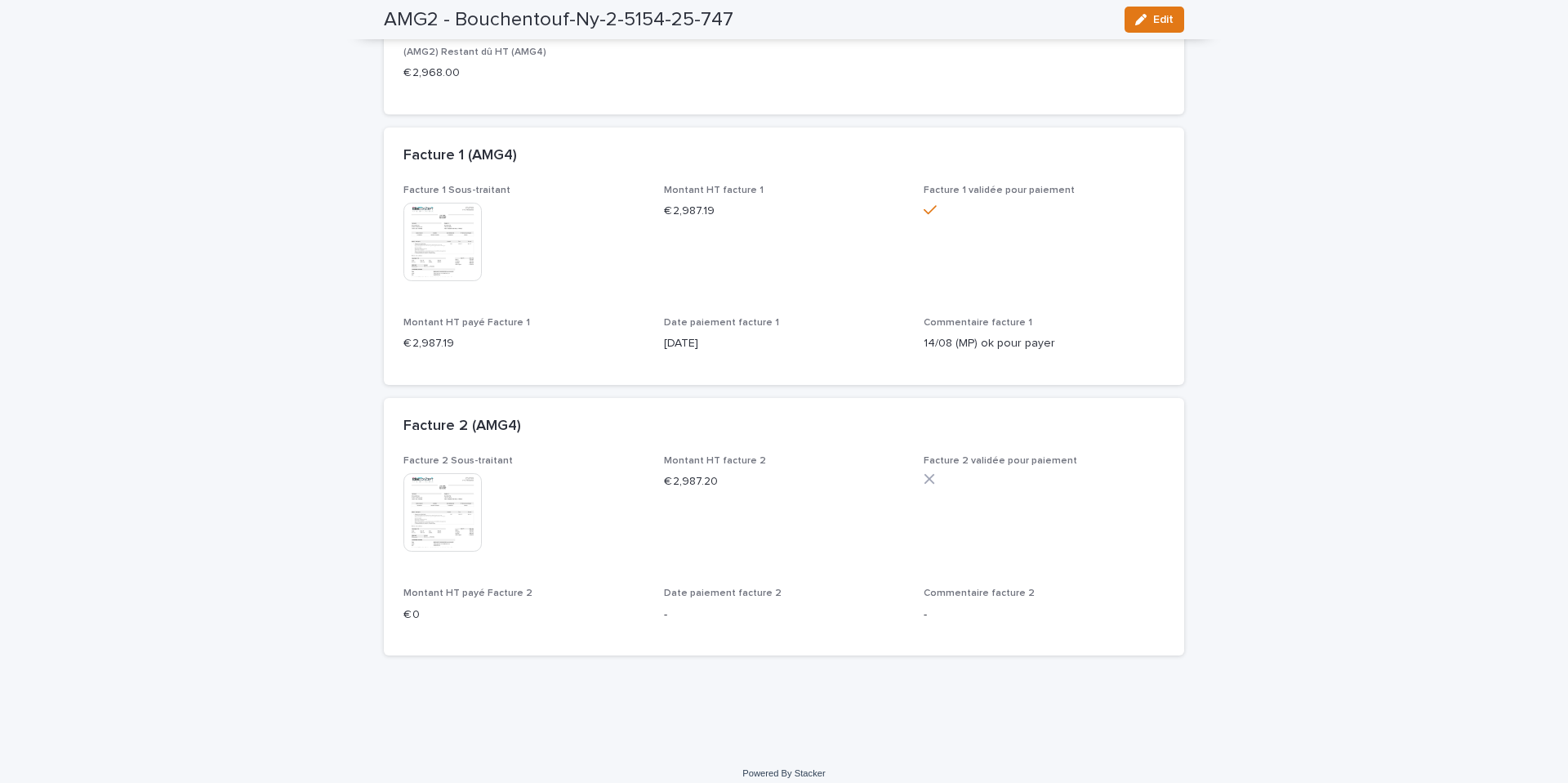
click at [461, 506] on img at bounding box center [443, 512] width 78 height 78
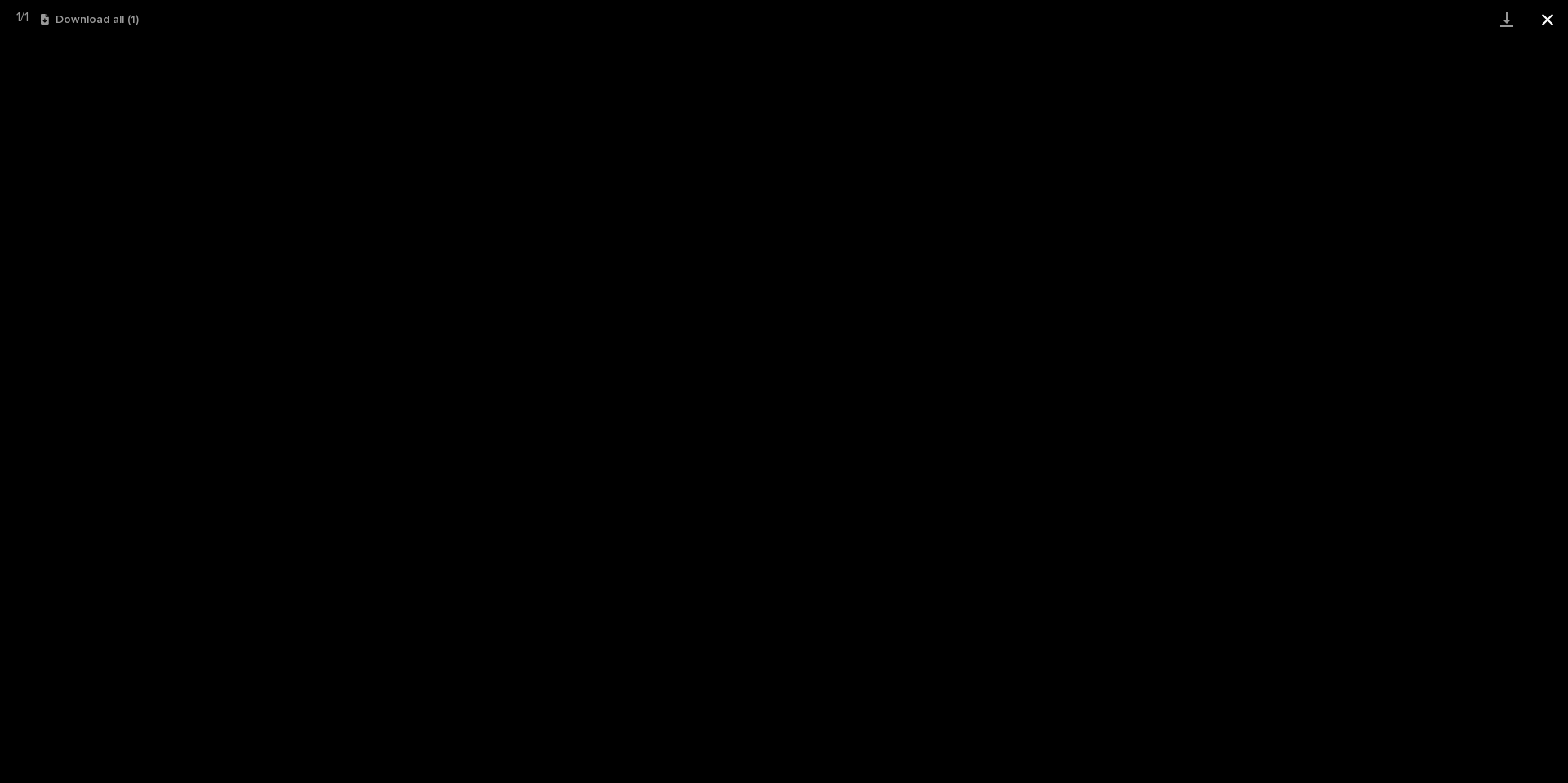
click at [1554, 27] on button "Close gallery" at bounding box center [1548, 19] width 41 height 38
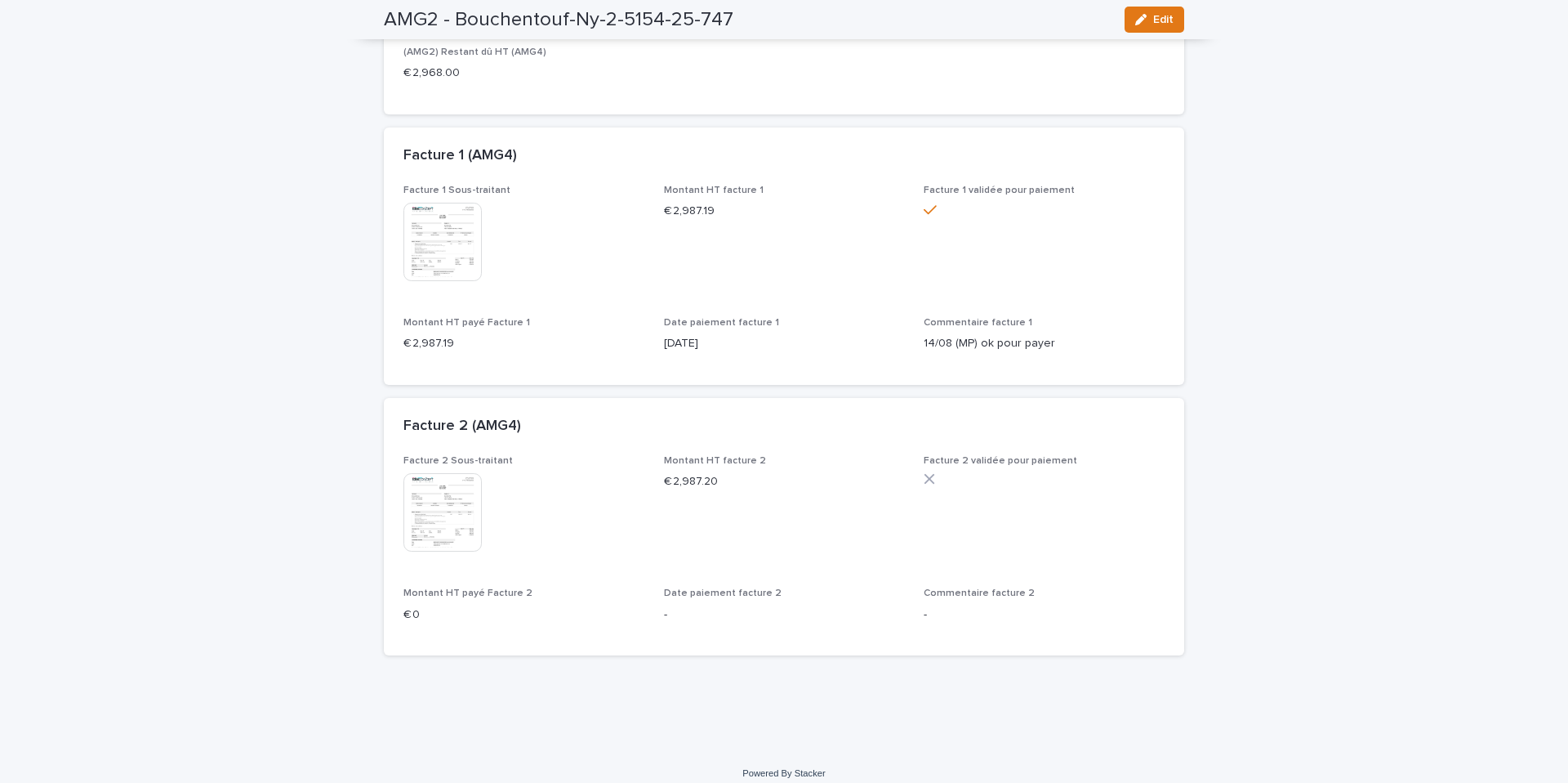
scroll to position [389, 0]
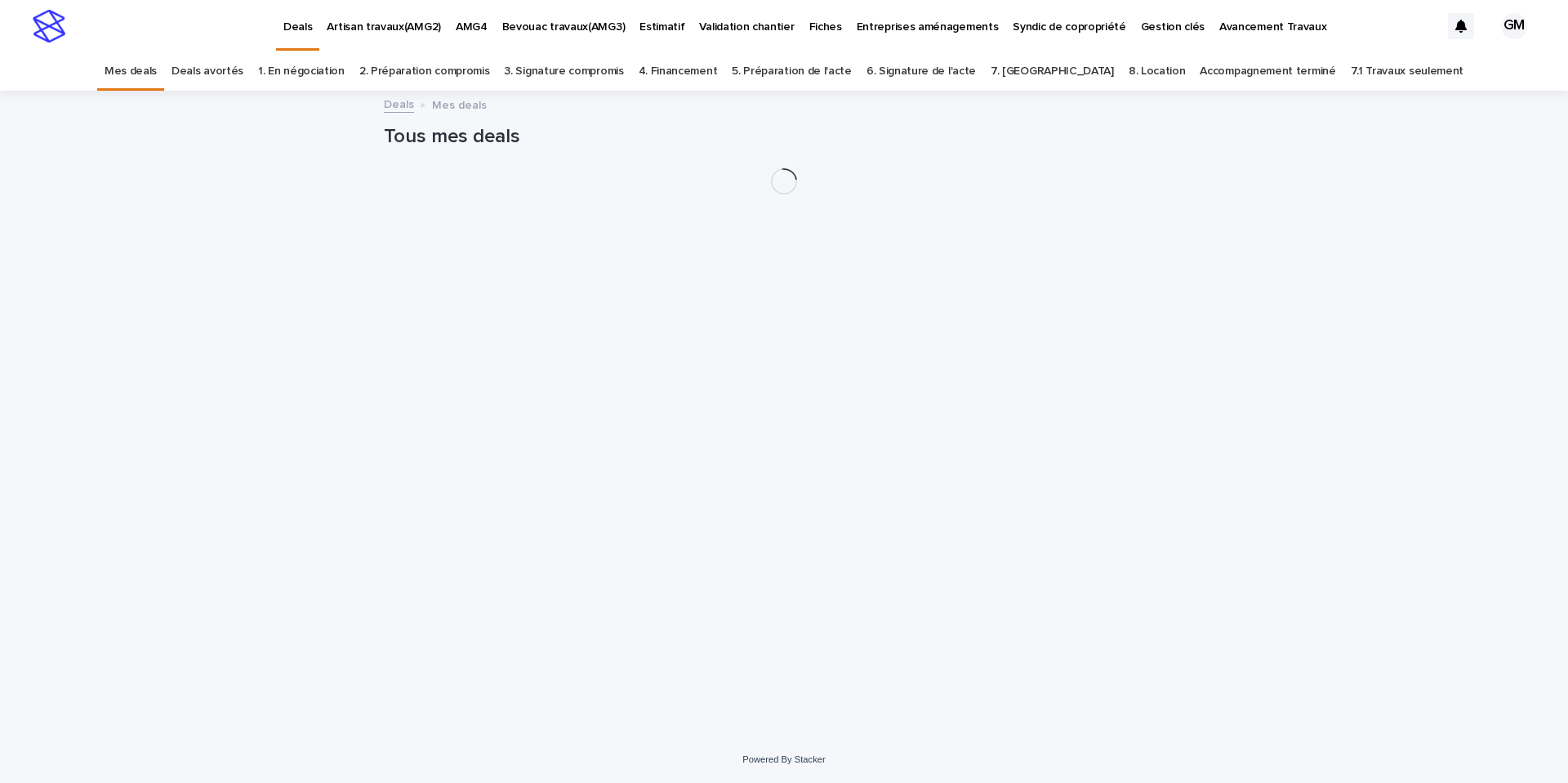
click at [1199, 72] on link "Accompagnement terminé" at bounding box center [1266, 71] width 135 height 38
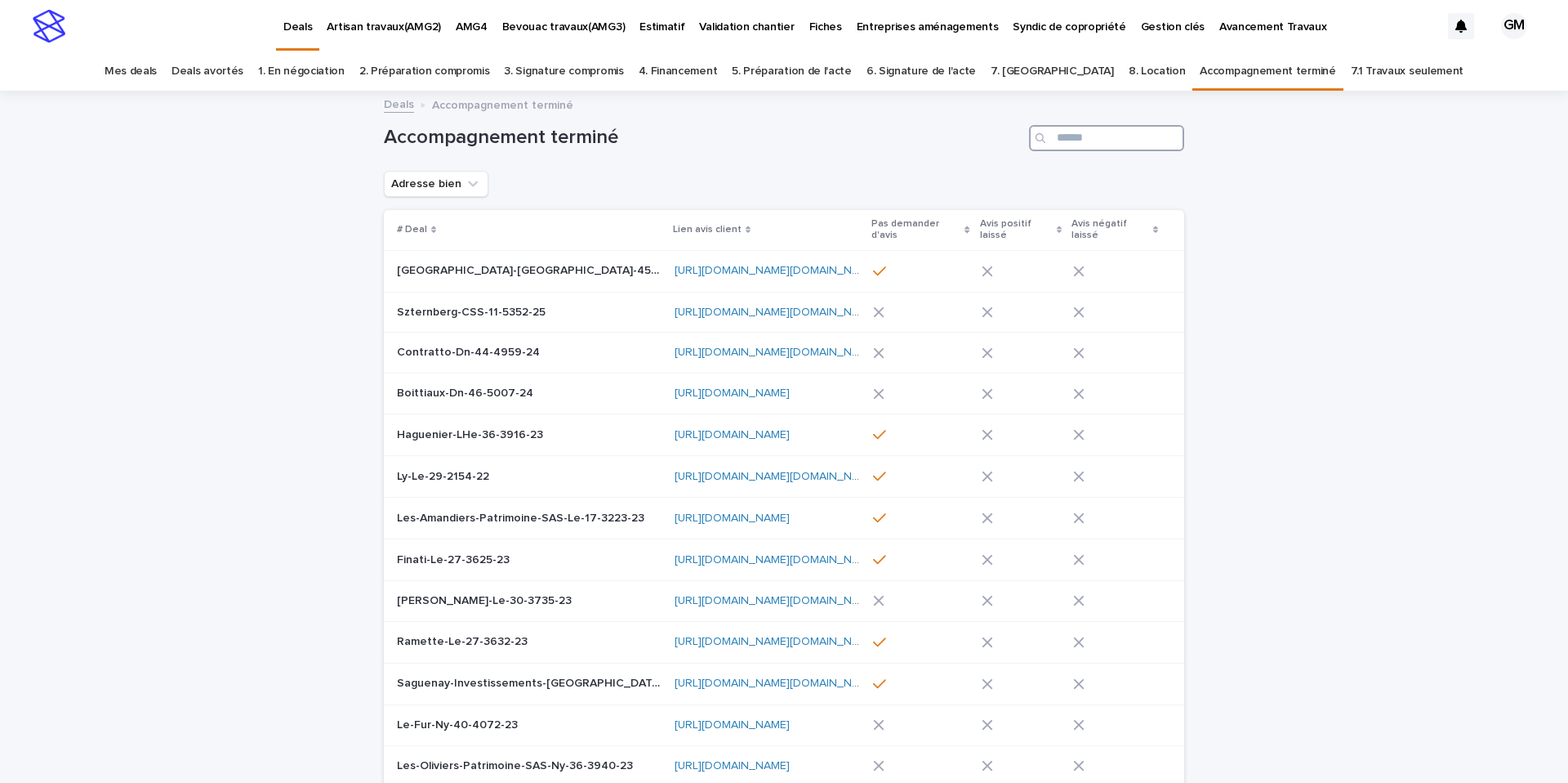
click at [1104, 138] on input "Search" at bounding box center [1106, 138] width 155 height 26
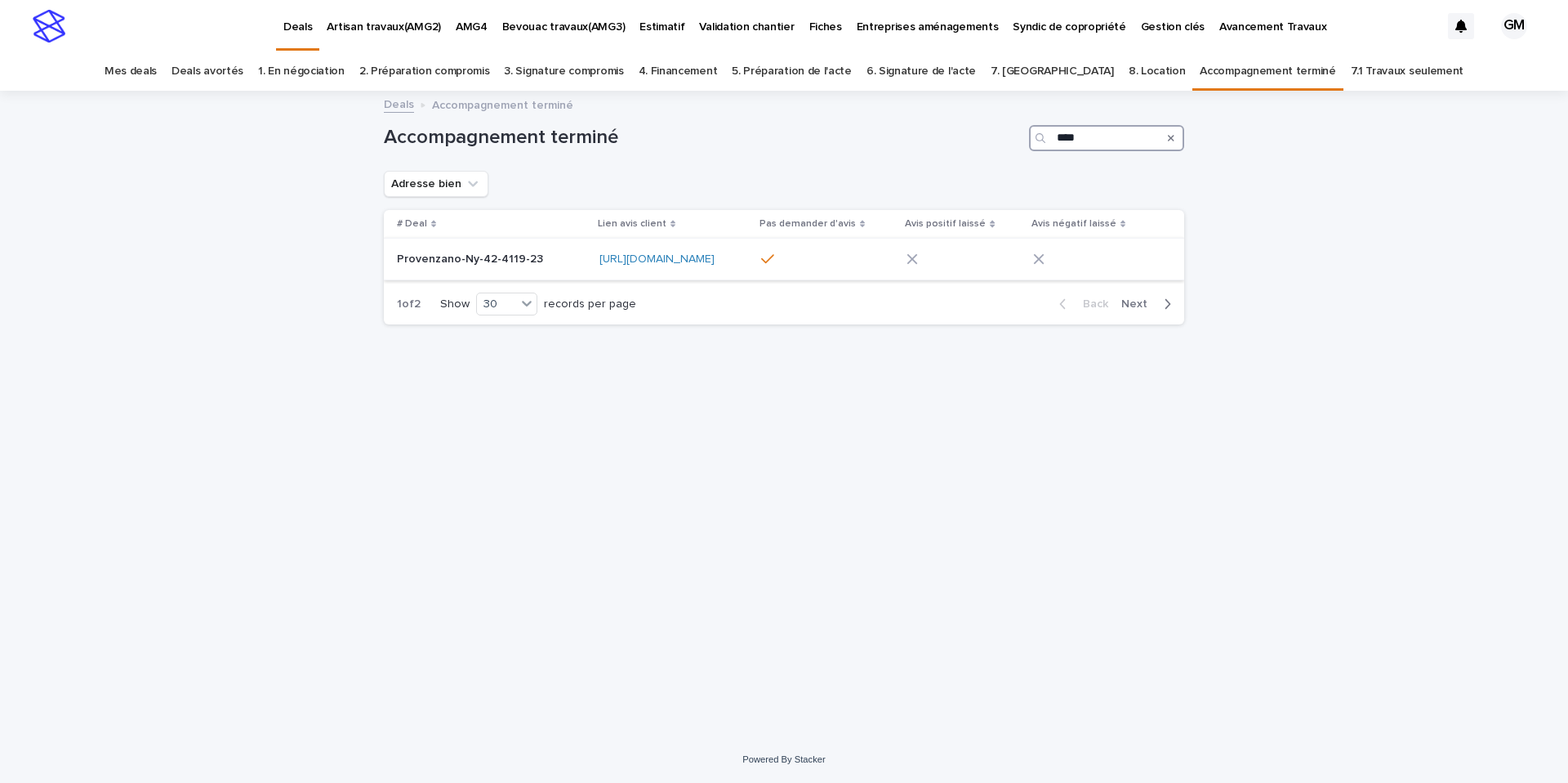
type input "****"
click at [462, 263] on p "Provenzano-Ny-42-4119-23" at bounding box center [471, 257] width 149 height 17
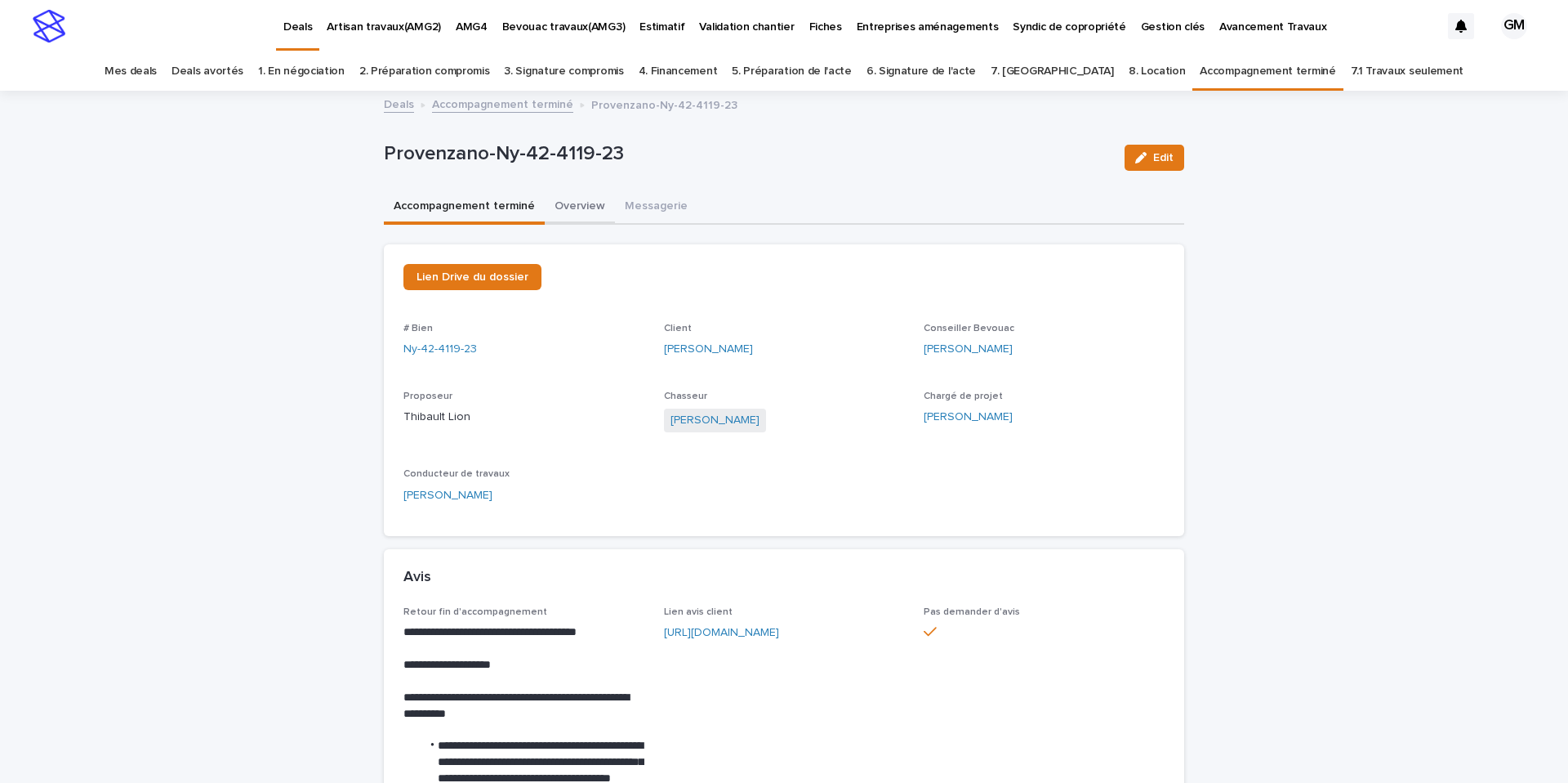
click at [580, 208] on button "Overview" at bounding box center [580, 207] width 70 height 34
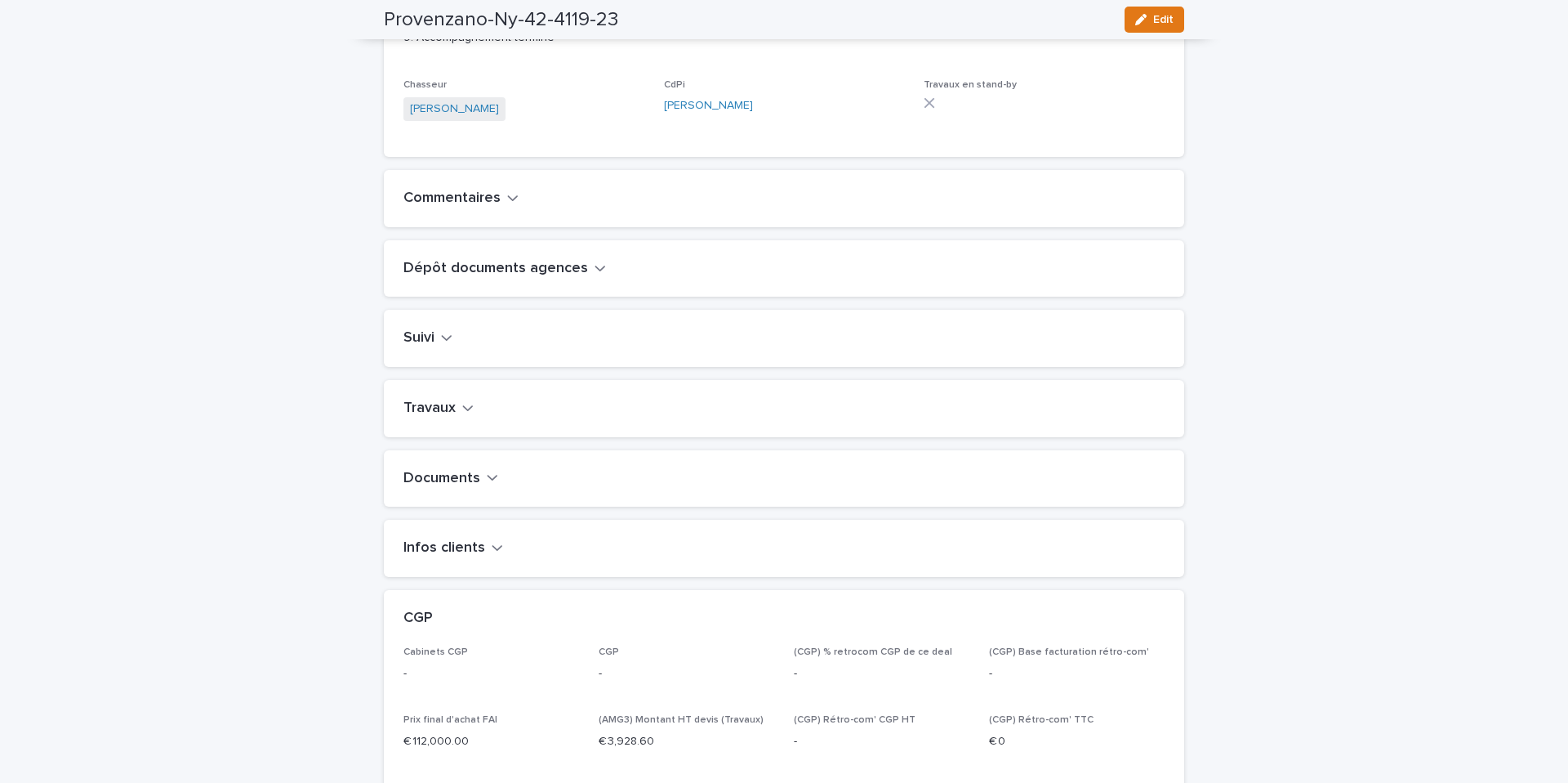
scroll to position [511, 0]
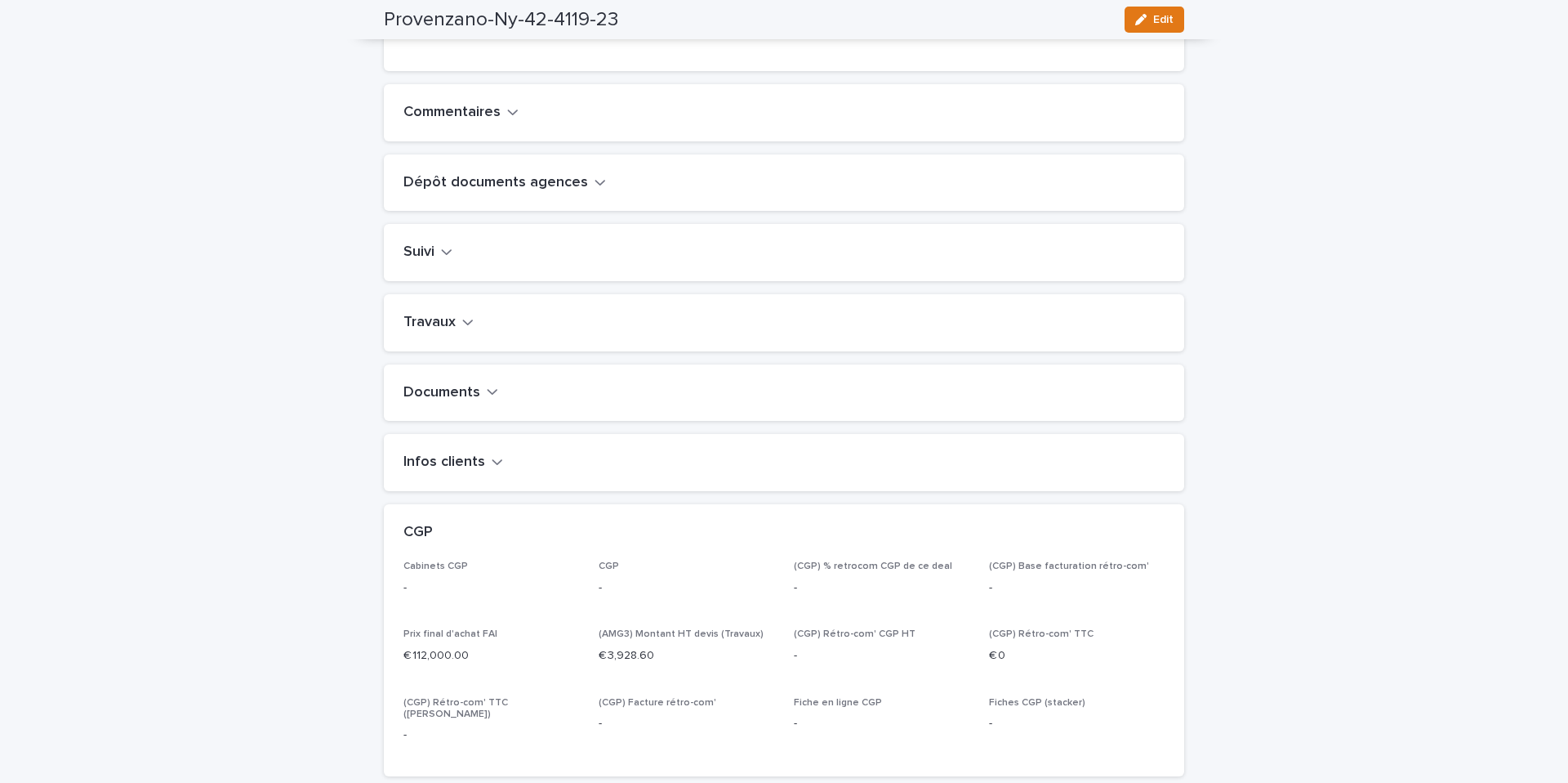
click at [457, 331] on button "Travaux" at bounding box center [439, 322] width 70 height 18
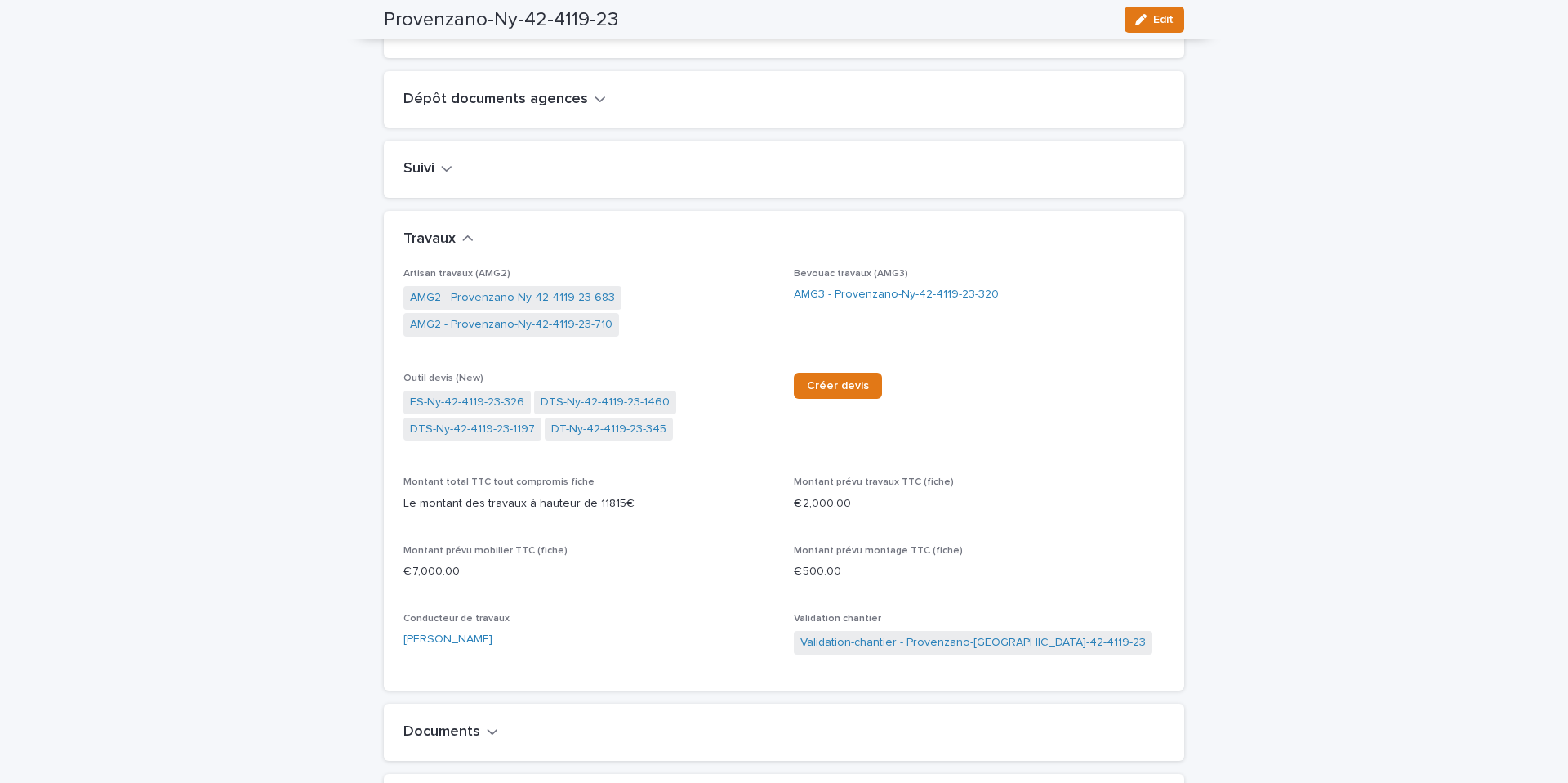
scroll to position [596, 0]
click at [489, 306] on link "AMG2 - Provenzano-Ny-42-4119-23-683" at bounding box center [512, 297] width 205 height 17
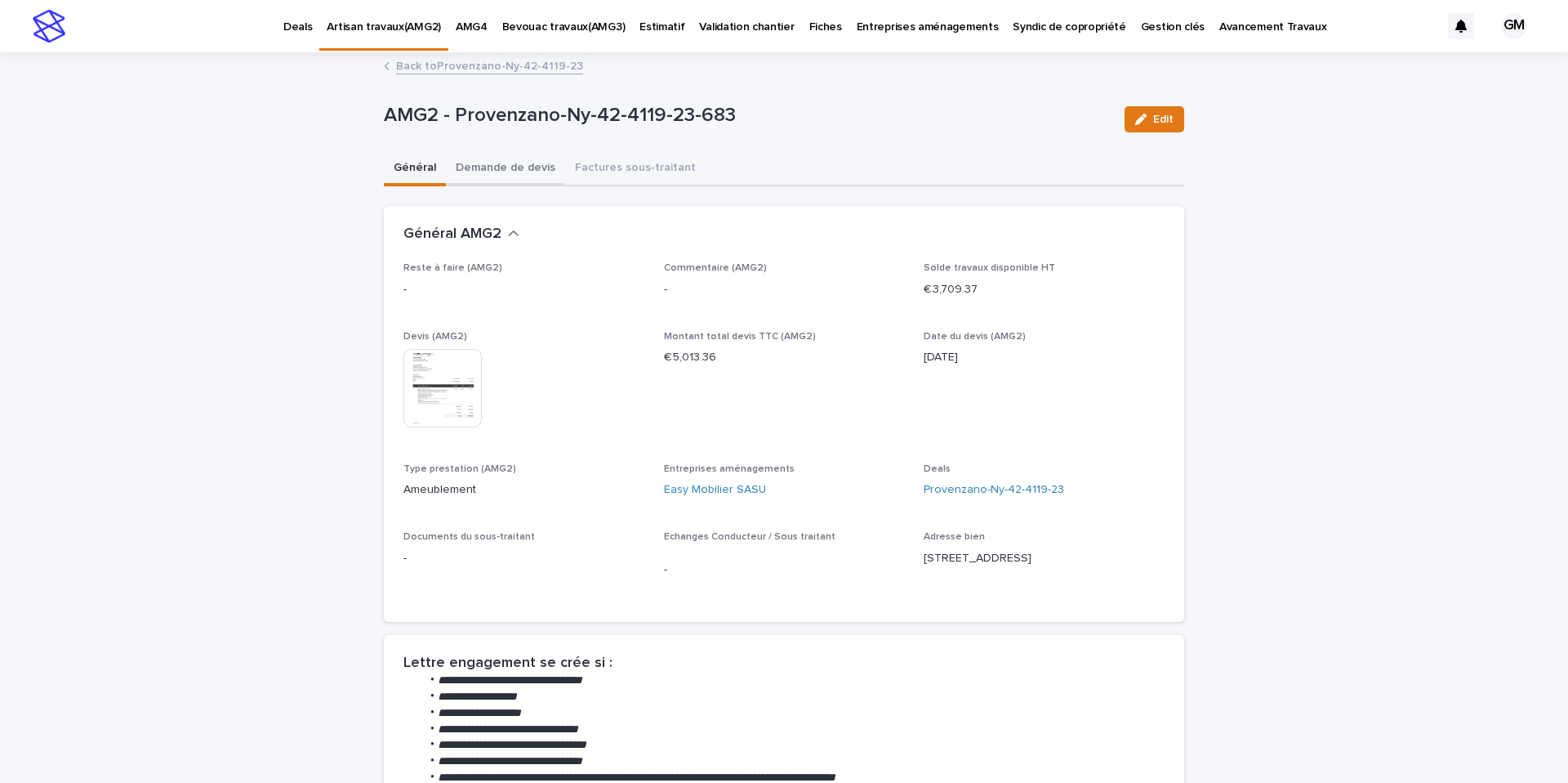
click at [520, 174] on button "Demande de devis" at bounding box center [506, 169] width 119 height 34
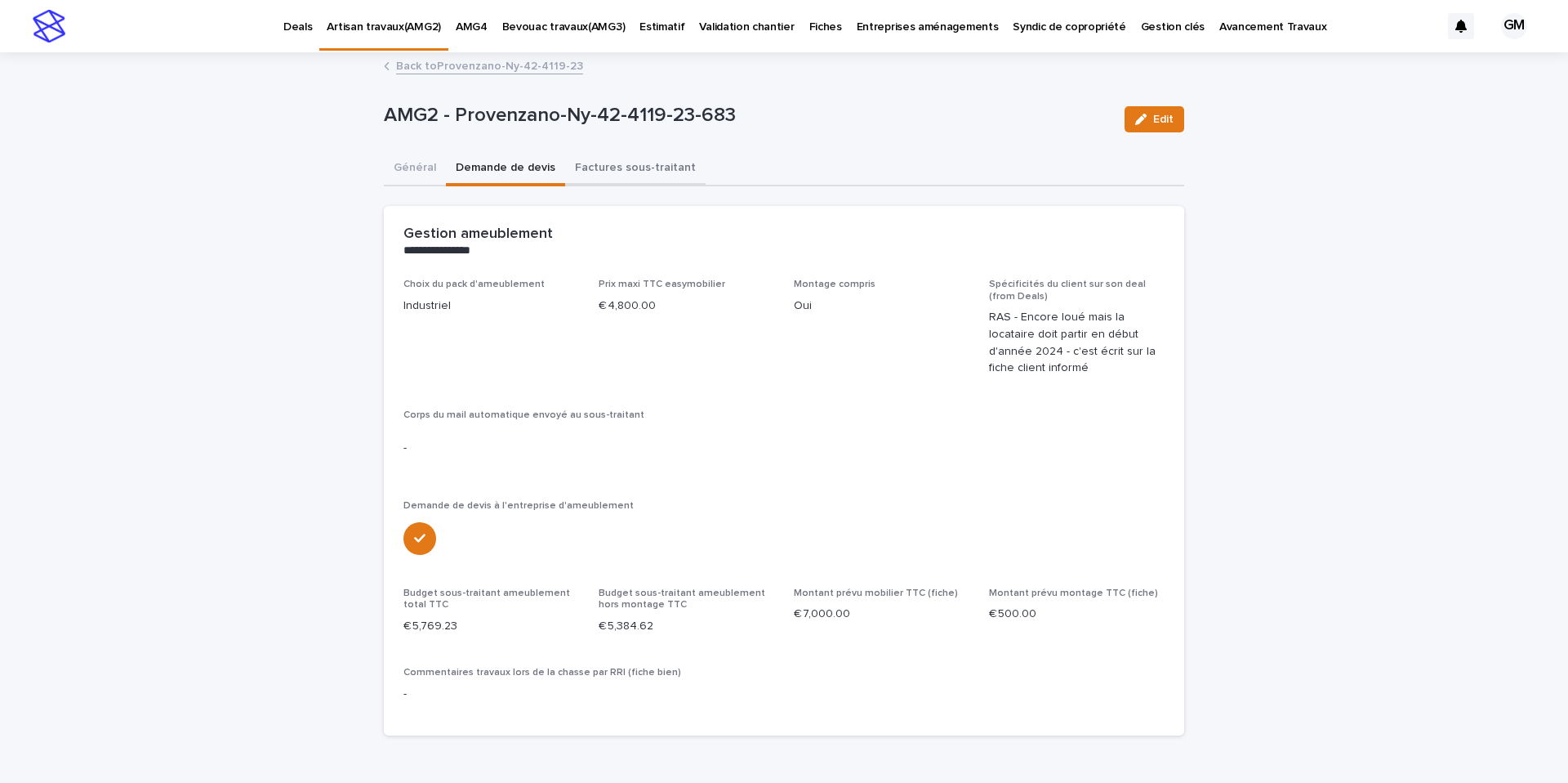
click at [626, 167] on button "Factures sous-traitant" at bounding box center [635, 169] width 141 height 34
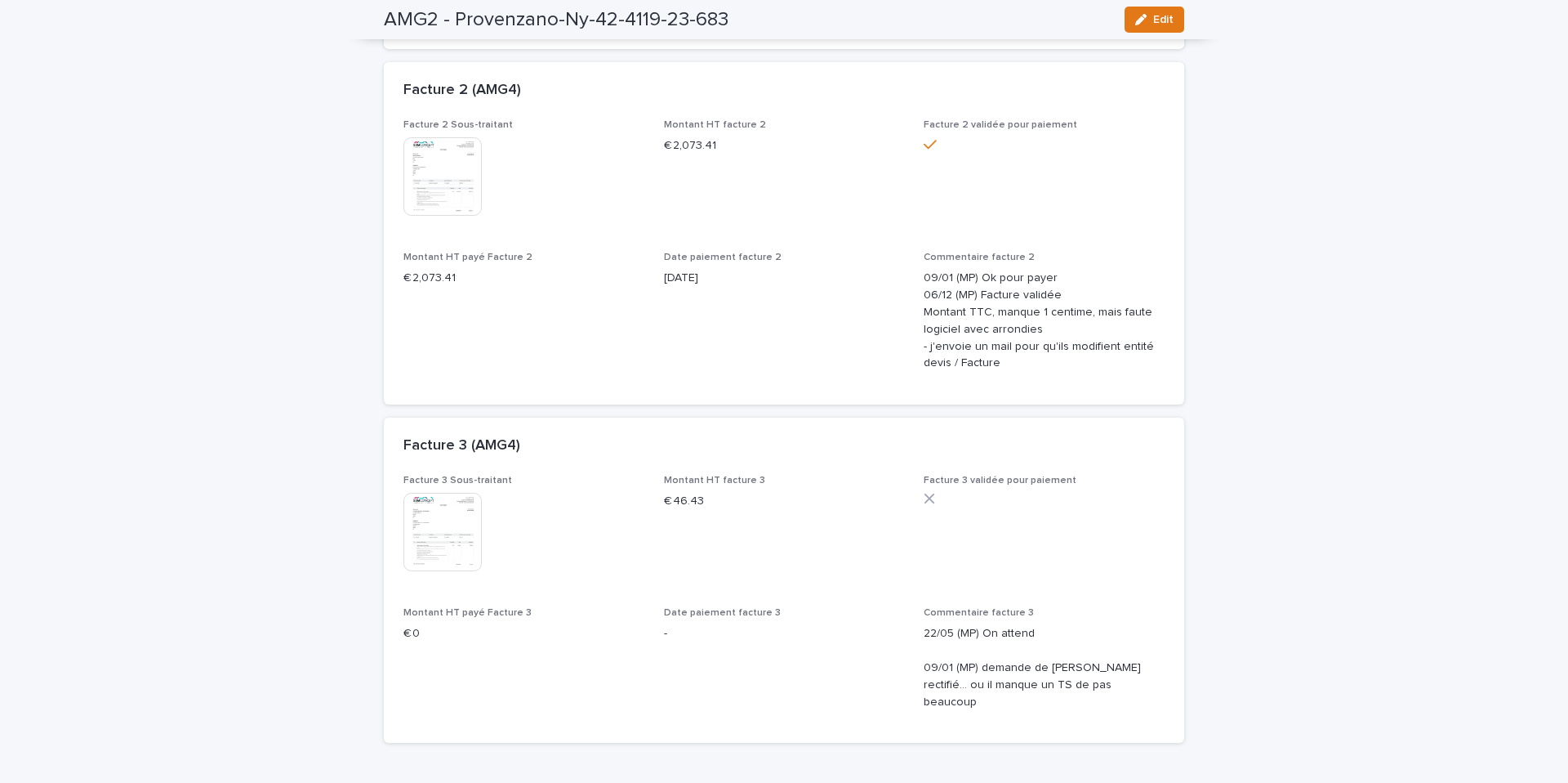
scroll to position [822, 0]
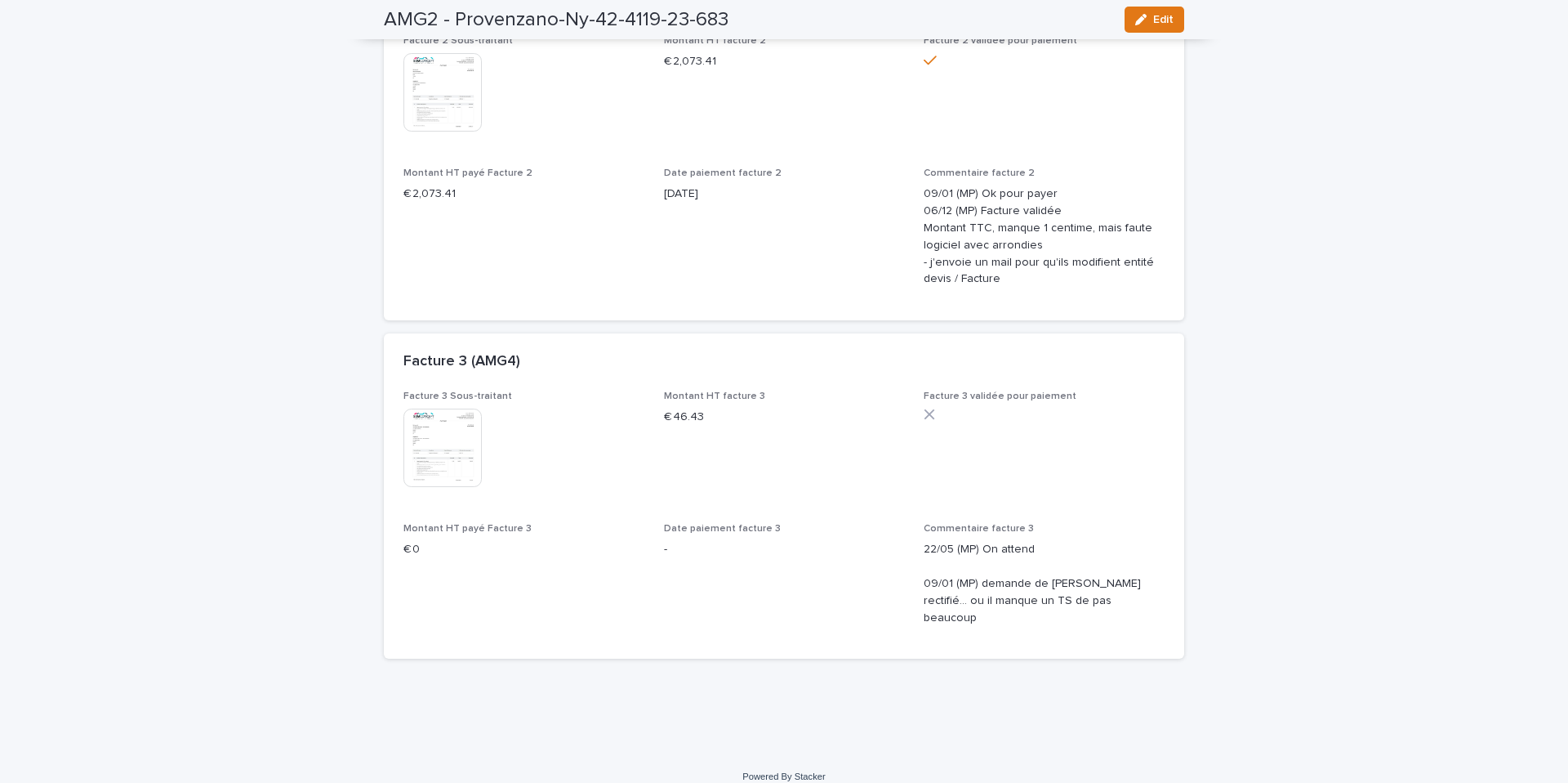
click at [432, 429] on img at bounding box center [443, 447] width 78 height 78
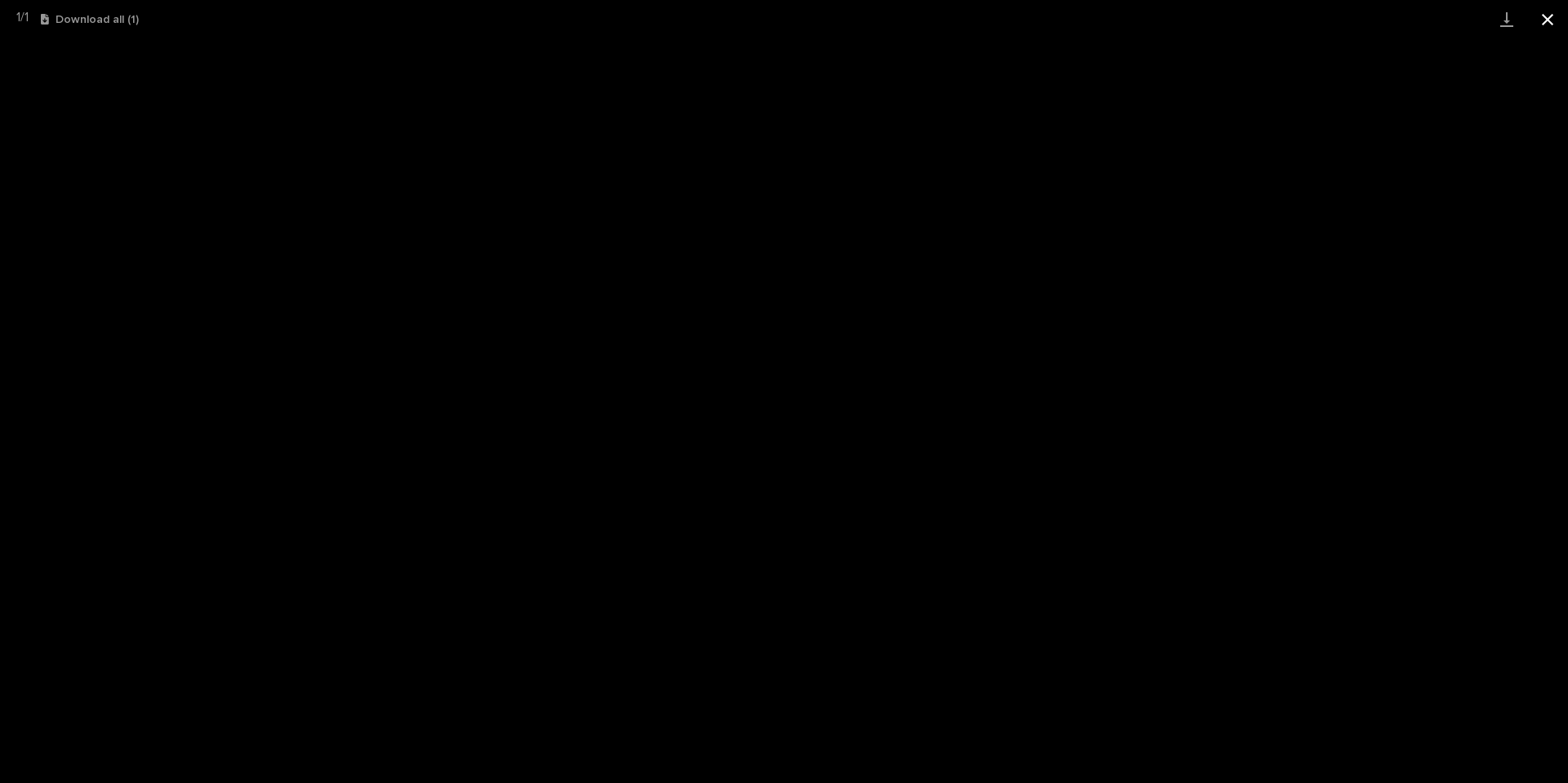
click at [1550, 29] on button "Close gallery" at bounding box center [1548, 19] width 41 height 38
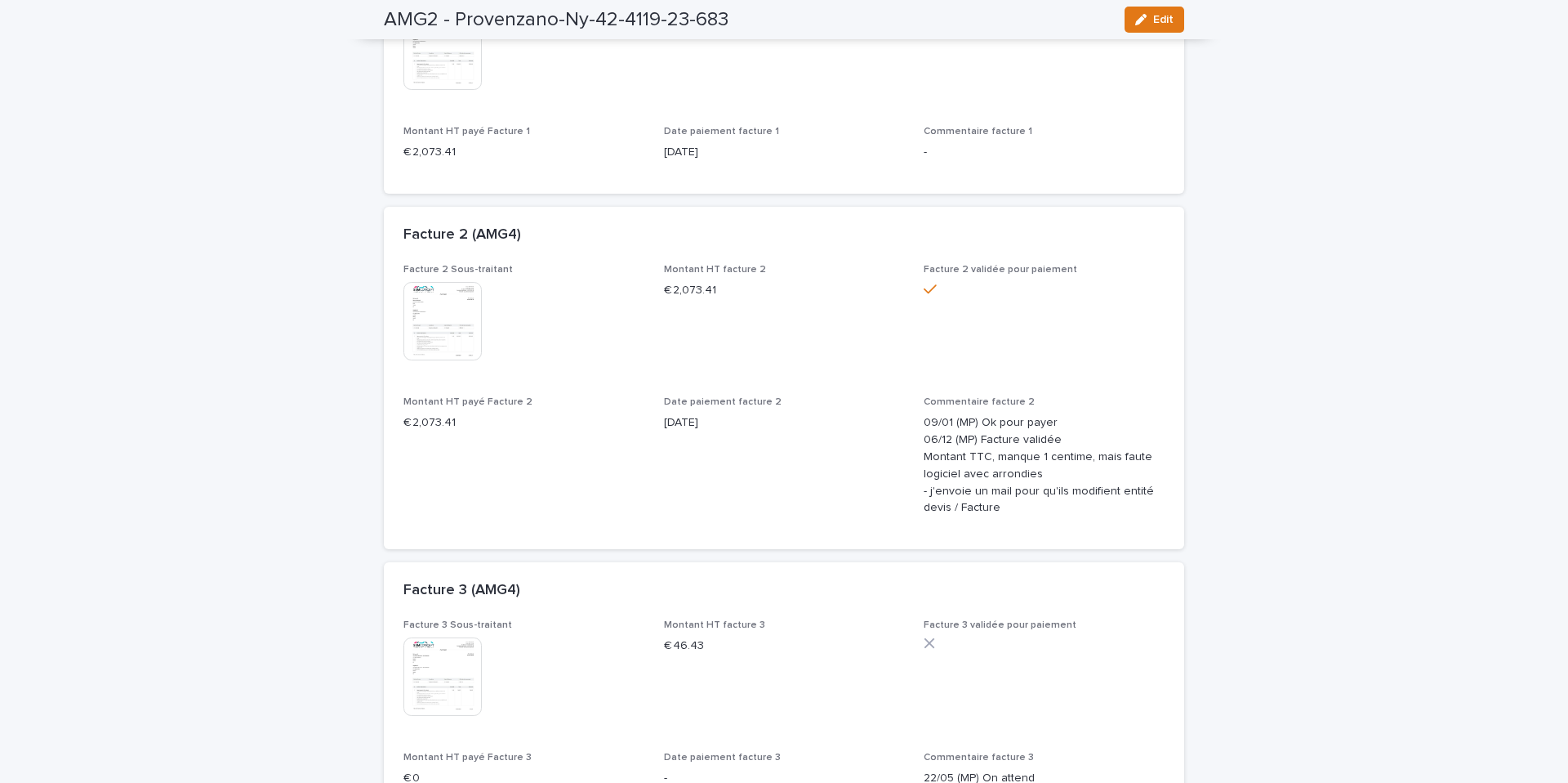
scroll to position [0, 0]
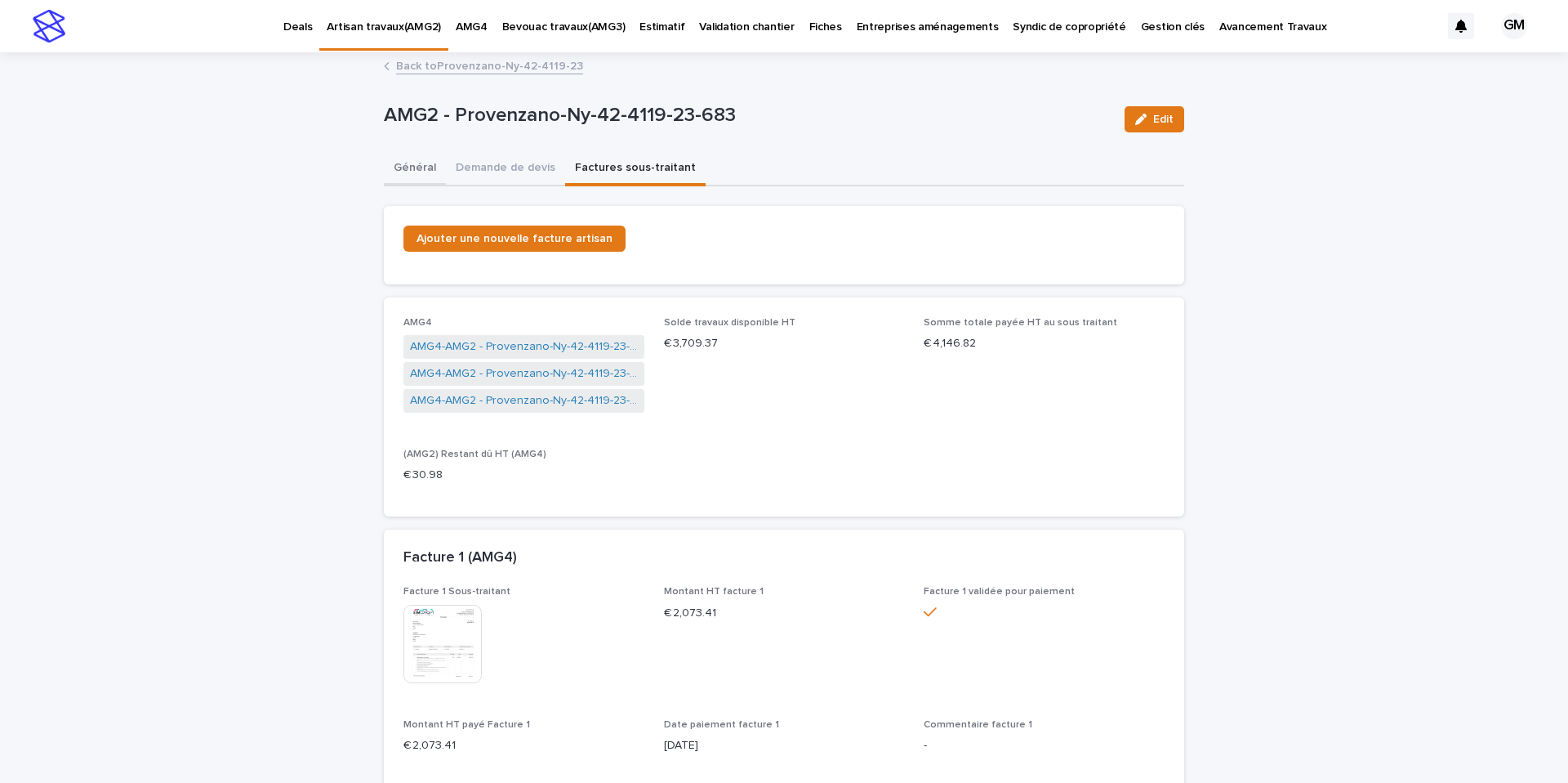
click at [423, 167] on button "Général" at bounding box center [415, 169] width 62 height 34
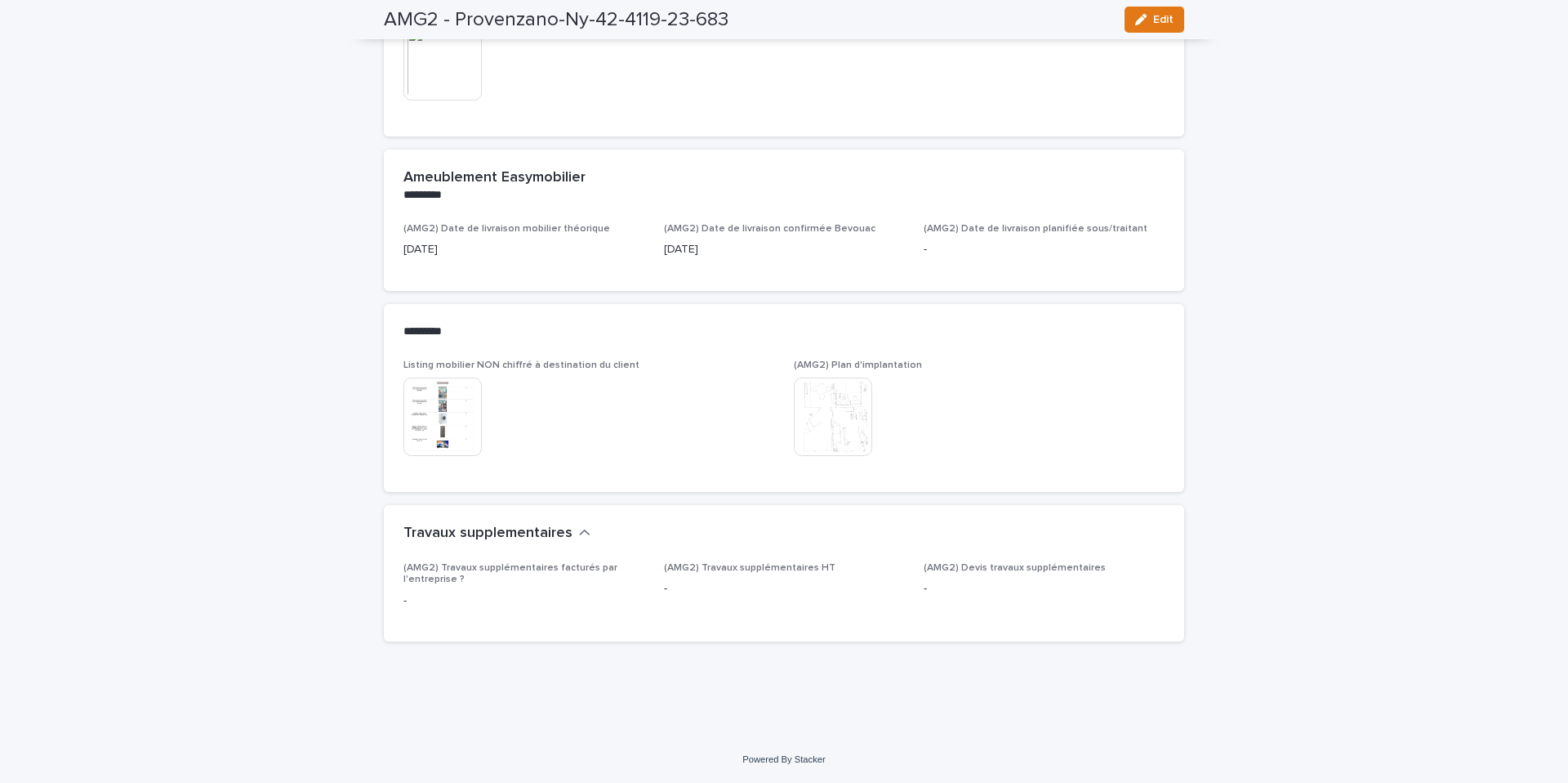
scroll to position [14, 0]
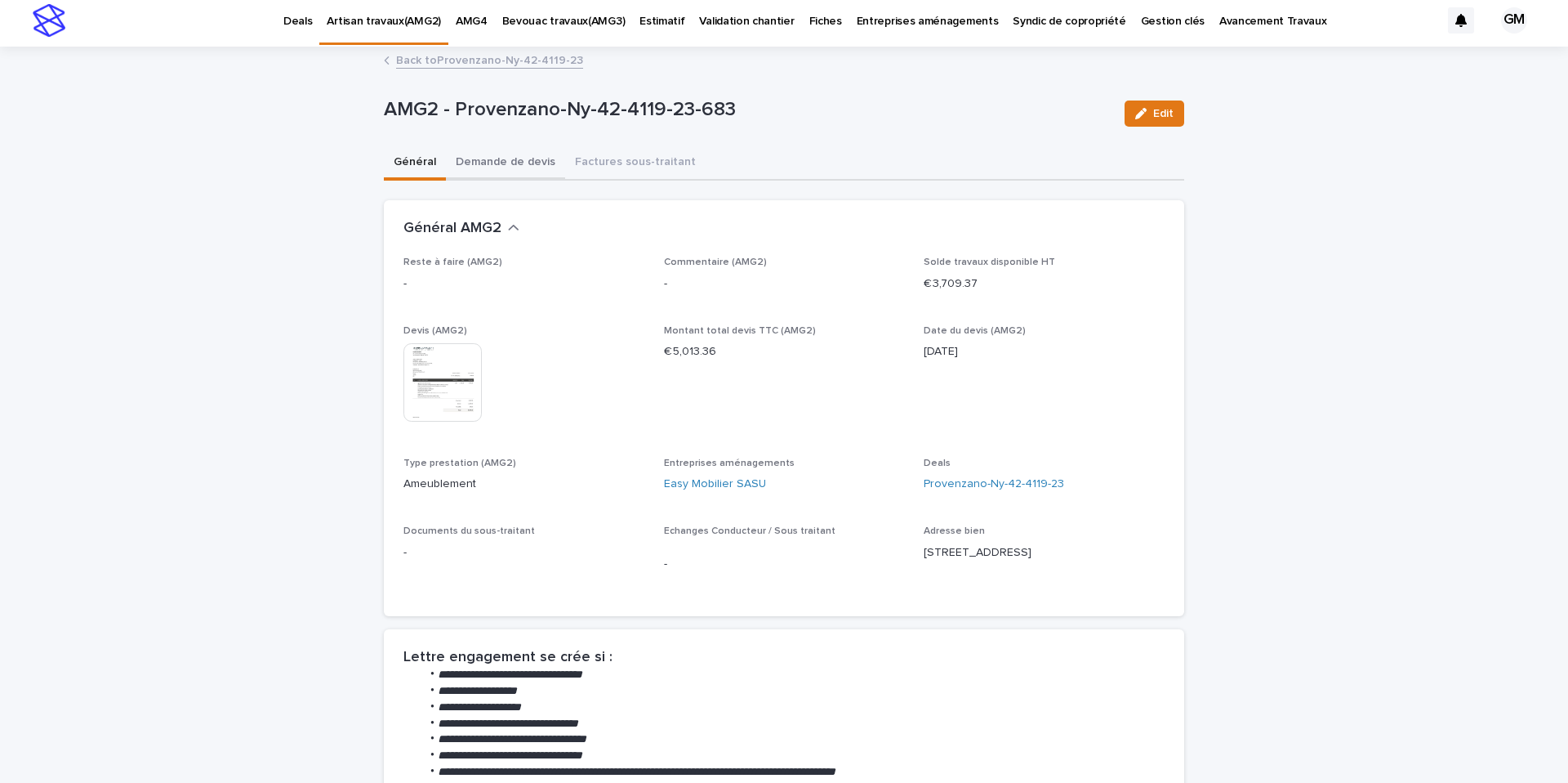
click at [509, 158] on button "Demande de devis" at bounding box center [506, 164] width 119 height 34
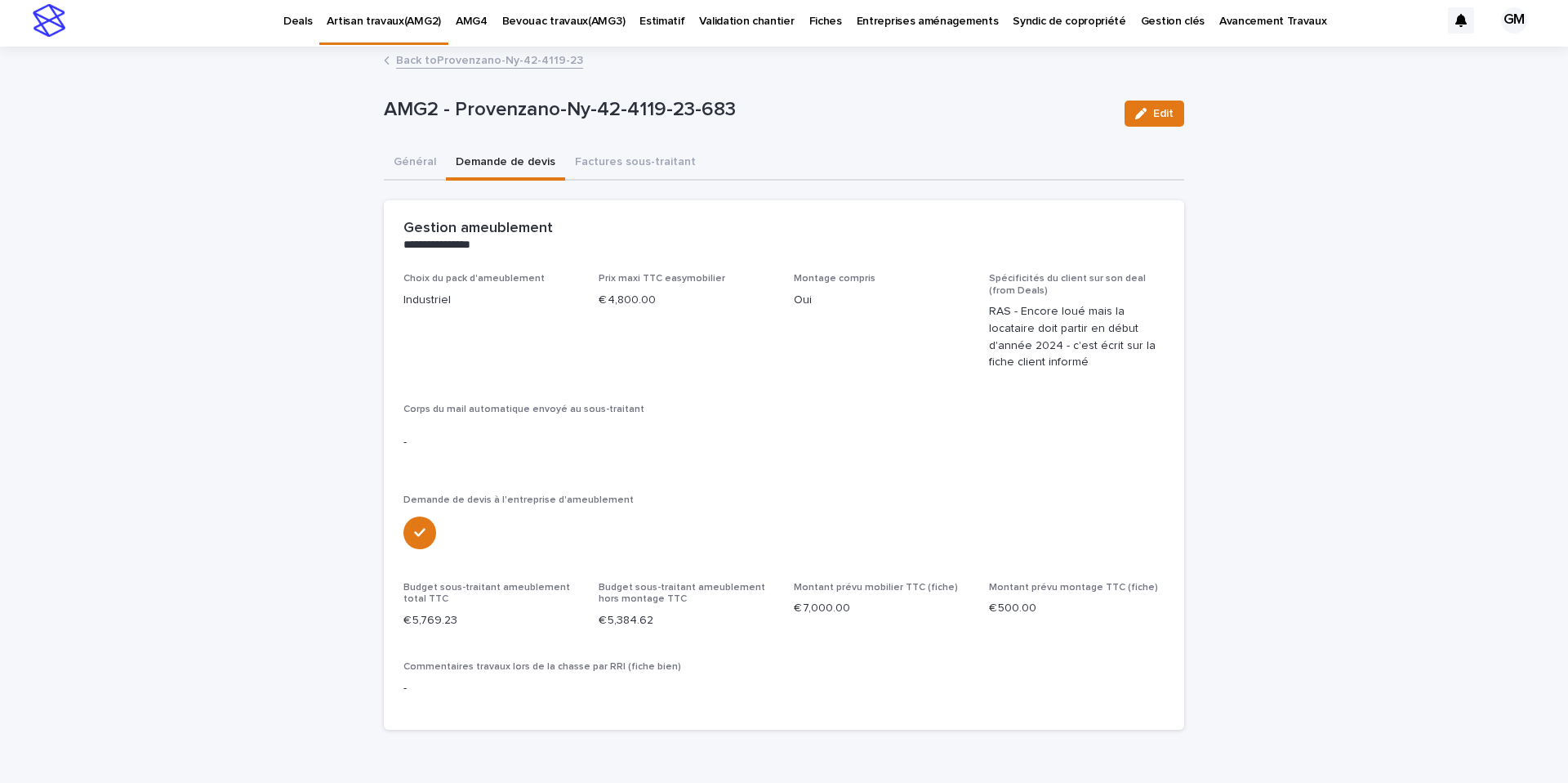
scroll to position [9, 0]
click at [601, 161] on button "Factures sous-traitant" at bounding box center [635, 160] width 141 height 34
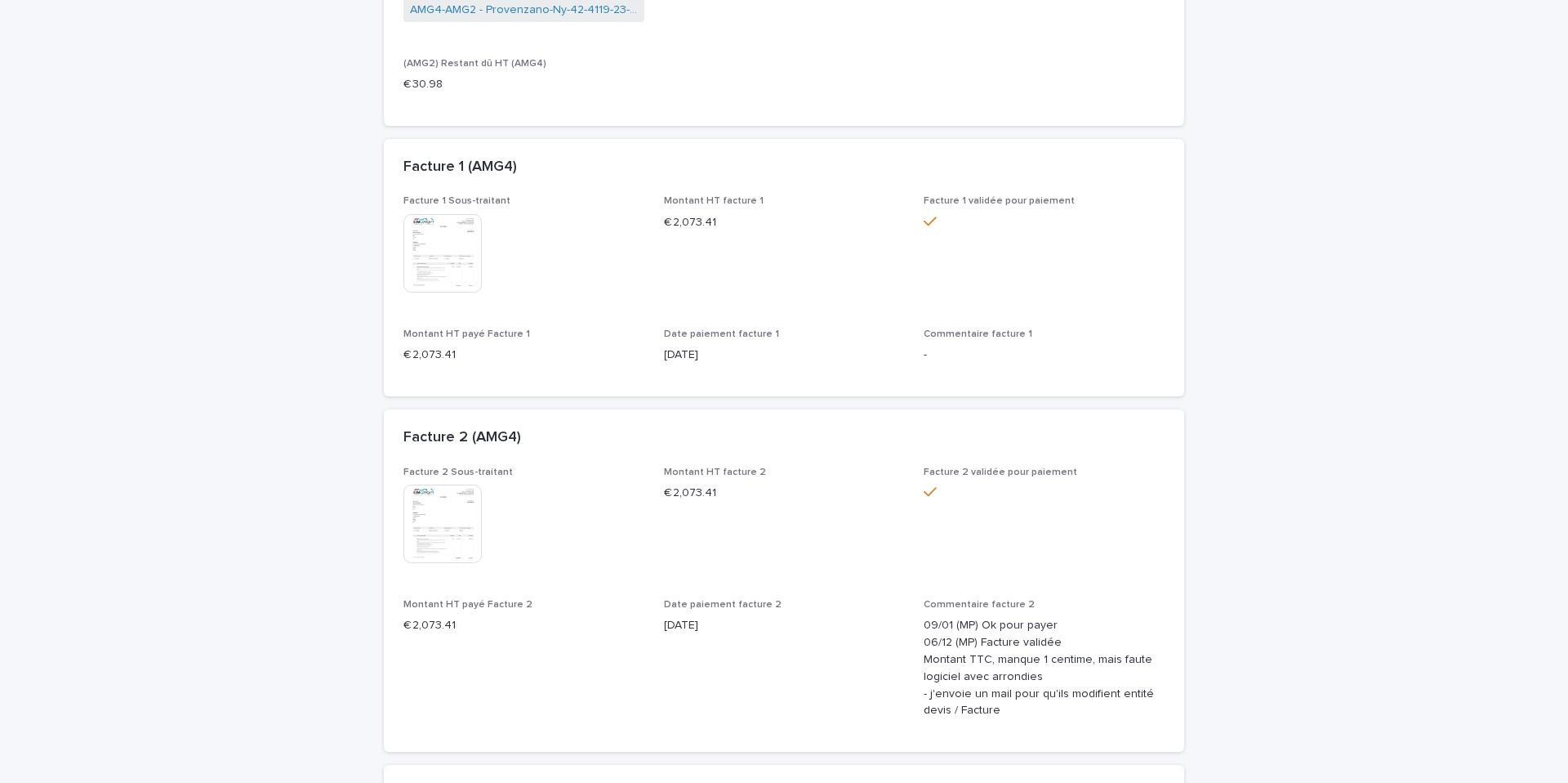
scroll to position [822, 0]
